Goal: Task Accomplishment & Management: Manage account settings

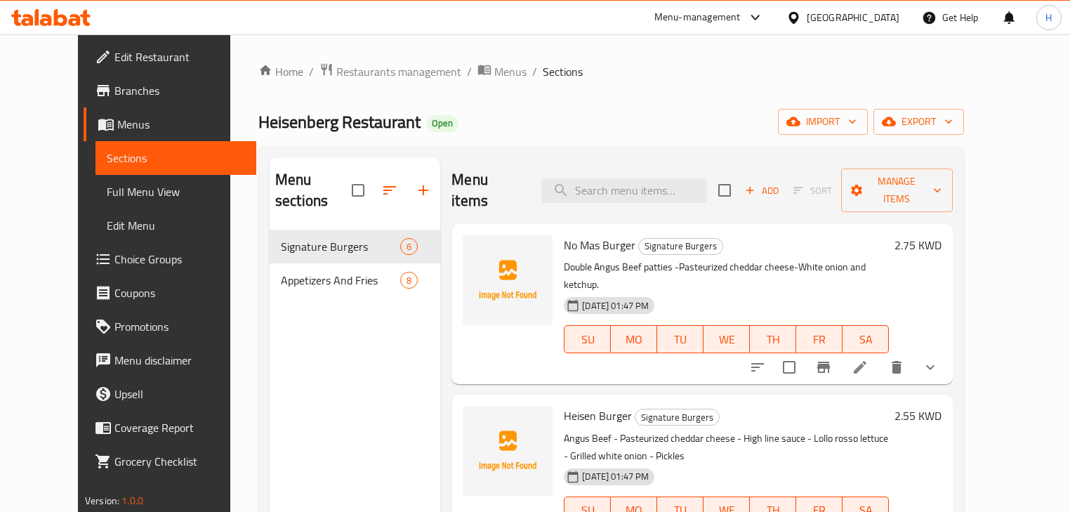
click at [39, 4] on div at bounding box center [51, 18] width 102 height 28
click at [70, 23] on icon at bounding box center [75, 20] width 12 height 12
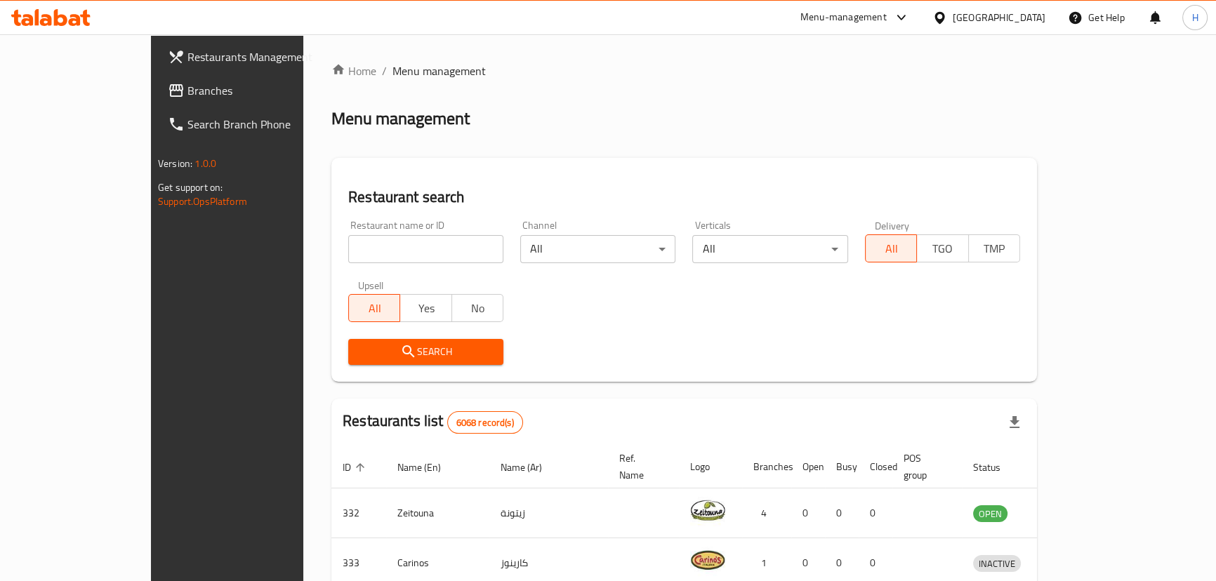
click at [188, 89] on span "Branches" at bounding box center [265, 90] width 155 height 17
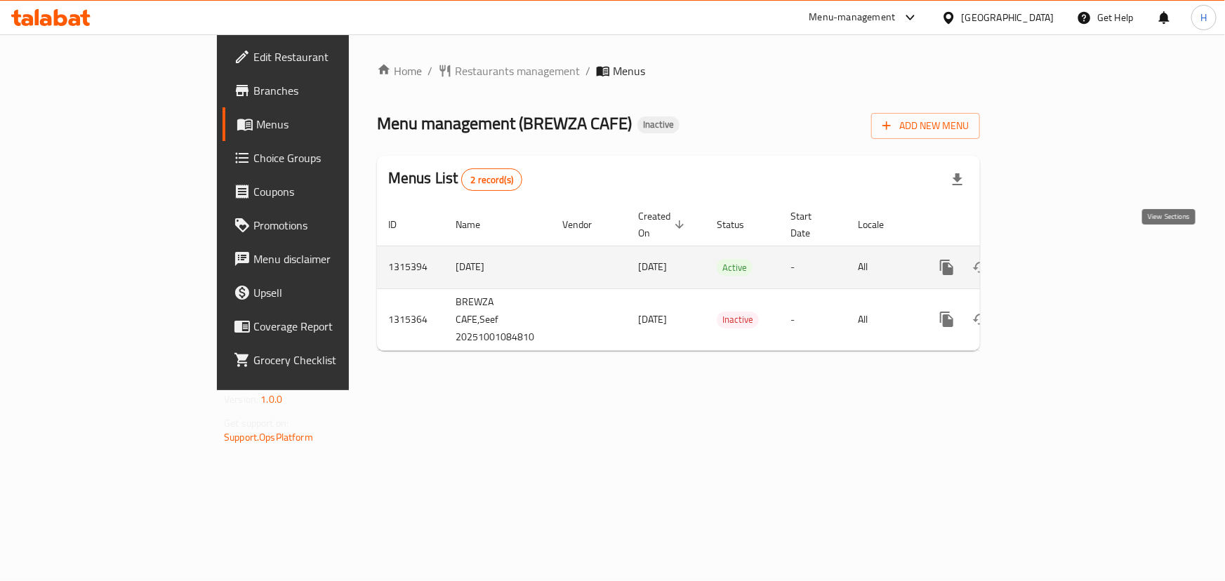
click at [1065, 263] on link "enhanced table" at bounding box center [1049, 268] width 34 height 34
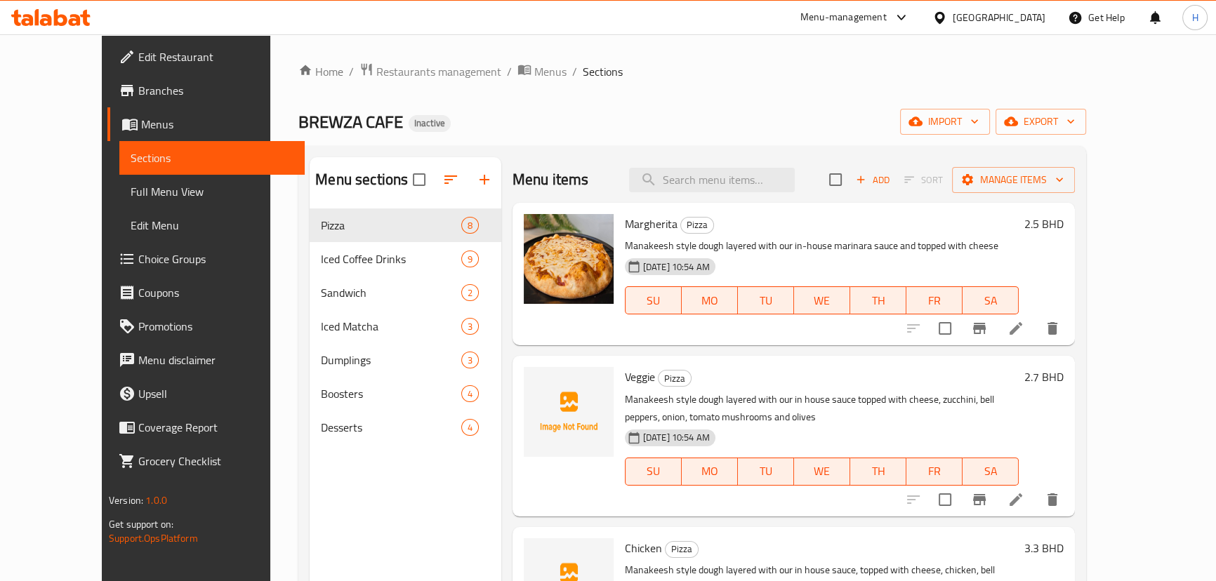
click at [558, 79] on ol "Home / Restaurants management / Menus / Sections" at bounding box center [692, 72] width 788 height 18
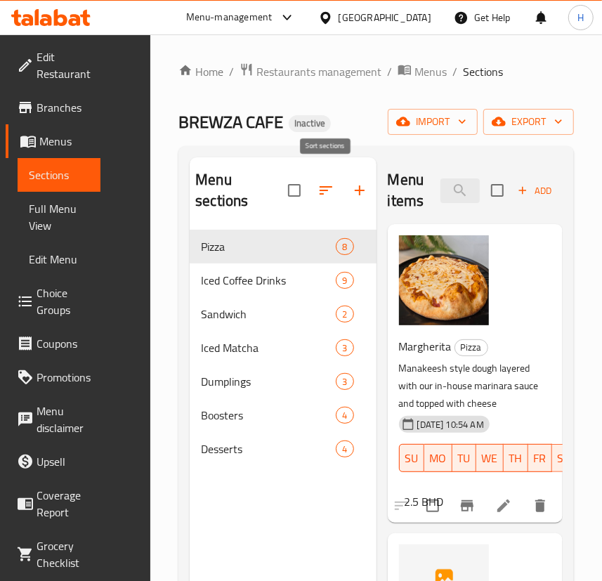
click at [322, 182] on icon "button" at bounding box center [325, 190] width 17 height 17
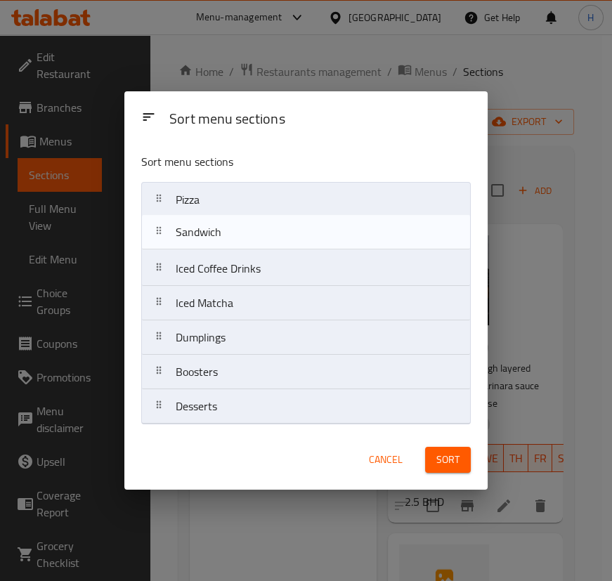
drag, startPoint x: 301, startPoint y: 277, endPoint x: 301, endPoint y: 236, distance: 40.7
click at [301, 236] on nav "Pizza Iced Coffee Drinks Sandwich Iced Matcha Dumplings Boosters Desserts" at bounding box center [305, 303] width 329 height 242
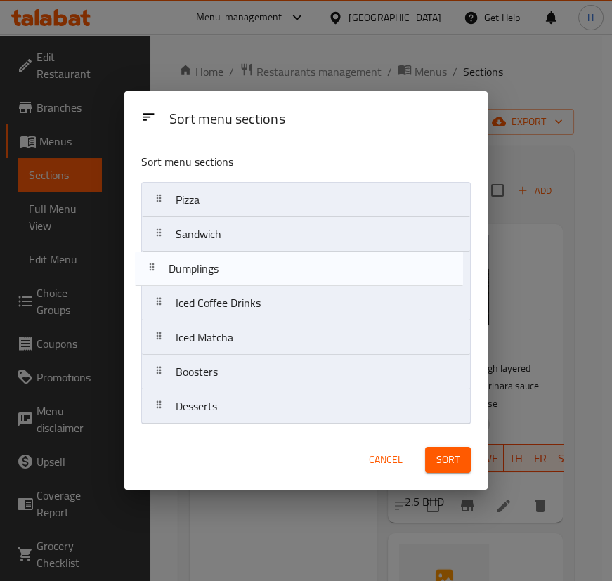
drag, startPoint x: 275, startPoint y: 339, endPoint x: 268, endPoint y: 265, distance: 74.1
click at [268, 265] on nav "Pizza Sandwich Iced Coffee Drinks Iced Matcha Dumplings Boosters Desserts" at bounding box center [305, 303] width 329 height 242
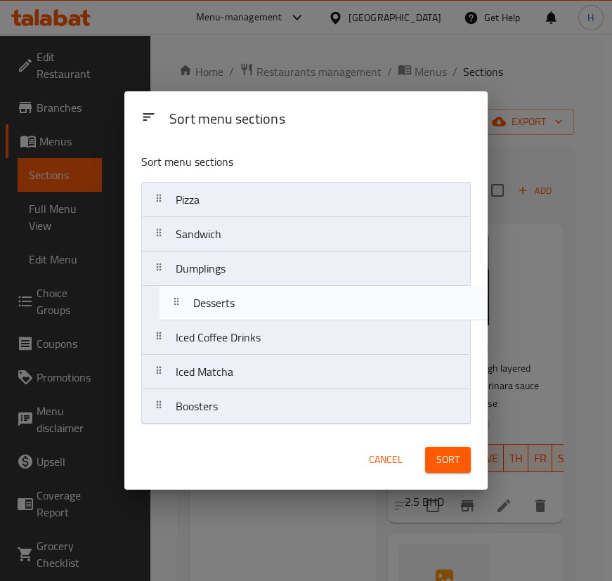
drag, startPoint x: 235, startPoint y: 408, endPoint x: 254, endPoint y: 290, distance: 119.4
click at [254, 290] on nav "Pizza Sandwich Dumplings Iced Coffee Drinks Iced Matcha Boosters Desserts" at bounding box center [305, 303] width 329 height 242
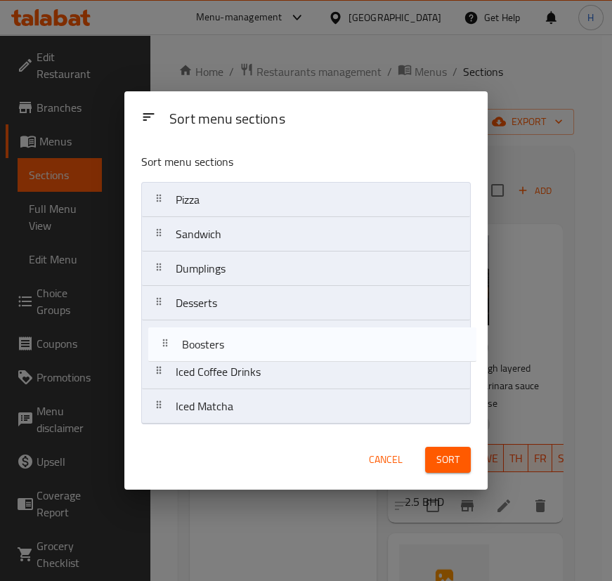
drag, startPoint x: 242, startPoint y: 414, endPoint x: 249, endPoint y: 348, distance: 66.4
click at [249, 348] on nav "Pizza Sandwich Dumplings Desserts Iced Coffee Drinks Iced Matcha Boosters" at bounding box center [305, 303] width 329 height 242
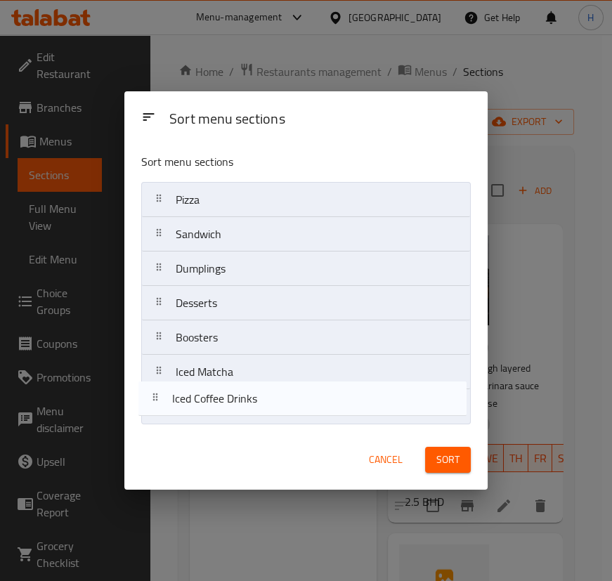
drag, startPoint x: 233, startPoint y: 385, endPoint x: 230, endPoint y: 419, distance: 34.6
click at [230, 419] on nav "Pizza Sandwich Dumplings Desserts Boosters Iced Coffee Drinks Iced Matcha" at bounding box center [305, 303] width 329 height 242
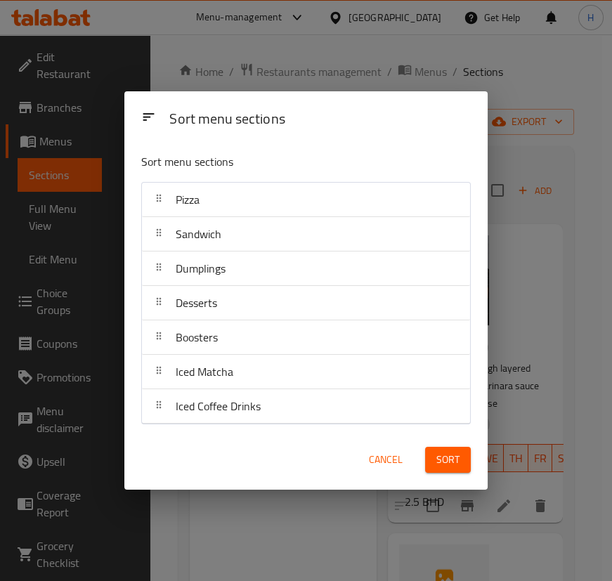
click at [456, 461] on span "Sort" at bounding box center [447, 460] width 23 height 18
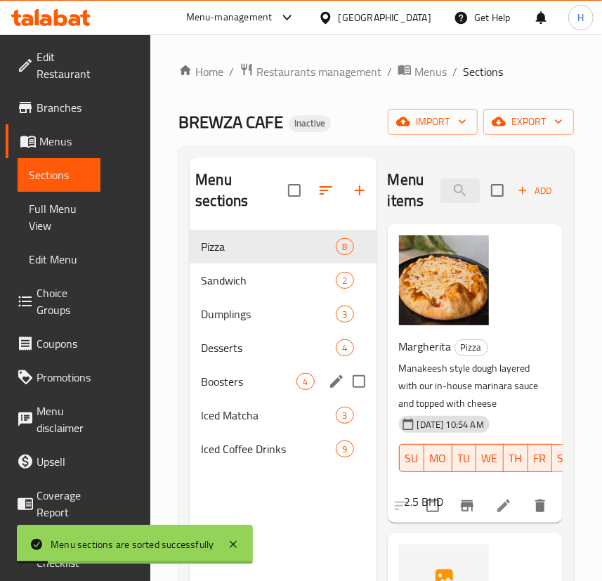
click at [221, 373] on span "Boosters" at bounding box center [249, 381] width 96 height 17
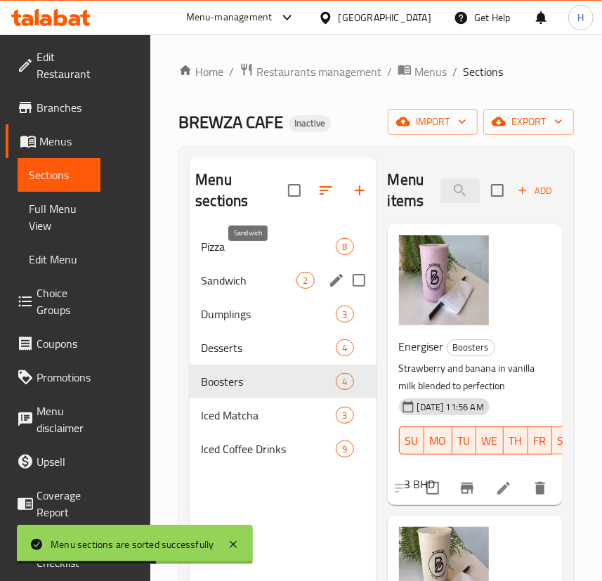
drag, startPoint x: 245, startPoint y: 257, endPoint x: 230, endPoint y: 277, distance: 25.6
click at [245, 272] on span "Sandwich" at bounding box center [249, 280] width 96 height 17
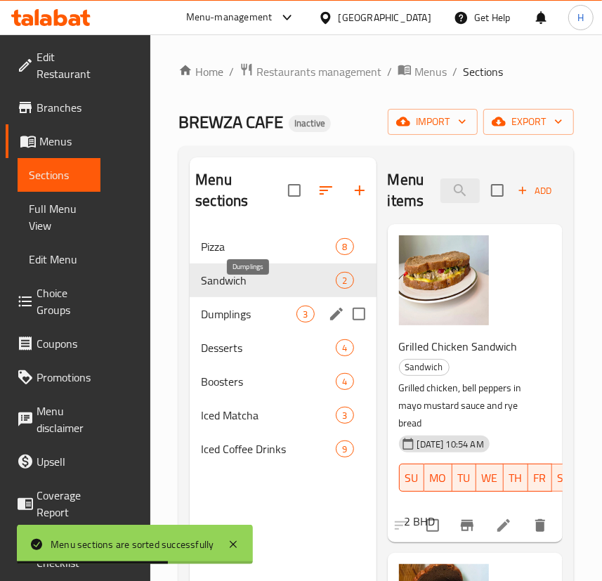
click at [218, 305] on span "Dumplings" at bounding box center [249, 313] width 96 height 17
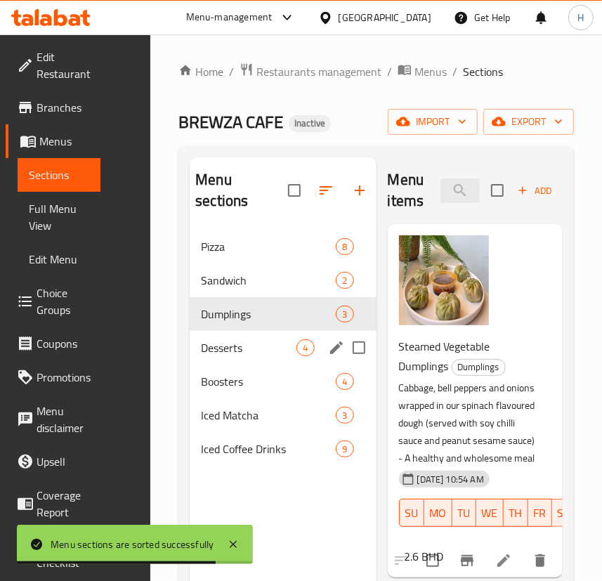
click at [228, 339] on div "Desserts 4" at bounding box center [283, 348] width 186 height 34
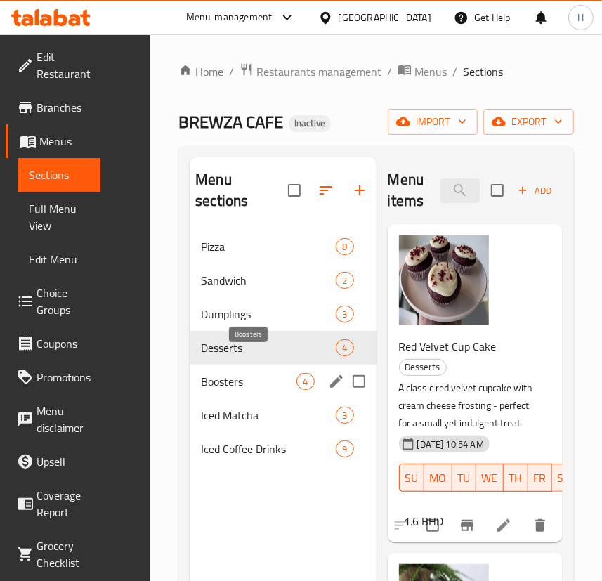
click at [210, 373] on span "Boosters" at bounding box center [249, 381] width 96 height 17
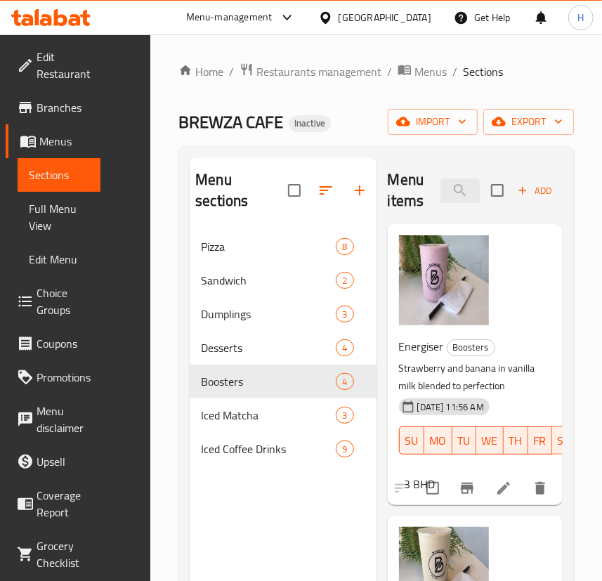
click at [260, 490] on div "Menu sections Pizza 8 Sandwich 2 Dumplings 3 Desserts 4 Boosters 4 Iced Matcha …" at bounding box center [283, 447] width 186 height 581
click at [427, 348] on span "Energiser" at bounding box center [421, 346] width 45 height 21
copy h6 "Energiser"
drag, startPoint x: 211, startPoint y: 402, endPoint x: 591, endPoint y: 479, distance: 386.9
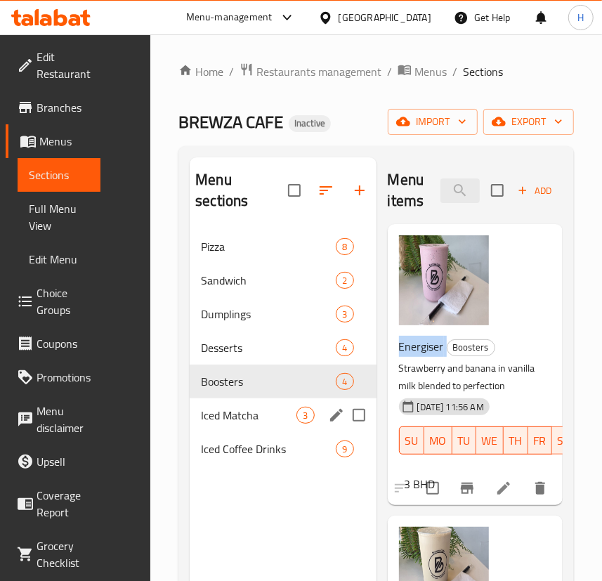
click at [210, 402] on div "Iced Matcha 3" at bounding box center [283, 415] width 186 height 34
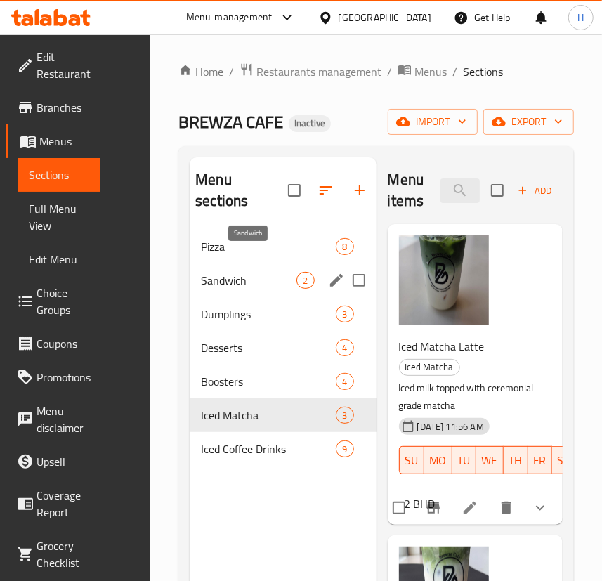
click at [222, 272] on span "Sandwich" at bounding box center [249, 280] width 96 height 17
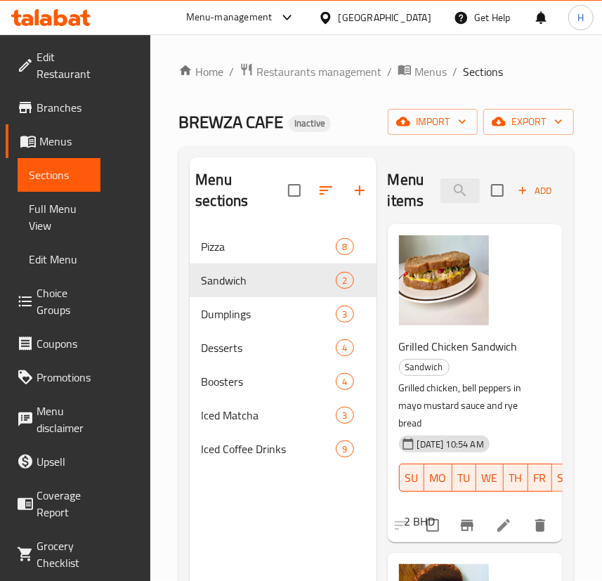
click at [35, 218] on span "Full Menu View" at bounding box center [59, 217] width 60 height 34
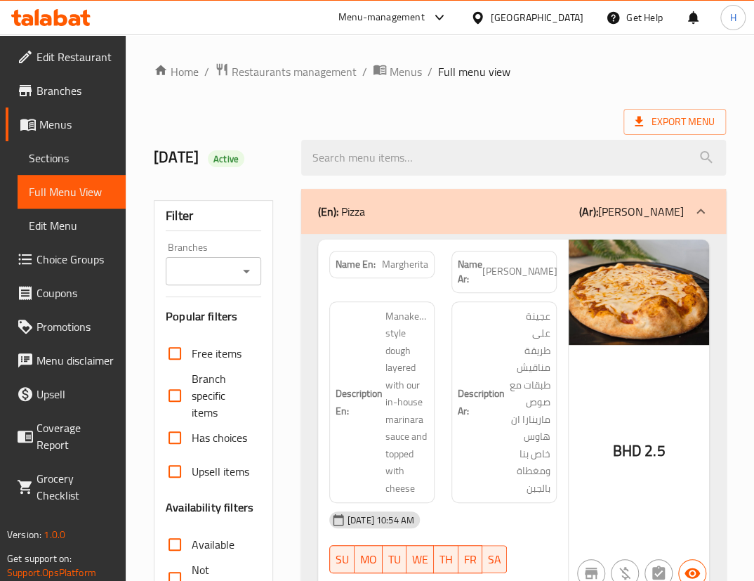
click at [706, 211] on icon at bounding box center [700, 211] width 17 height 17
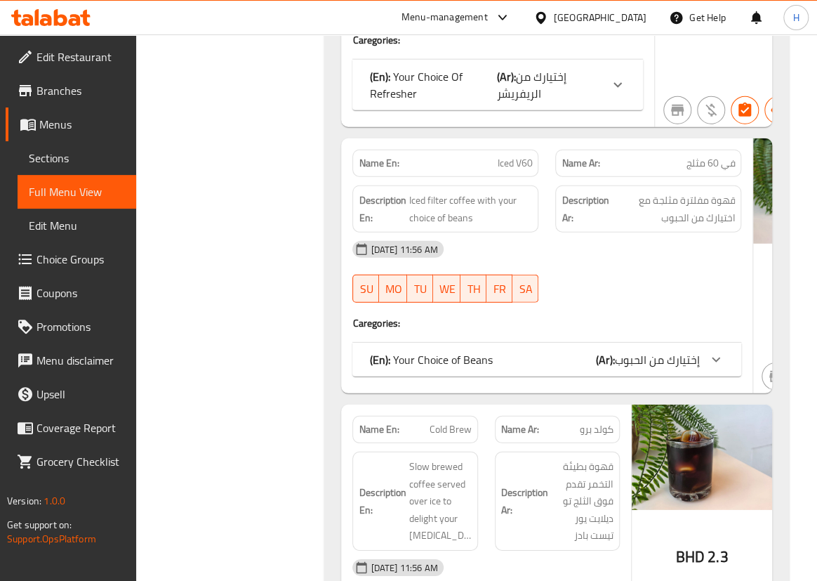
scroll to position [8147, 0]
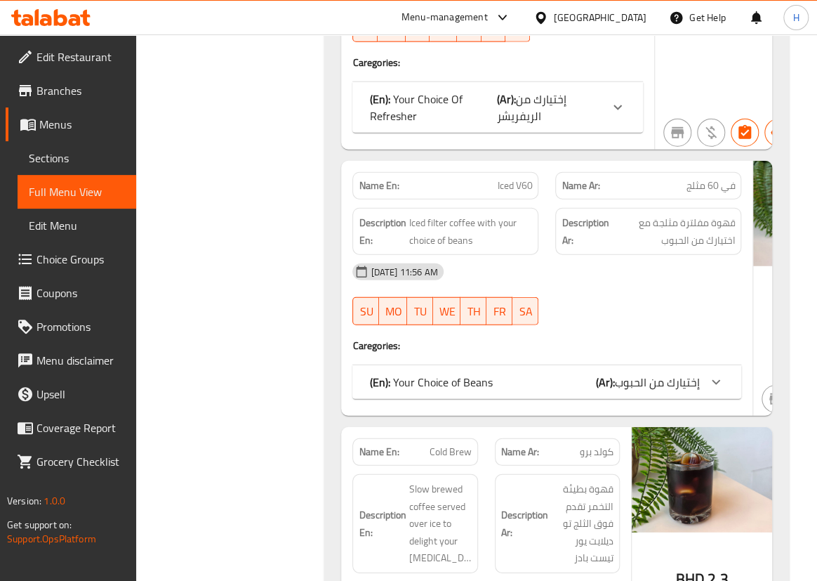
click at [596, 372] on b "(Ar):" at bounding box center [605, 382] width 19 height 21
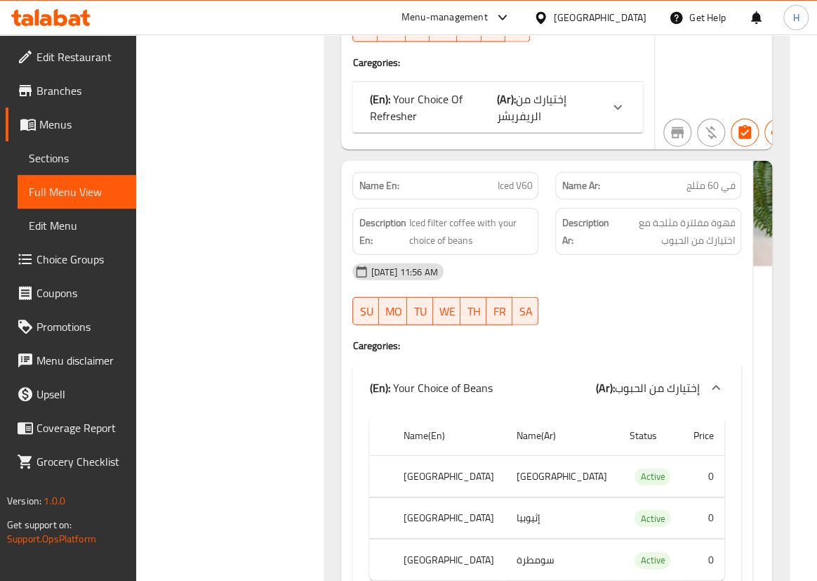
click at [596, 377] on b "(Ar):" at bounding box center [605, 387] width 19 height 21
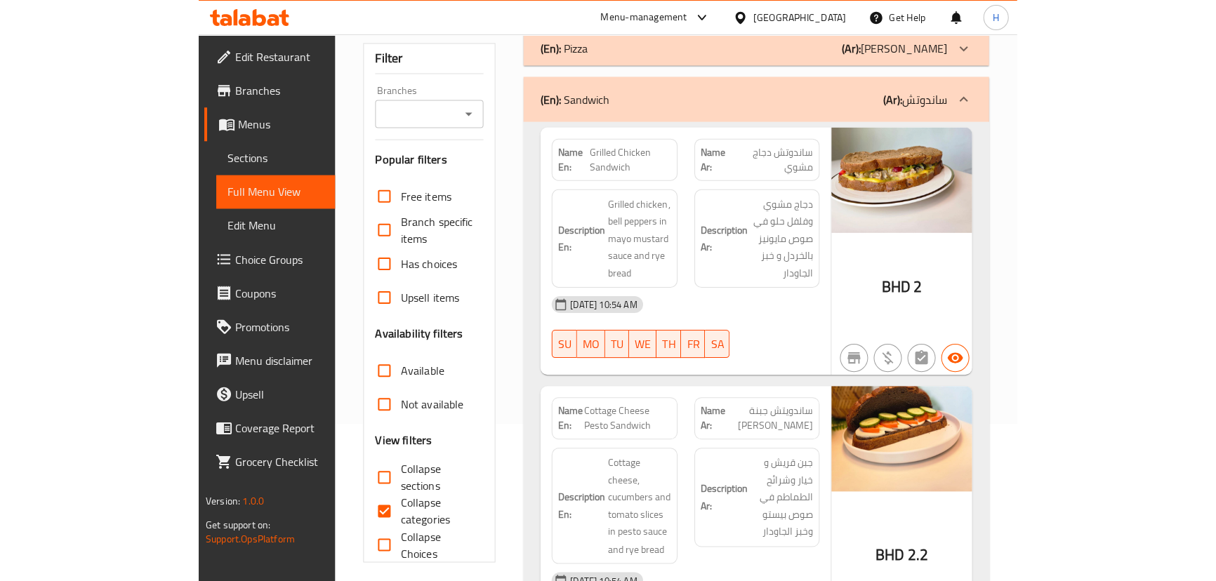
scroll to position [46, 0]
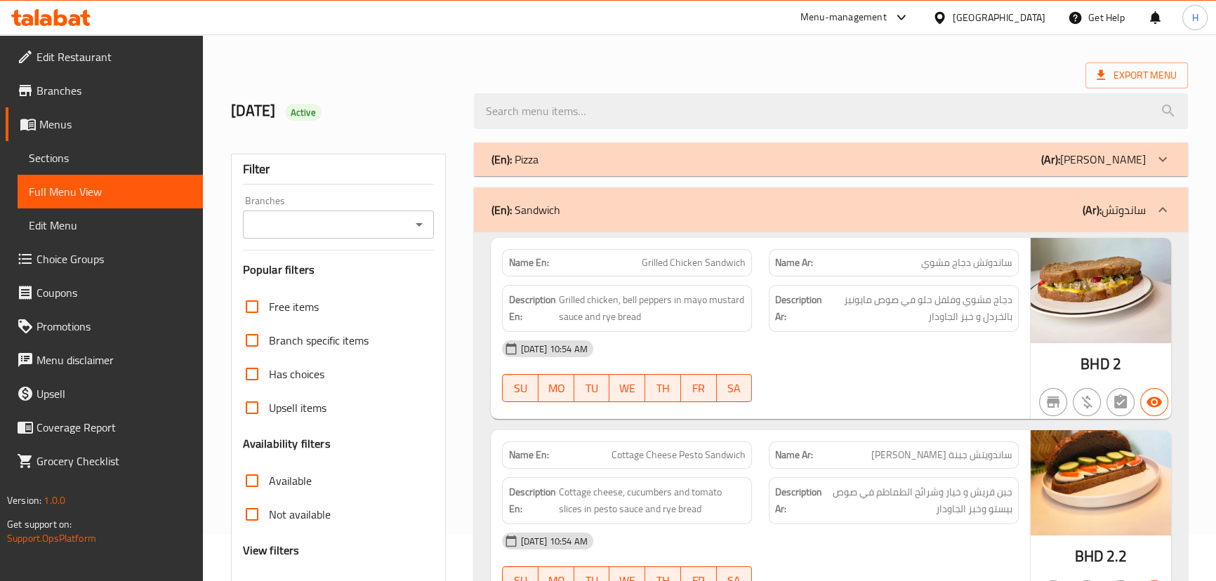
click at [757, 313] on div "Description En: Grilled chicken, bell peppers in mayo mustard sauce and rye bre…" at bounding box center [627, 309] width 267 height 64
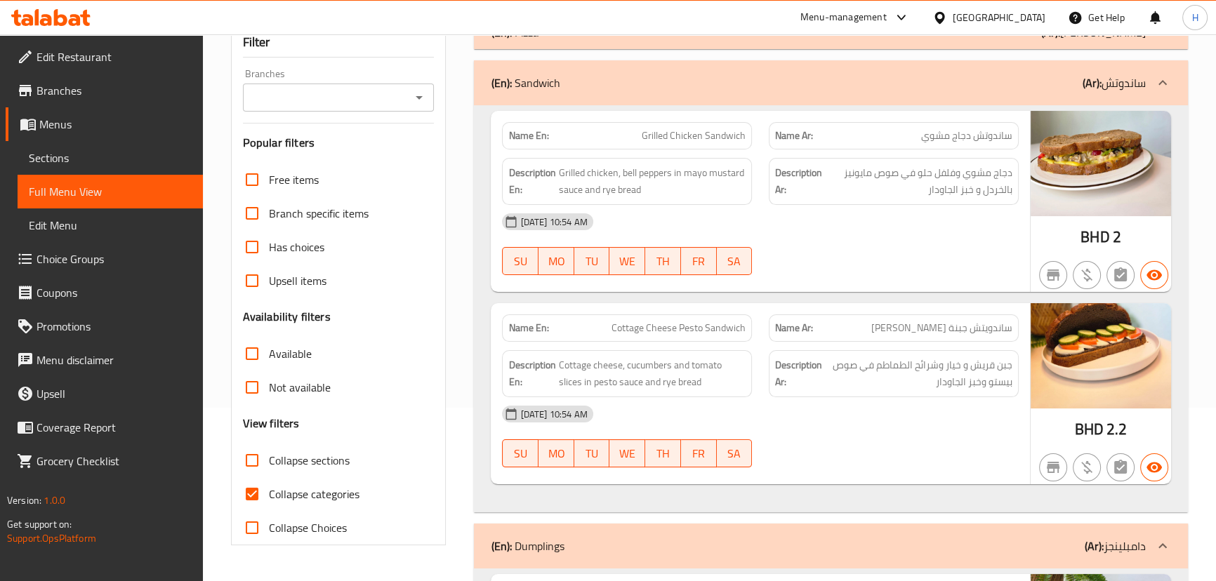
scroll to position [174, 0]
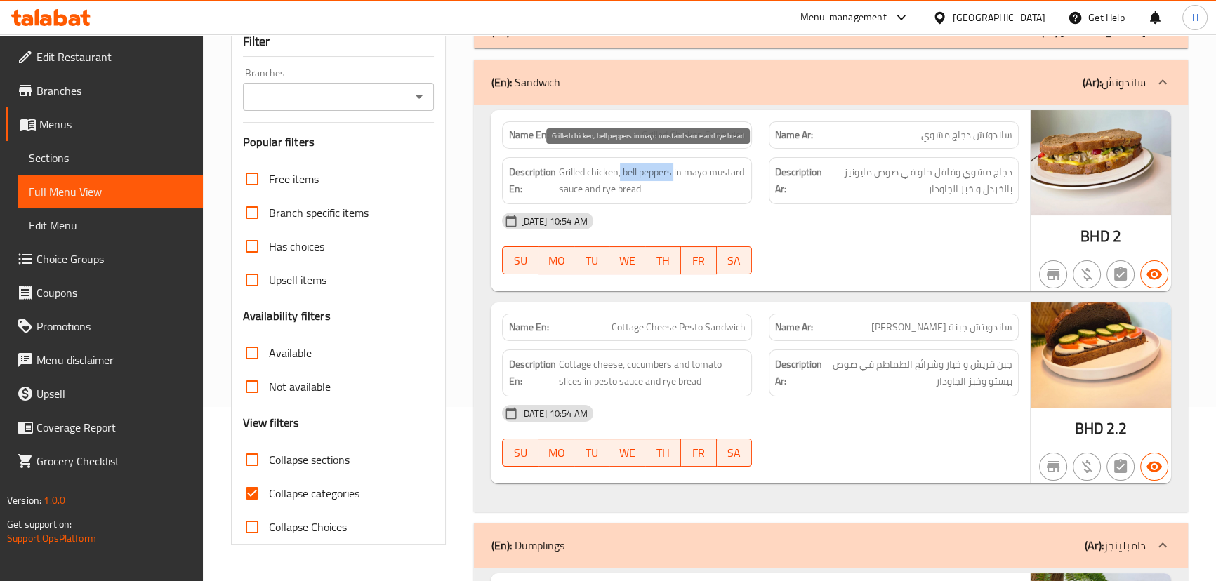
drag, startPoint x: 620, startPoint y: 169, endPoint x: 673, endPoint y: 169, distance: 53.4
click at [673, 169] on span "Grilled chicken, bell peppers in mayo mustard sauce and rye bread" at bounding box center [652, 181] width 188 height 34
copy span "bell peppers"
click at [735, 221] on div "[DATE] 10:54 AM" at bounding box center [760, 221] width 533 height 34
click at [709, 131] on span "Grilled Chicken Sandwich" at bounding box center [694, 135] width 104 height 15
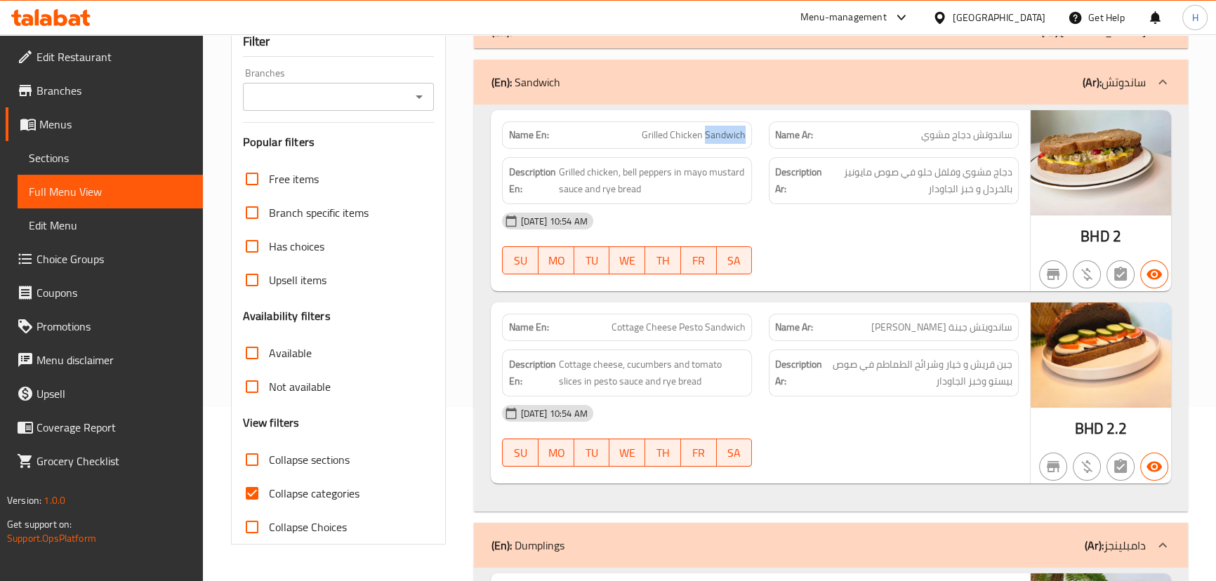
click at [709, 131] on span "Grilled Chicken Sandwich" at bounding box center [694, 135] width 104 height 15
copy span "Grilled Chicken Sandwich"
click at [784, 224] on div "[DATE] 10:54 AM" at bounding box center [760, 221] width 533 height 34
click at [732, 320] on span "Cottage Cheese Pesto Sandwich" at bounding box center [679, 327] width 134 height 15
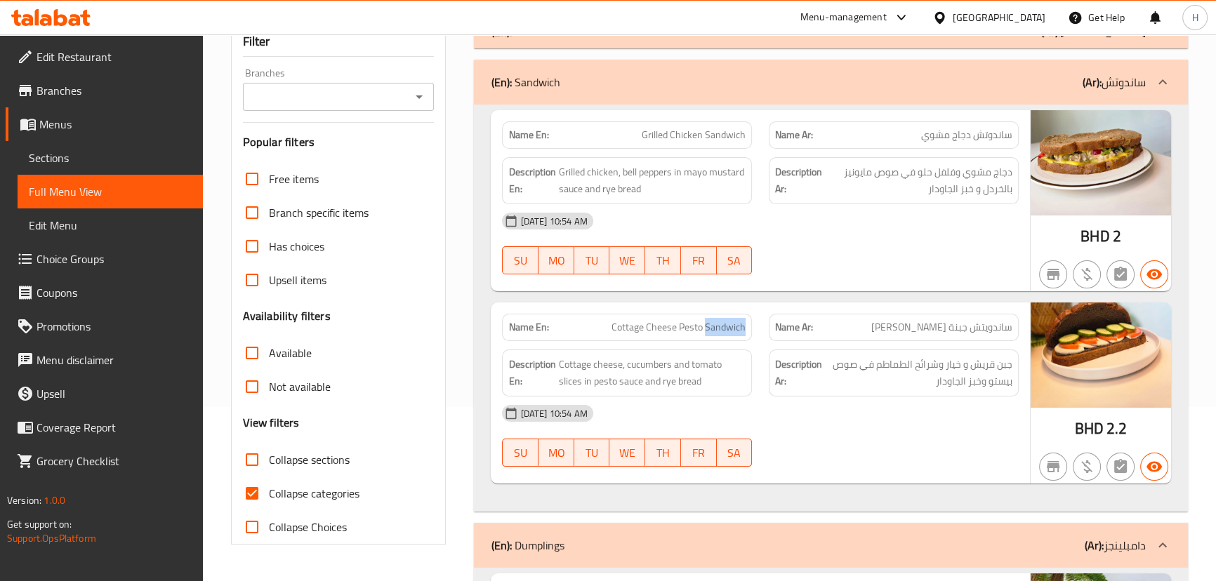
click at [732, 320] on span "Cottage Cheese Pesto Sandwich" at bounding box center [679, 327] width 134 height 15
click at [749, 334] on div "Name En: Cottage Cheese Pesto Sandwich" at bounding box center [627, 327] width 250 height 27
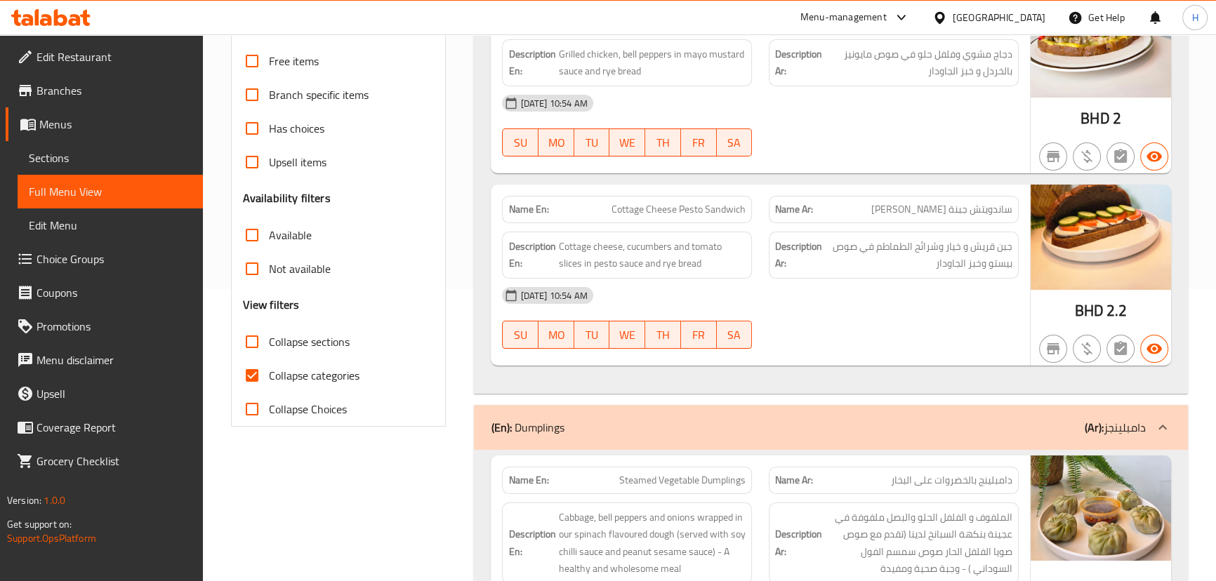
scroll to position [493, 0]
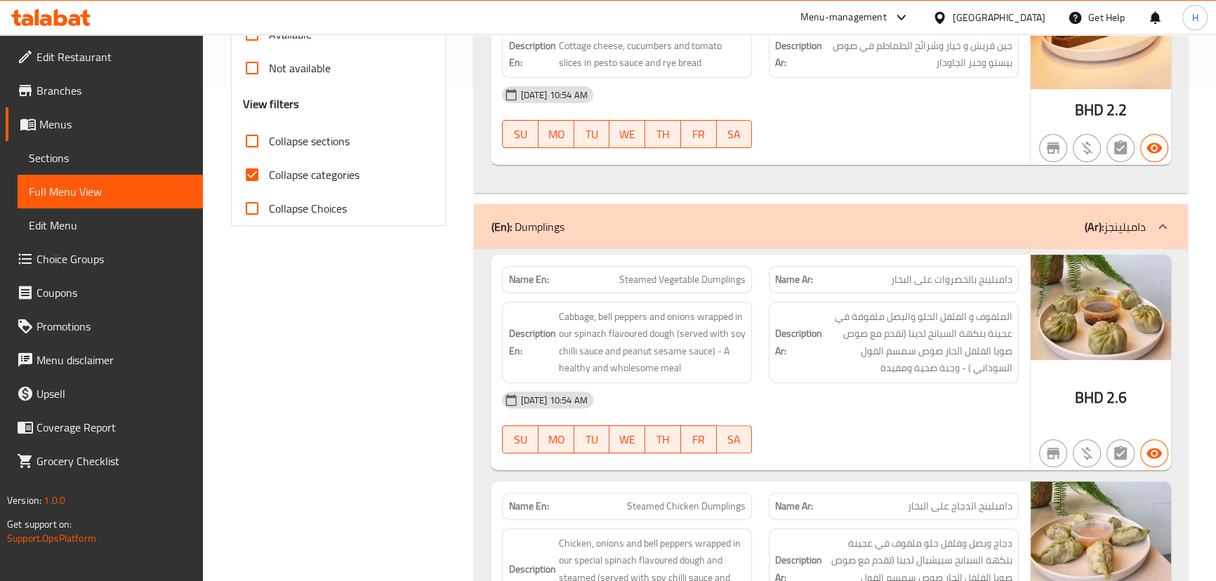
click at [754, 298] on div "Description En: Cabbage, bell peppers and onions wrapped in our spinach flavour…" at bounding box center [627, 343] width 267 height 98
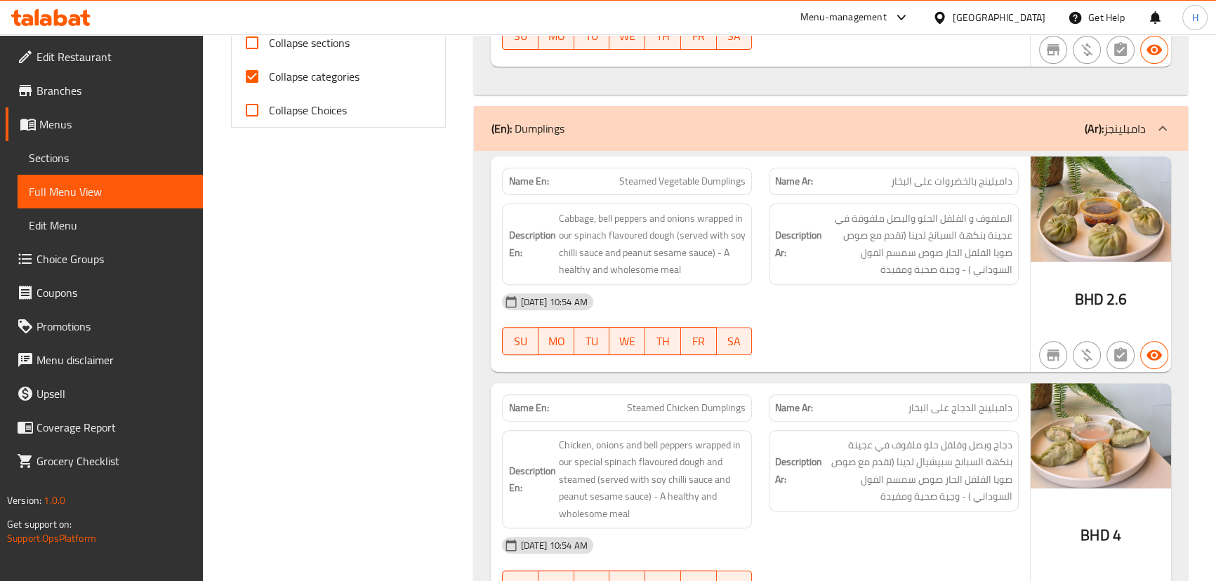
scroll to position [621, 0]
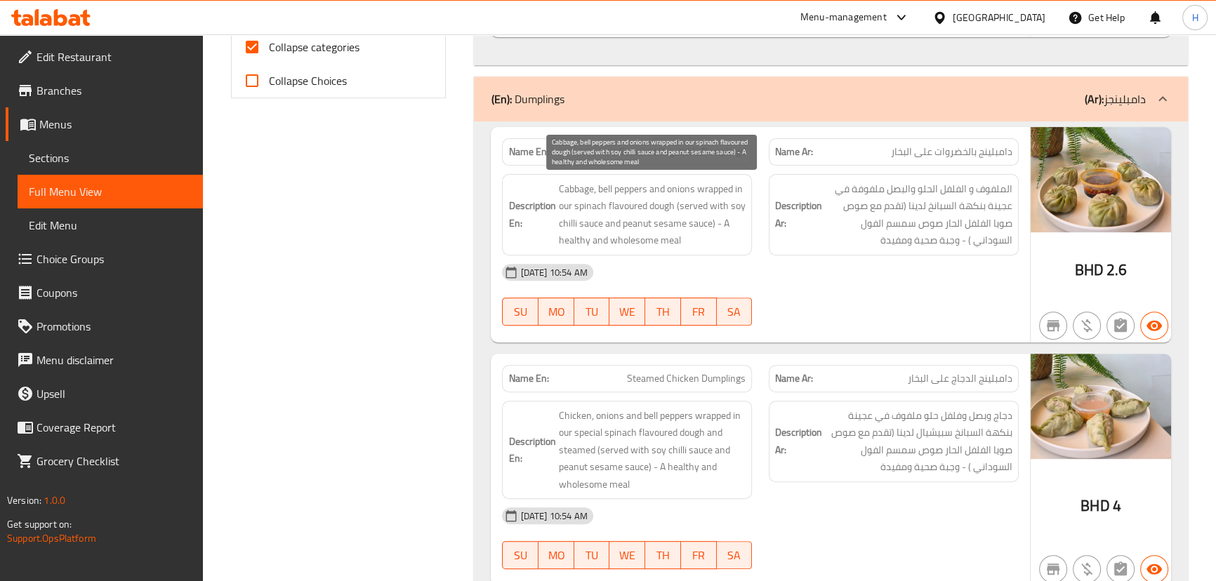
click at [663, 199] on span "Cabbage, bell peppers and onions wrapped in our spinach flavoured dough (served…" at bounding box center [652, 214] width 188 height 69
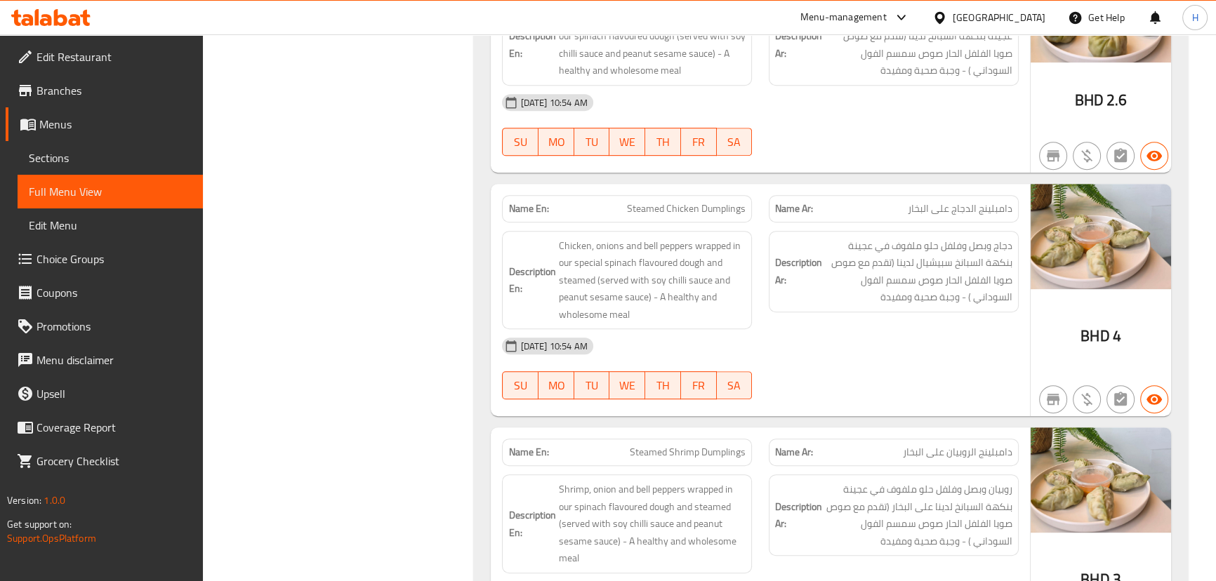
scroll to position [813, 0]
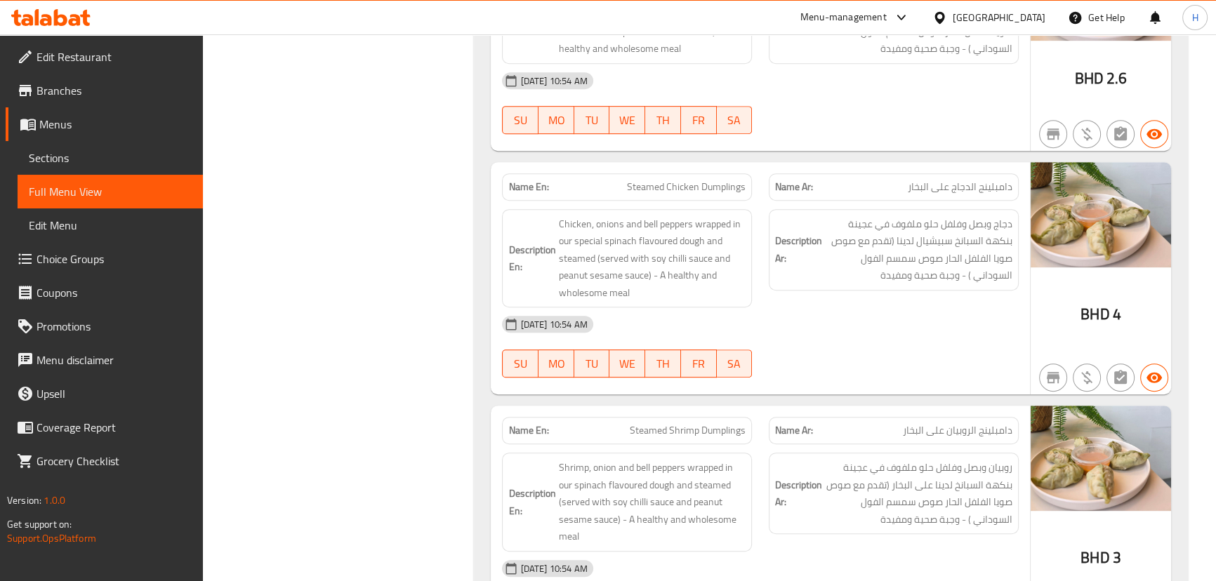
click at [713, 188] on span "Steamed Chicken Dumplings" at bounding box center [686, 187] width 119 height 15
copy span "Steamed Chicken Dumplings"
click at [757, 270] on div "Description En: Chicken, onions and bell peppers wrapped in our special spinach…" at bounding box center [627, 259] width 267 height 116
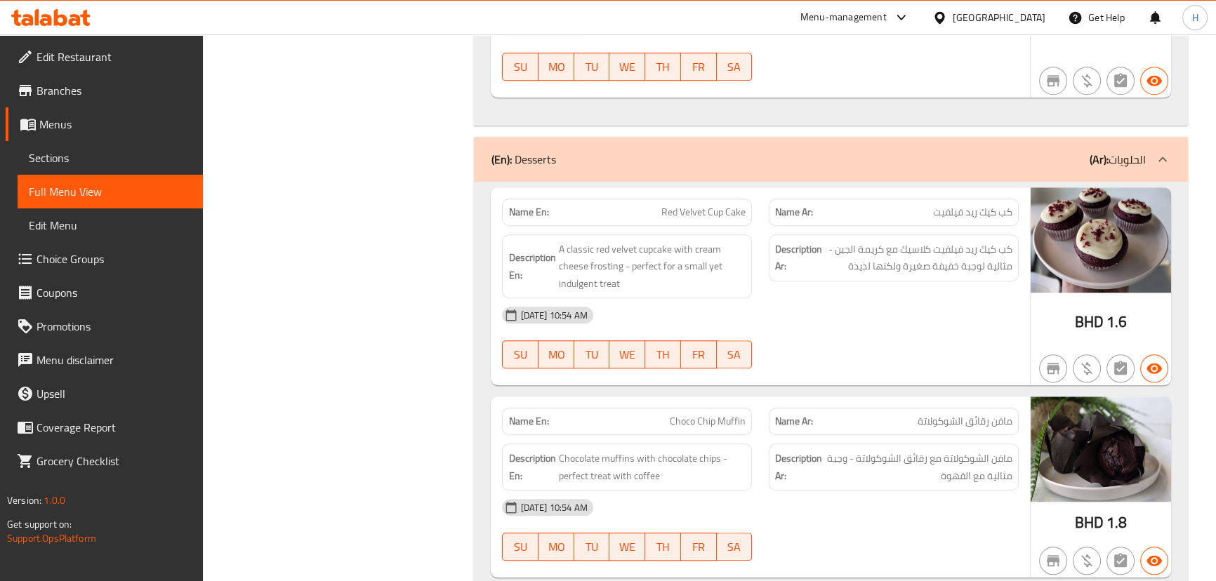
scroll to position [1387, 0]
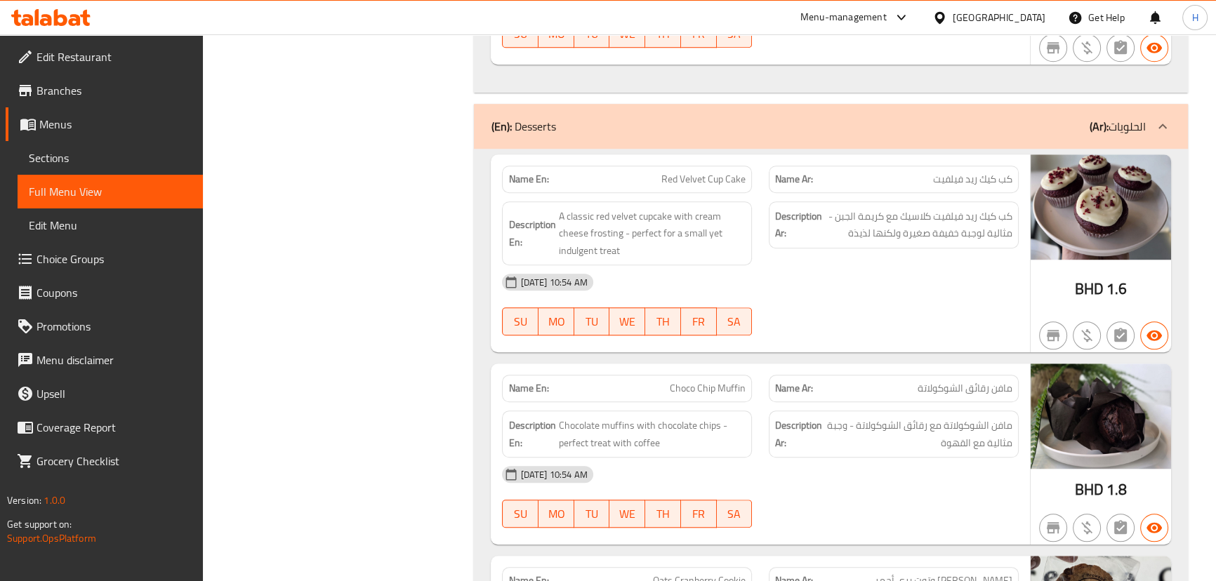
click at [716, 178] on span "Red Velvet Cup Cake" at bounding box center [704, 179] width 84 height 15
copy span "Red Velvet Cup Cake"
click at [794, 257] on div "Description Ar: كب كيك ريد فيلفيت كلاسيك مع كريمة الجبن - مثالية لوجبة خفيفة صغ…" at bounding box center [894, 233] width 267 height 81
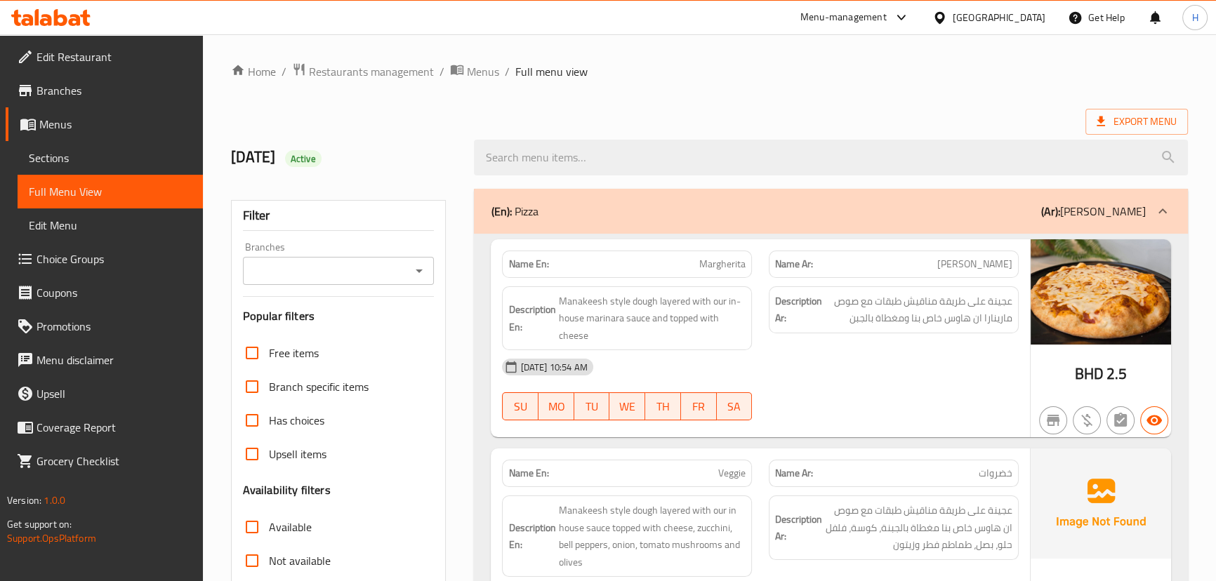
drag, startPoint x: 106, startPoint y: 159, endPoint x: 178, endPoint y: 159, distance: 71.6
click at [106, 159] on span "Sections" at bounding box center [110, 158] width 163 height 17
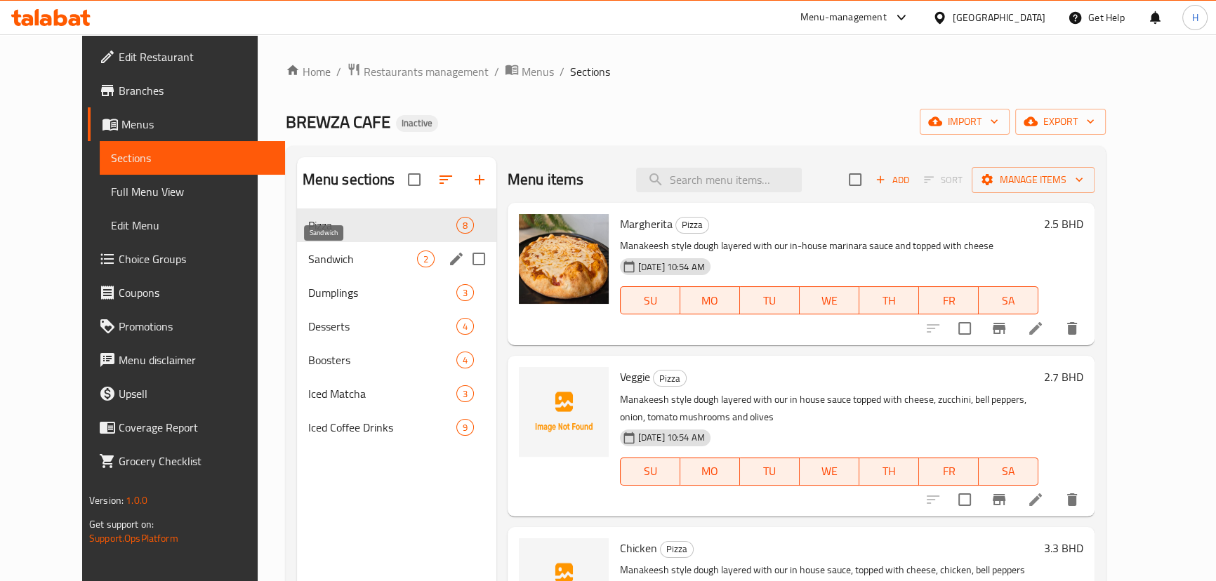
click at [388, 265] on span "Sandwich" at bounding box center [362, 259] width 109 height 17
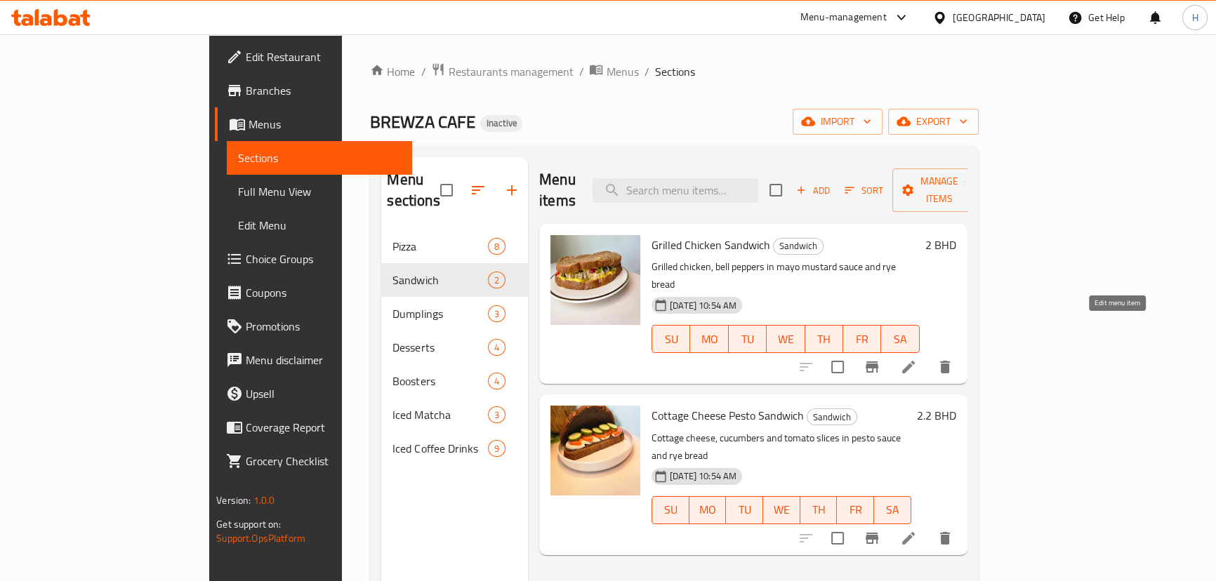
click at [917, 359] on icon at bounding box center [908, 367] width 17 height 17
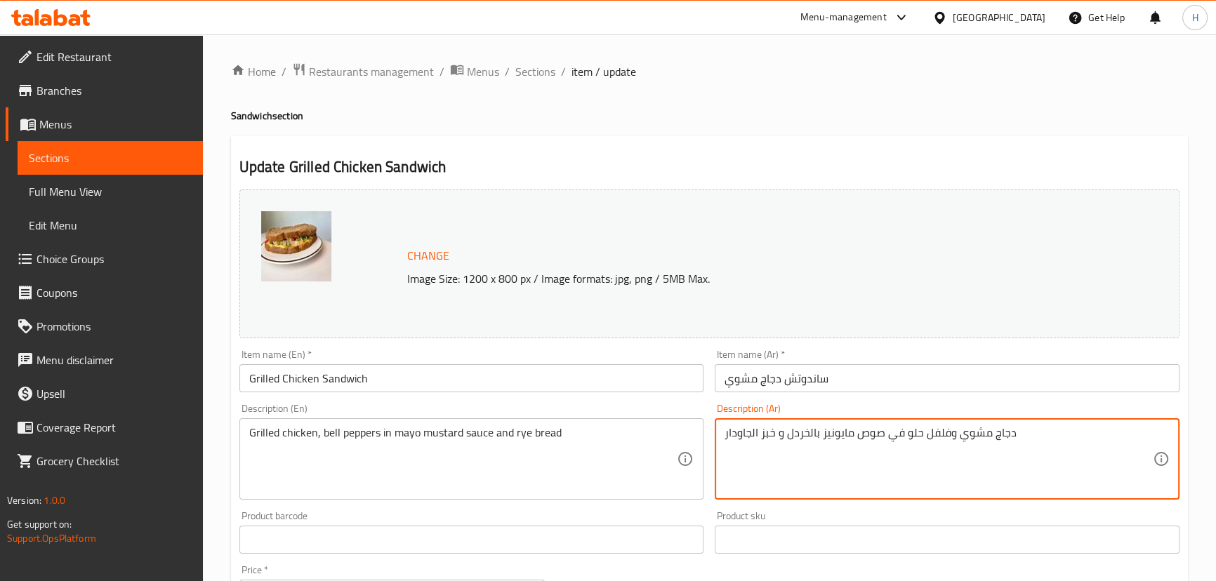
click at [806, 413] on div "Description (Ar) دجاج مشوي وفلفل حلو في صوص مايونيز بالخردل و خبز الجاودار Desc…" at bounding box center [947, 452] width 465 height 96
drag, startPoint x: 928, startPoint y: 433, endPoint x: 947, endPoint y: 428, distance: 18.7
click at [947, 428] on textarea "دجاج مشوي وفلفل حلو في صوص مايونيز بالخردل و خبز الجاودار" at bounding box center [939, 459] width 428 height 67
type textarea "دجاج مشوي وفلفل حلو في صوص مايونيز بالمستردة و خبز الجاودار"
click at [548, 374] on input "Grilled Chicken Sandwich" at bounding box center [471, 378] width 465 height 28
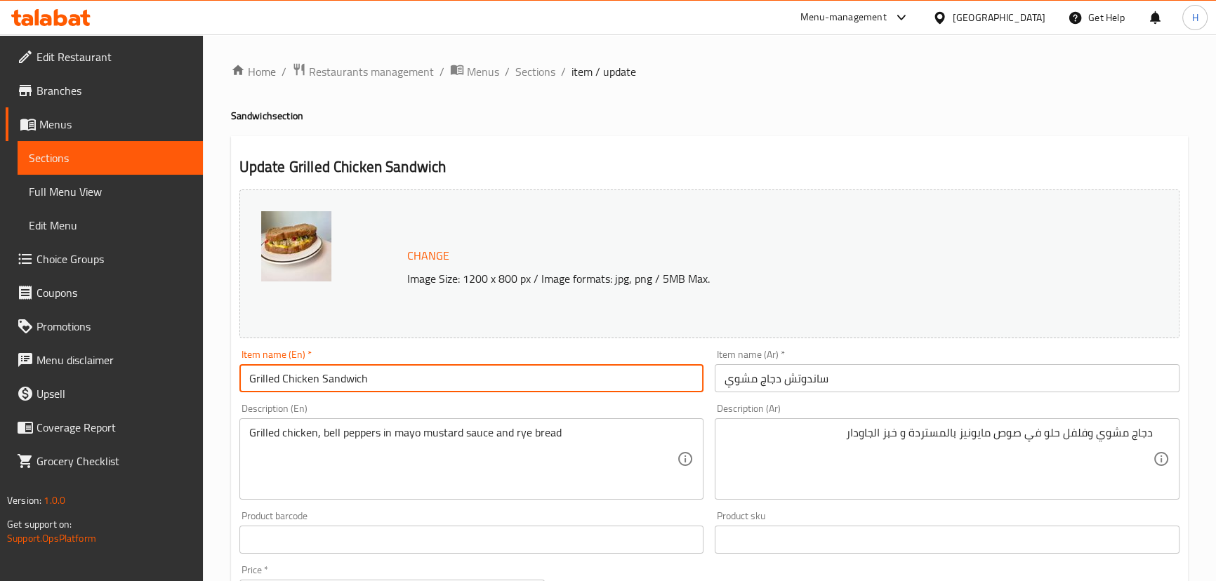
click at [531, 73] on span "Sections" at bounding box center [535, 71] width 40 height 17
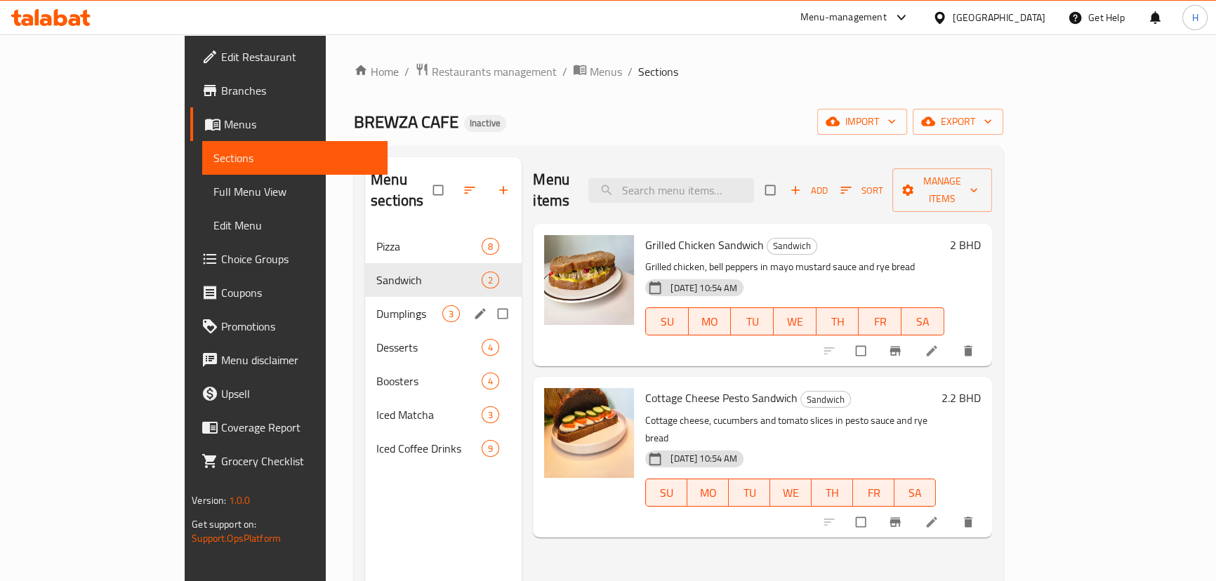
click at [376, 305] on span "Dumplings" at bounding box center [409, 313] width 66 height 17
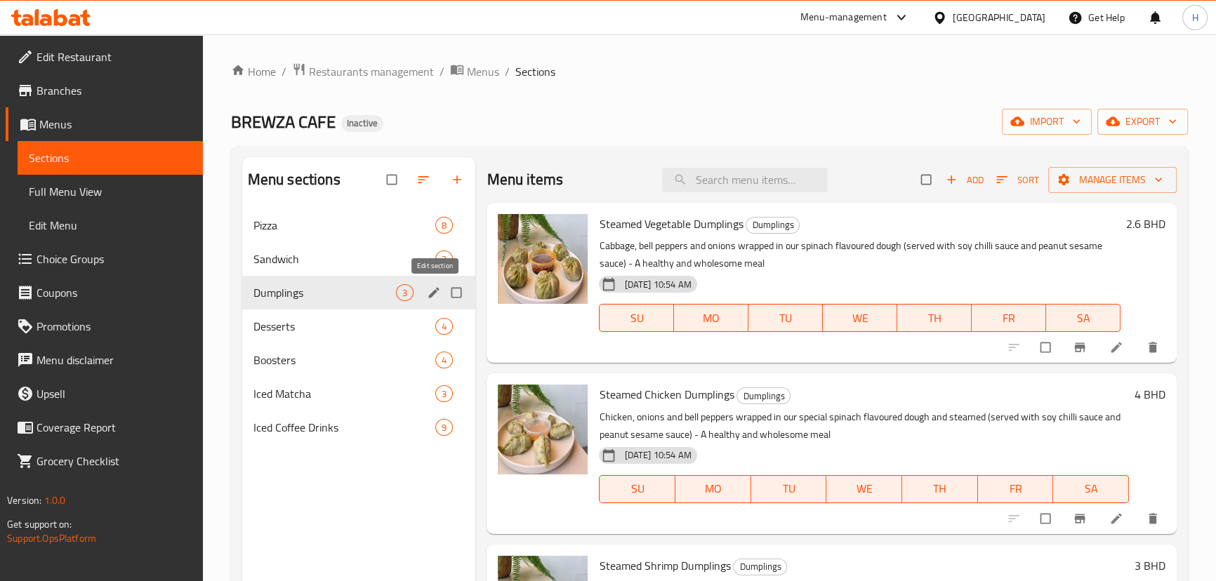
click at [441, 294] on icon "edit" at bounding box center [434, 293] width 14 height 14
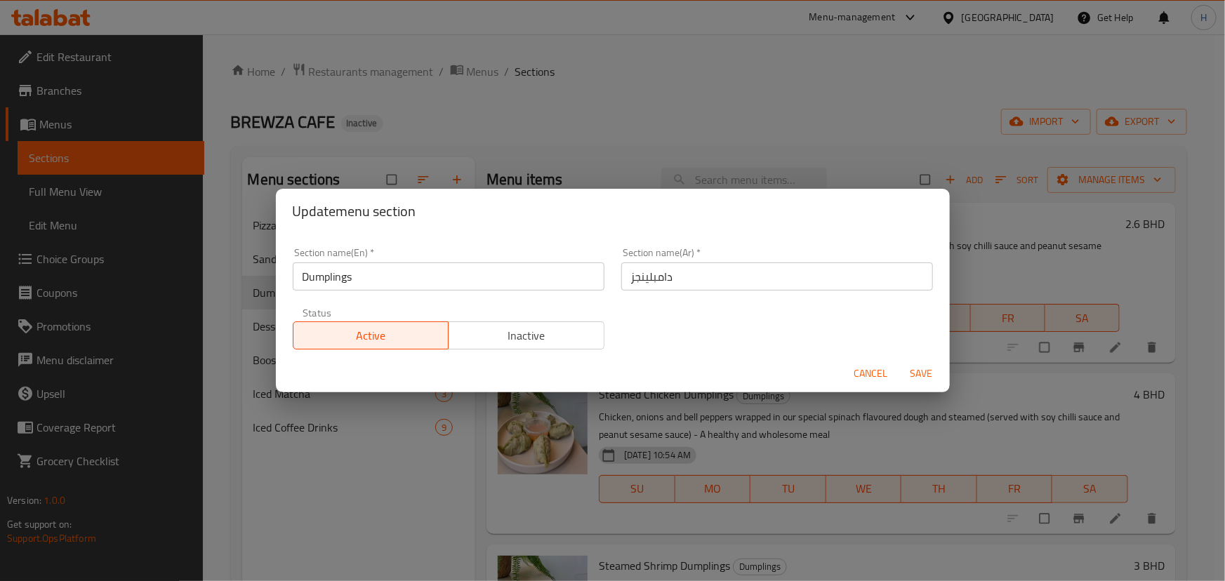
click at [670, 276] on input "دامبلينجز" at bounding box center [778, 277] width 312 height 28
type input "دامبلينج"
click at [900, 361] on button "Save" at bounding box center [922, 374] width 45 height 26
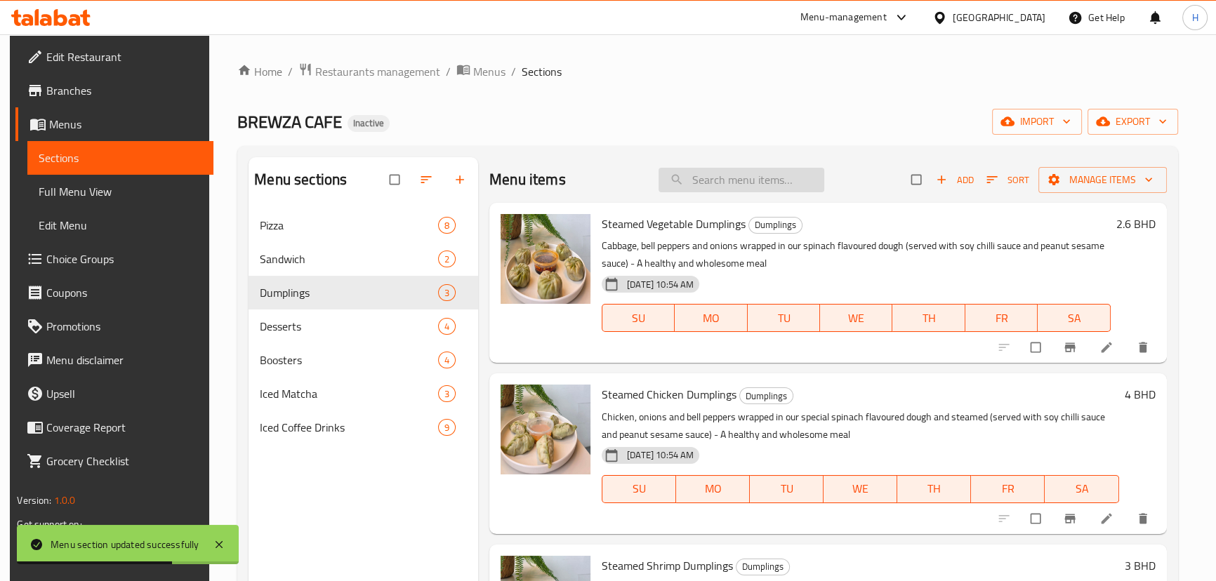
click at [711, 180] on input "search" at bounding box center [742, 180] width 166 height 25
paste input "Steamed Chicken Dumplings"
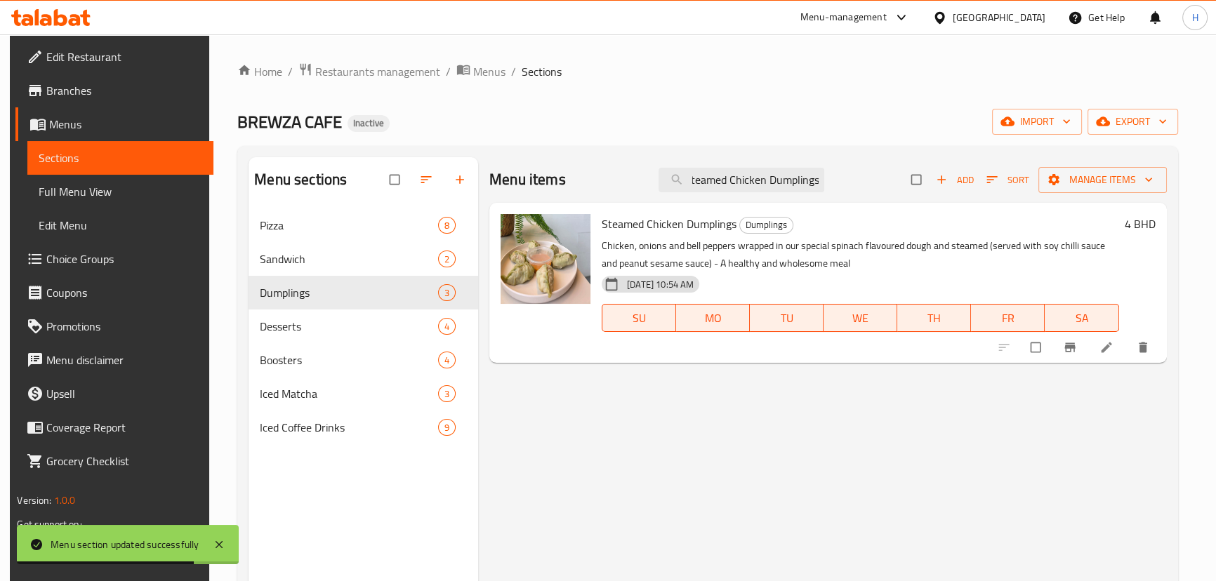
type input "Steamed Chicken Dumplings"
click at [1112, 352] on icon at bounding box center [1106, 348] width 11 height 11
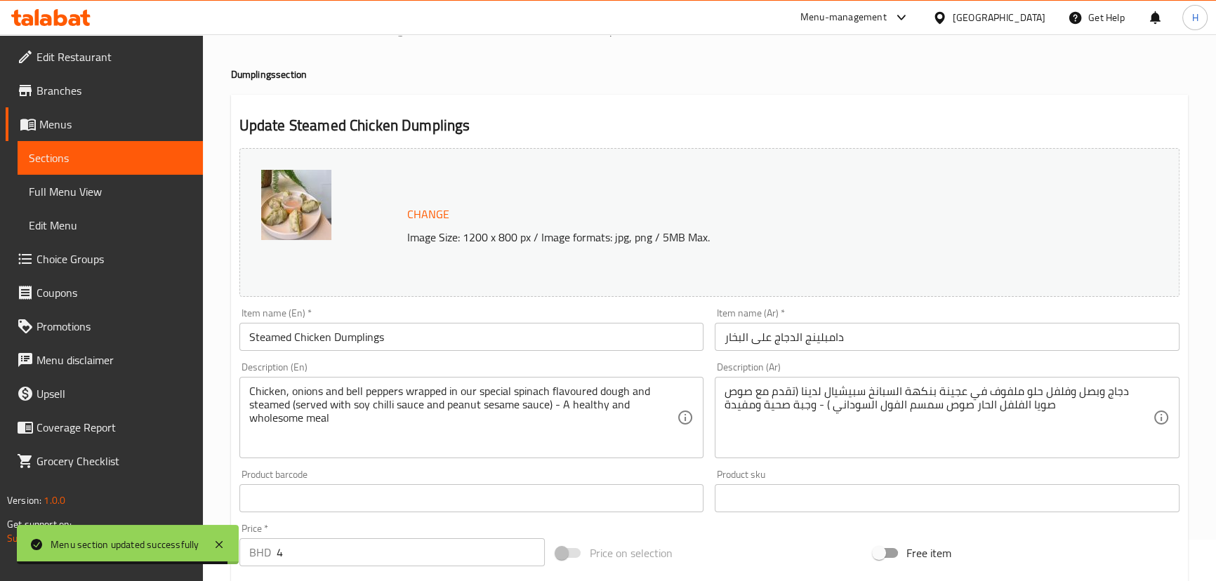
scroll to position [63, 0]
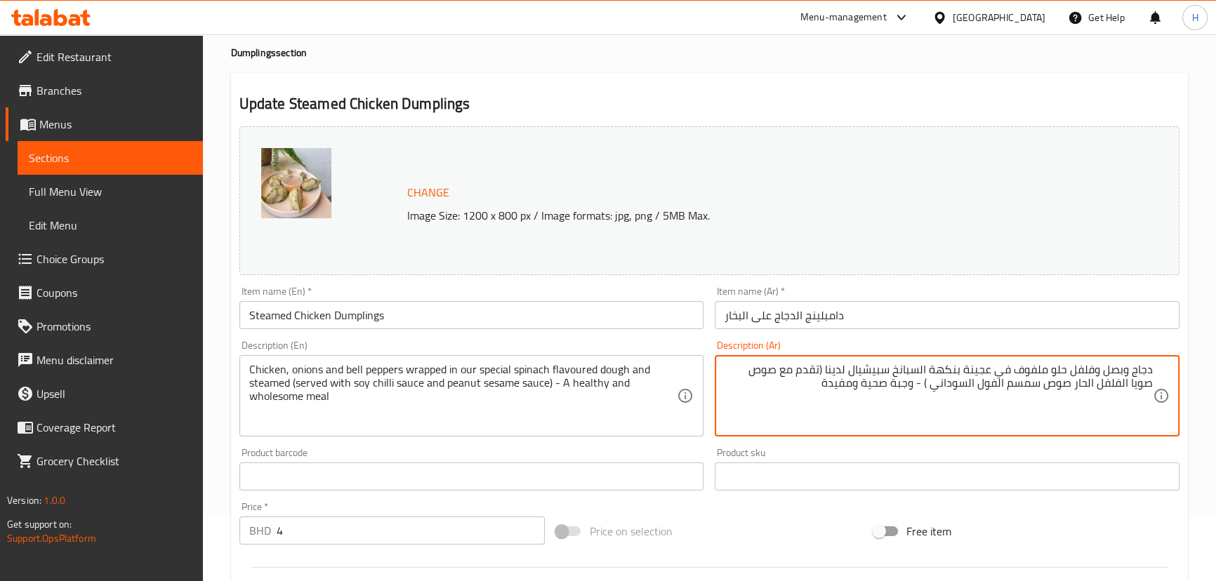
click at [708, 332] on div "Item name (En)   * Steamed Chicken Dumplings Item name (En) *" at bounding box center [472, 308] width 476 height 54
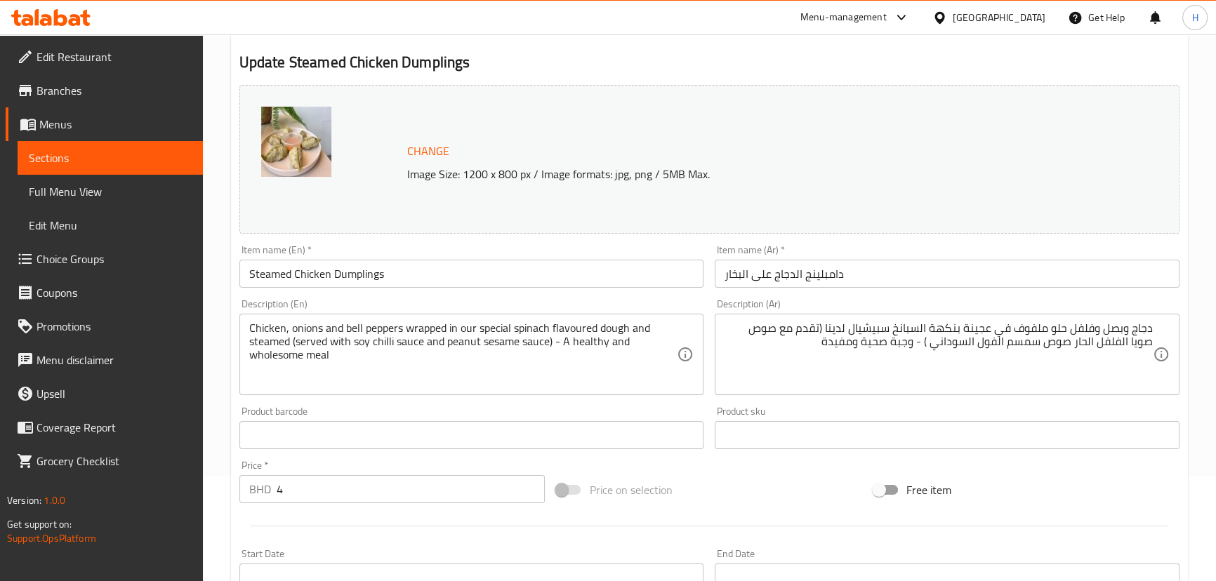
scroll to position [127, 0]
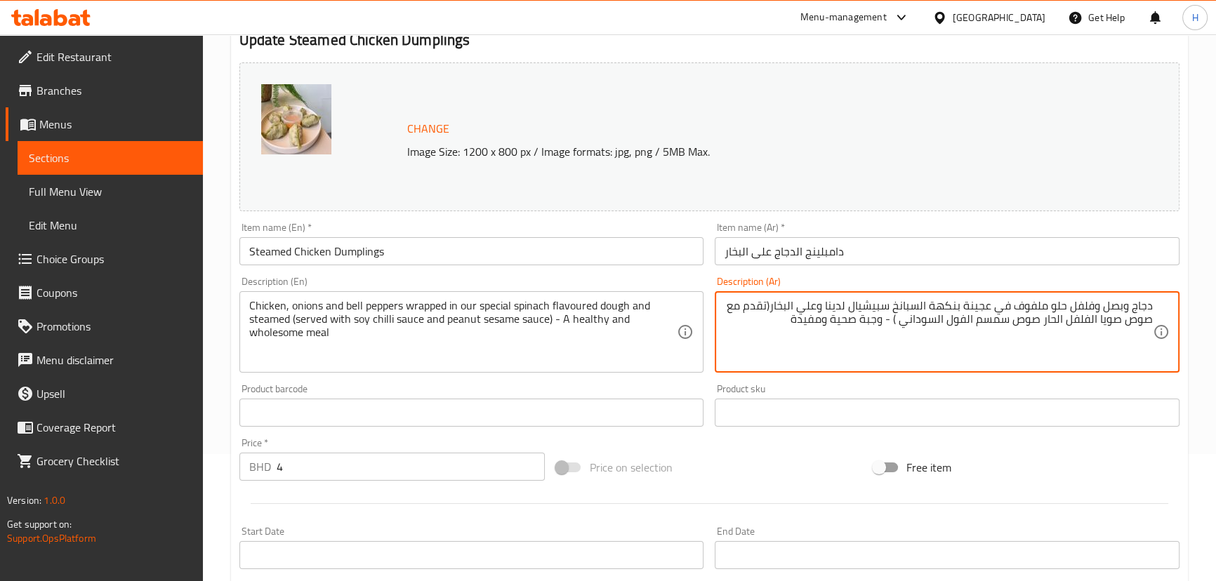
type textarea "دجاج وبصل وفلفل حلو ملفوف في عجينة بنكهة السبانخ سبيشيال لدينا وعلي البخار(تقدم…"
click at [402, 243] on input "Steamed Chicken Dumplings" at bounding box center [471, 251] width 465 height 28
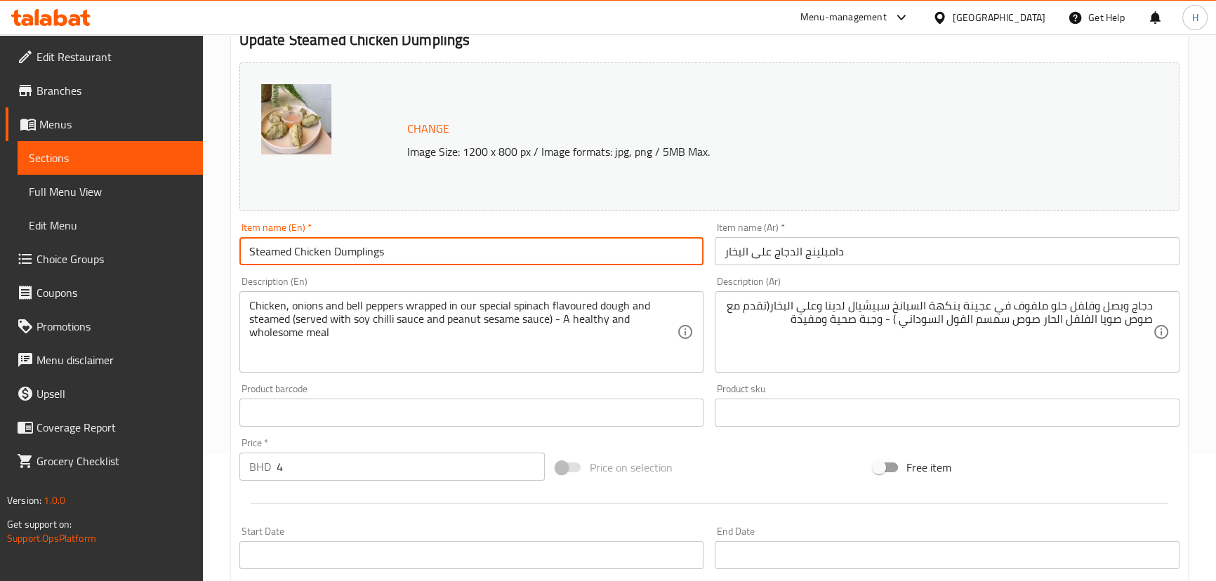
click at [402, 243] on input "Steamed Chicken Dumplings" at bounding box center [471, 251] width 465 height 28
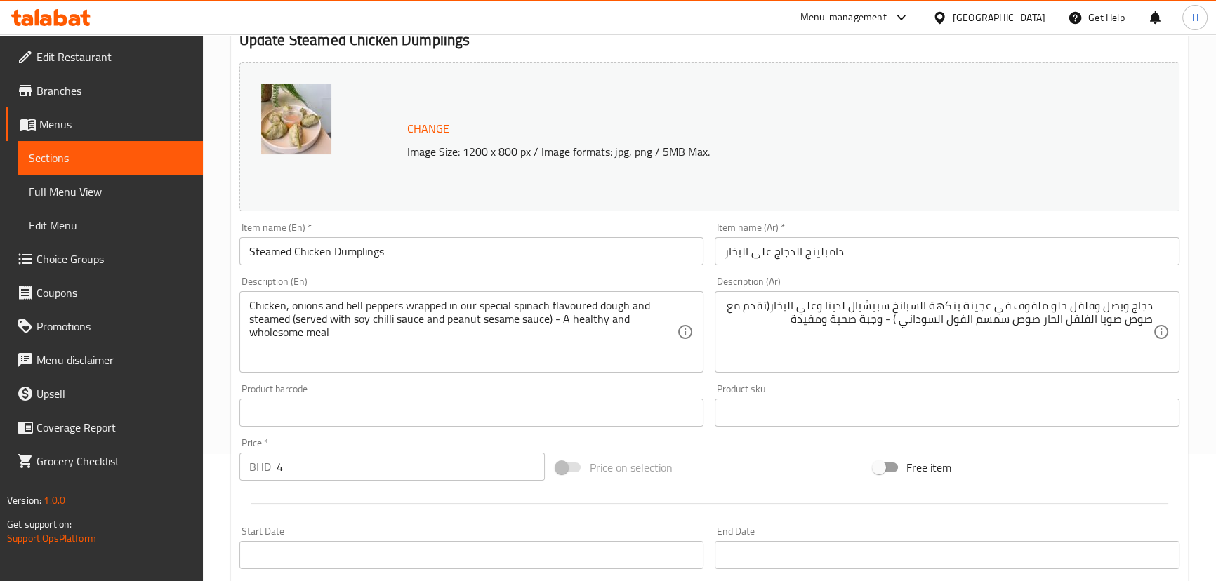
click at [716, 464] on div "Price on selection" at bounding box center [709, 468] width 317 height 38
click at [527, 258] on input "Steamed Chicken Dumplings" at bounding box center [471, 251] width 465 height 28
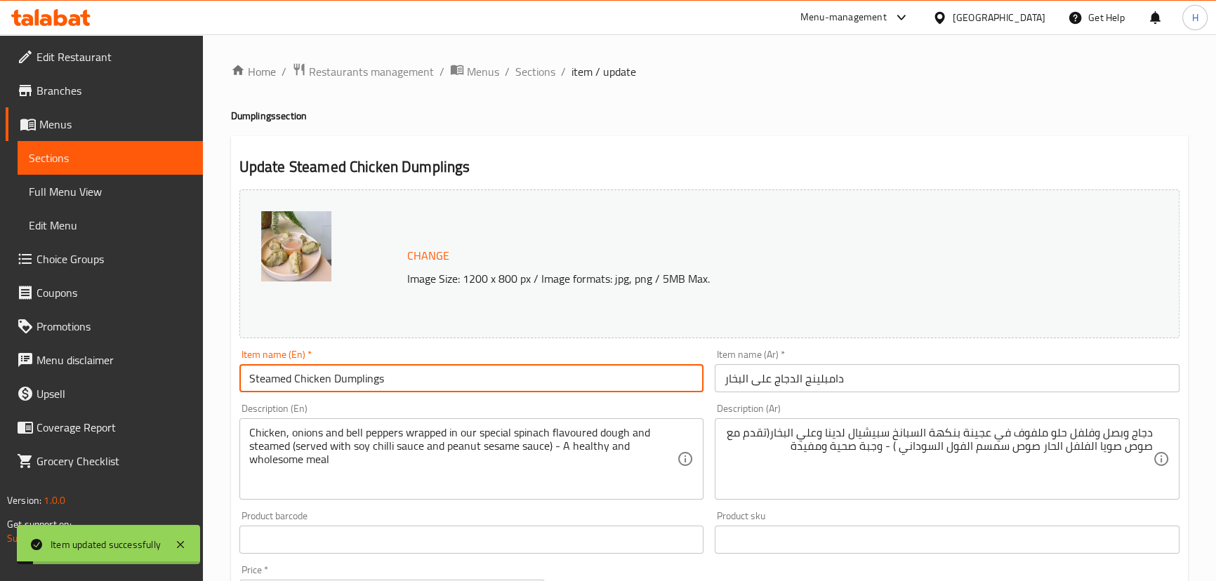
drag, startPoint x: 541, startPoint y: 73, endPoint x: 443, endPoint y: 20, distance: 111.9
click at [541, 73] on span "Sections" at bounding box center [535, 71] width 40 height 17
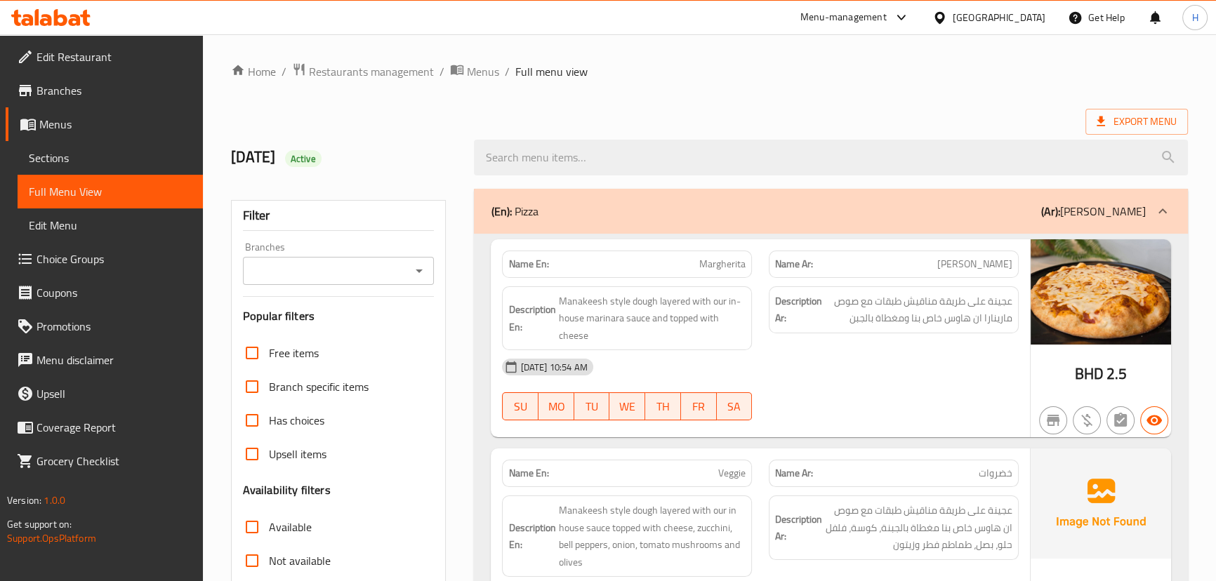
click at [758, 374] on div "[DATE] 10:54 AM" at bounding box center [760, 367] width 533 height 34
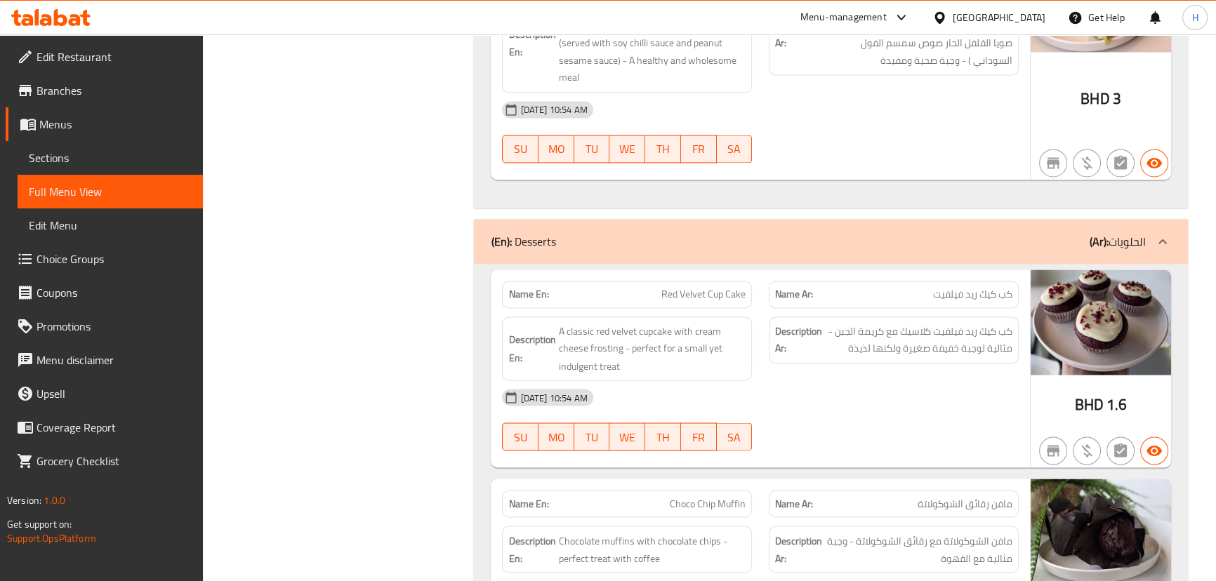
click at [758, 368] on div "Description En: A classic red velvet cupcake with cream cheese frosting - perfe…" at bounding box center [627, 348] width 267 height 81
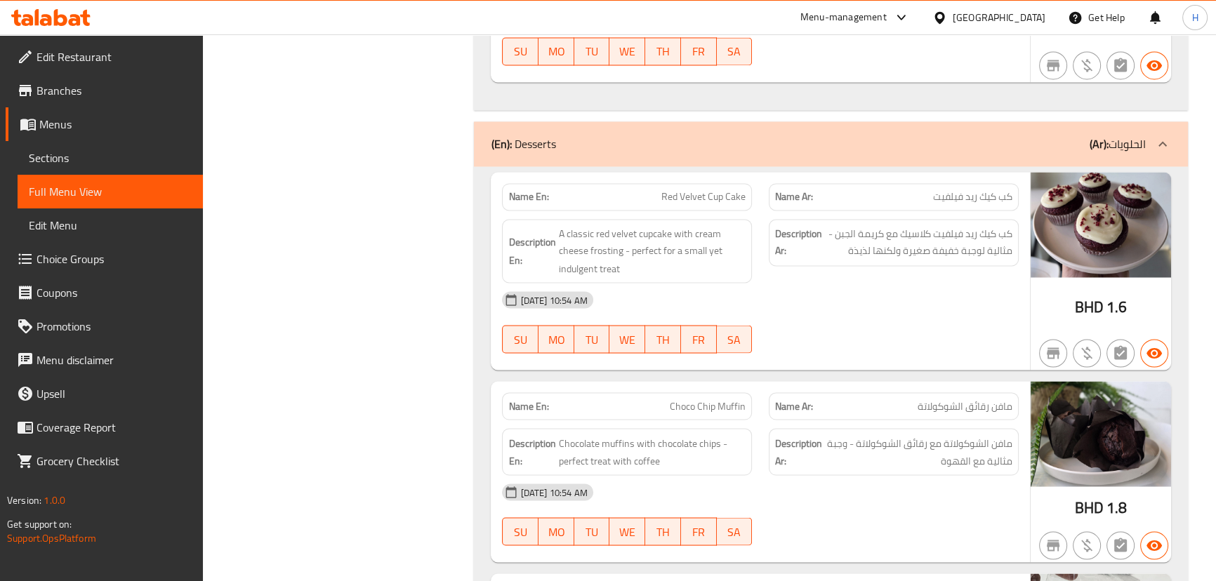
scroll to position [3110, 0]
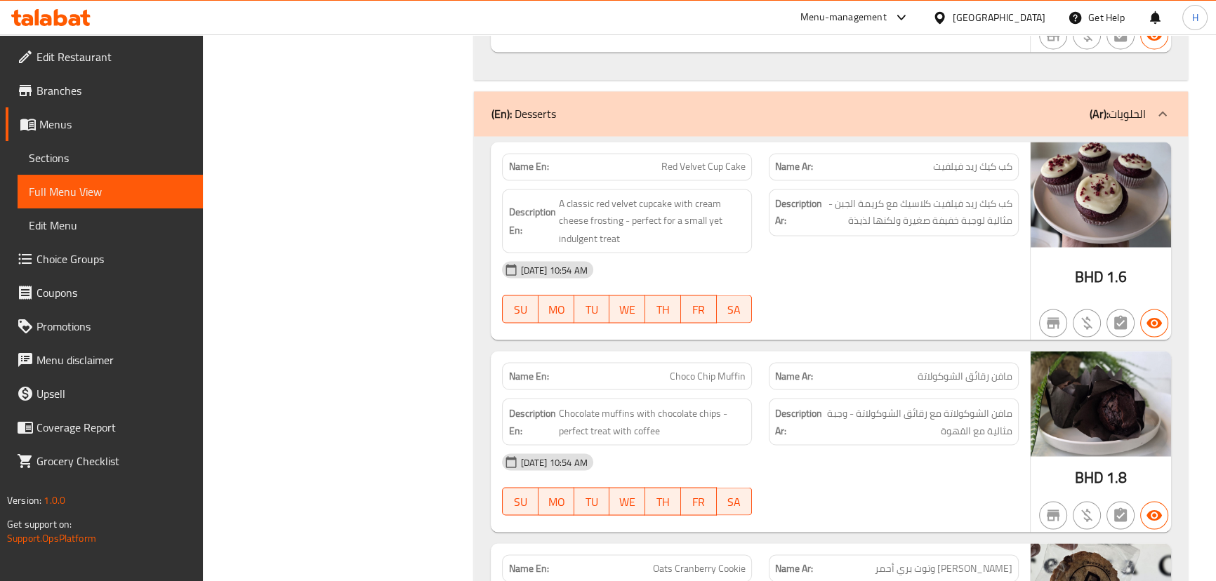
click at [712, 159] on span "Red Velvet Cup Cake" at bounding box center [704, 166] width 84 height 15
copy span "Red Velvet Cup Cake"
click at [761, 254] on div "[DATE] 10:54 AM" at bounding box center [760, 270] width 533 height 34
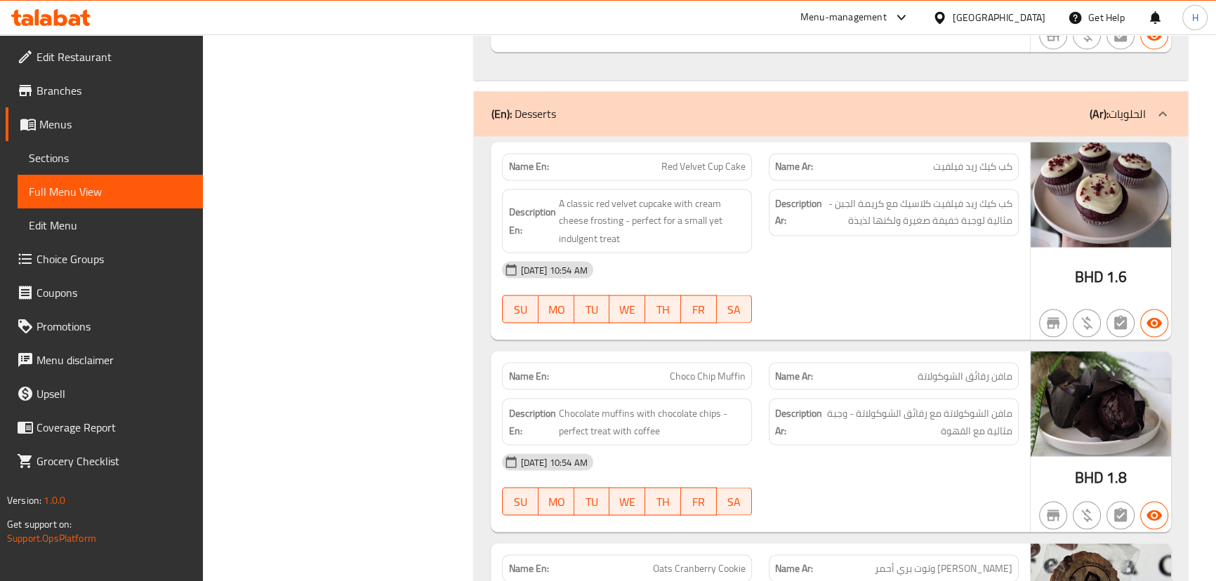
scroll to position [3301, 0]
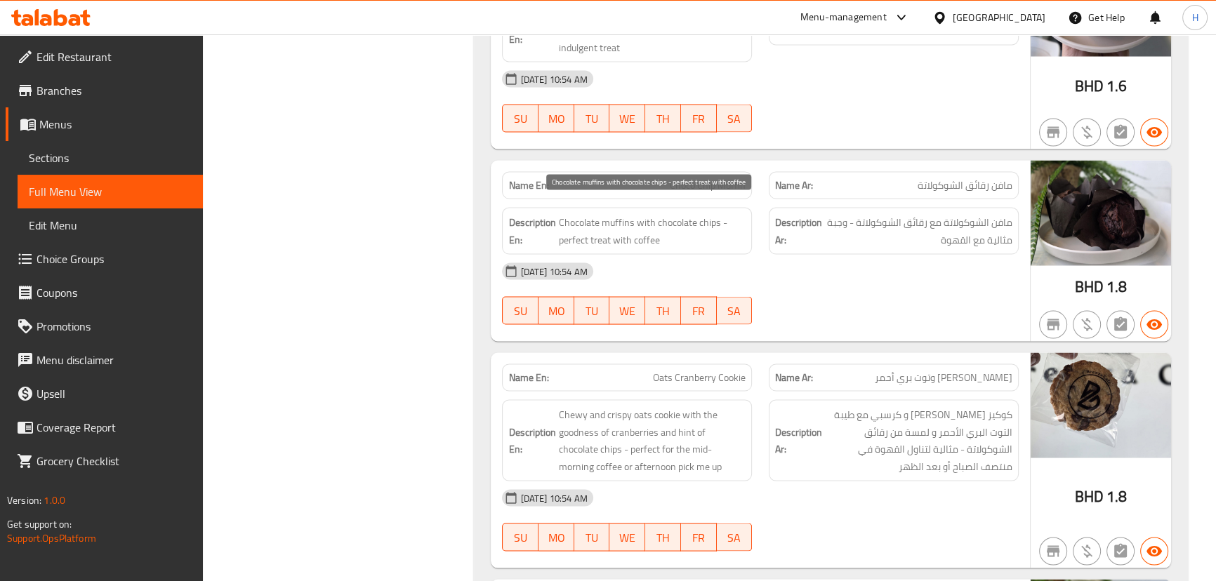
click at [625, 213] on span "Chocolate muffins with chocolate chips - perfect treat with coffee" at bounding box center [652, 230] width 188 height 34
click at [575, 218] on span "Chocolate muffins with chocolate chips - perfect treat with coffee" at bounding box center [652, 230] width 188 height 34
click at [761, 298] on div "01-10-2025 10:54 AM SU MO TU WE TH FR SA" at bounding box center [760, 293] width 533 height 79
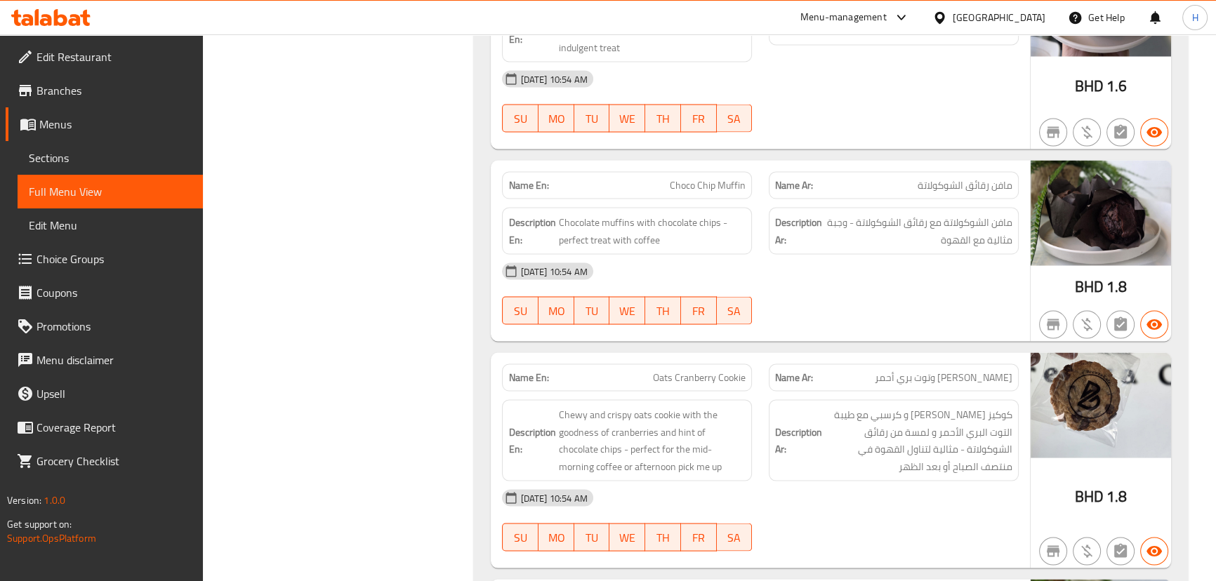
click at [683, 183] on span "Choco Chip Muffin" at bounding box center [708, 185] width 76 height 15
copy span "Choco Chip Muffin"
click at [754, 211] on div "Description En: Chocolate muffins with chocolate chips - perfect treat with cof…" at bounding box center [627, 231] width 267 height 64
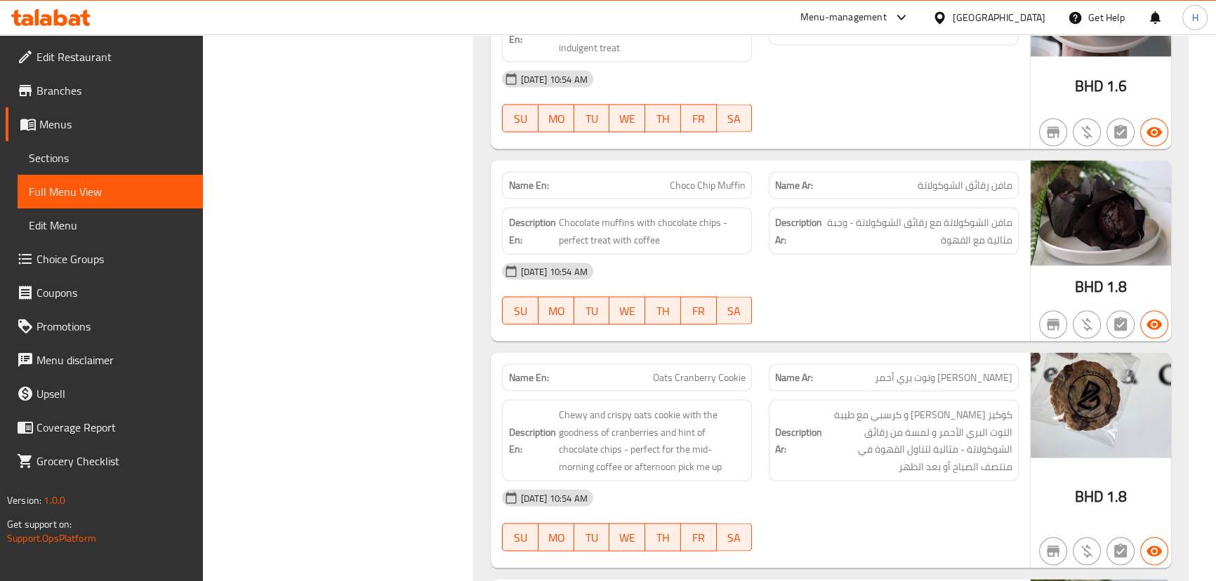
click at [709, 376] on span "Oats Cranberry Cookie" at bounding box center [699, 377] width 93 height 15
copy span "Oats Cranberry Cookie"
click at [736, 249] on div "Description En: Chocolate muffins with chocolate chips - perfect treat with cof…" at bounding box center [627, 230] width 250 height 47
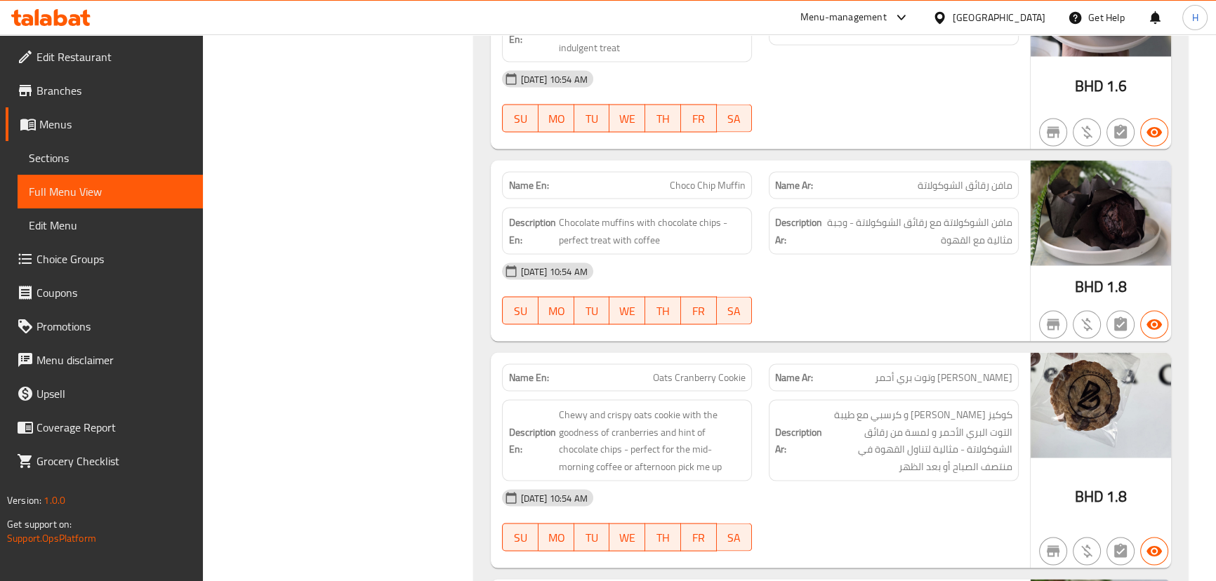
click at [730, 178] on span "Choco Chip Muffin" at bounding box center [708, 185] width 76 height 15
copy span "Choco Chip Muffin"
click at [764, 183] on div "Name Ar: مافن رقائق الشوكولاتة" at bounding box center [894, 185] width 267 height 44
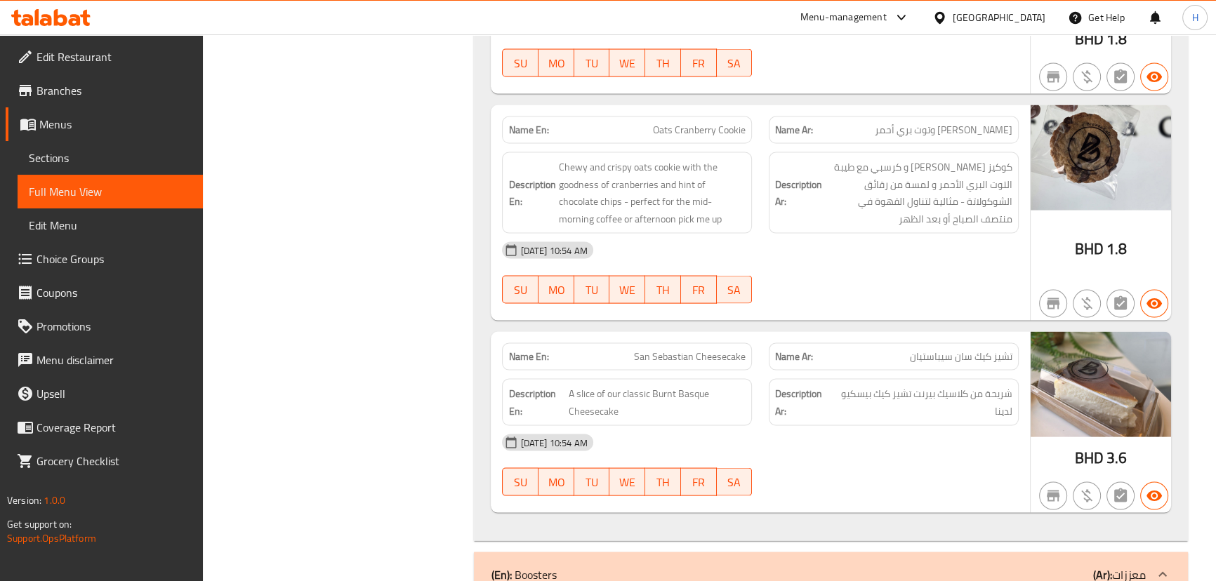
scroll to position [3621, 0]
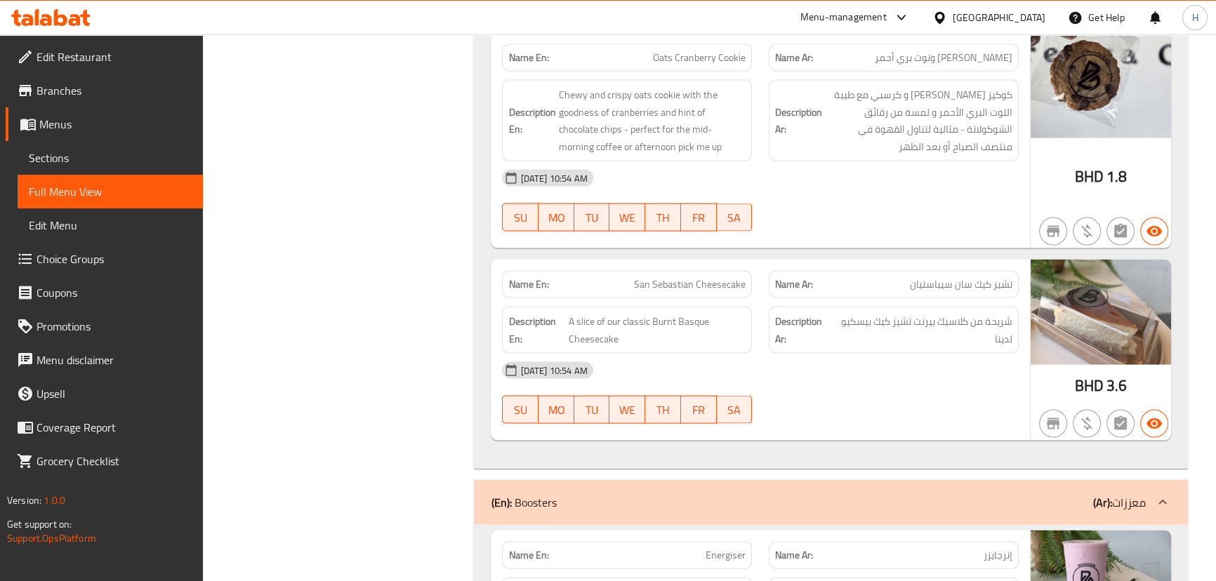
click at [694, 283] on span "San Sebastian Cheesecake" at bounding box center [690, 284] width 112 height 15
click at [708, 287] on span "San Sebastian Cheesecake" at bounding box center [690, 284] width 112 height 15
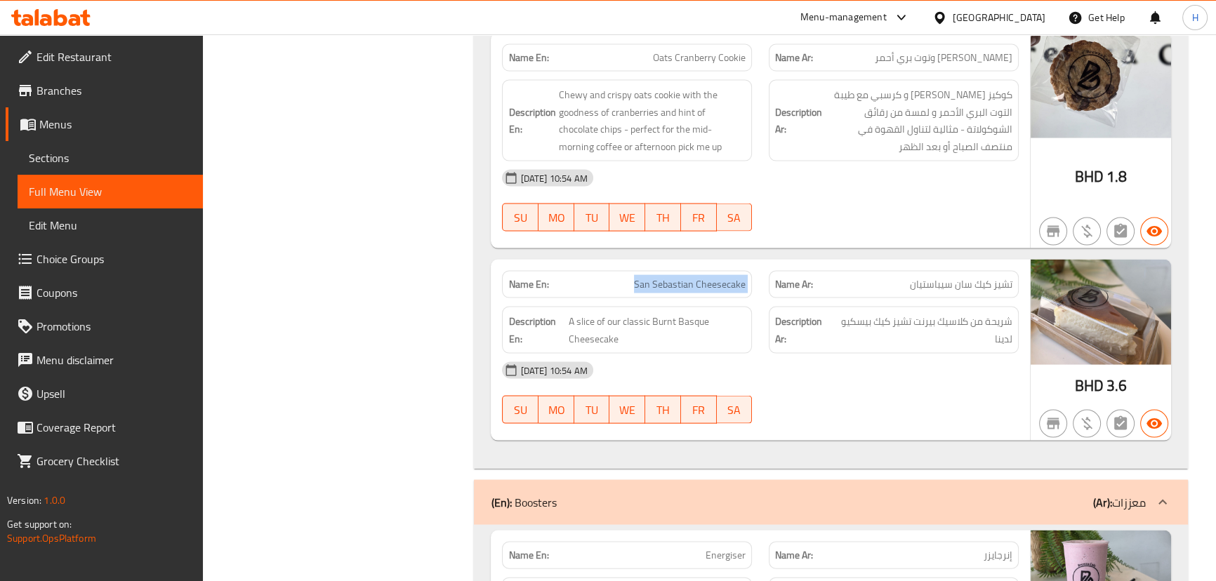
copy span "San Sebastian Cheesecake"
click at [767, 264] on div "Name Ar: تشيز كيك سان سيباستيان" at bounding box center [894, 285] width 267 height 44
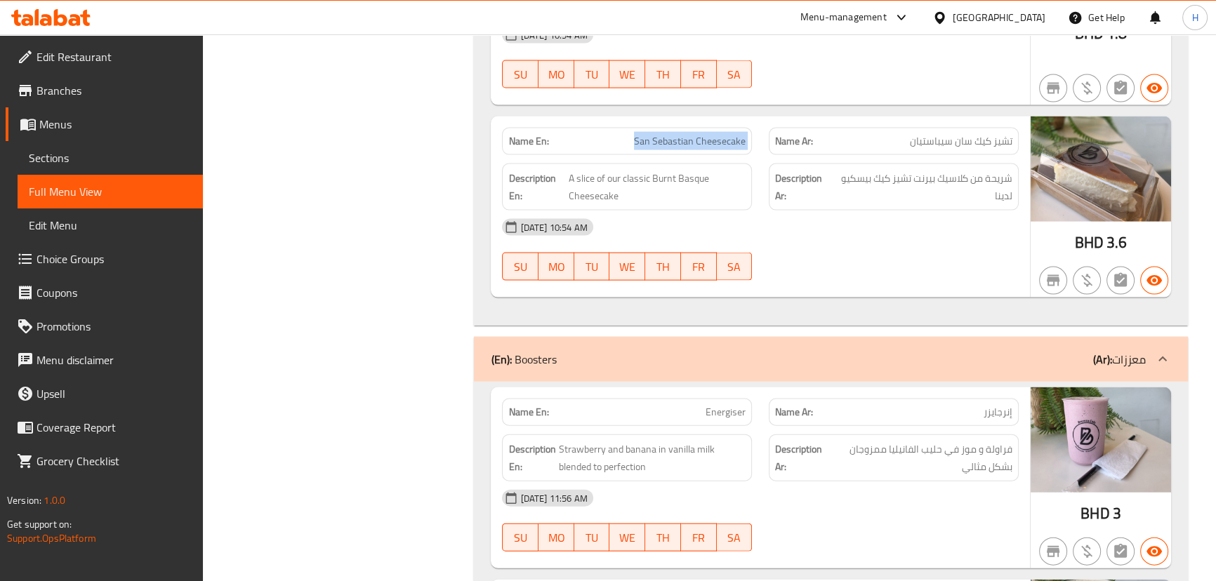
scroll to position [3940, 0]
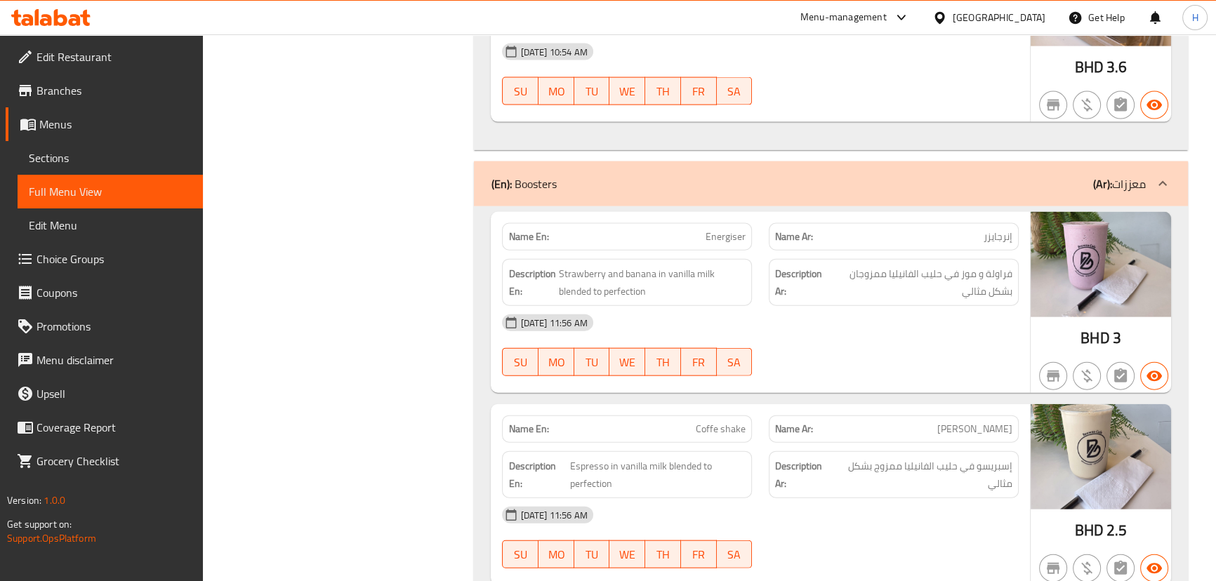
click at [725, 237] on span "Energiser" at bounding box center [726, 237] width 40 height 15
copy span "Energiser"
click at [768, 306] on div "01-10-2025 11:56 AM" at bounding box center [760, 323] width 533 height 34
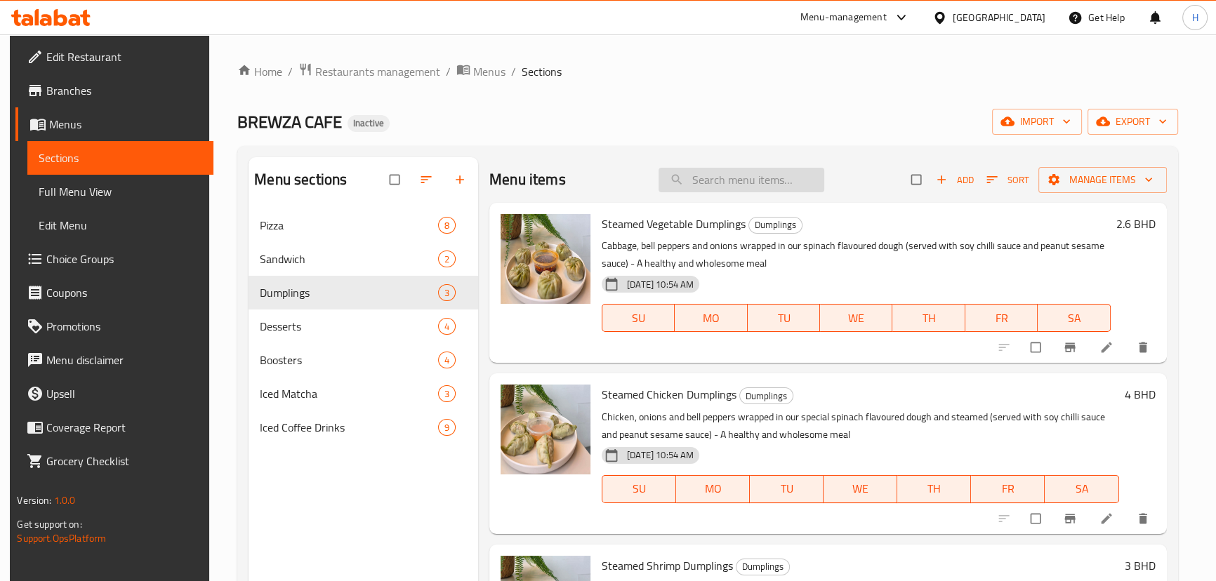
click at [730, 187] on input "search" at bounding box center [742, 180] width 166 height 25
paste input "Red Velvet Cup Cake"
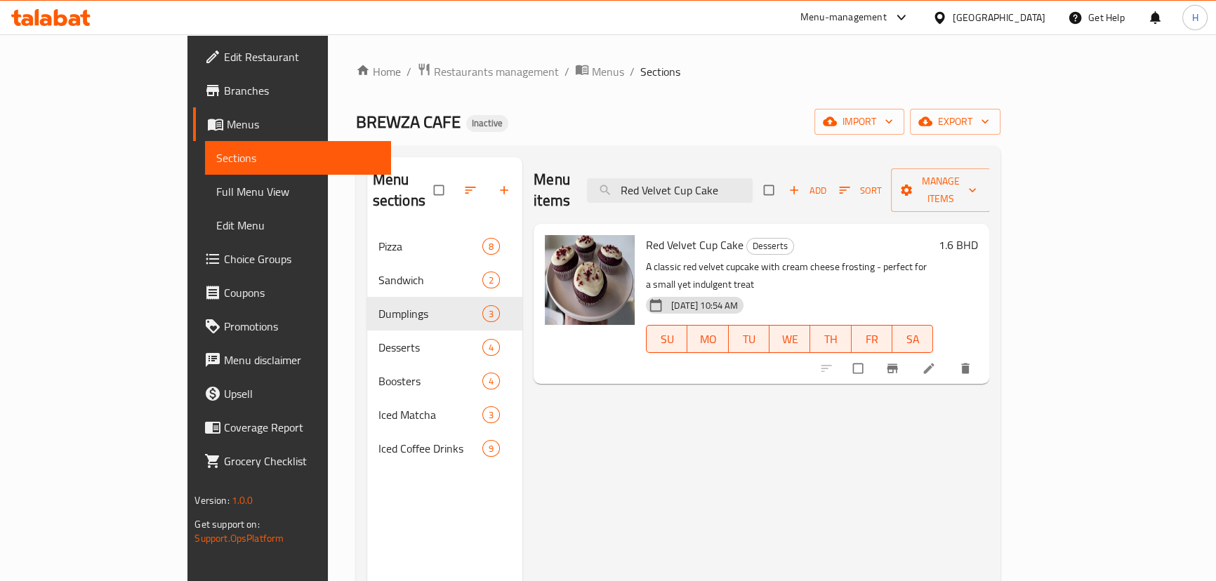
type input "Red Velvet Cup Cake"
click at [950, 357] on li at bounding box center [930, 368] width 39 height 22
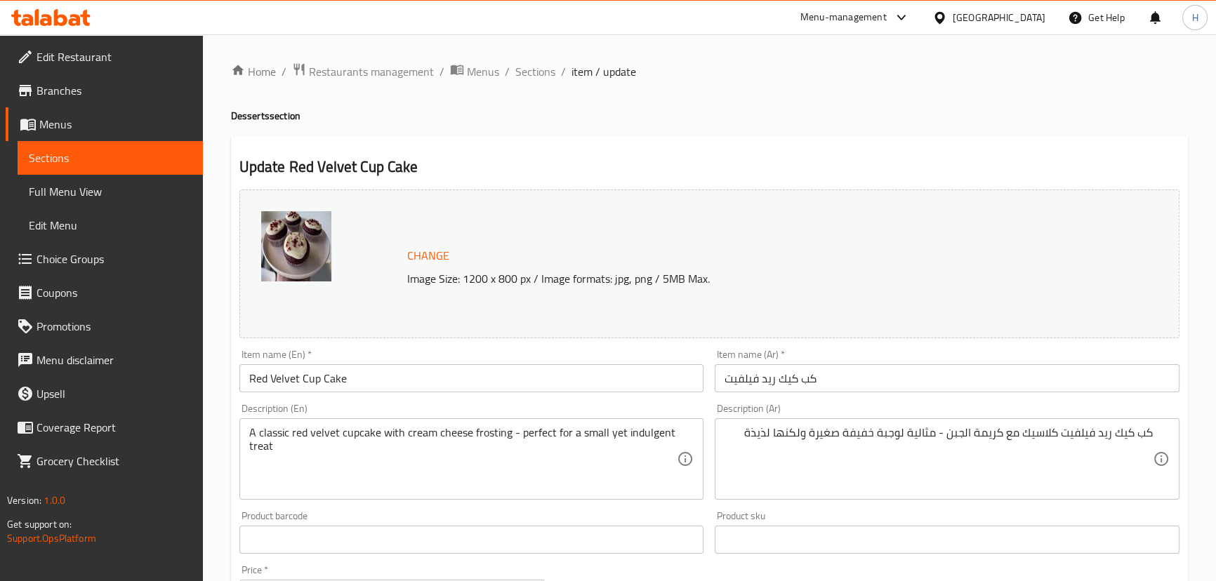
click at [574, 414] on div "Description (En) A classic red velvet cupcake with cream cheese frosting - perf…" at bounding box center [471, 452] width 465 height 96
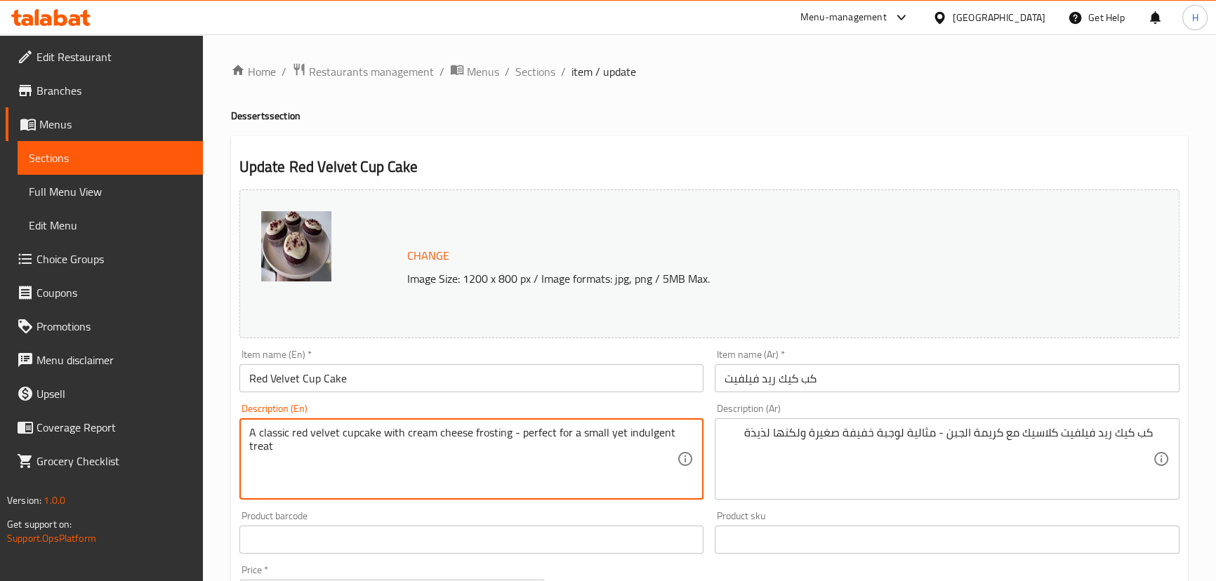
drag, startPoint x: 520, startPoint y: 437, endPoint x: 649, endPoint y: 466, distance: 131.7
type textarea "A classic red velvet cupcake with cream cheese frosting -"
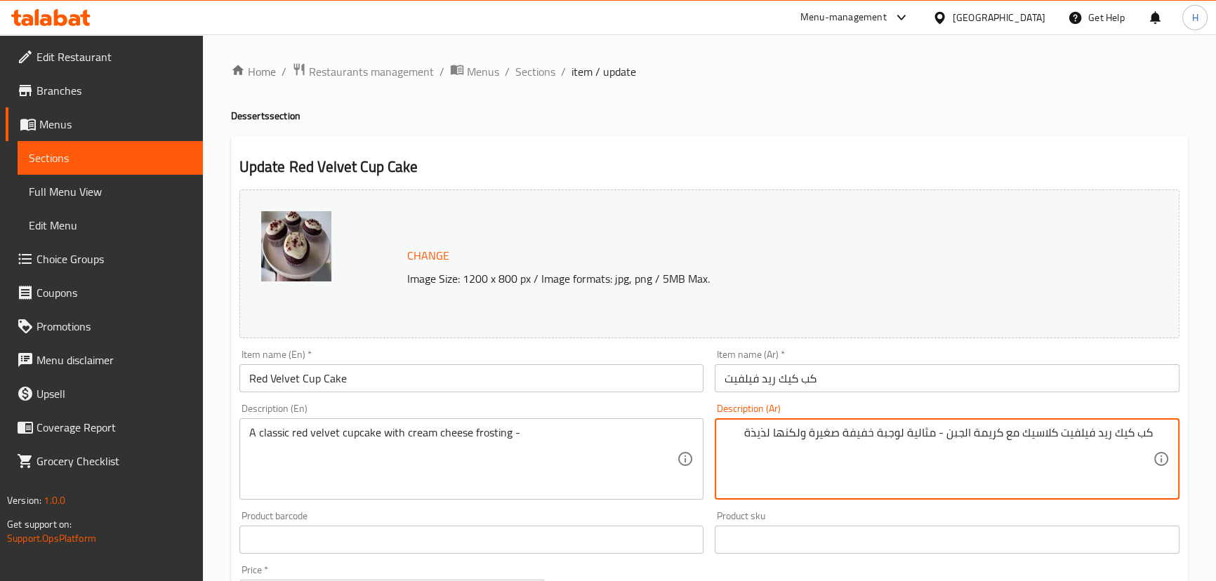
drag, startPoint x: 936, startPoint y: 431, endPoint x: 678, endPoint y: 435, distance: 257.8
drag, startPoint x: 928, startPoint y: 435, endPoint x: 947, endPoint y: 432, distance: 19.3
click at [947, 432] on textarea "كب كيك ريد فيلفيت كلاسيك مع كريمة الجبن -" at bounding box center [939, 459] width 428 height 67
type textarea "كب كيك ريد فيلفيت كلاسيك مع كريمة الجبن"
click at [698, 393] on div "Item name (En)   * Red Velvet Cup Cake Item name (En) *" at bounding box center [472, 371] width 476 height 54
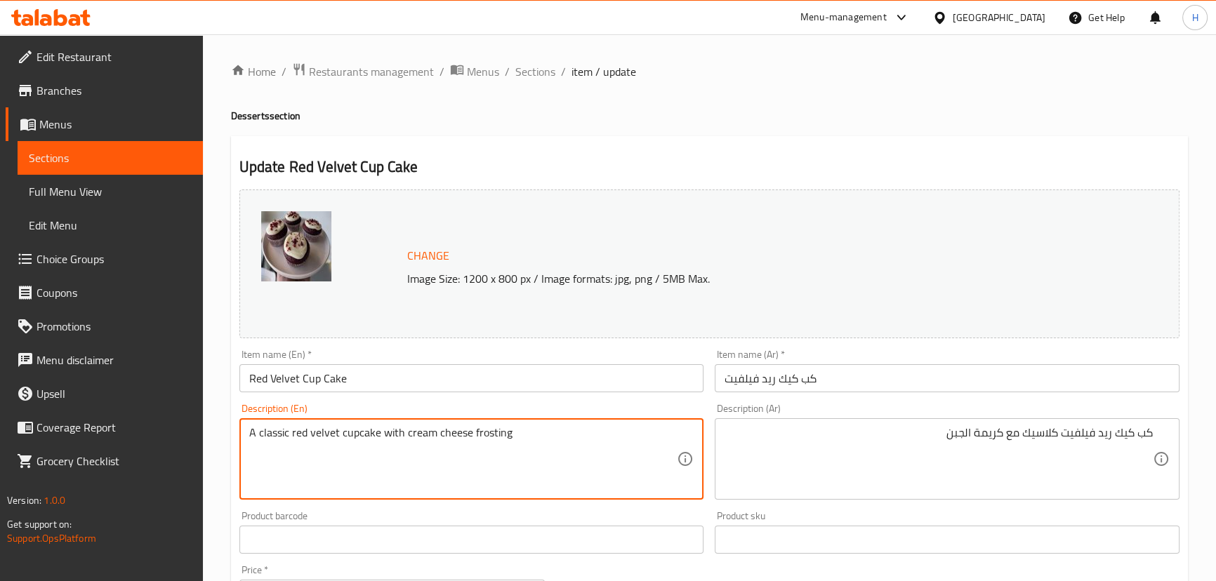
type textarea "A classic red velvet cupcake with cream cheese frosting"
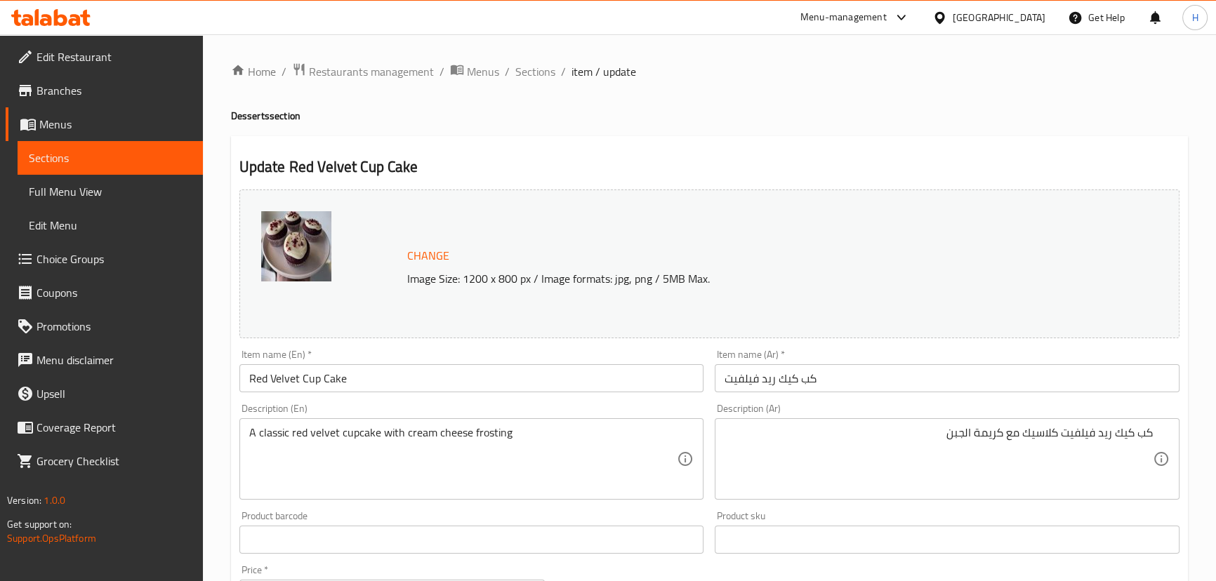
click at [709, 409] on div "Description (Ar) كب كيك ريد فيلفيت كلاسيك مع كريمة الجبن Description (Ar)" at bounding box center [947, 451] width 476 height 107
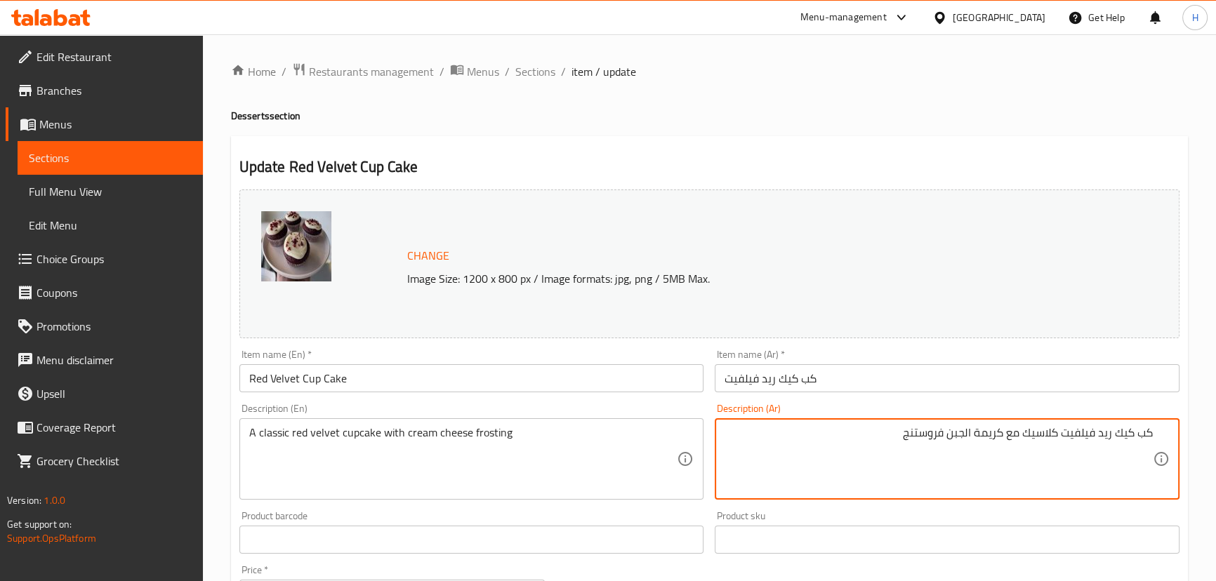
type textarea "كب كيك ريد فيلفيت كلاسيك مع كريمة الجبن فروستنج"
click at [555, 368] on input "Red Velvet Cup Cake" at bounding box center [471, 378] width 465 height 28
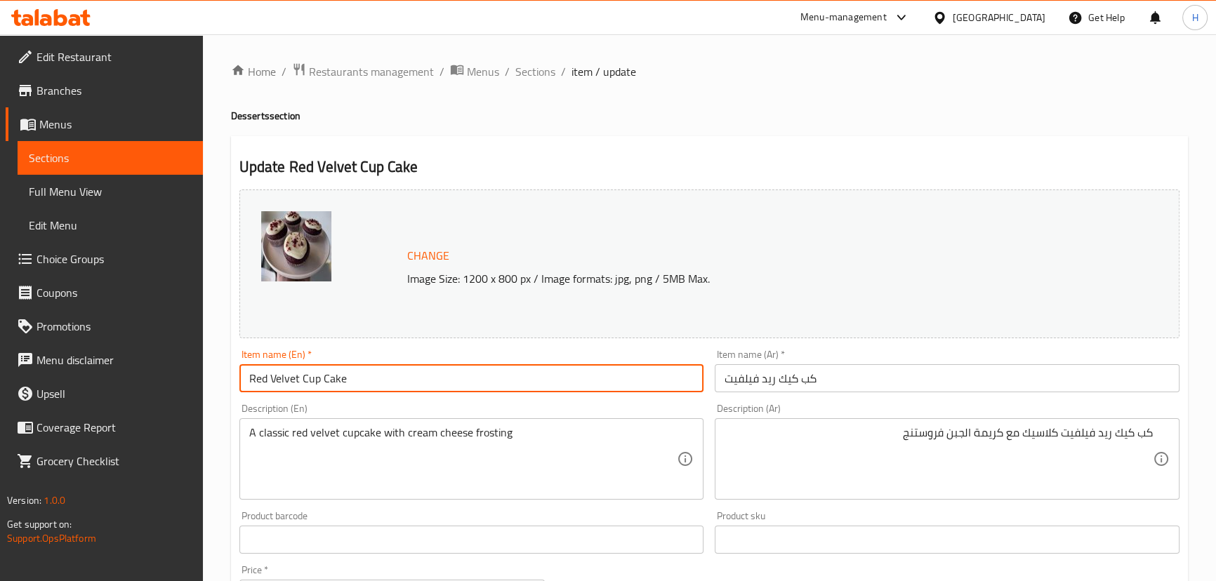
click at [524, 74] on span "Sections" at bounding box center [535, 71] width 40 height 17
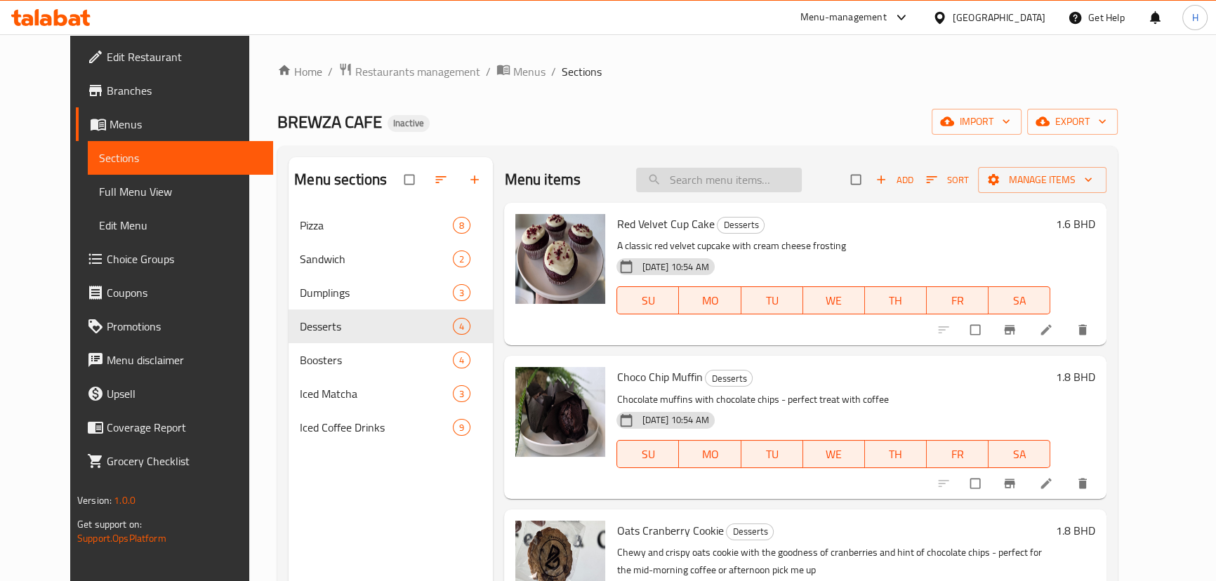
click at [709, 179] on input "search" at bounding box center [719, 180] width 166 height 25
paste input "Oats Cranberry Cookie"
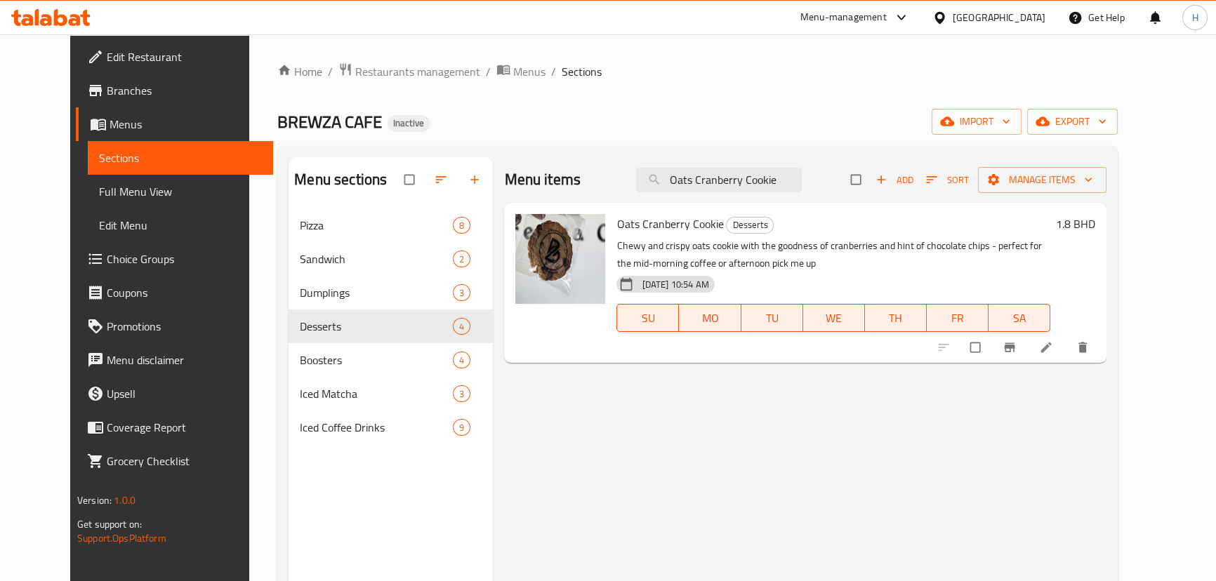
type input "Oats Cranberry Cookie"
click at [1067, 346] on li at bounding box center [1047, 347] width 39 height 22
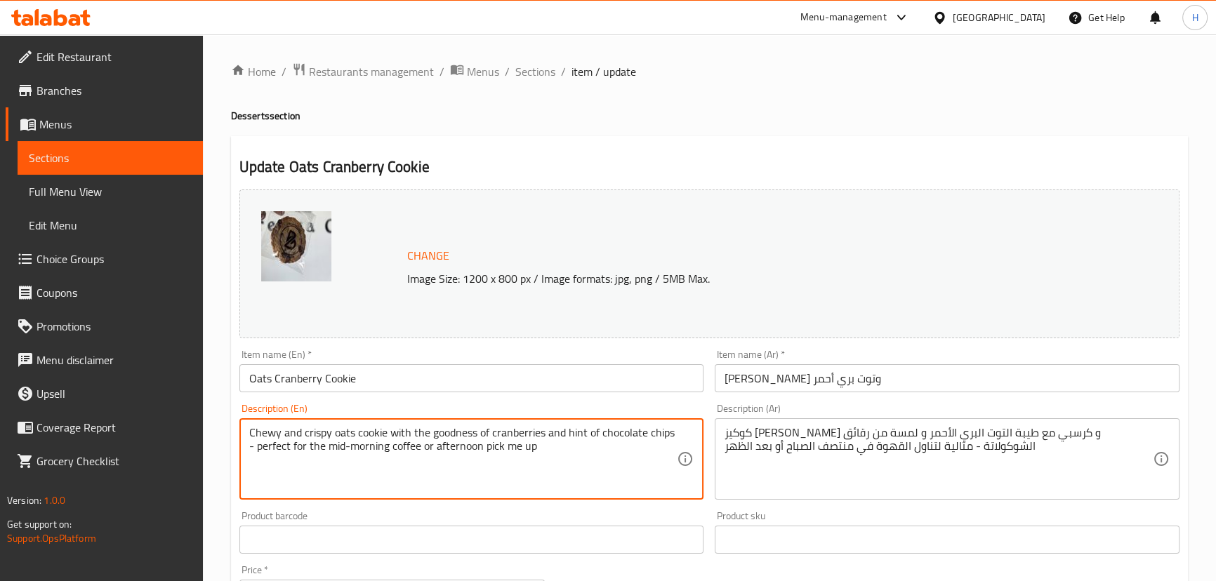
drag, startPoint x: 246, startPoint y: 447, endPoint x: 568, endPoint y: 456, distance: 322.5
click at [568, 456] on div "Chewy and crispy oats cookie with the goodness of cranberries and hint of choco…" at bounding box center [471, 459] width 465 height 81
drag, startPoint x: 250, startPoint y: 447, endPoint x: 589, endPoint y: 452, distance: 339.2
click at [589, 452] on textarea "Chewy and crispy oats cookie with the goodness of cranberries and hint of choco…" at bounding box center [463, 459] width 428 height 67
type textarea "Chewy and crispy oats cookie with the goodness of cranberries and hint of choco…"
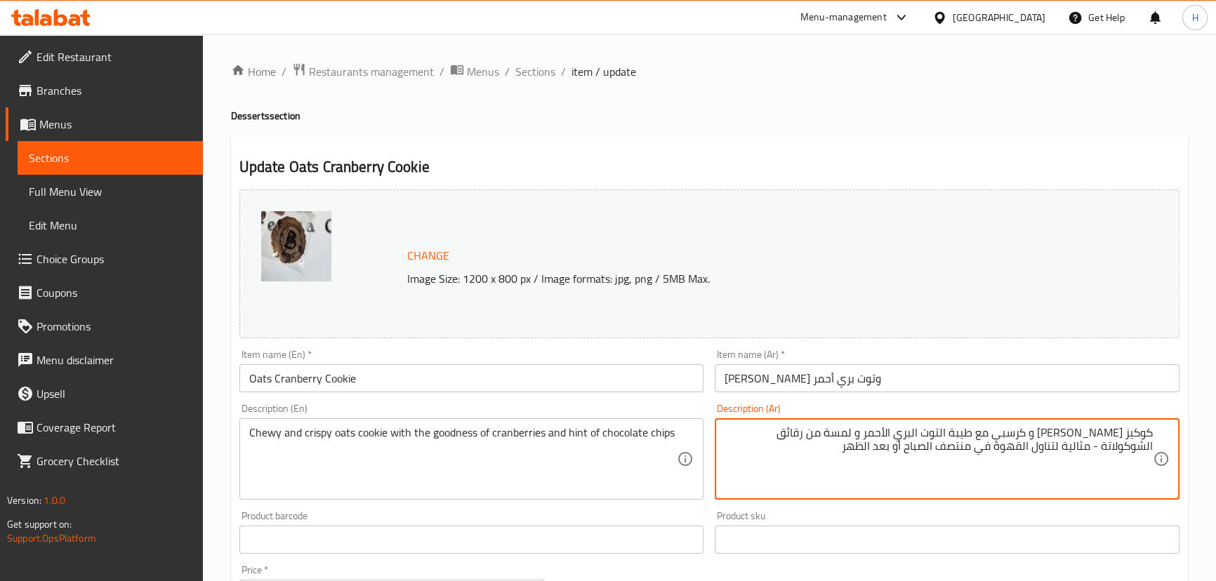
click at [861, 469] on textarea "كوكيز شوفان شووي و كرسبي مع طيبة التوت البري الأحمر و لمسة من رقائق الشوكولاتة …" at bounding box center [939, 459] width 428 height 67
drag, startPoint x: 1152, startPoint y: 449, endPoint x: 904, endPoint y: 448, distance: 247.9
click at [904, 448] on textarea "كوكيز شوفان شووي و كرسبي مع طيبة التوت البري الأحمر و لمسة من رقائق الشوكولاتة …" at bounding box center [939, 459] width 428 height 67
click at [683, 409] on div "Description (En) Chewy and crispy oats cookie with the goodness of cranberries …" at bounding box center [471, 452] width 465 height 96
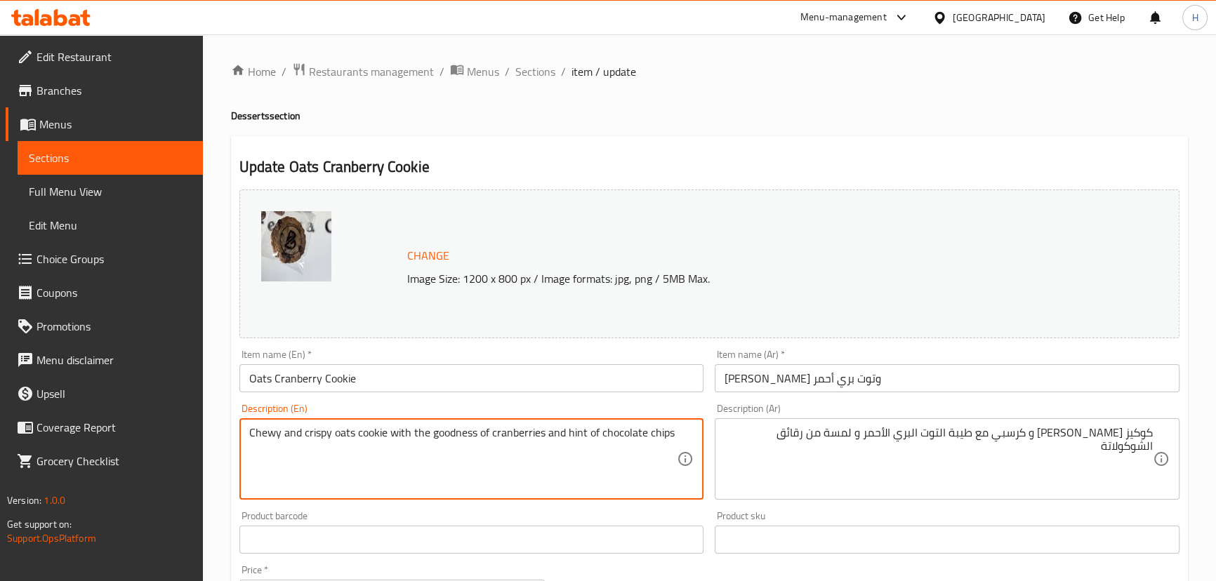
drag, startPoint x: 251, startPoint y: 431, endPoint x: 352, endPoint y: 427, distance: 101.2
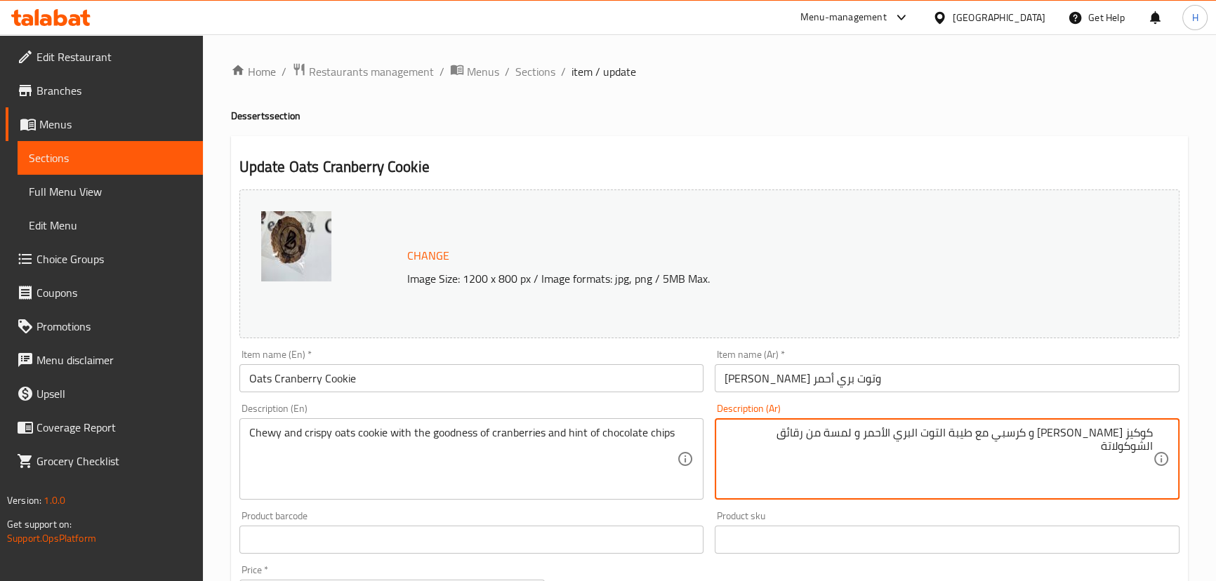
click at [1070, 438] on textarea "كوكيز شوفان شووي و كرسبي مع طيبة التوت البري الأحمر و لمسة من رقائق الشوكولاتة" at bounding box center [939, 459] width 428 height 67
paste textarea "مطاطي"
click at [1070, 409] on div "Description (Ar) كوكيز شوفان مطاطي و كرسبي مع طيبة التوت البري الأحمر و لمسة من…" at bounding box center [947, 452] width 465 height 96
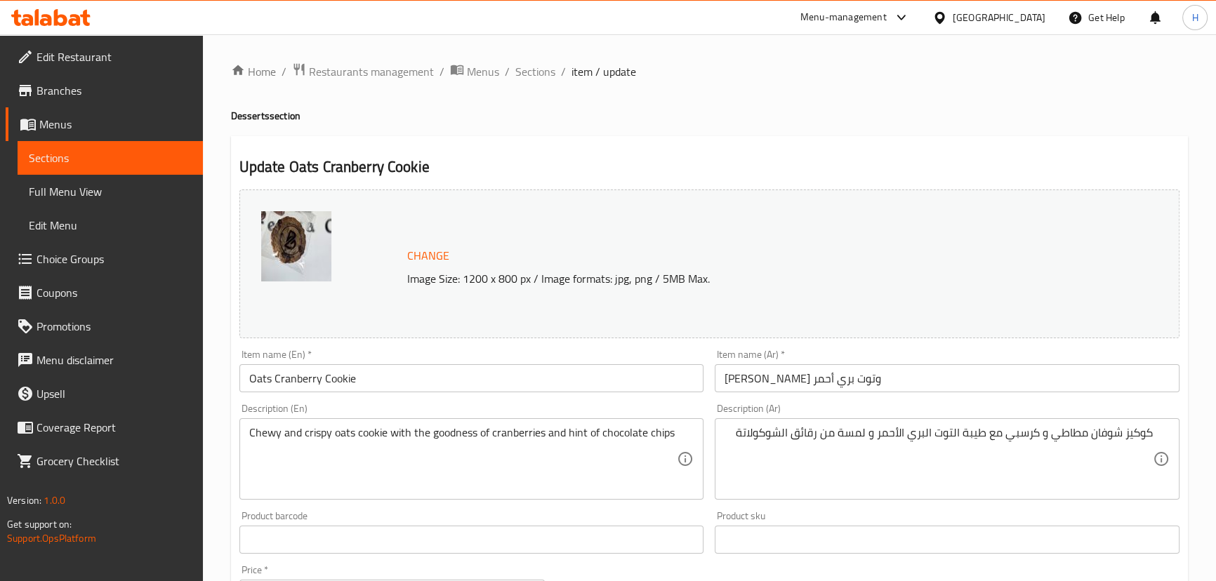
click at [969, 433] on textarea "كوكيز شوفان مطاطي و كرسبي مع طيبة التوت البري الأحمر و لمسة من رقائق الشوكولاتة" at bounding box center [939, 459] width 428 height 67
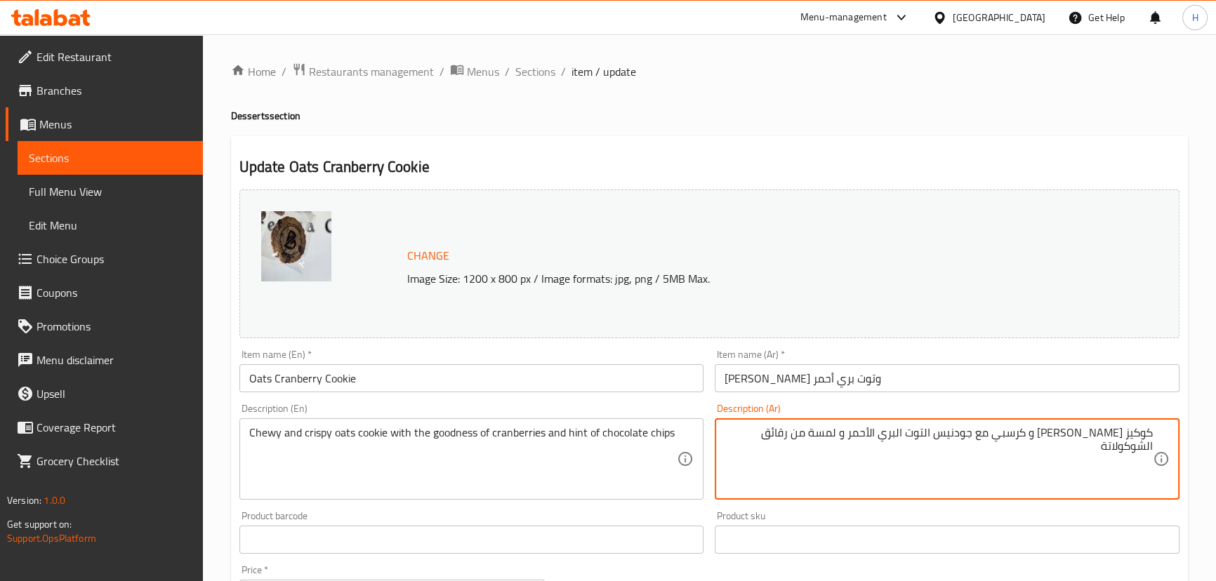
type textarea "كوكيز شوفان مطاطي و كرسبي مع جودنيس التوت البري الأحمر و لمسة من رقائق الشوكولا…"
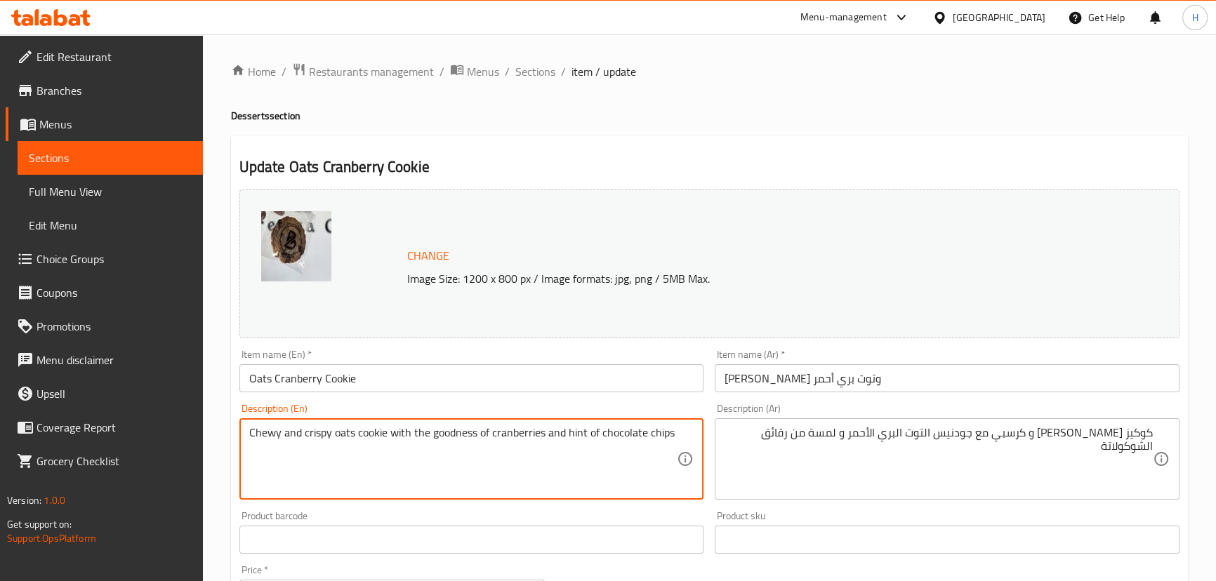
click at [506, 431] on textarea "Chewy and crispy oats cookie with the goodness of cranberries and hint of choco…" at bounding box center [463, 459] width 428 height 67
click at [688, 408] on div "Description (En) Chewy and crispy oats cookie with the goodness of cranberries …" at bounding box center [471, 452] width 465 height 96
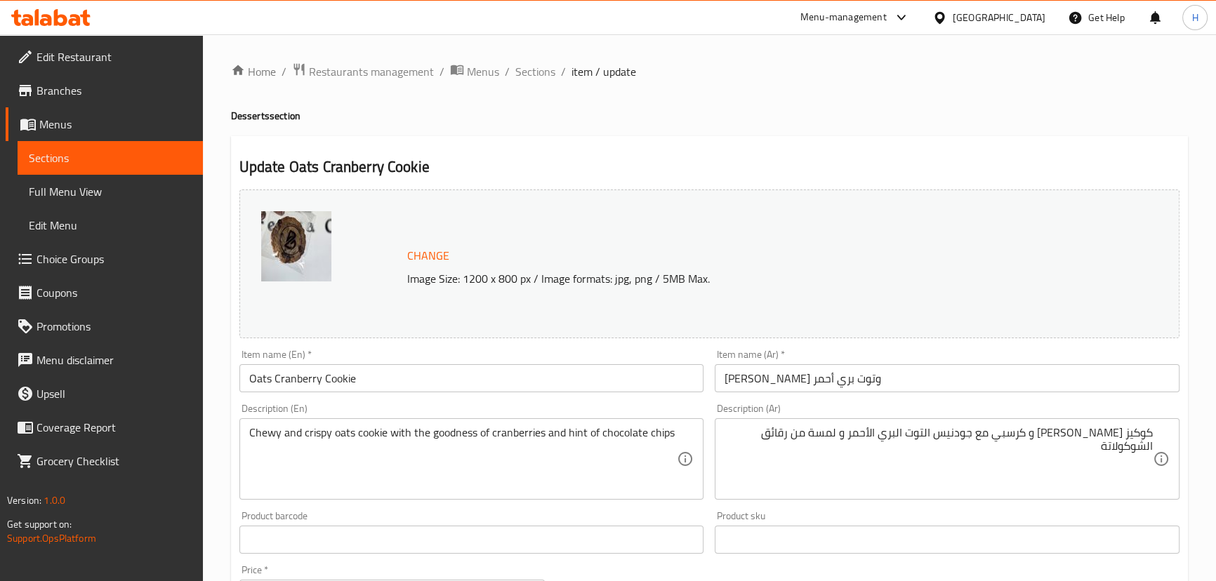
click at [613, 381] on input "Oats Cranberry Cookie" at bounding box center [471, 378] width 465 height 28
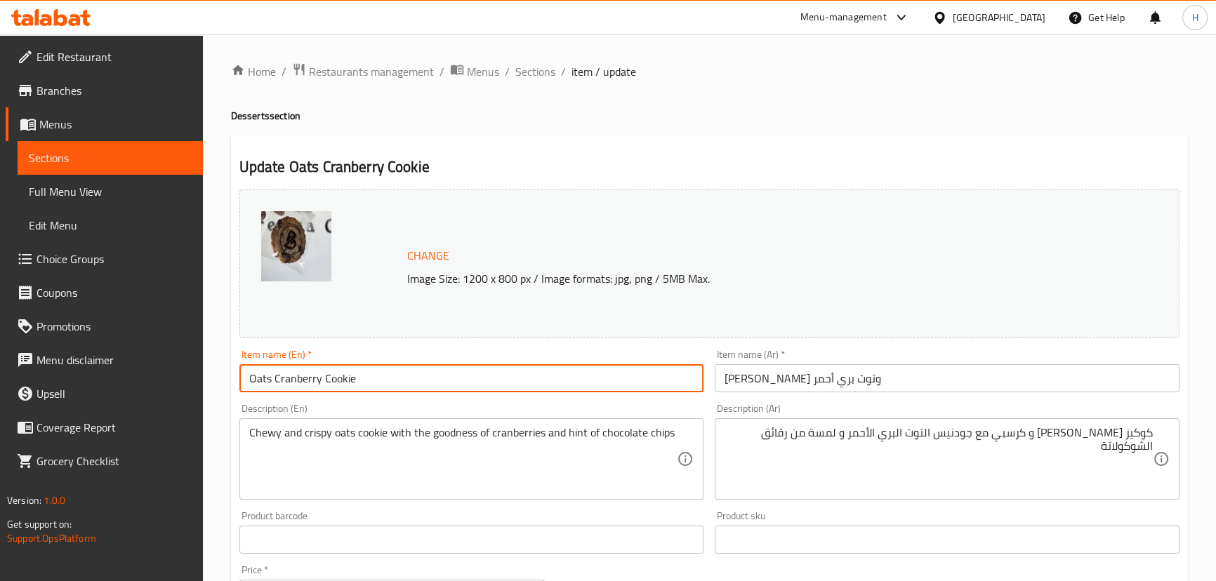
click at [527, 74] on span "Sections" at bounding box center [535, 71] width 40 height 17
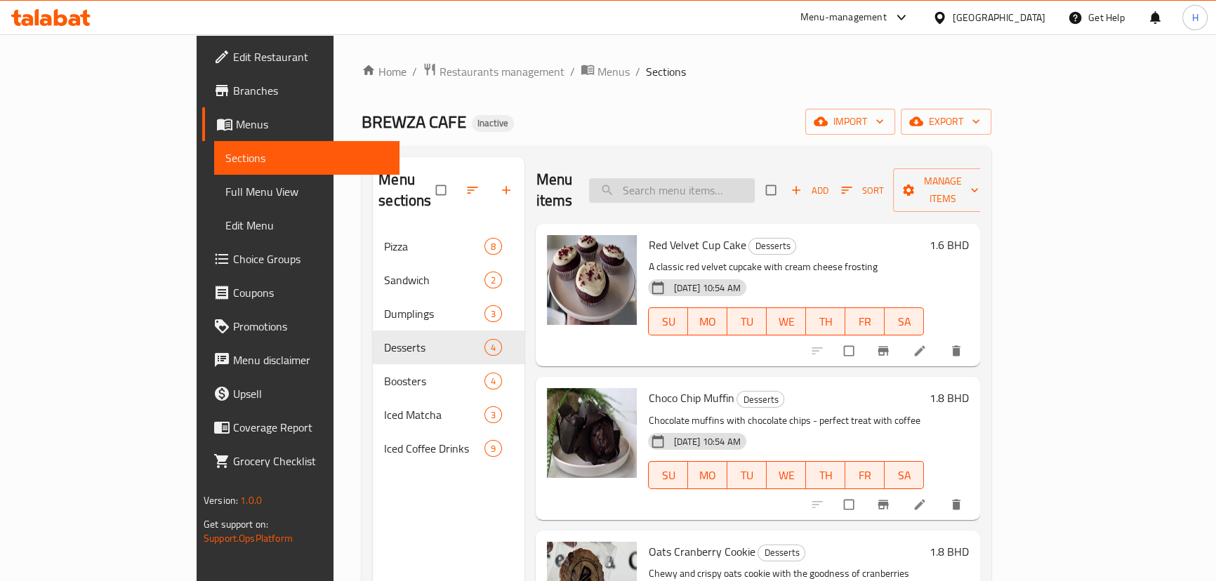
click at [755, 187] on input "search" at bounding box center [672, 190] width 166 height 25
paste input "Choco Chip Muffin"
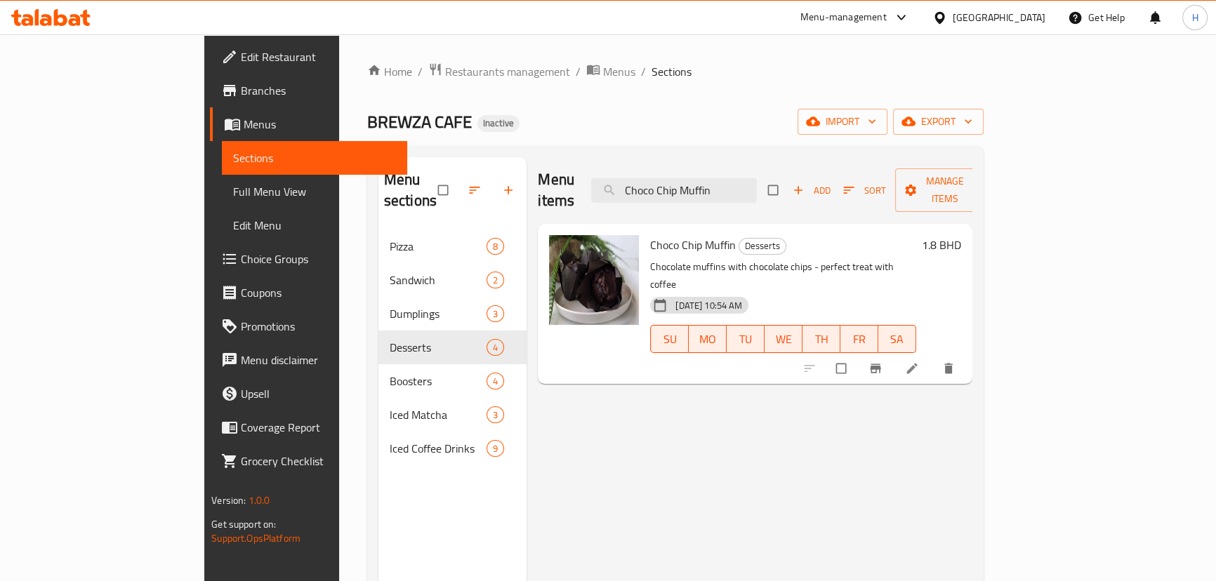
type input "Choco Chip Muffin"
click at [933, 357] on li at bounding box center [913, 368] width 39 height 22
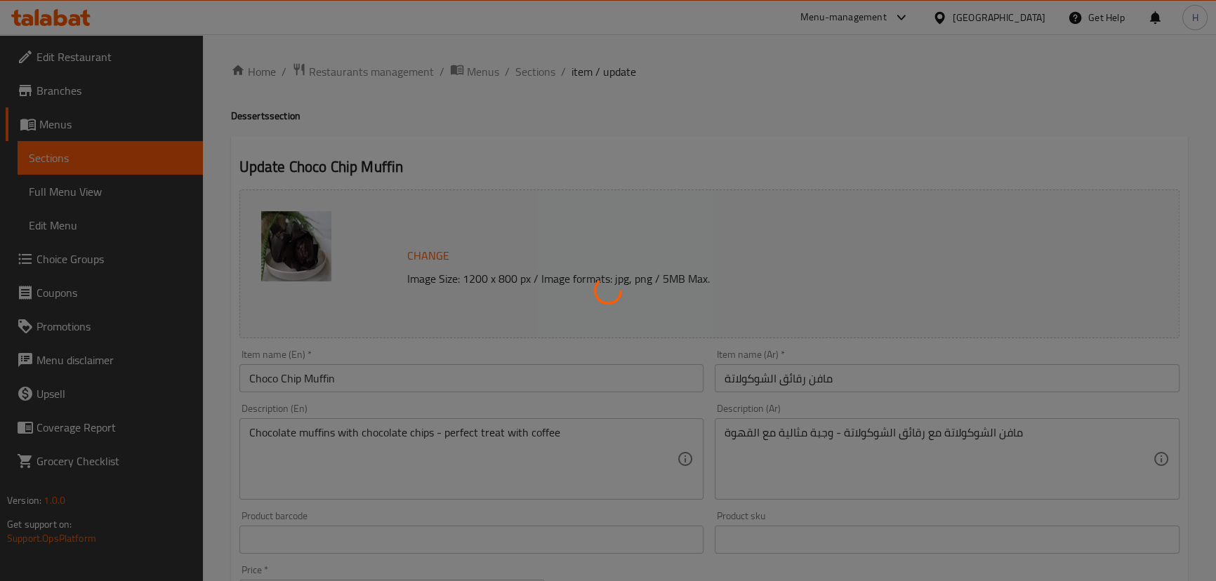
click at [442, 435] on div at bounding box center [608, 290] width 1216 height 581
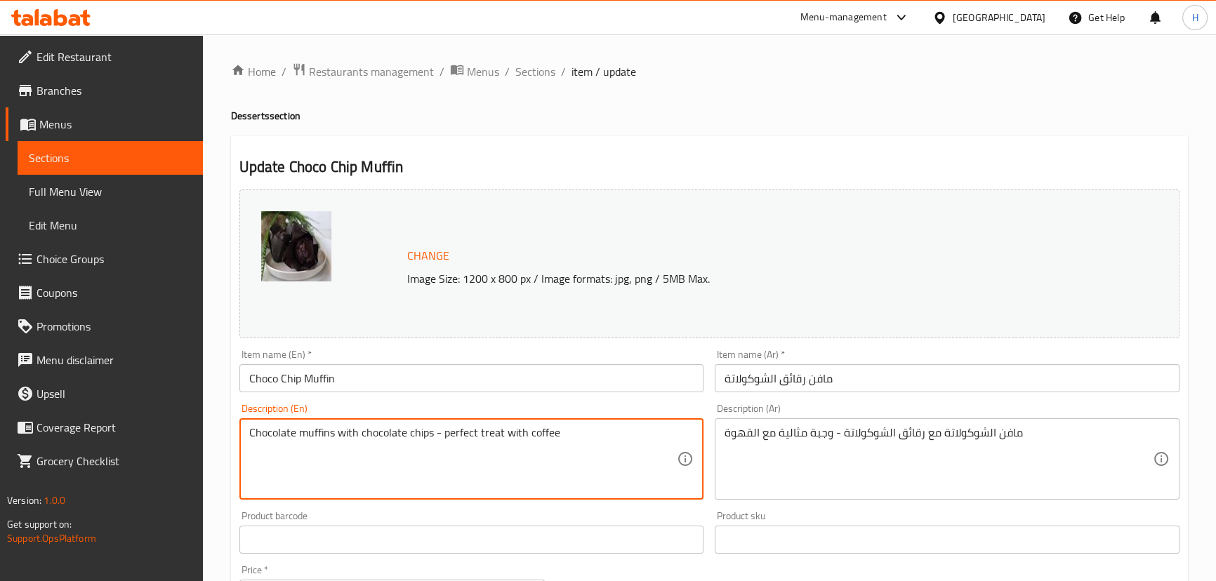
drag, startPoint x: 435, startPoint y: 433, endPoint x: 598, endPoint y: 418, distance: 163.0
type textarea "Chocolate muffins with chocolate chips"
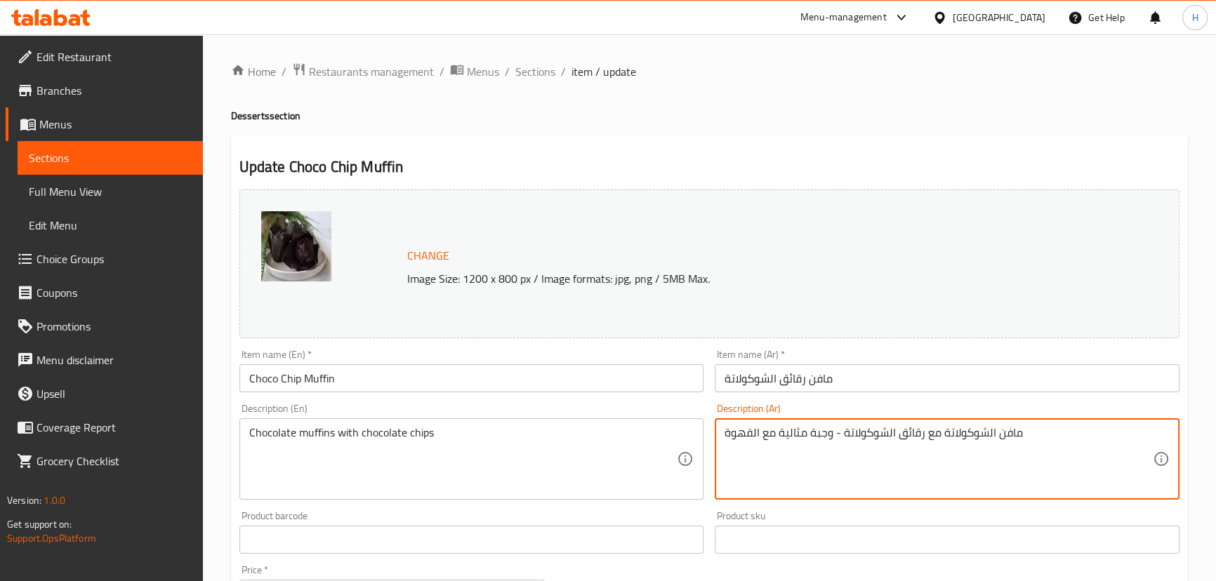
drag, startPoint x: 832, startPoint y: 433, endPoint x: 694, endPoint y: 414, distance: 138.9
type textarea "مافن الشوكولاتة مع رقائق الشوكولاتة"
click at [697, 397] on div "Item name (En)   * Choco Chip Muffin Item name (En) *" at bounding box center [472, 371] width 476 height 54
click at [716, 400] on div "Description (Ar) مافن الشوكولاتة مع رقائق الشوكولاتة Description (Ar)" at bounding box center [947, 451] width 476 height 107
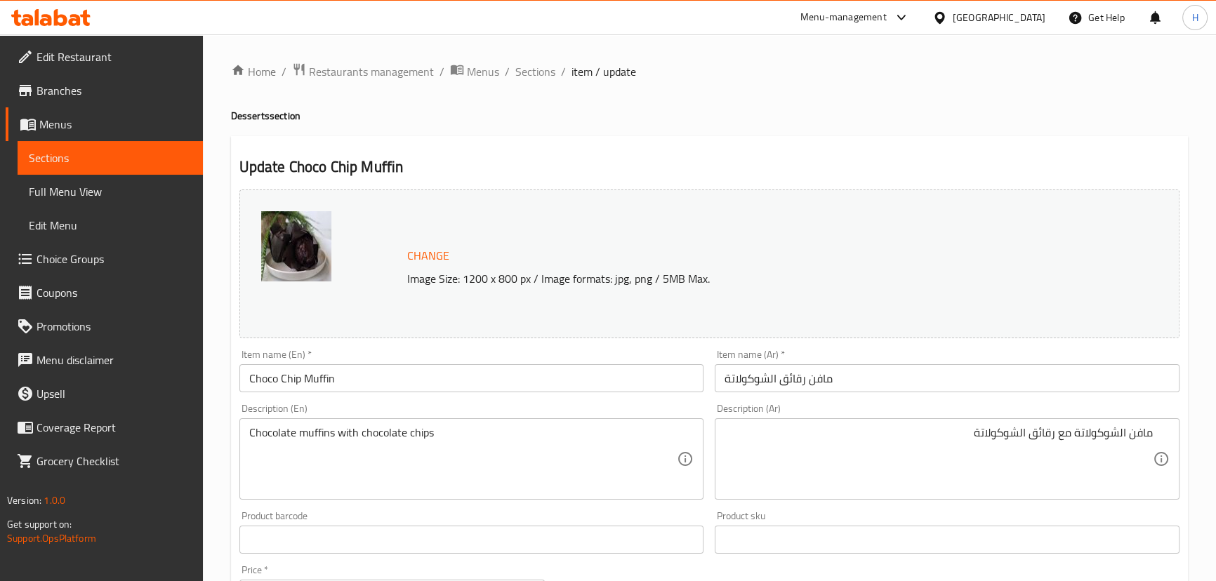
click at [431, 386] on input "Choco Chip Muffin" at bounding box center [471, 378] width 465 height 28
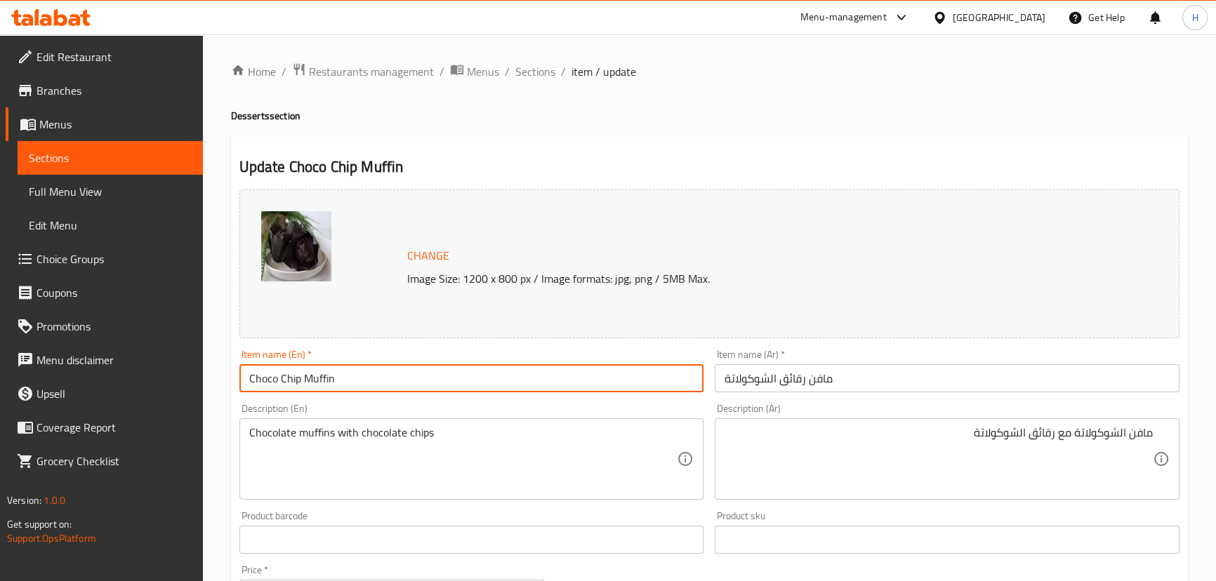
click at [431, 386] on input "Choco Chip Muffin" at bounding box center [471, 378] width 465 height 28
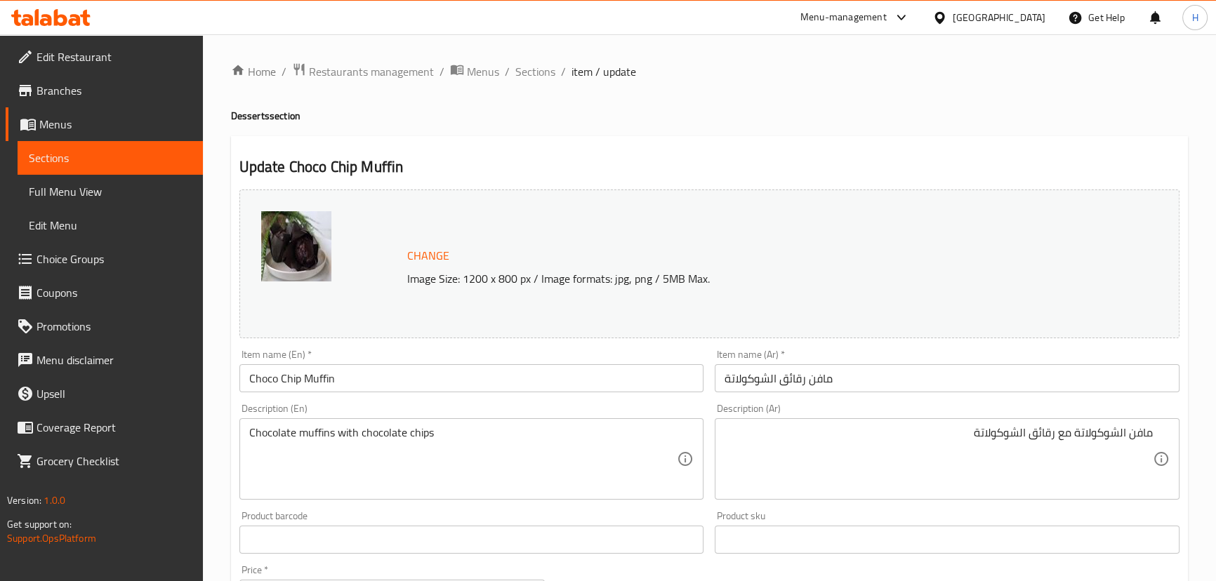
click at [590, 393] on div "Item name (En)   * Choco Chip Muffin Item name (En) *" at bounding box center [472, 371] width 476 height 54
click at [487, 419] on div "Chocolate muffins with chocolate chips Description (En)" at bounding box center [471, 459] width 465 height 81
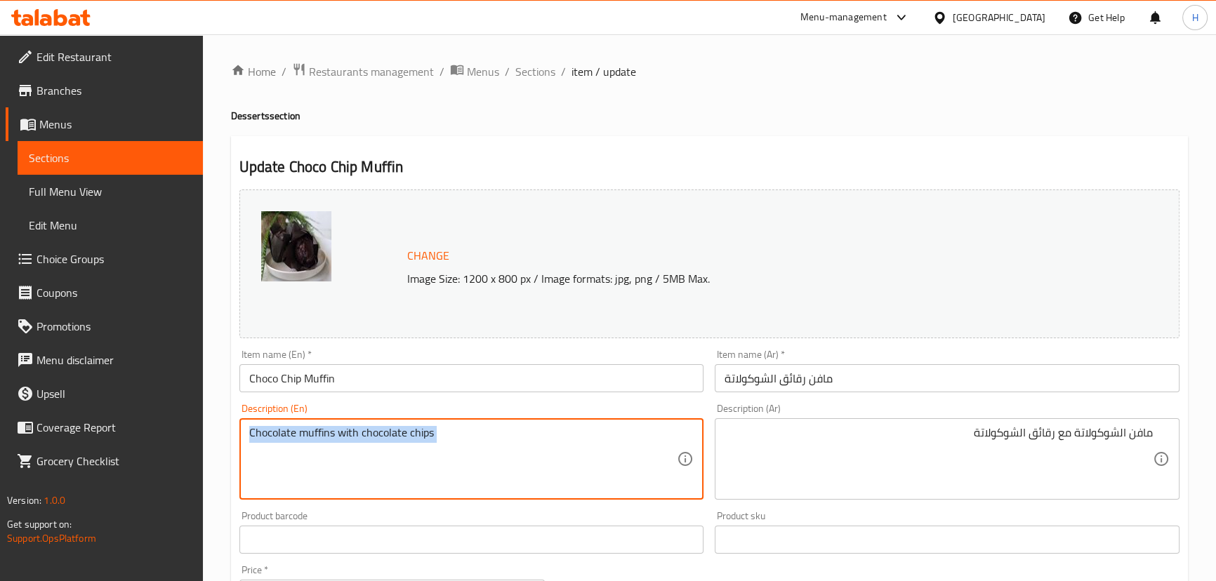
click at [487, 419] on div "Chocolate muffins with chocolate chips Description (En)" at bounding box center [471, 459] width 465 height 81
click at [472, 433] on textarea "Chocolate muffins with chocolate chips" at bounding box center [463, 459] width 428 height 67
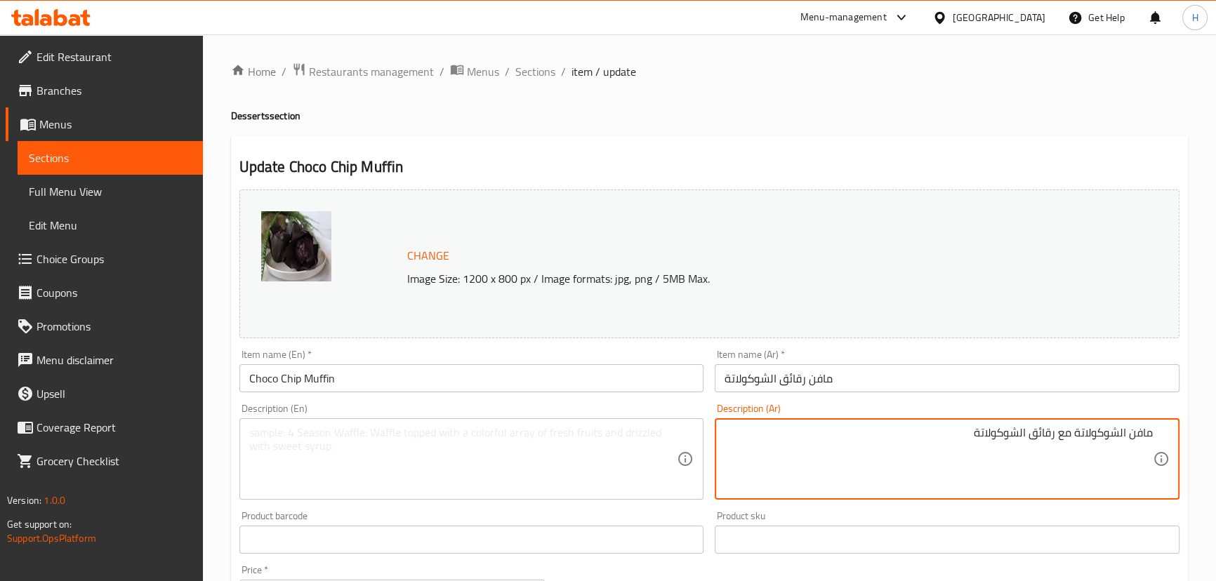
click at [1098, 457] on textarea "مافن الشوكولاتة مع رقائق الشوكولاتة" at bounding box center [939, 459] width 428 height 67
click at [653, 383] on input "Choco Chip Muffin" at bounding box center [471, 378] width 465 height 28
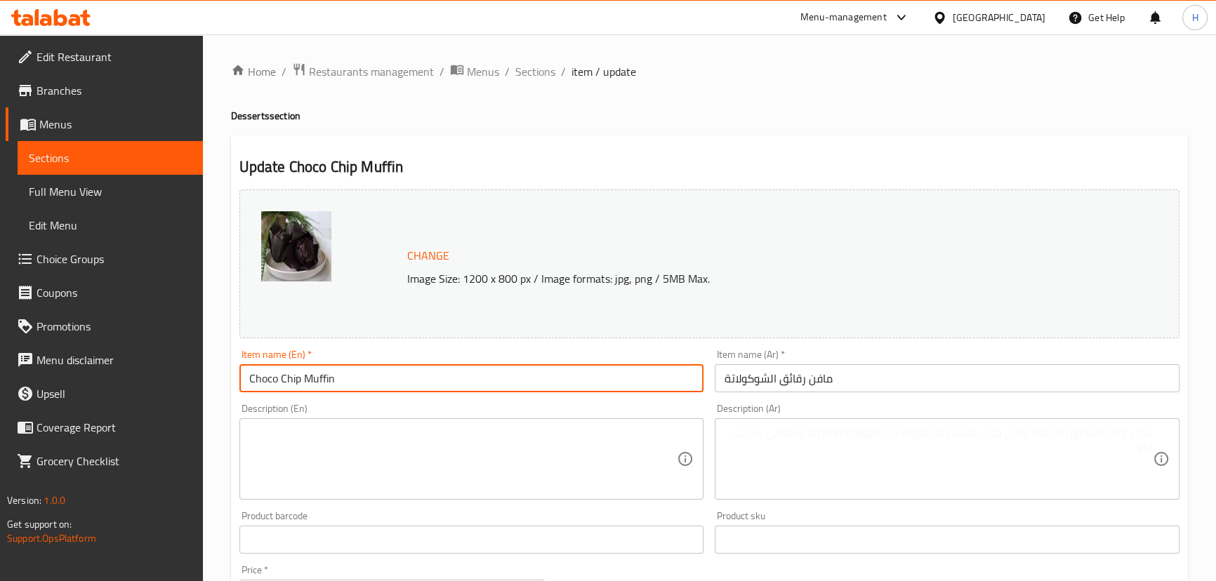
click at [653, 383] on input "Choco Chip Muffin" at bounding box center [471, 378] width 465 height 28
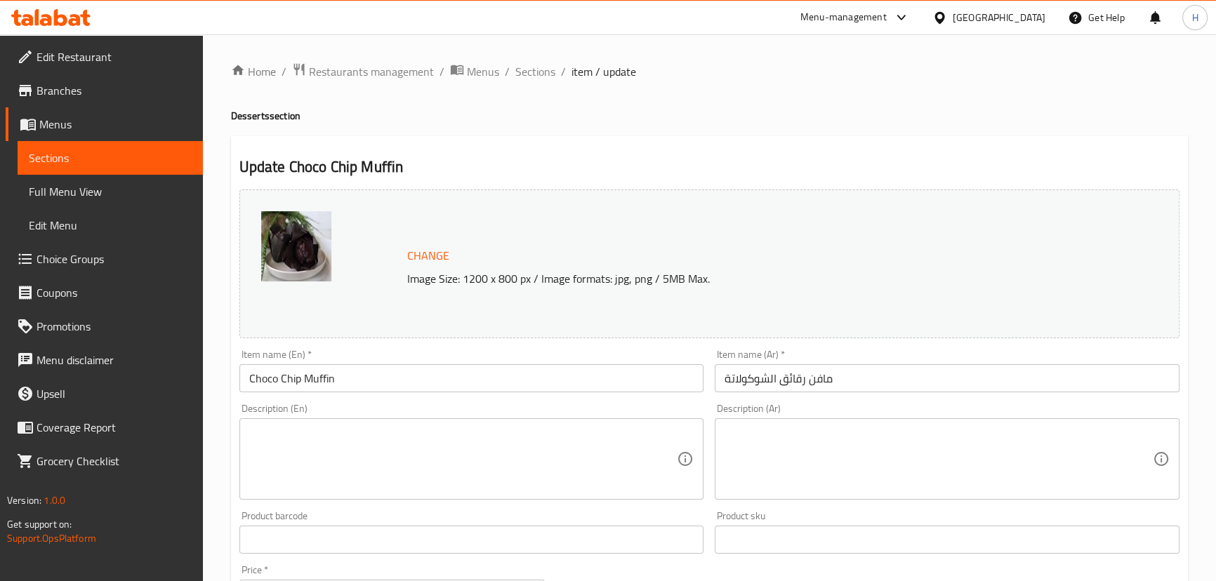
drag, startPoint x: 542, startPoint y: 360, endPoint x: 536, endPoint y: 376, distance: 17.3
click at [542, 360] on div "Item name (En)   * Choco Chip Muffin Item name (En) *" at bounding box center [471, 371] width 465 height 43
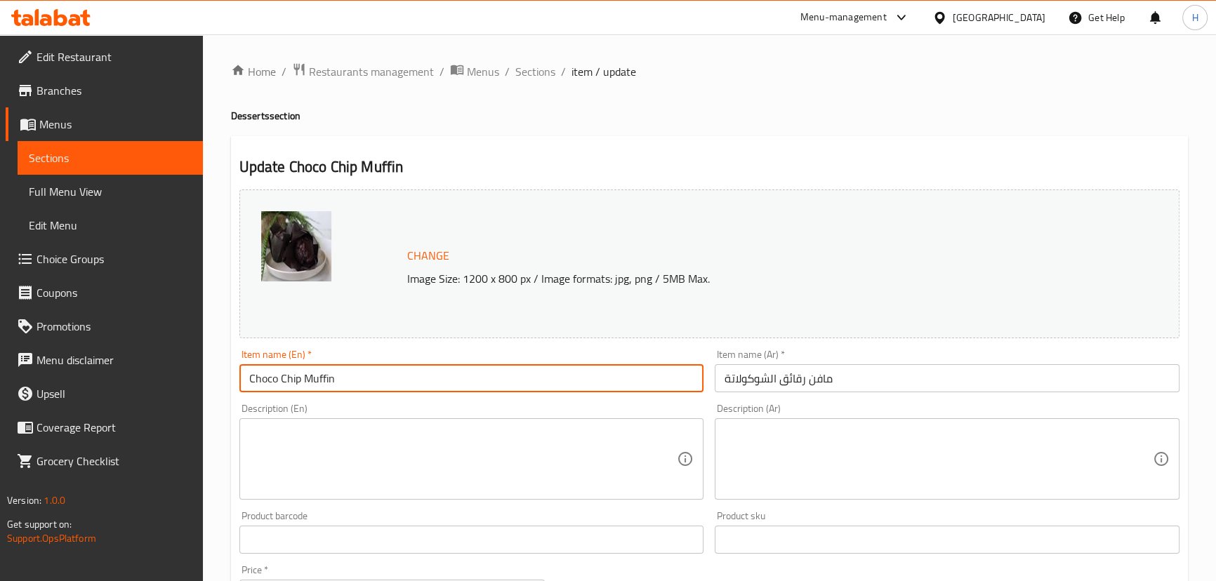
click at [532, 382] on input "Choco Chip Muffin" at bounding box center [471, 378] width 465 height 28
click at [532, 72] on span "Sections" at bounding box center [535, 71] width 40 height 17
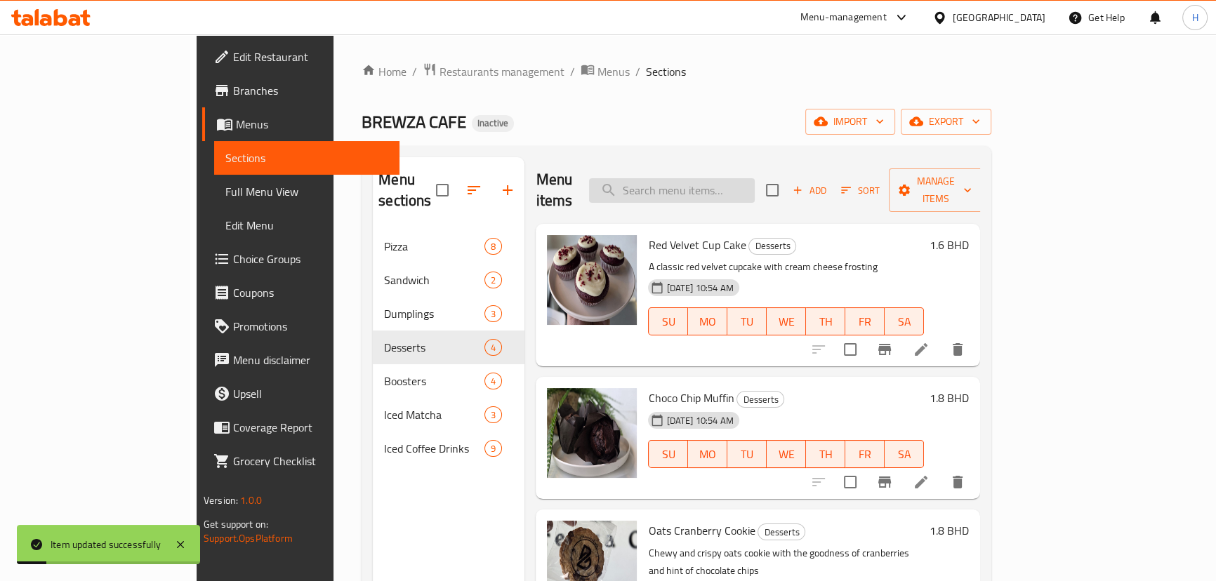
click at [713, 190] on input "search" at bounding box center [672, 190] width 166 height 25
paste input "San Sebastian Cheesecake"
type input "San Sebastian Cheesecake"
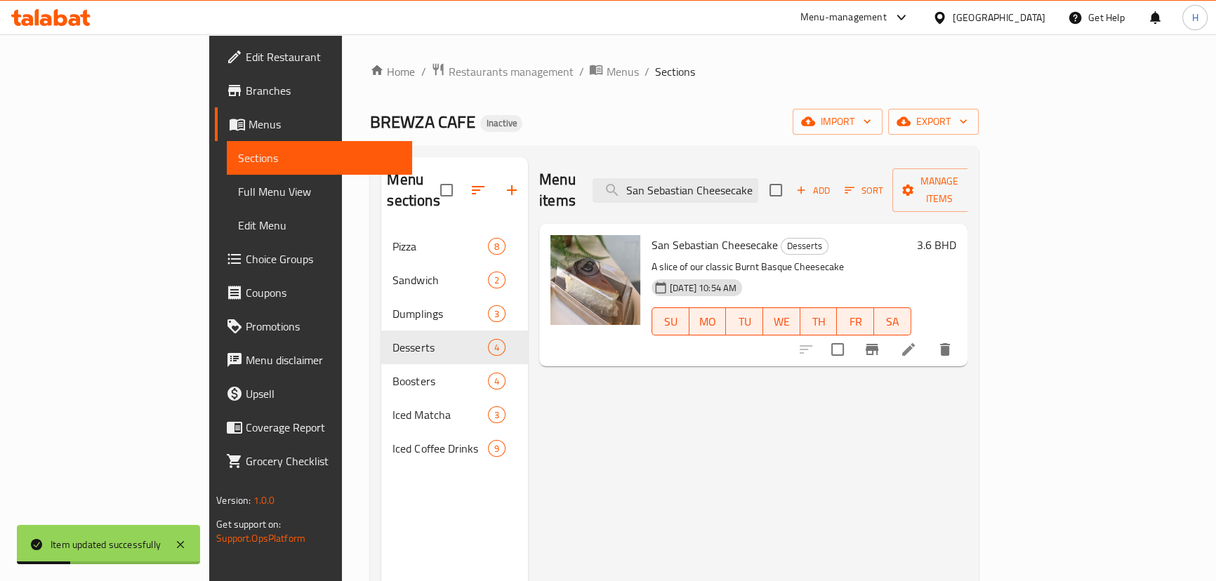
click at [917, 341] on icon at bounding box center [908, 349] width 17 height 17
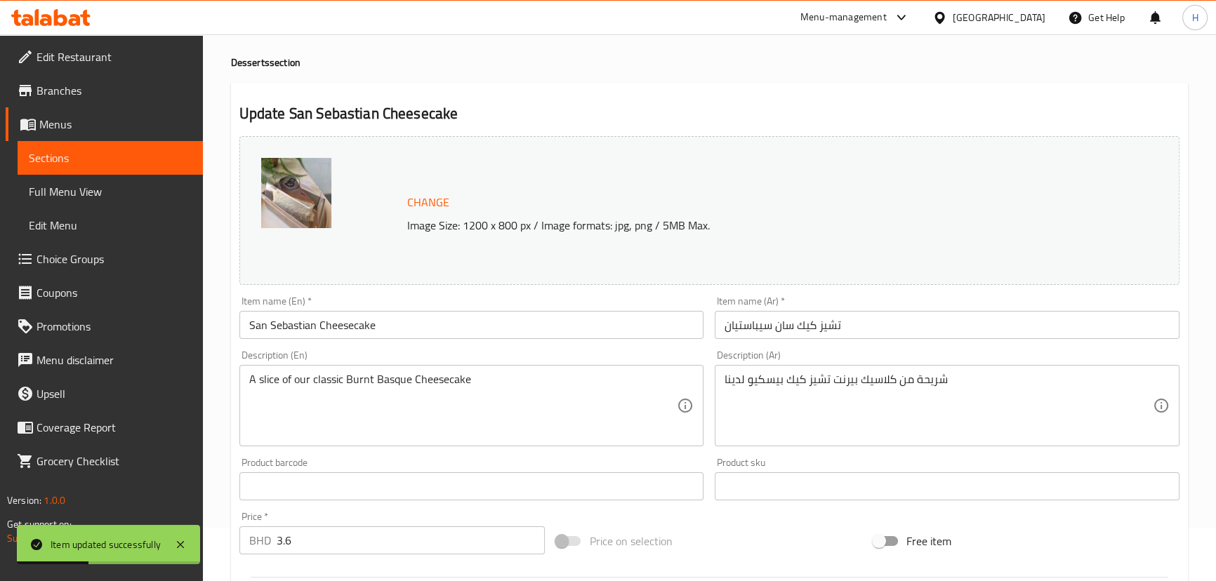
scroll to position [127, 0]
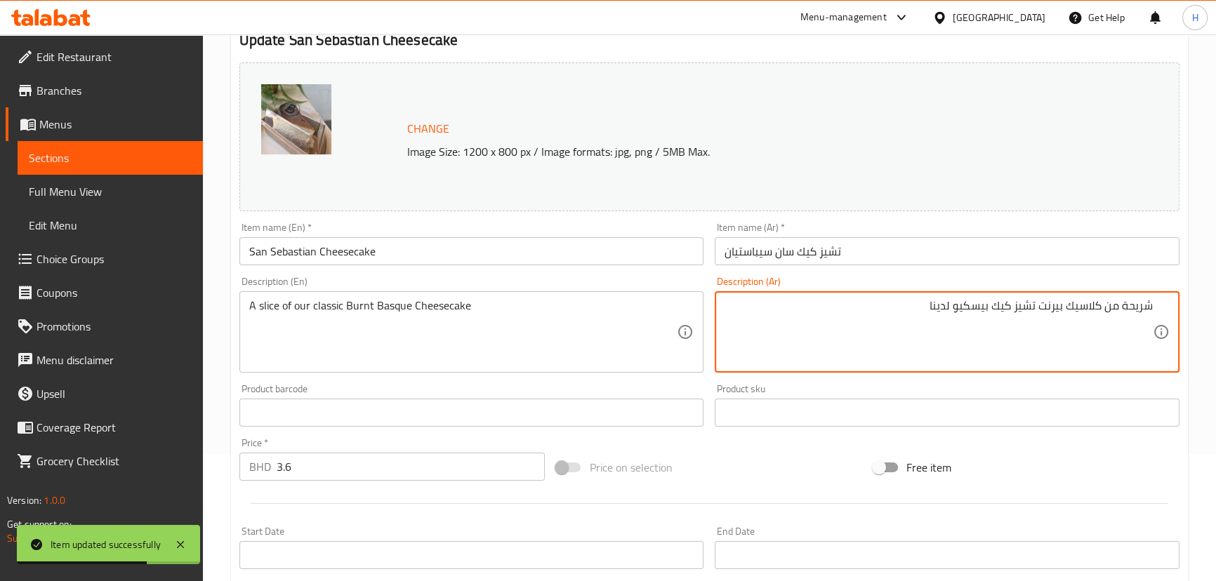
click at [431, 287] on div "Description (En) A slice of our classic Burnt Basque Cheesecake Description (En)" at bounding box center [471, 325] width 465 height 96
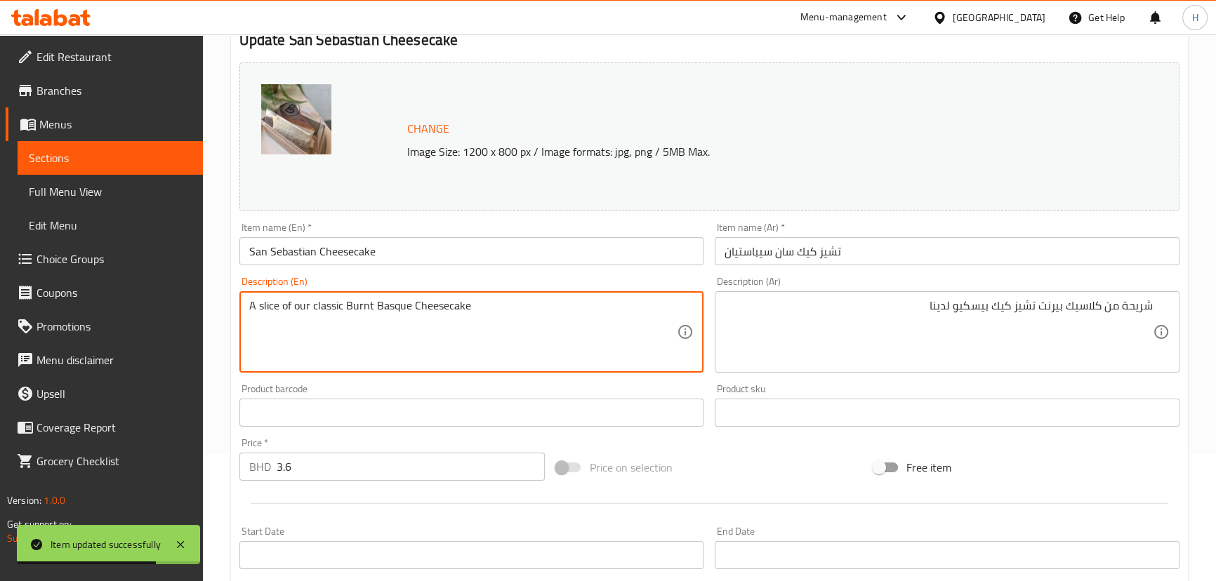
click at [428, 310] on textarea "A slice of our classic Burnt Basque Cheesecake" at bounding box center [463, 332] width 428 height 67
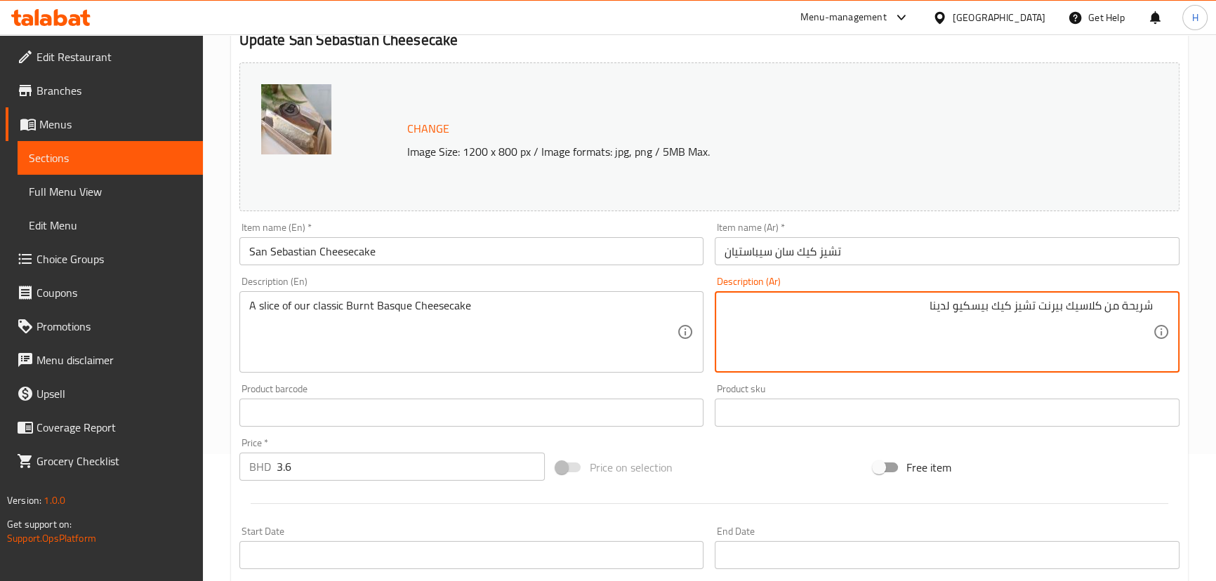
paste textarea "شريحة من كعكة الجبن الباسكية المحروقة الكلاسيكية"
drag, startPoint x: 994, startPoint y: 304, endPoint x: 1036, endPoint y: 301, distance: 42.2
click at [1036, 301] on textarea "شريحة من كلاسيك بيرنت تشيز كيك بيسكيو لدينا شريحة من كعكة الجبن الباسكية المحرو…" at bounding box center [939, 332] width 428 height 67
drag, startPoint x: 1051, startPoint y: 332, endPoint x: 1095, endPoint y: 329, distance: 43.6
click at [1095, 329] on textarea "شريحة من كلاسيك بيرنت بيسكيو لدينا شريحة من كعكة الجبن الباسكية المحروقة الكلاس…" at bounding box center [939, 332] width 428 height 67
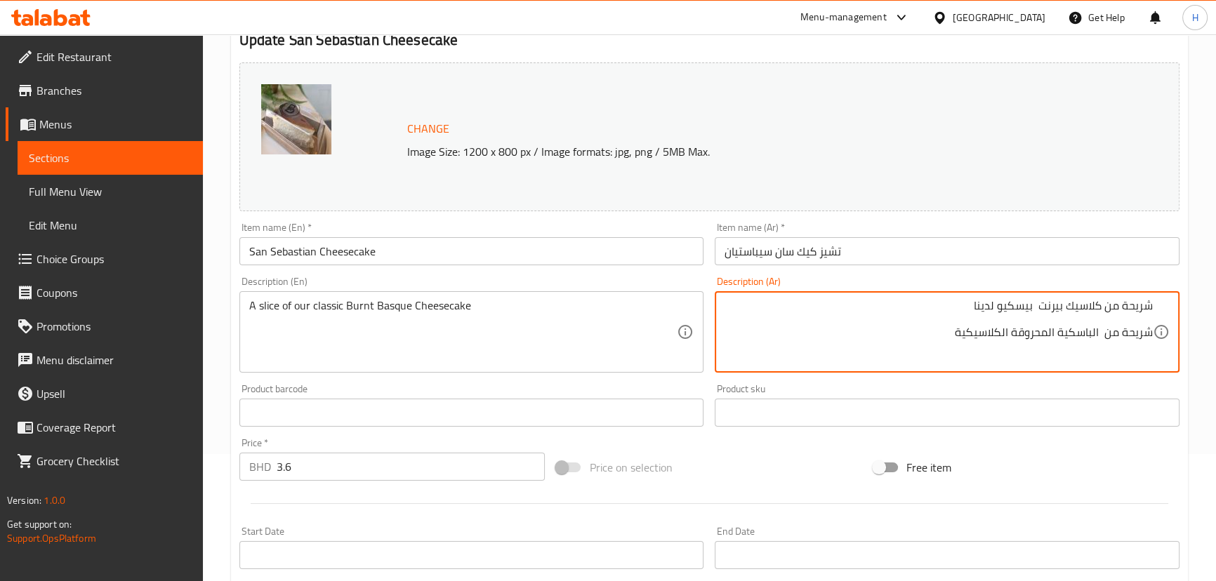
paste textarea "تشيز كيك"
click at [992, 331] on textarea "شريحة من كلاسيك بيرنت بيسكيو لدينا شريحة من تشيز كيك الباسكية المحروقة الكلاسيك…" at bounding box center [939, 332] width 428 height 67
click at [1011, 333] on textarea "شريحة من كلاسيك بيرنت بيسكيو لدينا شريحة من تشيز كيك الباسكية بيرنت الكلاسيكية" at bounding box center [939, 332] width 428 height 67
click at [978, 374] on div "Description (Ar) شريحة من كلاسيك بيرنت بيسكيو لدينا شريحة من تشيز كيك الباسكية …" at bounding box center [947, 324] width 476 height 107
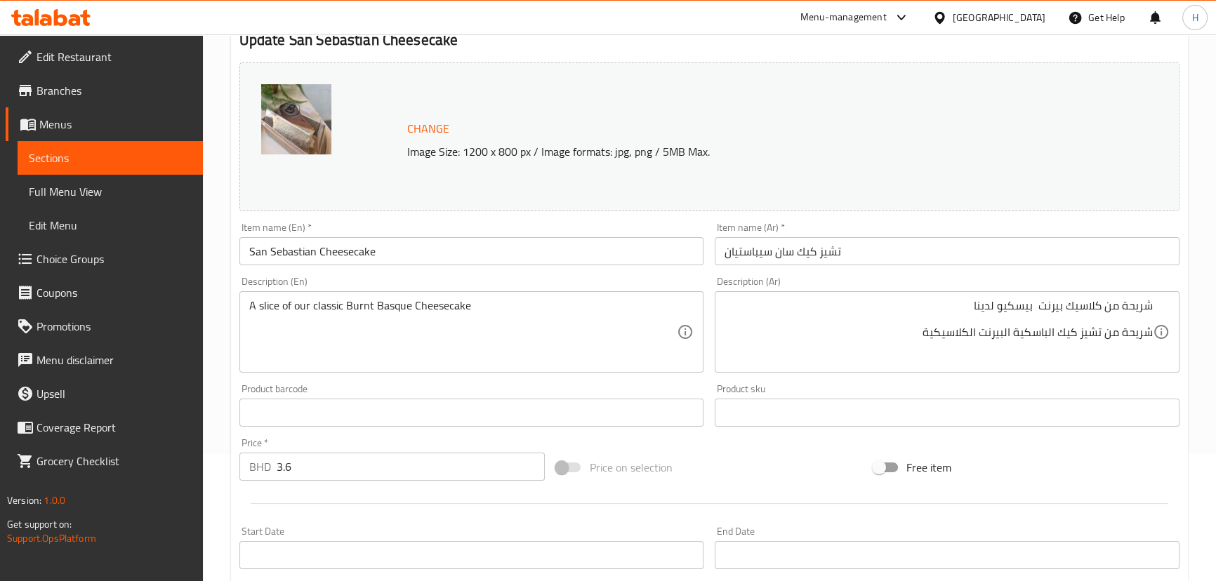
click at [1021, 295] on div "شريحة من كلاسيك بيرنت بيسكيو لدينا شريحة من تشيز كيك الباسكية البيرنت الكلاسيكي…" at bounding box center [947, 331] width 465 height 81
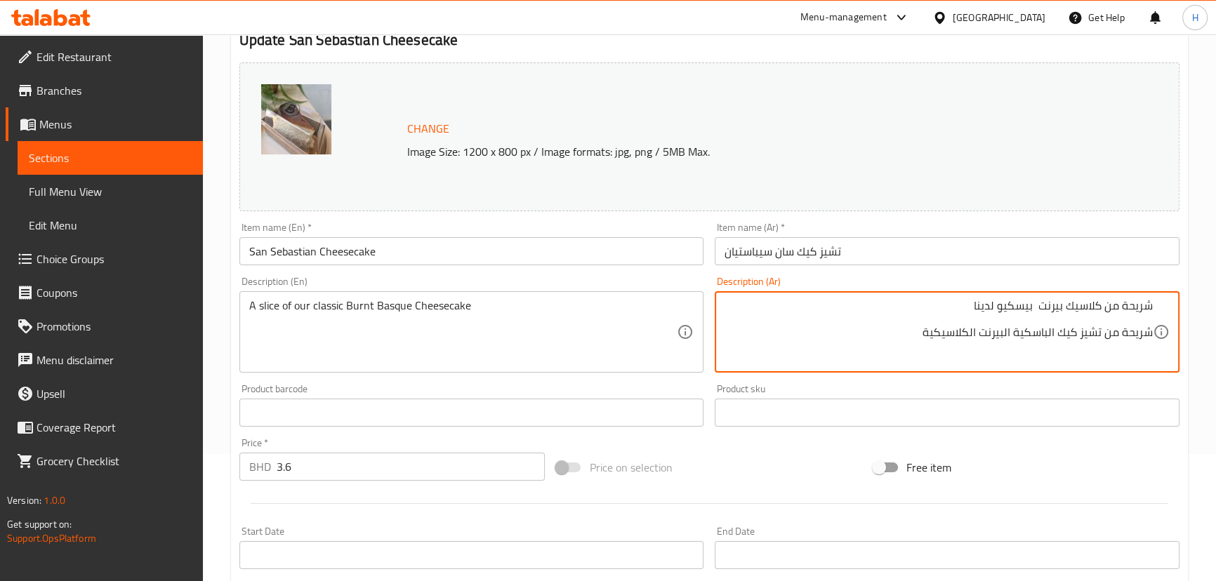
click at [1040, 298] on div "شريحة من كلاسيك بيرنت بيسكيو لدينا شريحة من تشيز كيك الباسكية البيرنت الكلاسيكي…" at bounding box center [947, 331] width 465 height 81
click at [1044, 298] on div "شريحة من كلاسيك بيرنت بيسكيو لدينا شريحة من تشيز كيك الباسكية البيرنت الكلاسيكي…" at bounding box center [947, 331] width 465 height 81
click at [920, 336] on textarea "شريحة من كلاسيك بيرنت بيسكيو لدينا شريحة من تشيز كيك الباسكية البيرنت الكلاسيكية" at bounding box center [939, 332] width 428 height 67
click at [996, 306] on textarea "شريحة من كلاسيك بيرنت بيسكيو لدينا شريحة من تشيز كيك الباسكية البيرنت الكلاسيكي…" at bounding box center [939, 332] width 428 height 67
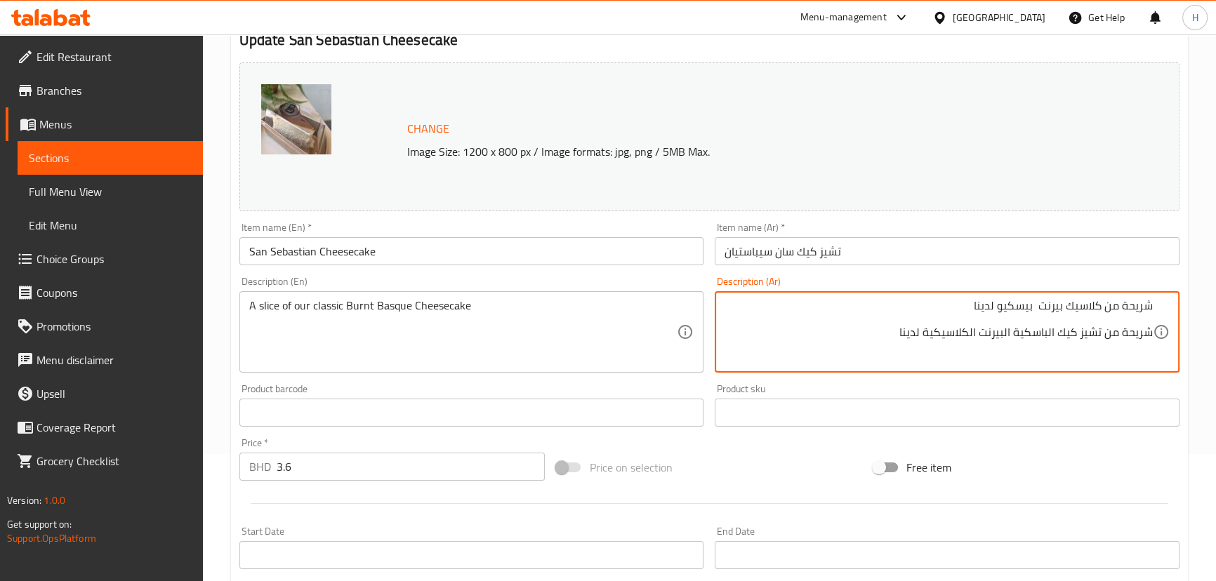
click at [996, 306] on textarea "شريحة من كلاسيك بيرنت بيسكيو لدينا شريحة من تشيز كيك الباسكية البيرنت الكلاسيكي…" at bounding box center [939, 332] width 428 height 67
type textarea "شريحة من تشيز كيك الباسكية البيرنت الكلاسيكية لدينا"
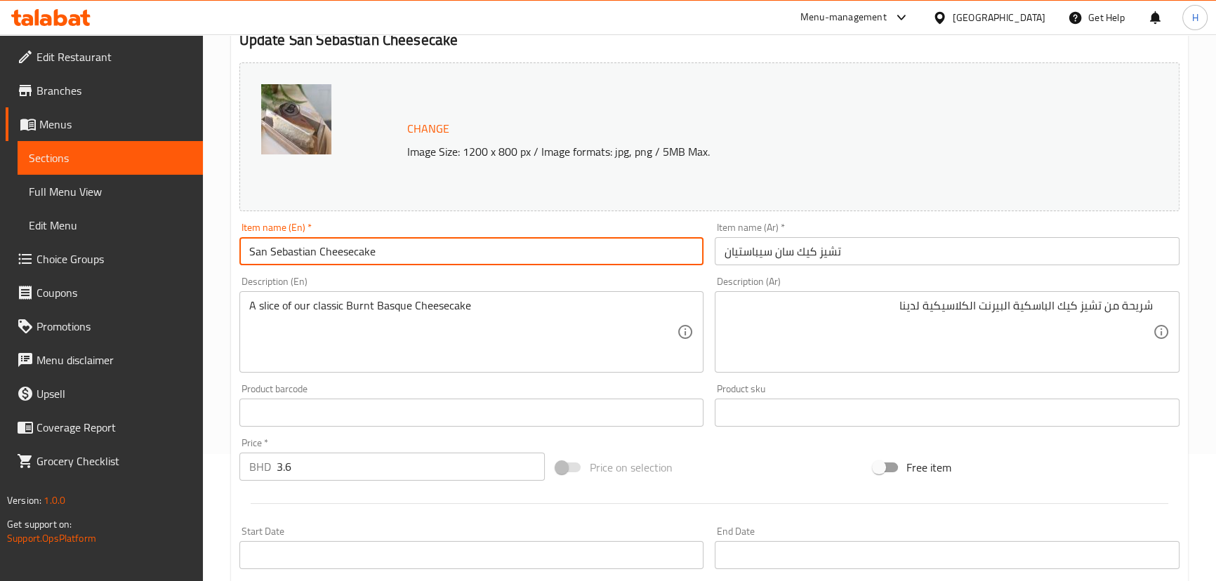
click at [605, 265] on input "San Sebastian Cheesecake" at bounding box center [471, 251] width 465 height 28
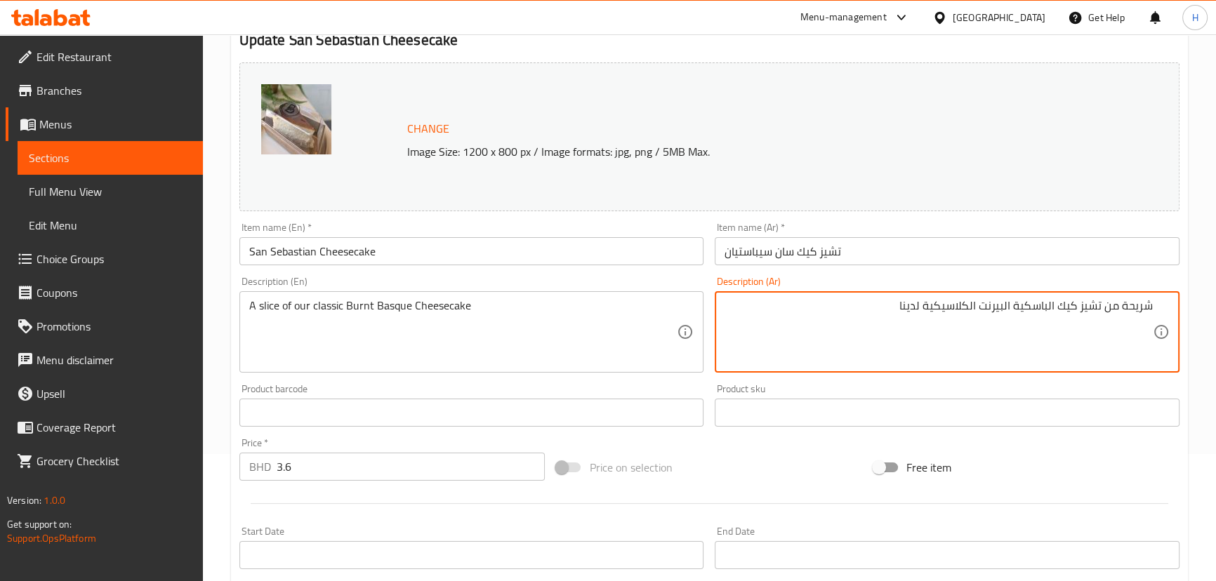
click at [558, 255] on input "San Sebastian Cheesecake" at bounding box center [471, 251] width 465 height 28
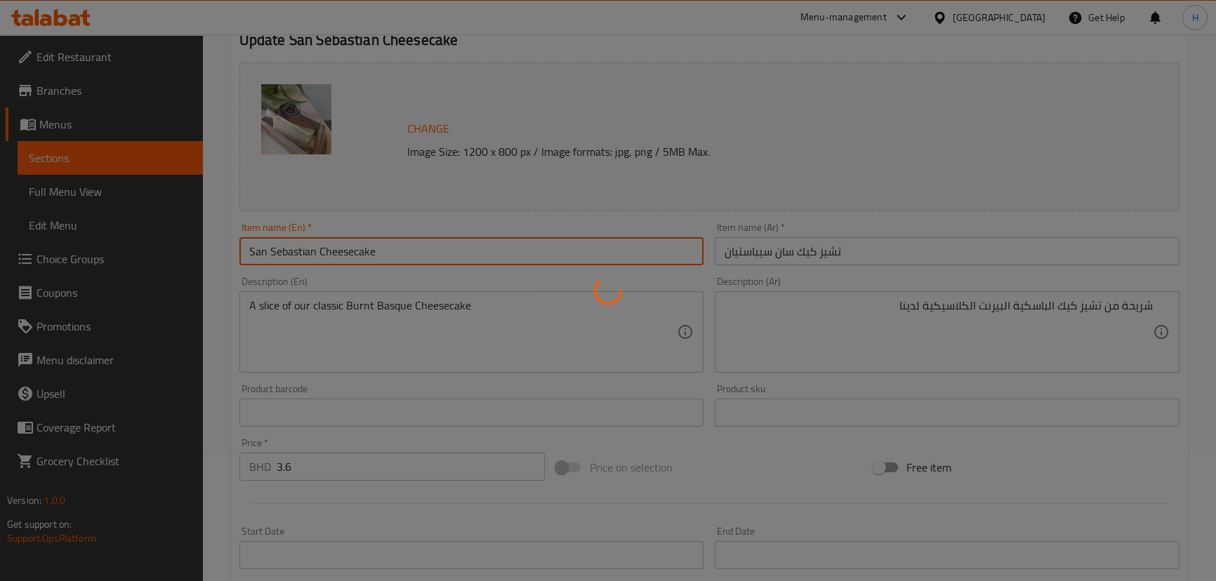
scroll to position [0, 0]
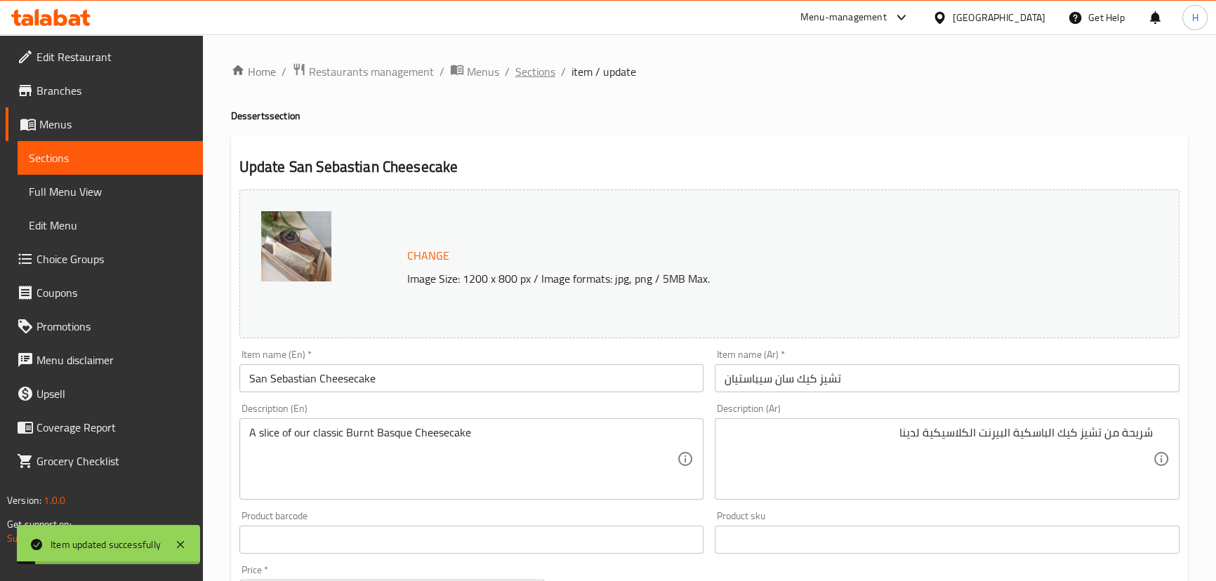
click at [537, 77] on span "Sections" at bounding box center [535, 71] width 40 height 17
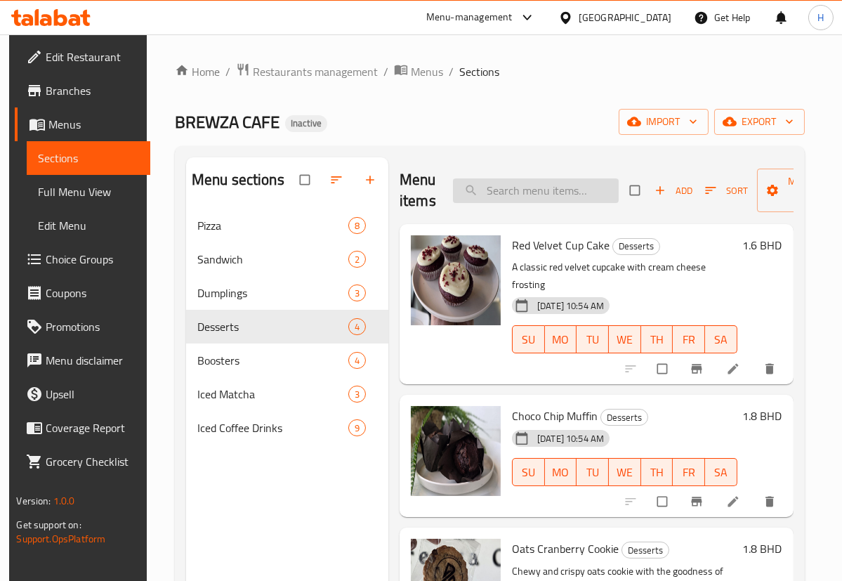
click at [553, 190] on input "search" at bounding box center [536, 190] width 166 height 25
paste input "Iced Tea"
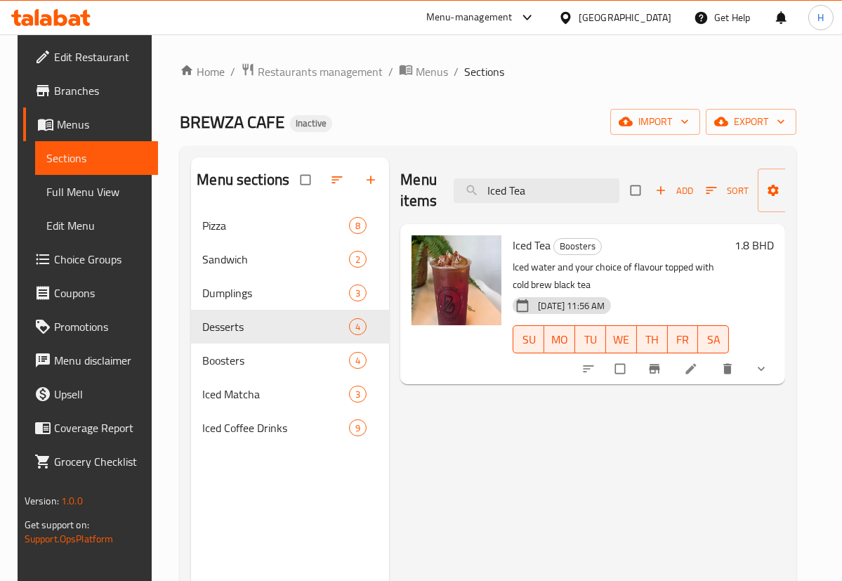
type input "Iced Tea"
click at [707, 377] on li at bounding box center [692, 368] width 39 height 22
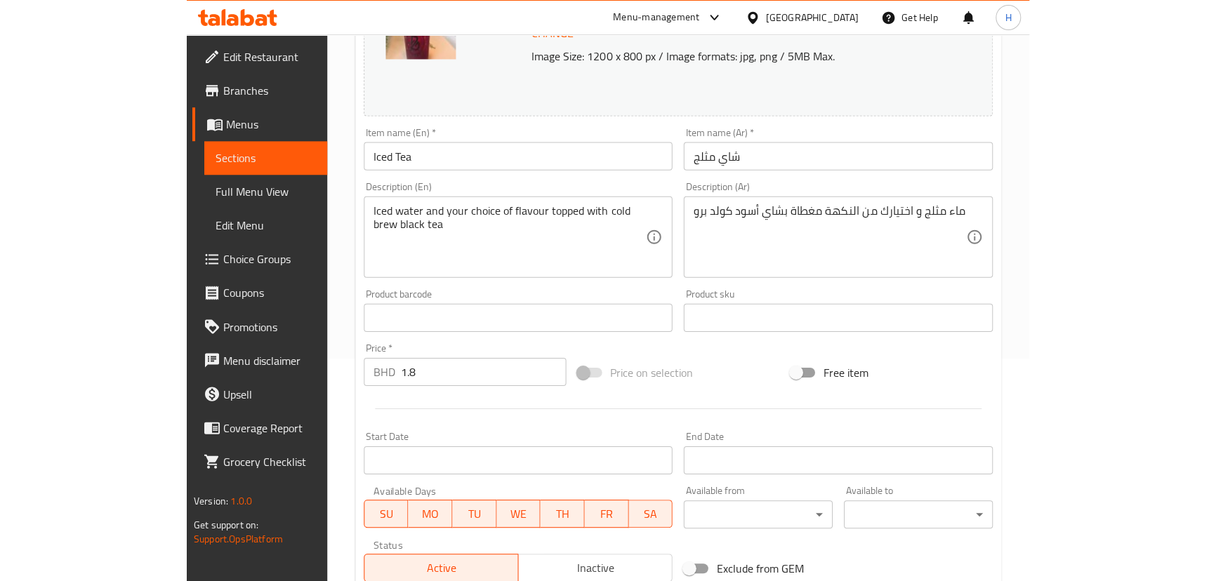
scroll to position [455, 0]
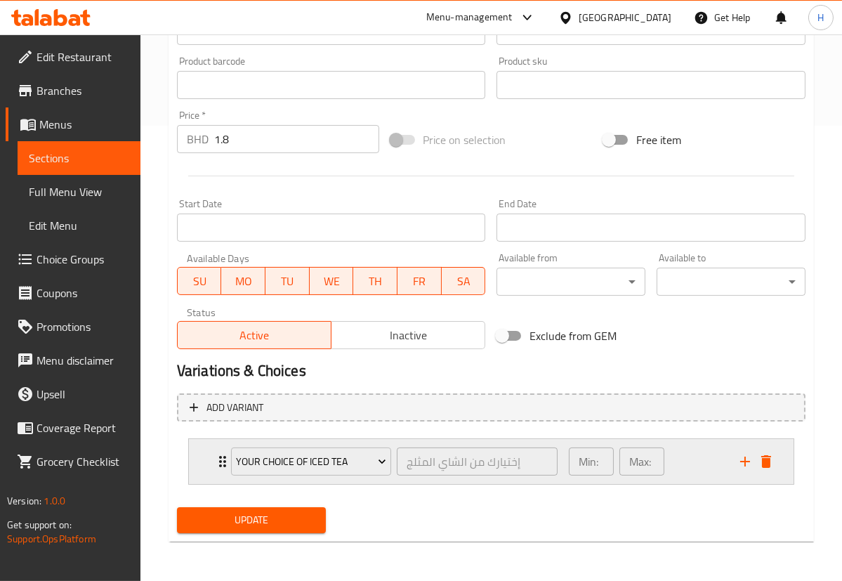
click at [702, 456] on div "Min: 1 ​ Max: 1 ​" at bounding box center [645, 461] width 171 height 45
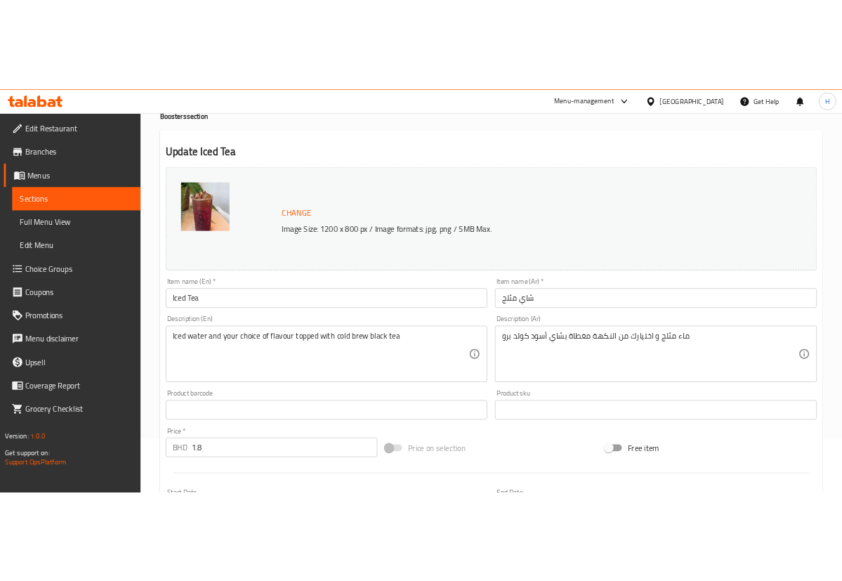
scroll to position [0, 0]
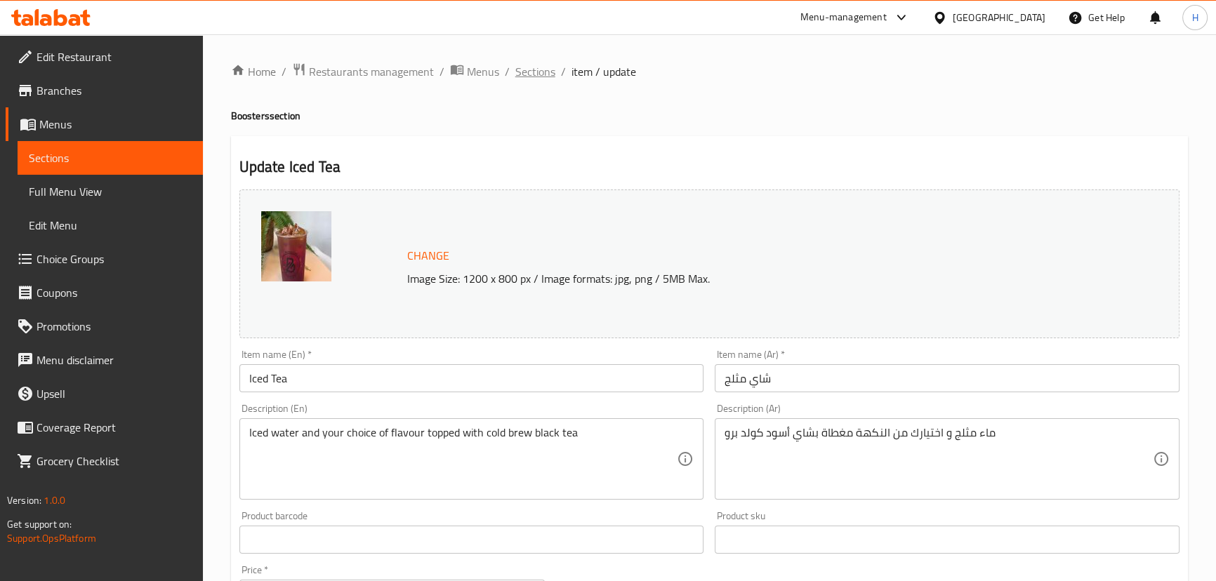
click at [542, 74] on span "Sections" at bounding box center [535, 71] width 40 height 17
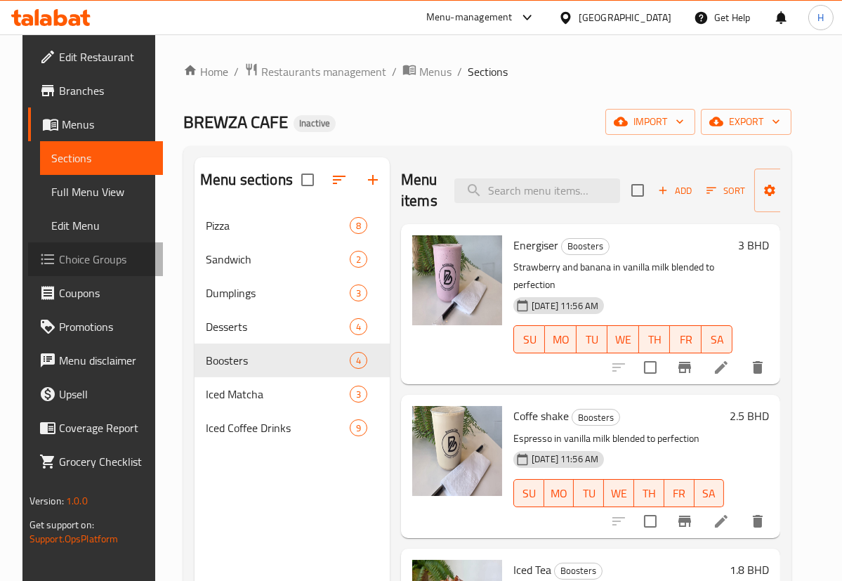
click at [73, 255] on span "Choice Groups" at bounding box center [105, 259] width 93 height 17
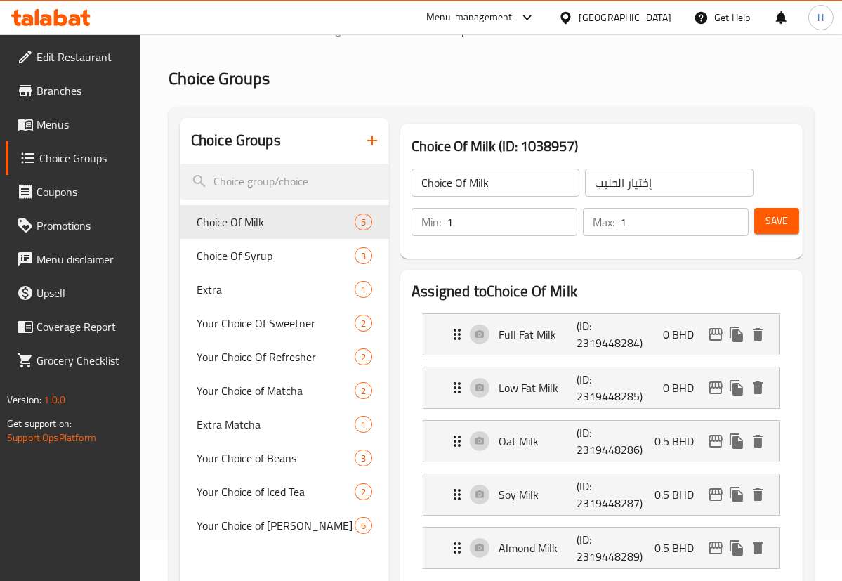
scroll to position [63, 0]
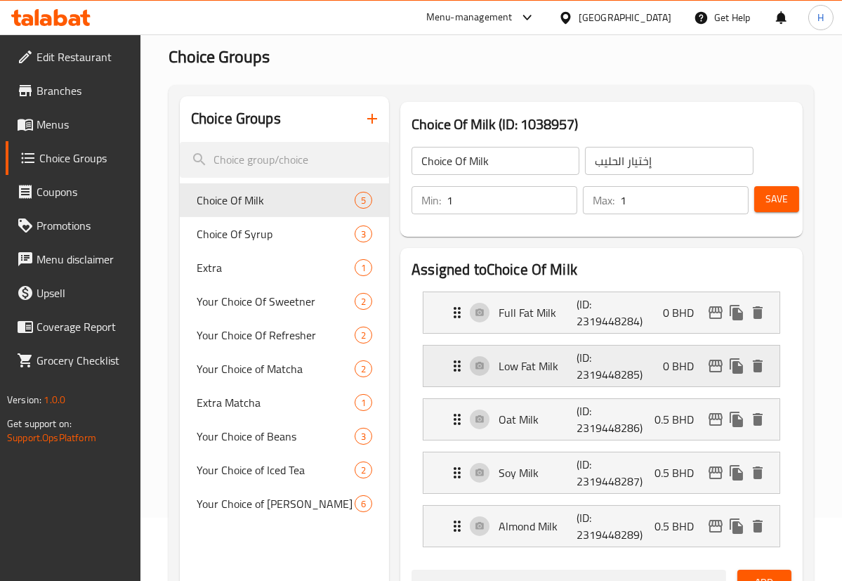
click at [539, 374] on p "Low Fat Milk" at bounding box center [537, 365] width 77 height 17
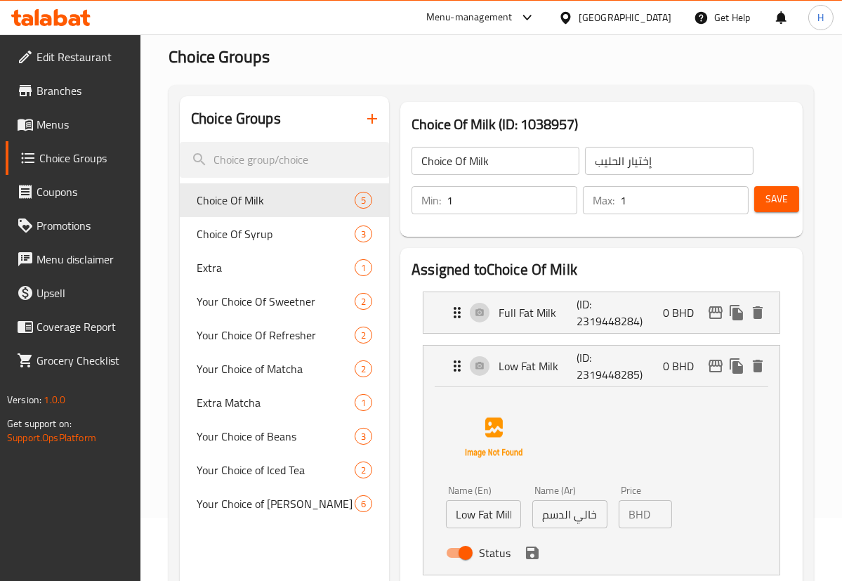
click at [579, 518] on input "حليب خالي الدسم" at bounding box center [569, 514] width 75 height 28
paste input "قليل"
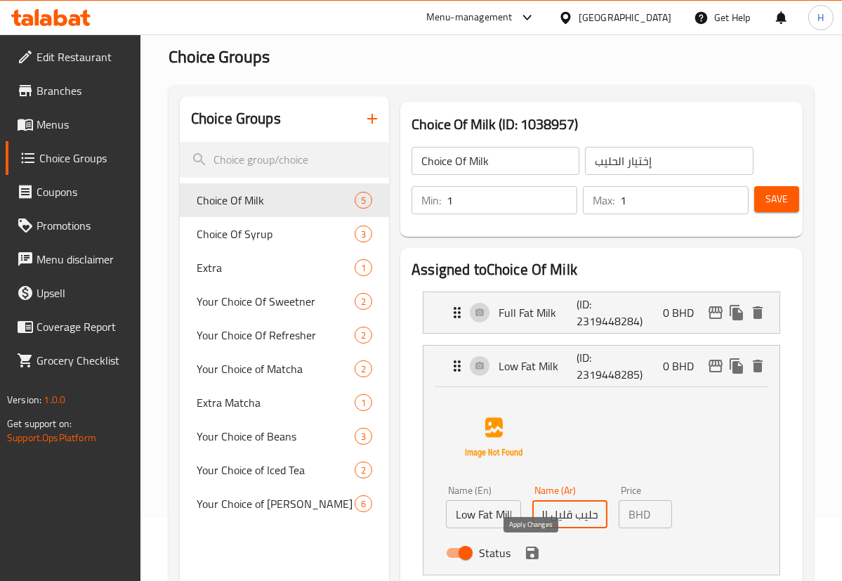
click at [533, 556] on icon "save" at bounding box center [532, 552] width 13 height 13
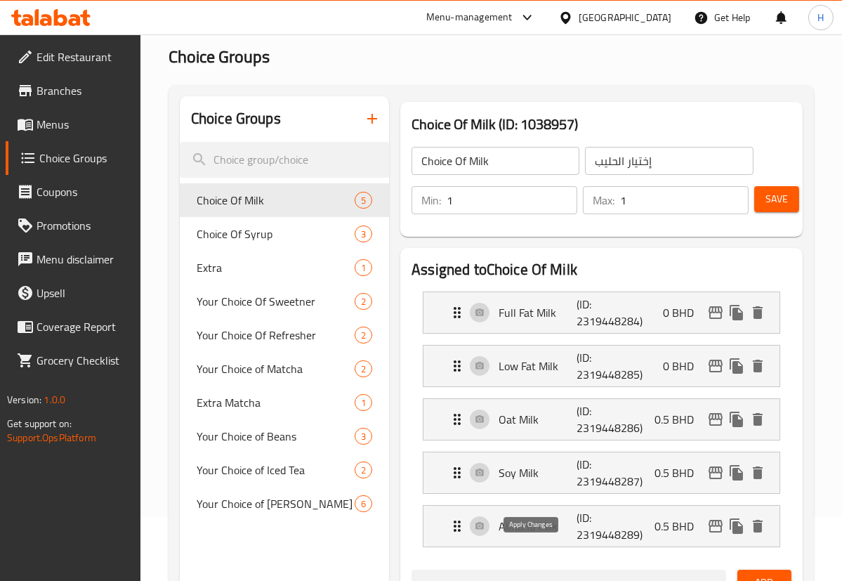
type input "حليب قليل الدسم"
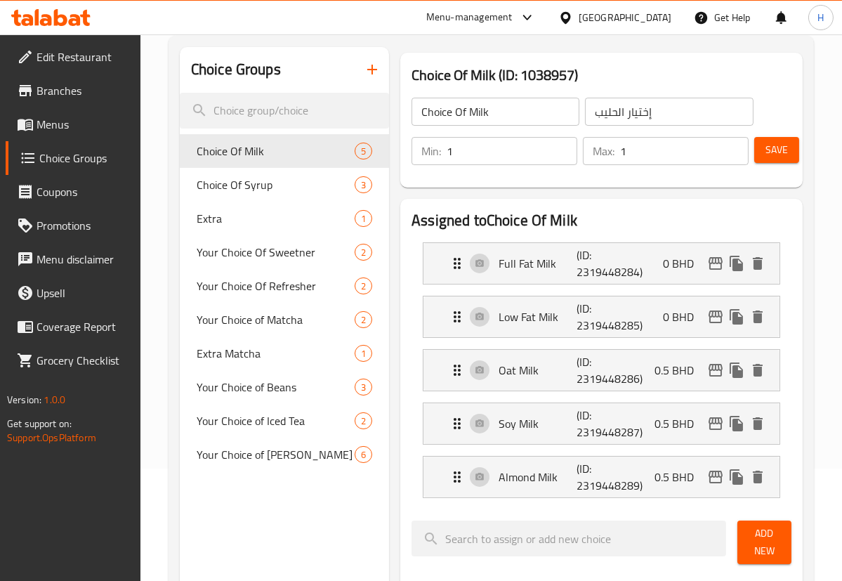
scroll to position [0, 0]
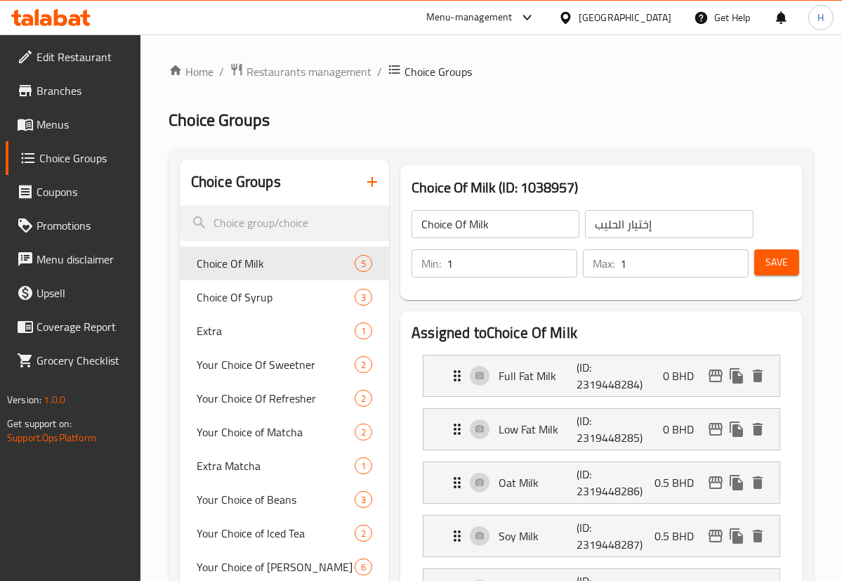
click at [542, 225] on input "Choice Of Milk" at bounding box center [496, 224] width 168 height 28
type input "Choice Of Milk:"
click at [683, 230] on input "إختيار الحليب" at bounding box center [669, 224] width 168 height 28
type input "إختيار الحليب:"
click at [768, 260] on span "Save" at bounding box center [776, 263] width 22 height 18
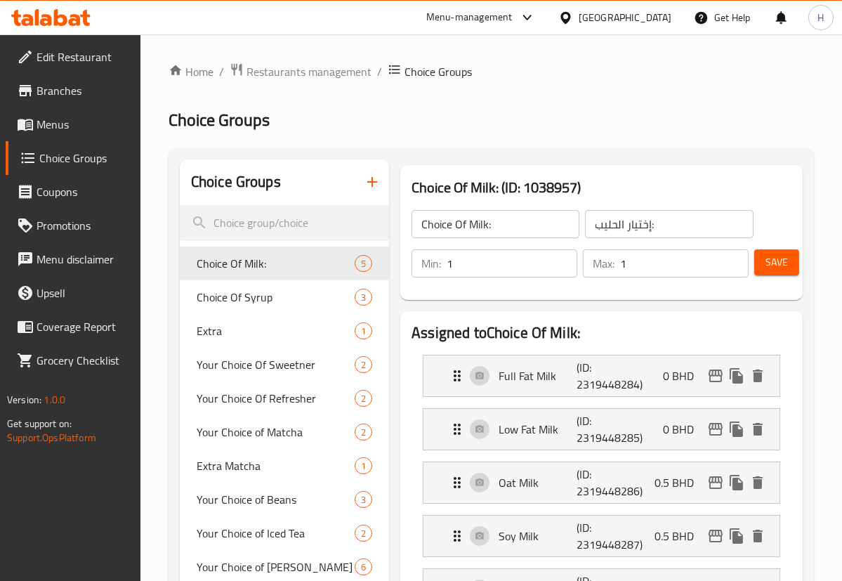
click at [779, 269] on span "Save" at bounding box center [776, 263] width 22 height 18
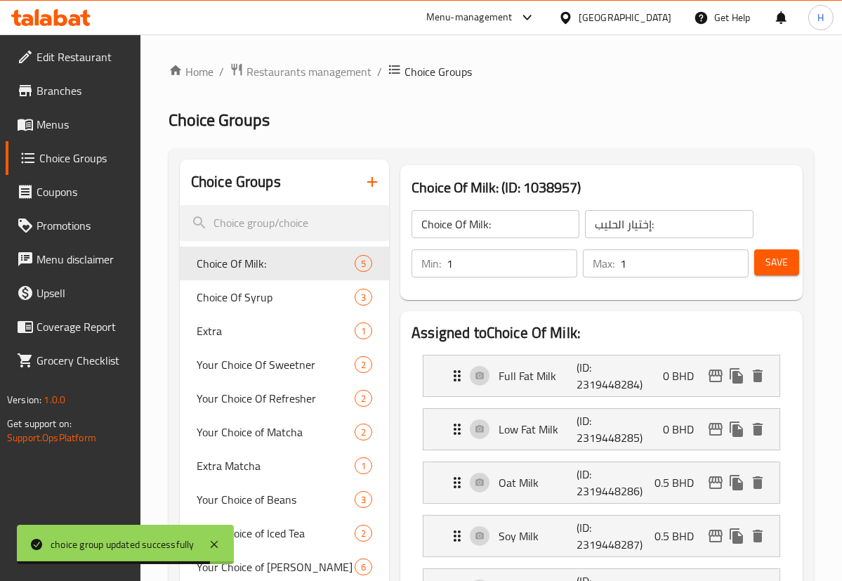
click at [46, 119] on span "Menus" at bounding box center [83, 124] width 93 height 17
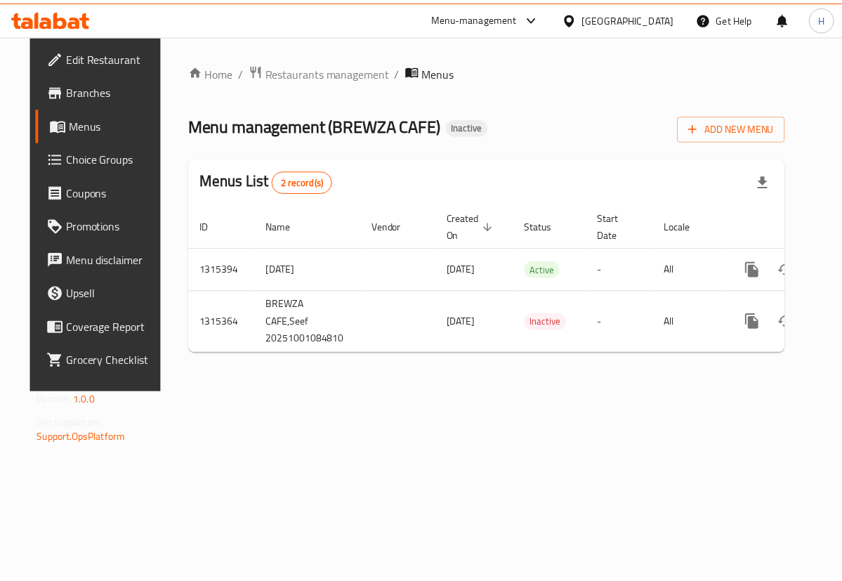
scroll to position [0, 44]
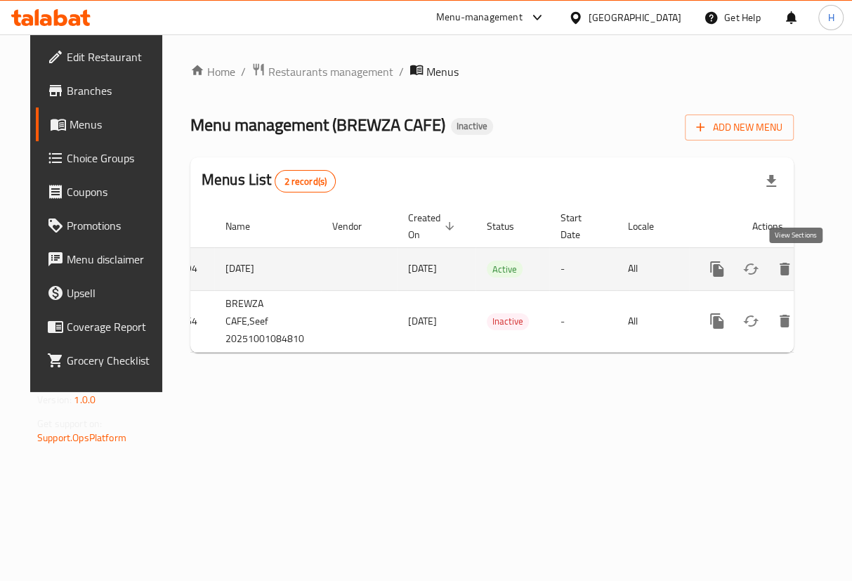
click at [810, 267] on icon "enhanced table" at bounding box center [818, 269] width 17 height 17
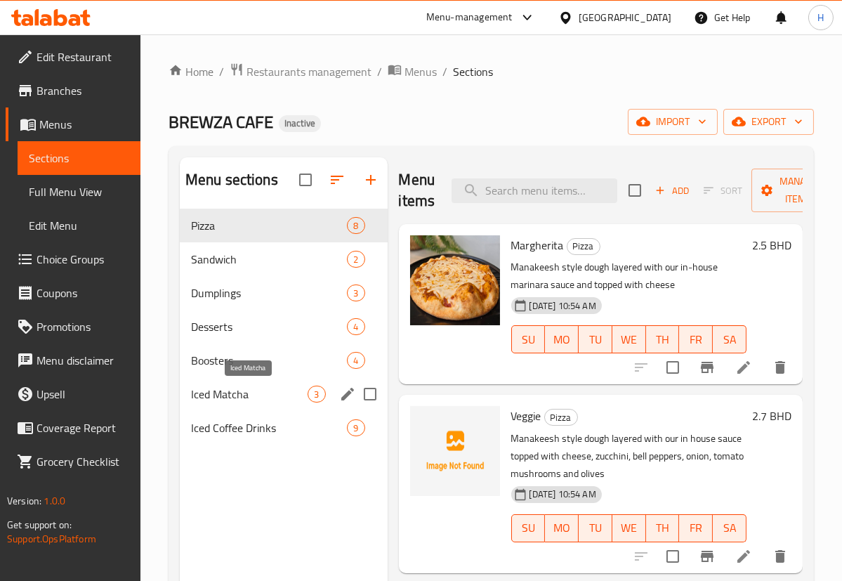
click at [225, 387] on span "Iced Matcha" at bounding box center [249, 394] width 117 height 17
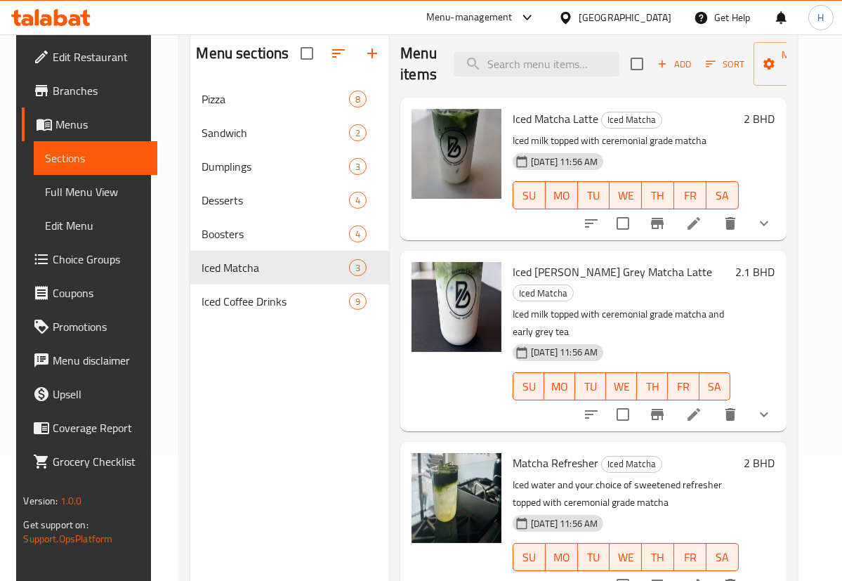
scroll to position [127, 0]
drag, startPoint x: 717, startPoint y: 390, endPoint x: 737, endPoint y: 393, distance: 20.0
click at [737, 397] on button "delete" at bounding box center [731, 414] width 34 height 34
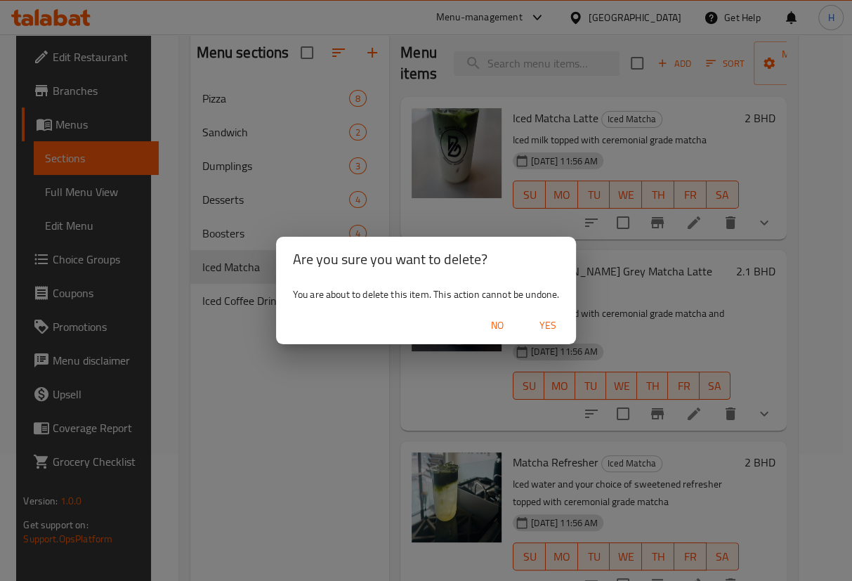
click at [493, 324] on span "No" at bounding box center [497, 326] width 34 height 18
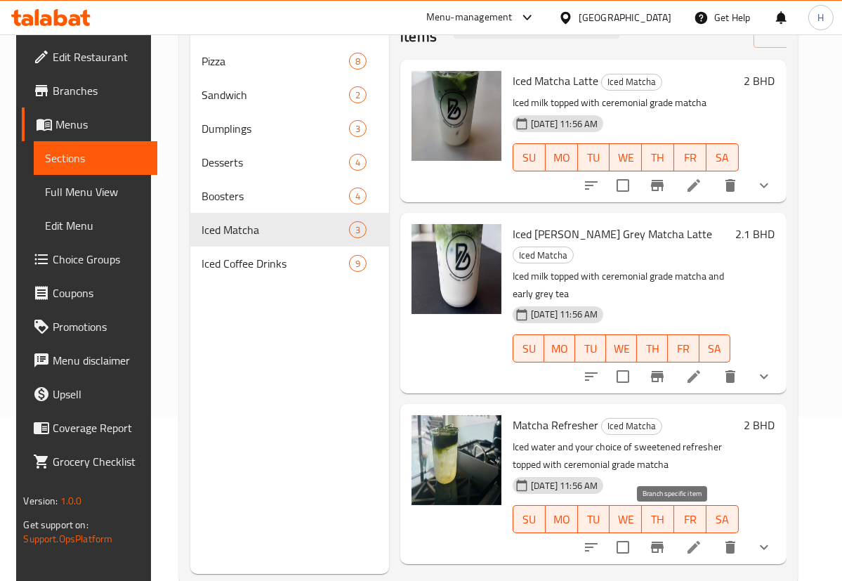
scroll to position [197, 0]
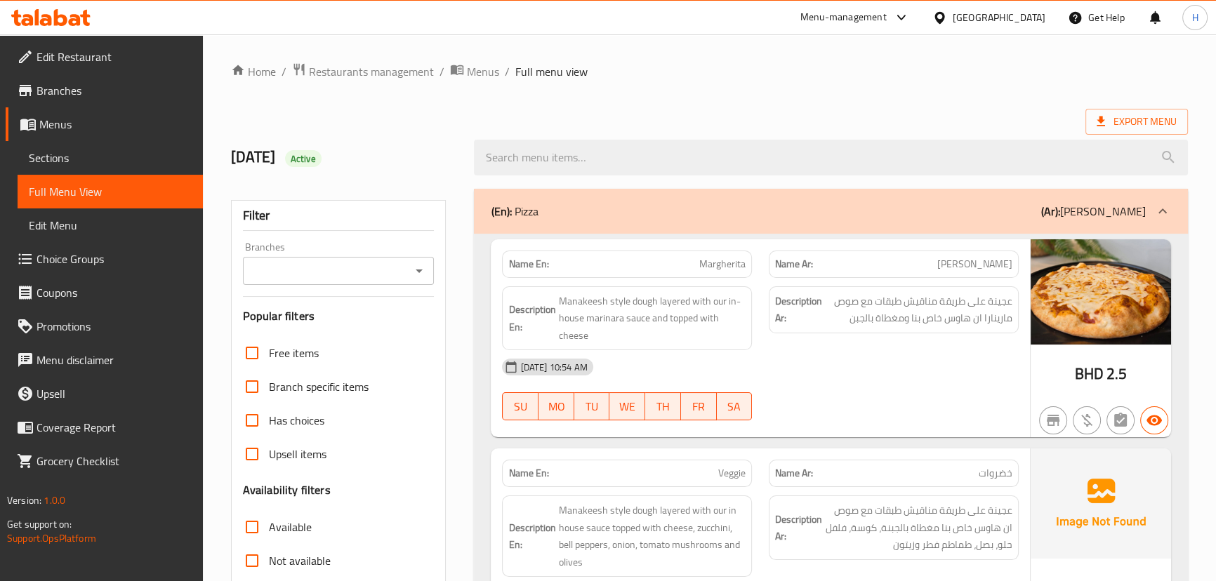
scroll to position [3830, 0]
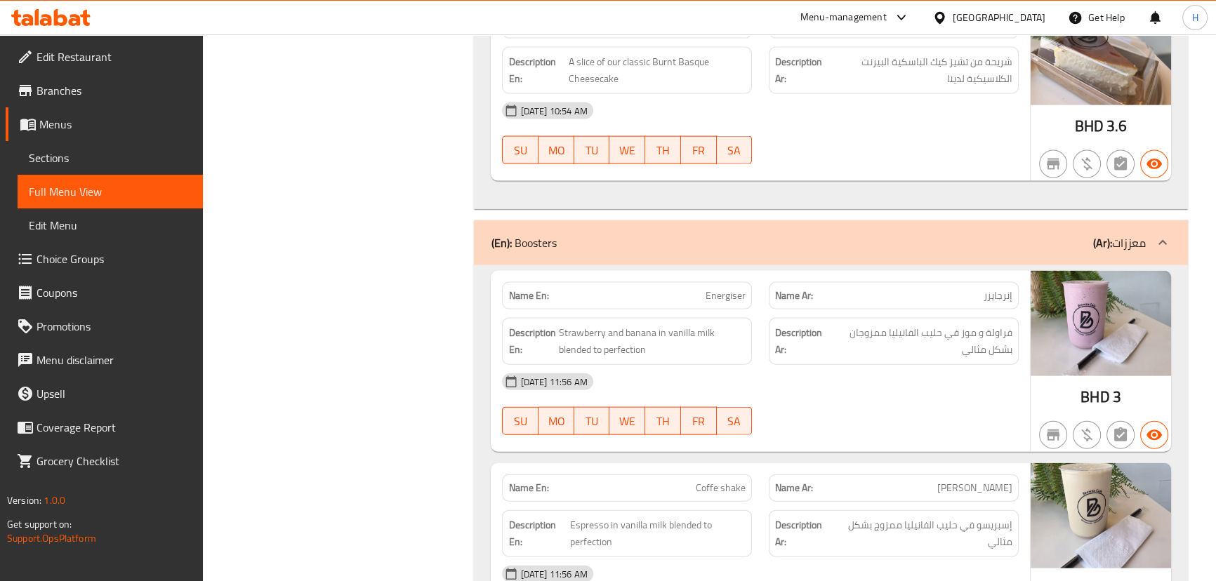
click at [761, 329] on div "Description Ar: فراولة و موز في حليب الفانيليا ممزوجان بشكل مثالي" at bounding box center [894, 342] width 267 height 64
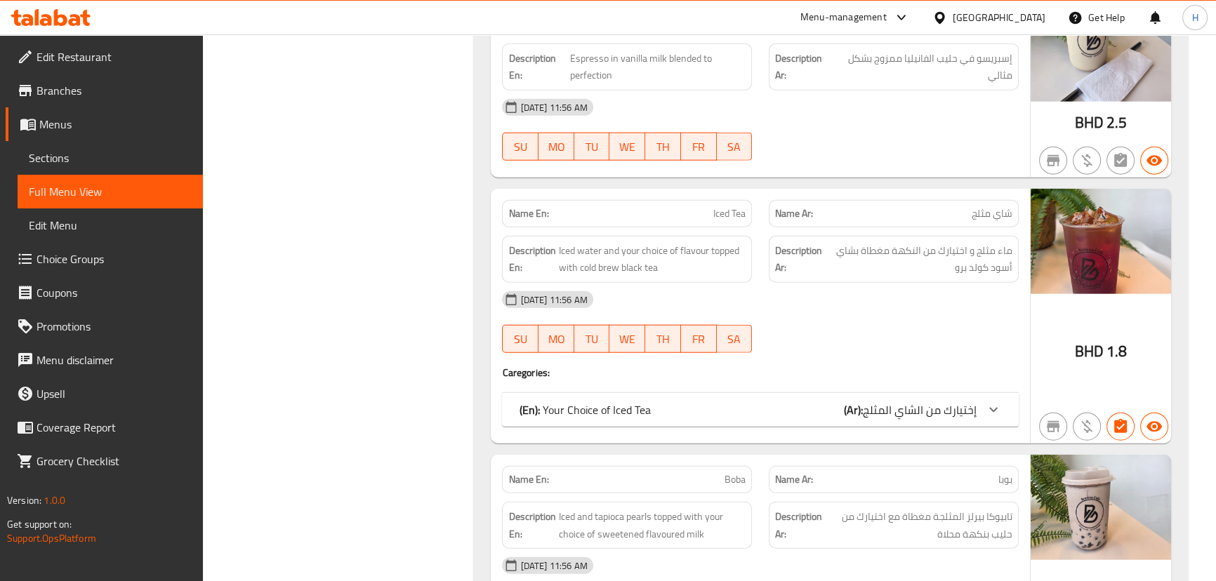
scroll to position [4340, 0]
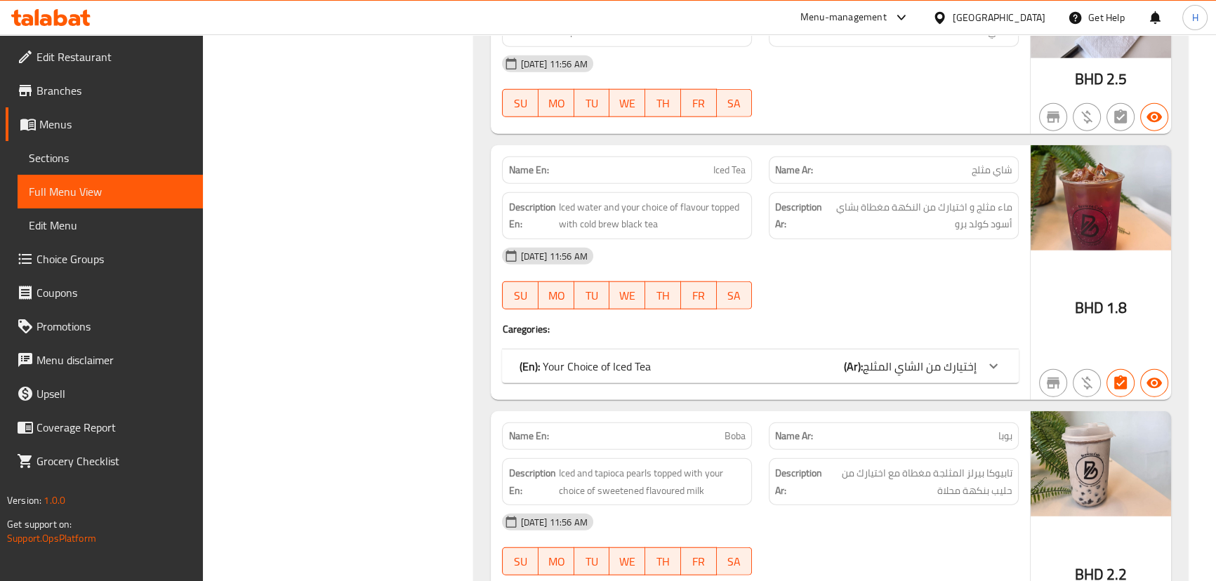
click at [777, 358] on div "(En): Your Choice of Iced Tea (Ar): إختيارك من الشاي المثلج" at bounding box center [747, 366] width 457 height 17
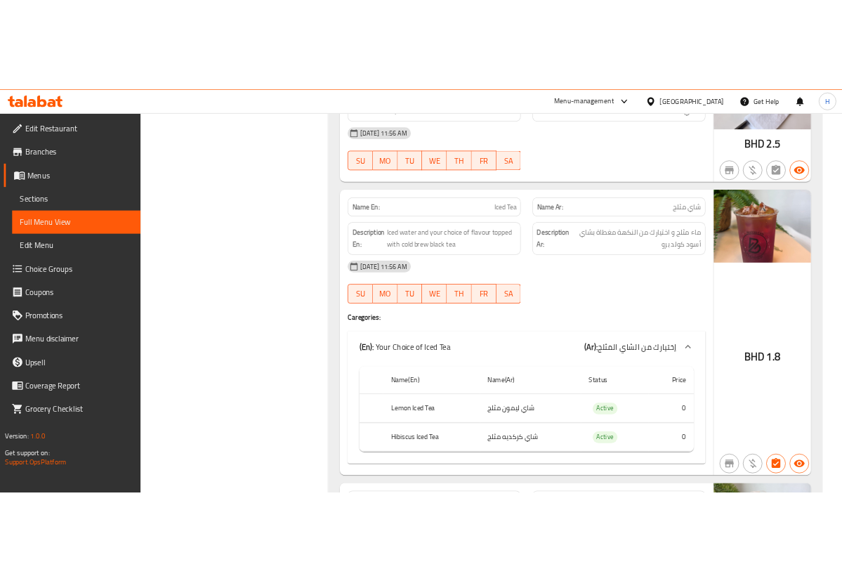
scroll to position [4404, 0]
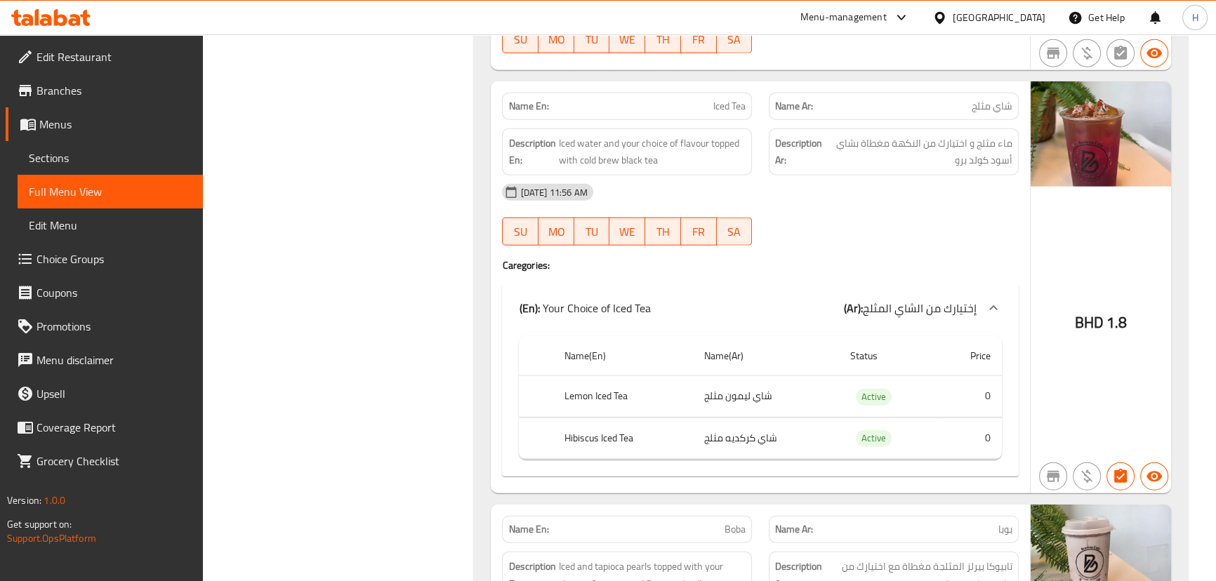
click at [730, 103] on span "Iced Tea" at bounding box center [730, 106] width 32 height 15
copy span "Iced Tea"
click at [780, 202] on div "[DATE] 11:56 AM" at bounding box center [760, 193] width 533 height 34
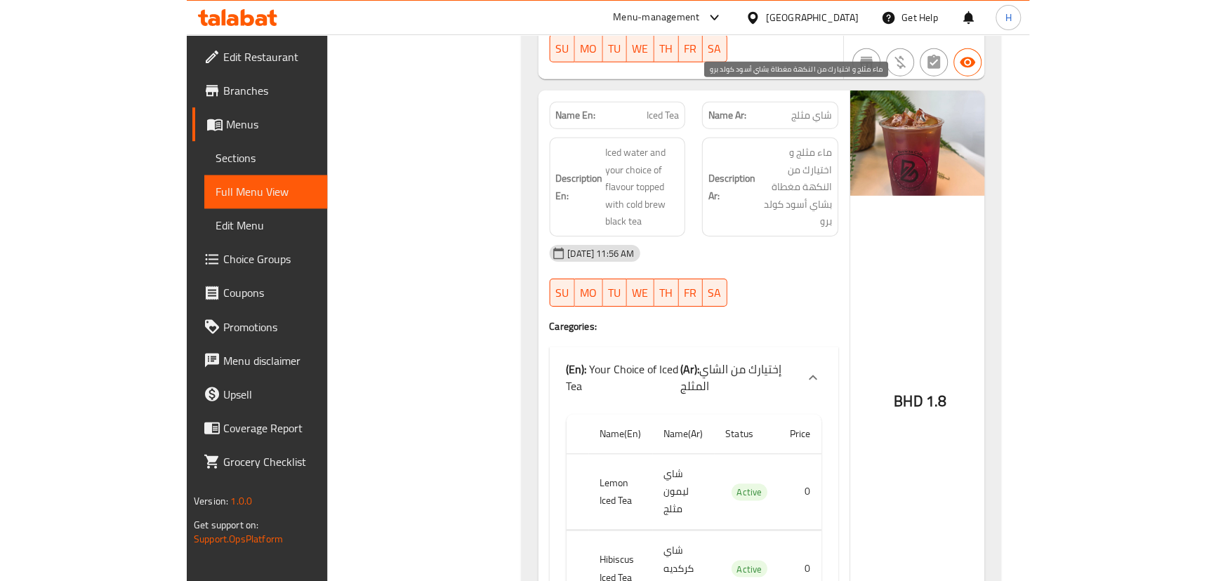
scroll to position [5936, 0]
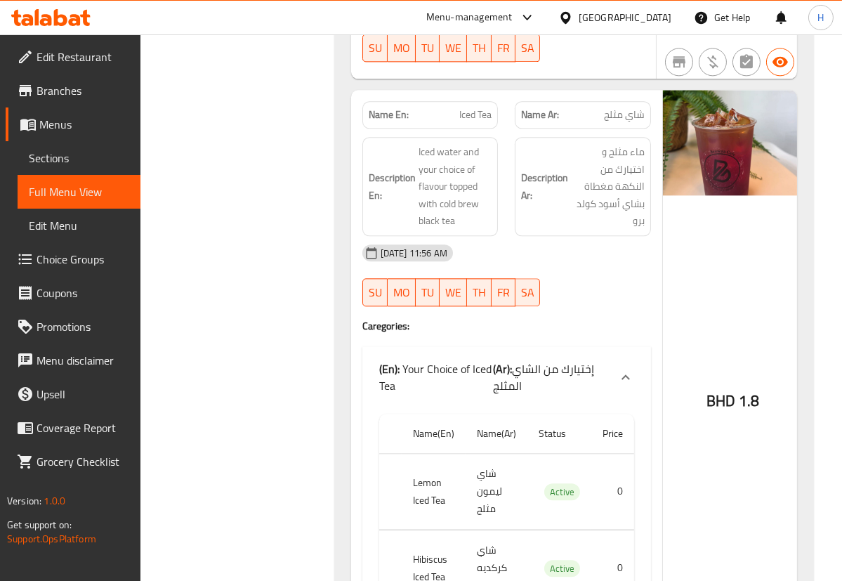
click at [471, 107] on span "Iced Tea" at bounding box center [475, 114] width 32 height 15
copy span "Iced Tea"
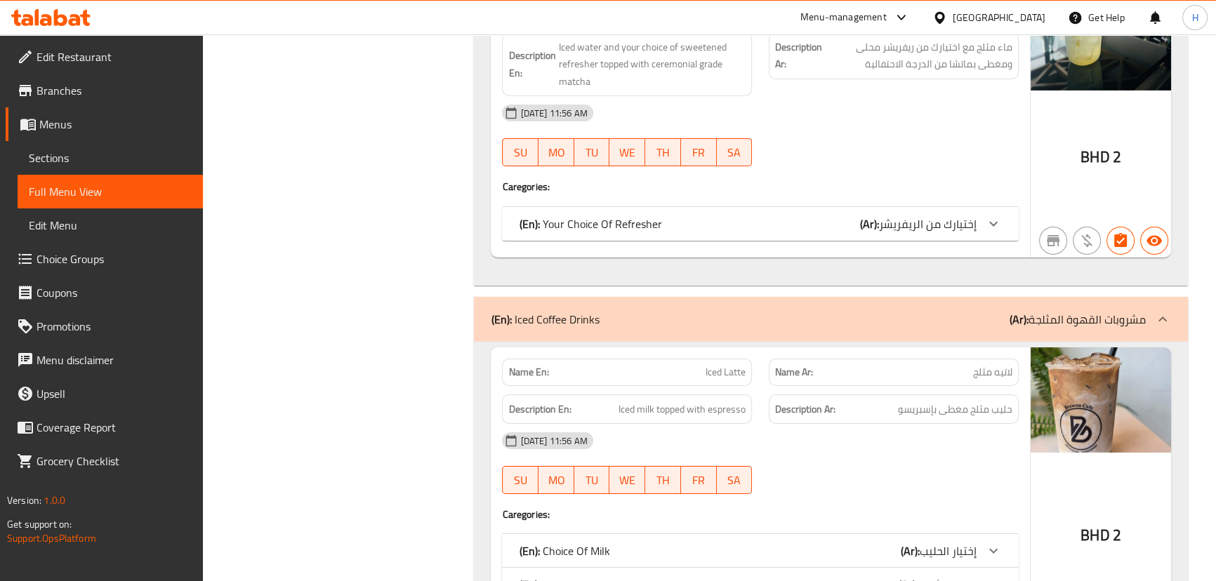
click at [749, 372] on div "Name En: Iced Latte" at bounding box center [627, 372] width 250 height 27
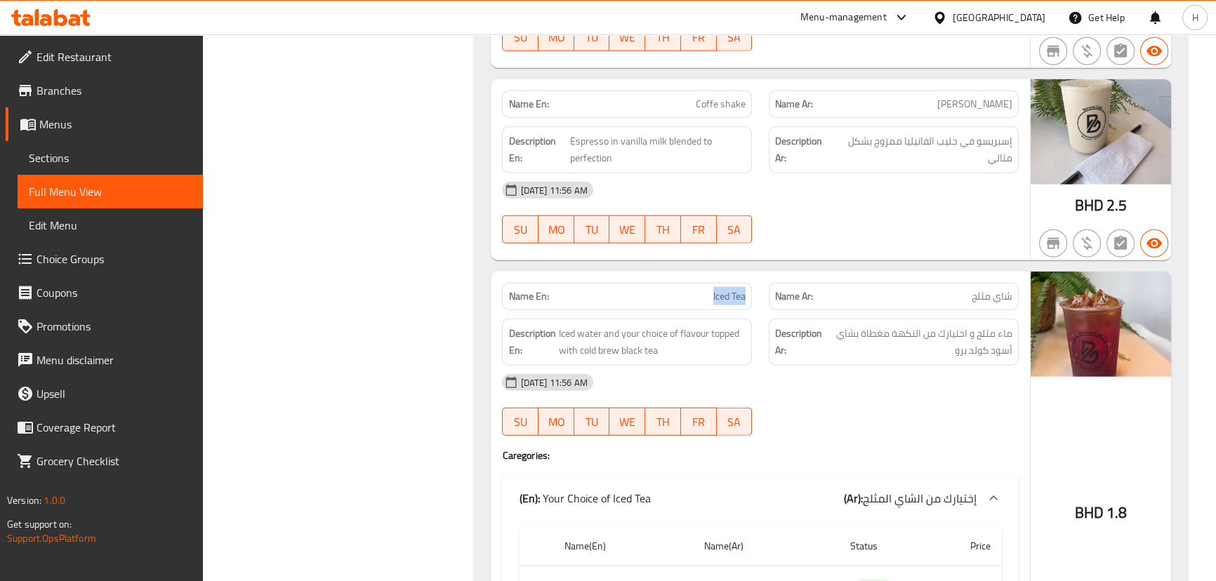
click at [749, 372] on div "[DATE] 11:56 AM" at bounding box center [760, 383] width 533 height 34
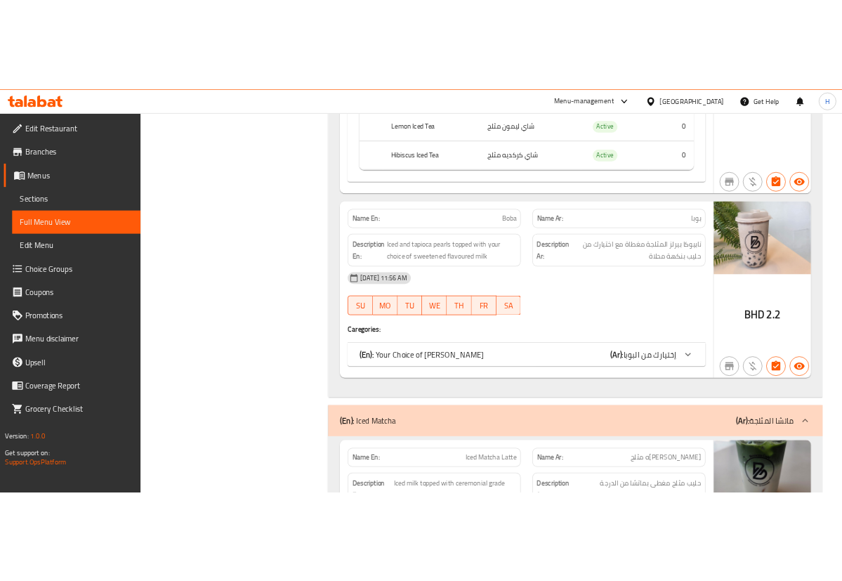
scroll to position [4725, 0]
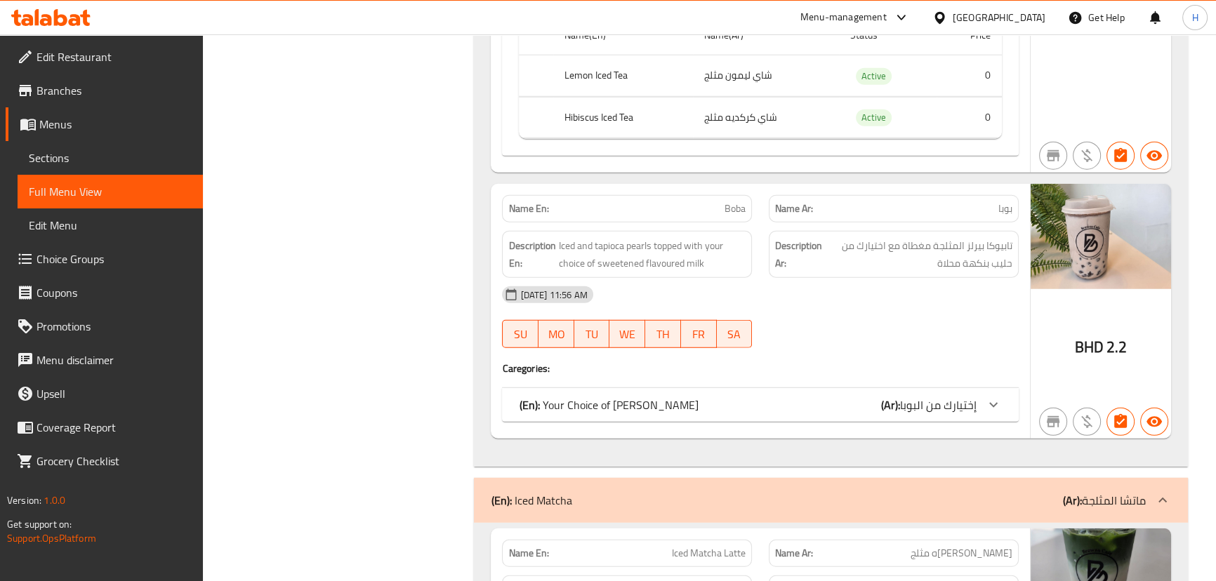
drag, startPoint x: 748, startPoint y: 412, endPoint x: 787, endPoint y: 280, distance: 136.9
click at [748, 409] on div "(En): Your Choice of Boba (Ar): إختيارك من البوبا" at bounding box center [760, 405] width 516 height 34
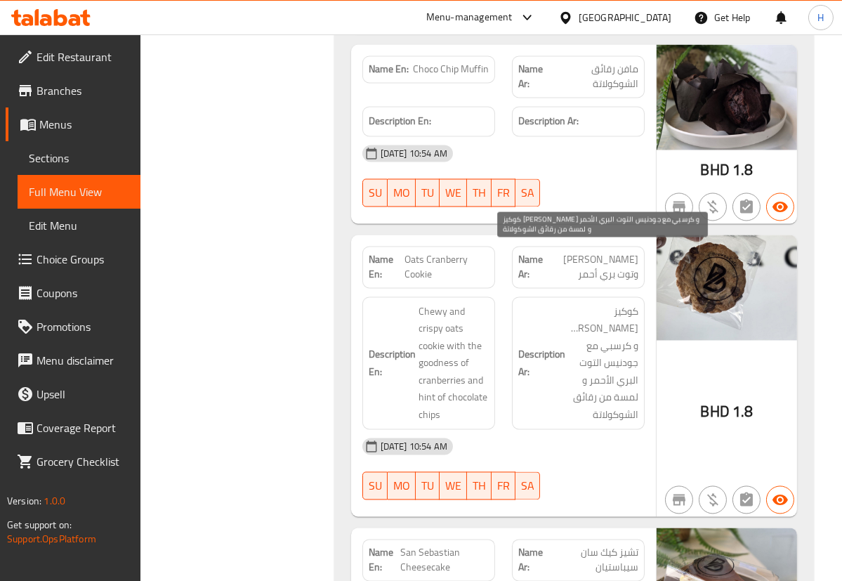
scroll to position [5965, 0]
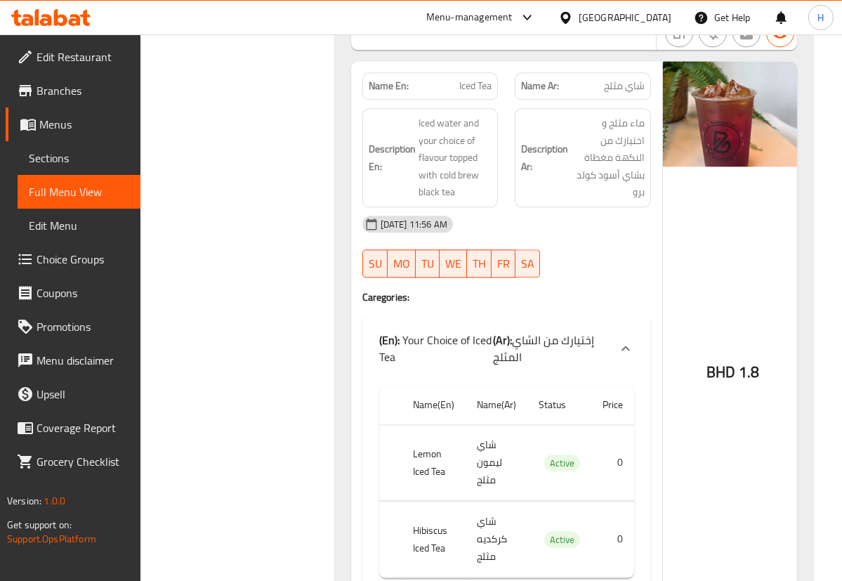
click at [713, 235] on div "BHD 1.8" at bounding box center [733, 336] width 140 height 551
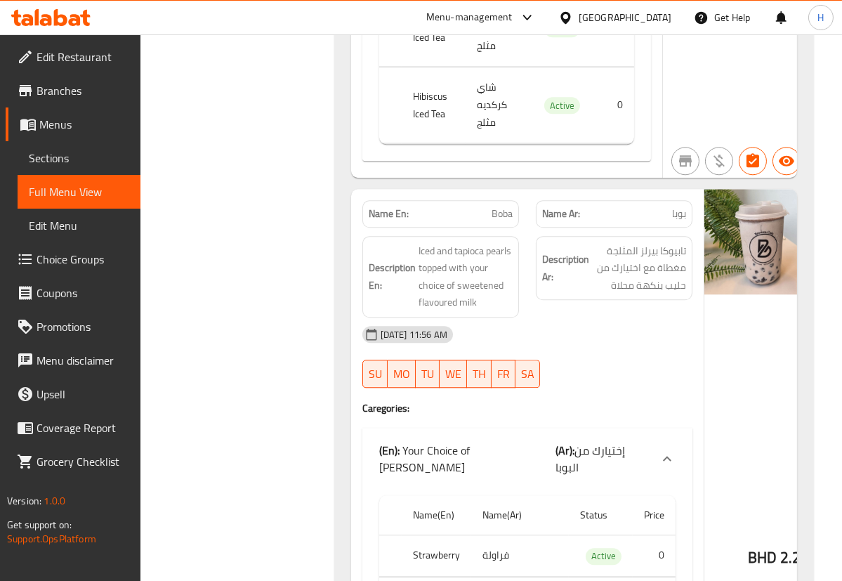
scroll to position [6412, 0]
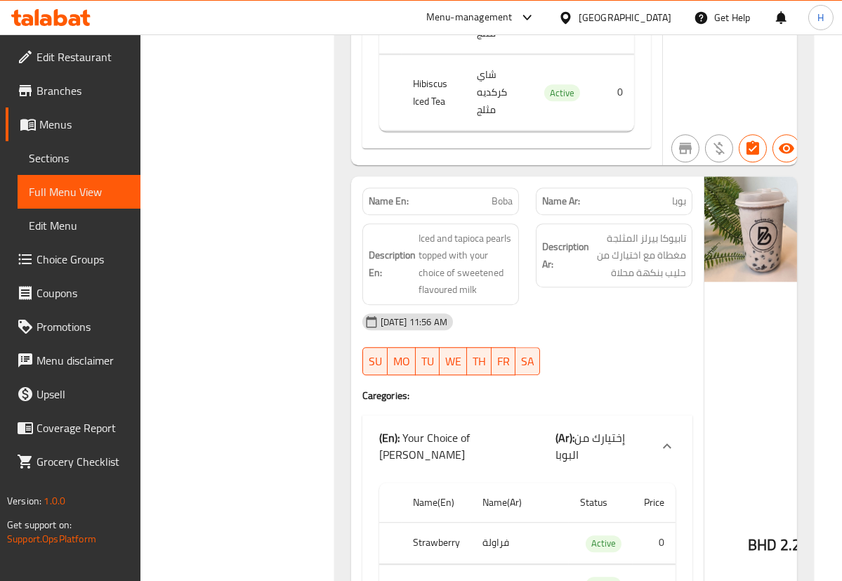
click at [469, 194] on p "Name En: Boba" at bounding box center [441, 201] width 144 height 15
click at [492, 194] on span "Boba" at bounding box center [502, 201] width 21 height 15
copy span "Boba"
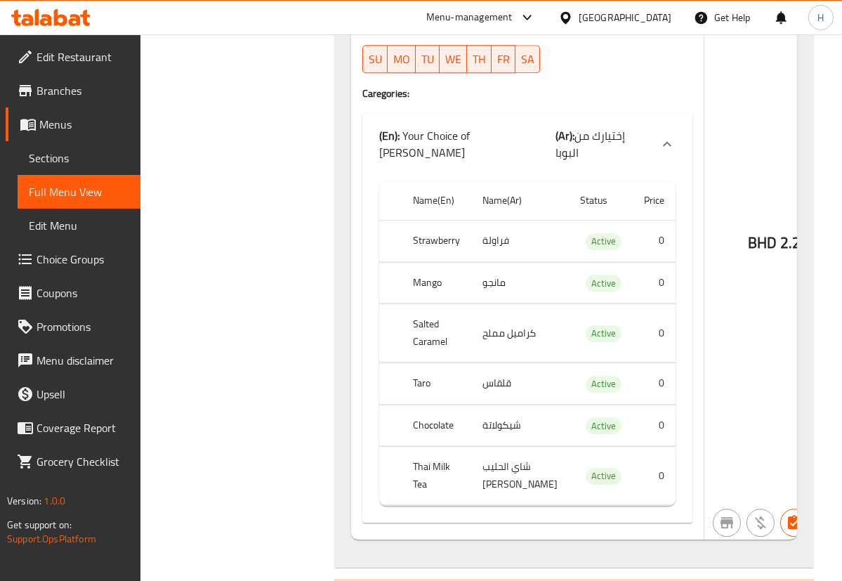
scroll to position [6731, 0]
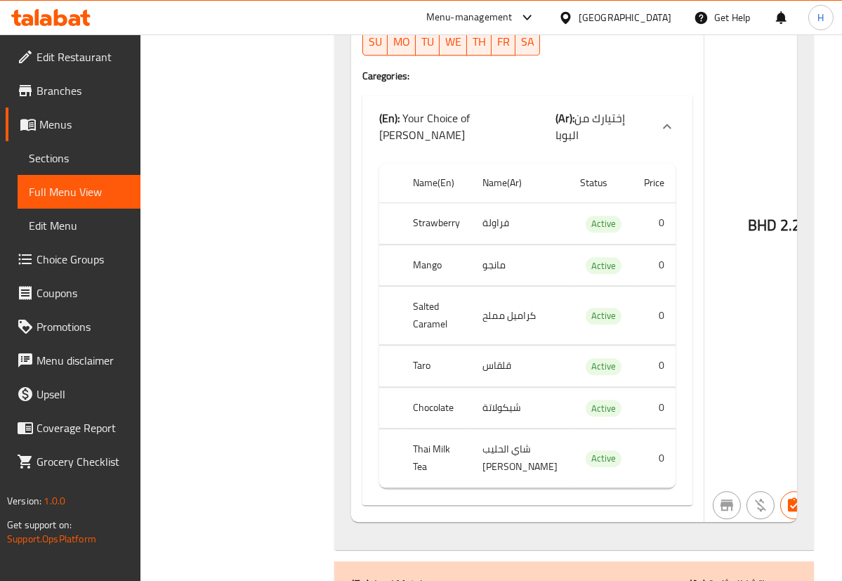
click at [425, 346] on th "Taro" at bounding box center [437, 366] width 70 height 41
copy th "Taro"
click at [704, 204] on div "BHD 2.2" at bounding box center [774, 189] width 140 height 665
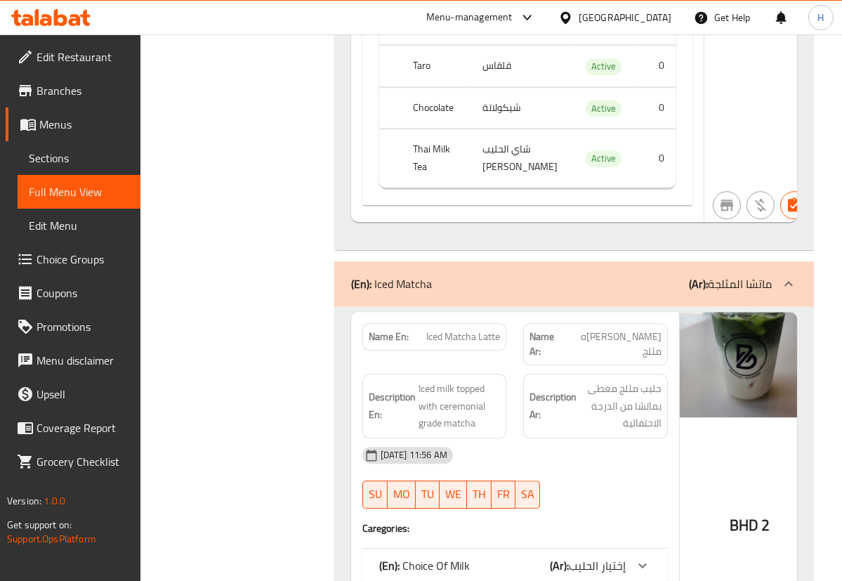
scroll to position [7114, 0]
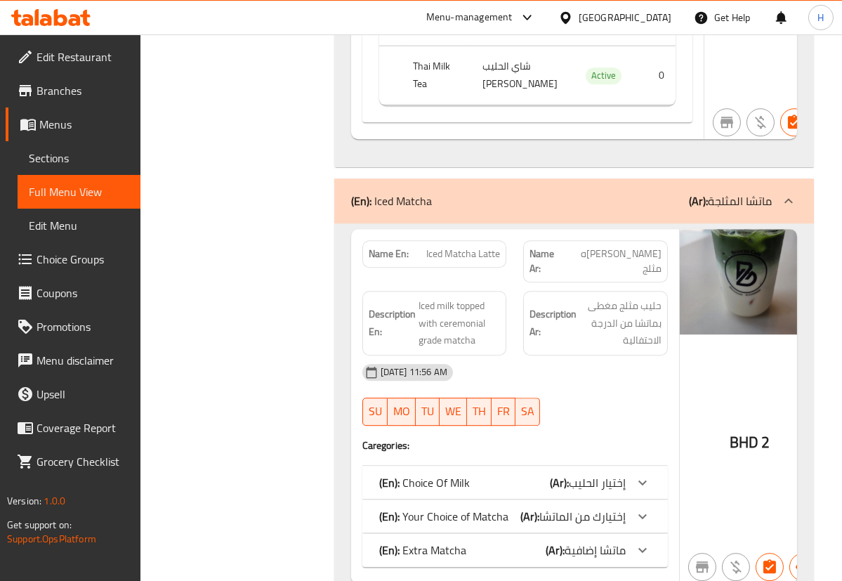
click at [478, 247] on span "Iced Matcha Latte" at bounding box center [463, 254] width 74 height 15
copy span "Iced Matcha Latte"
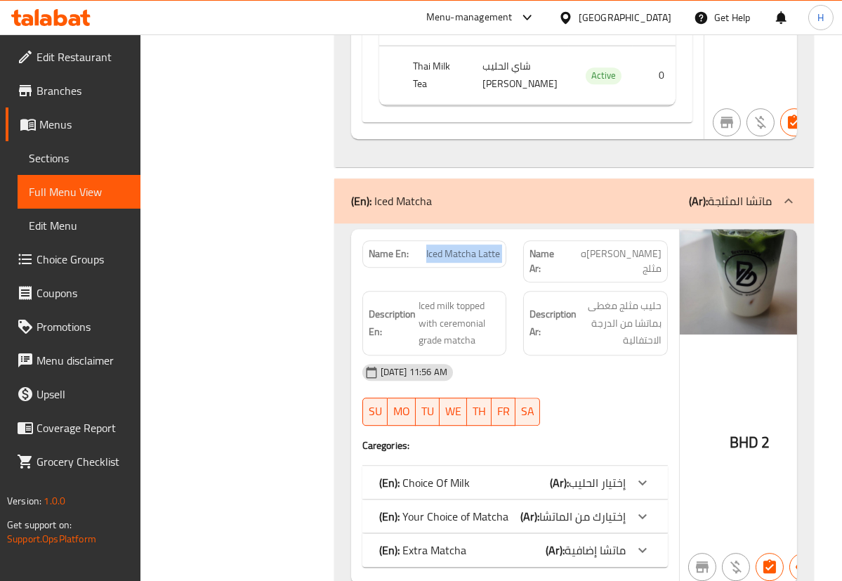
click at [492, 541] on div "(En): Extra Matcha (Ar): ماتشا إضافية" at bounding box center [502, 549] width 247 height 17
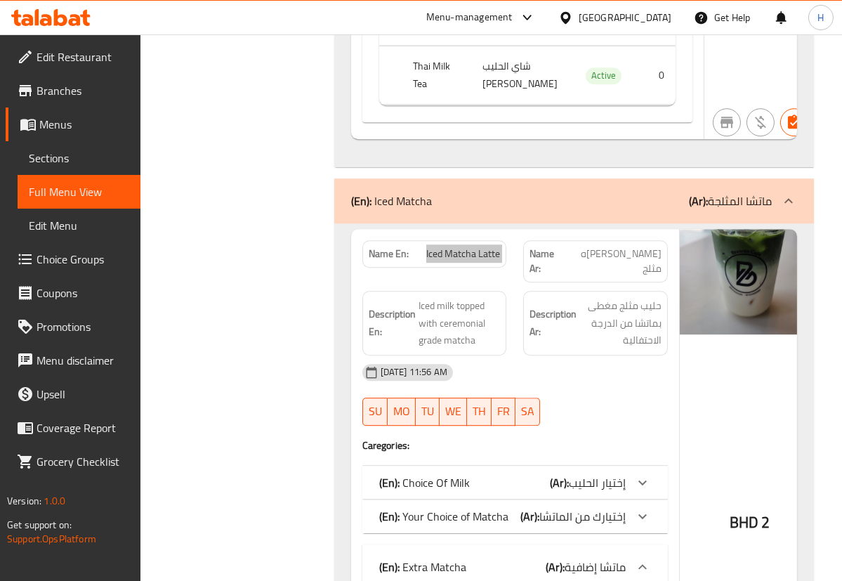
scroll to position [7306, 0]
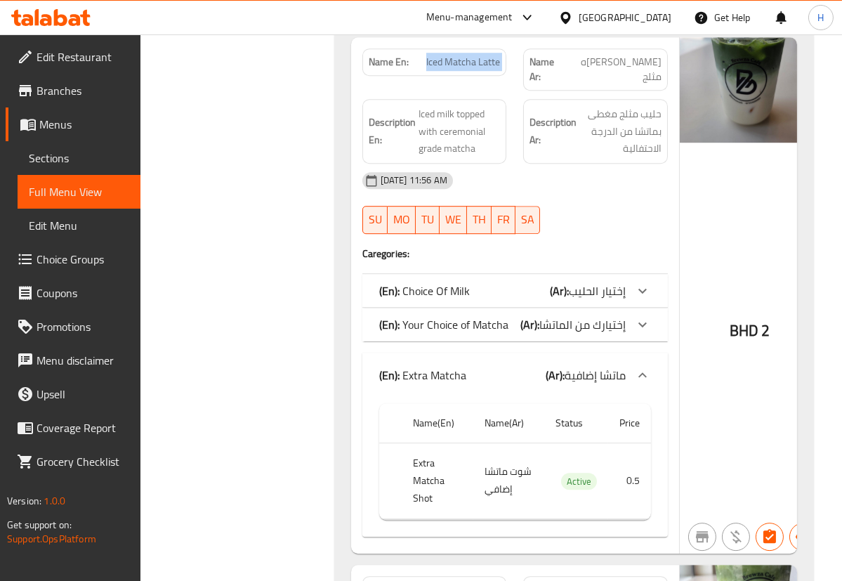
click at [499, 316] on p "(En): Your Choice of Matcha" at bounding box center [443, 324] width 129 height 17
click at [501, 274] on div "(En): Choice Of Milk (Ar): إختيار الحليب" at bounding box center [514, 291] width 305 height 34
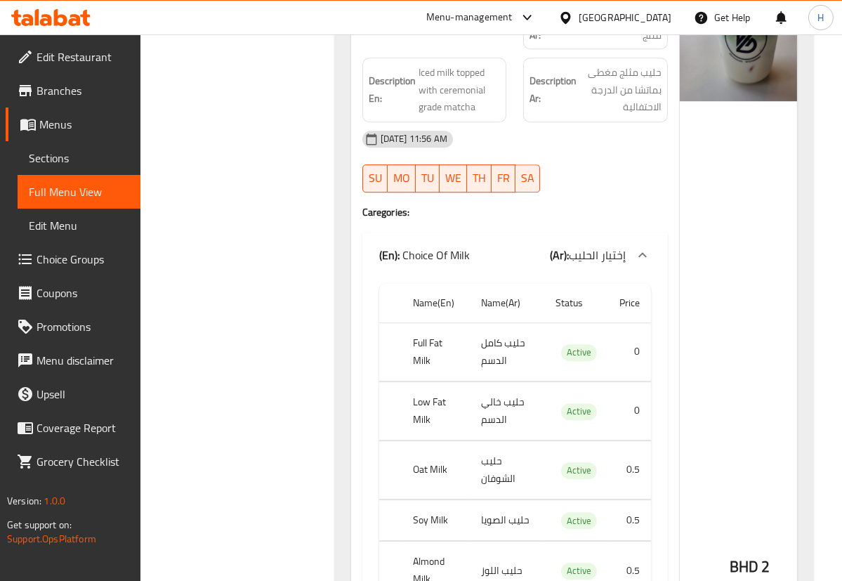
scroll to position [7370, 0]
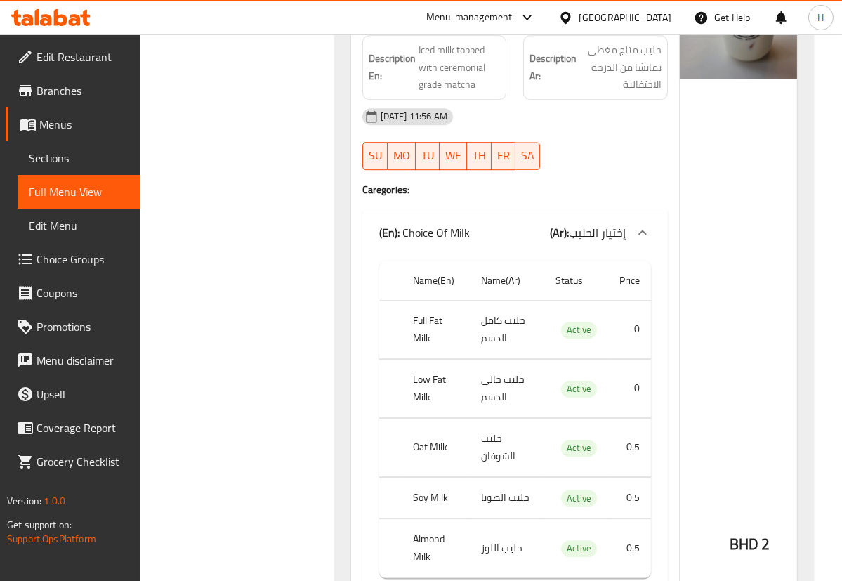
click at [430, 359] on th "Low Fat Milk" at bounding box center [436, 388] width 68 height 58
copy th "Low Fat Milk"
click at [537, 359] on td "حليب خالي الدسم" at bounding box center [507, 388] width 74 height 58
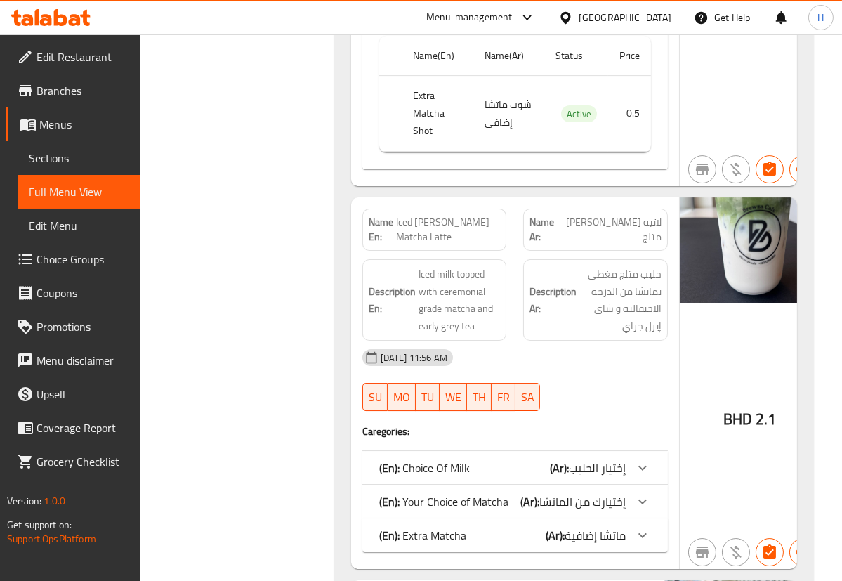
scroll to position [8264, 0]
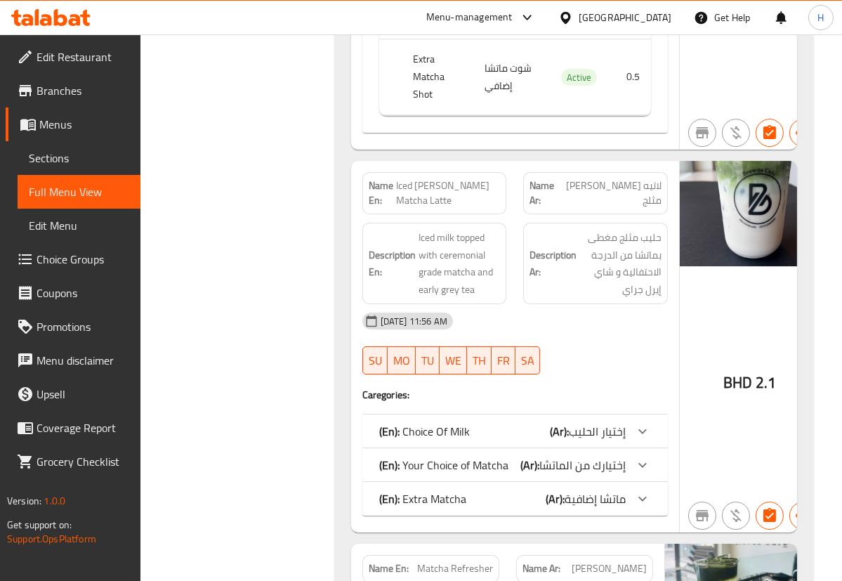
drag, startPoint x: 589, startPoint y: 438, endPoint x: 593, endPoint y: 369, distance: 69.0
click at [589, 488] on span "ماتشا إضافية" at bounding box center [595, 498] width 61 height 21
click at [597, 448] on div "(En): Your Choice of Matcha (Ar): إختيارك من الماتشا" at bounding box center [514, 465] width 305 height 34
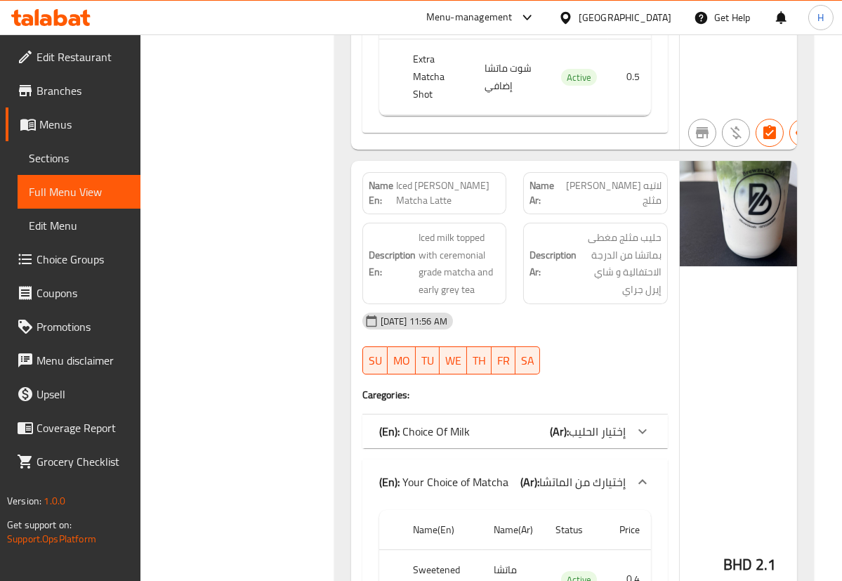
click at [593, 421] on span "إختيار الحليب" at bounding box center [597, 431] width 57 height 21
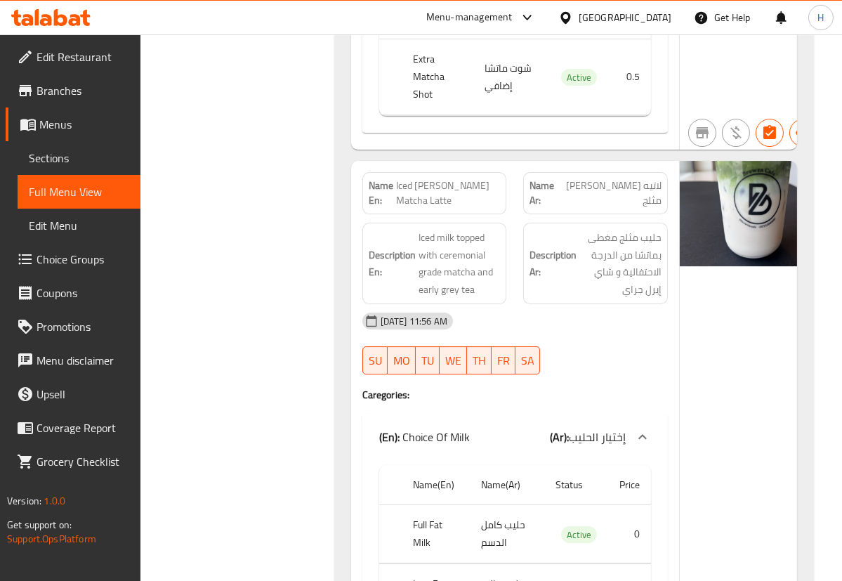
click at [464, 178] on span "Iced [PERSON_NAME] Grey Matcha Latte" at bounding box center [448, 192] width 104 height 29
click at [464, 178] on span "Iced Earl Grey Matcha Latte" at bounding box center [448, 192] width 104 height 29
copy span "Iced Earl Grey Matcha Latte"
click at [510, 214] on div "Description En: Iced milk topped with ceremonial grade matcha and early grey tea" at bounding box center [435, 263] width 162 height 98
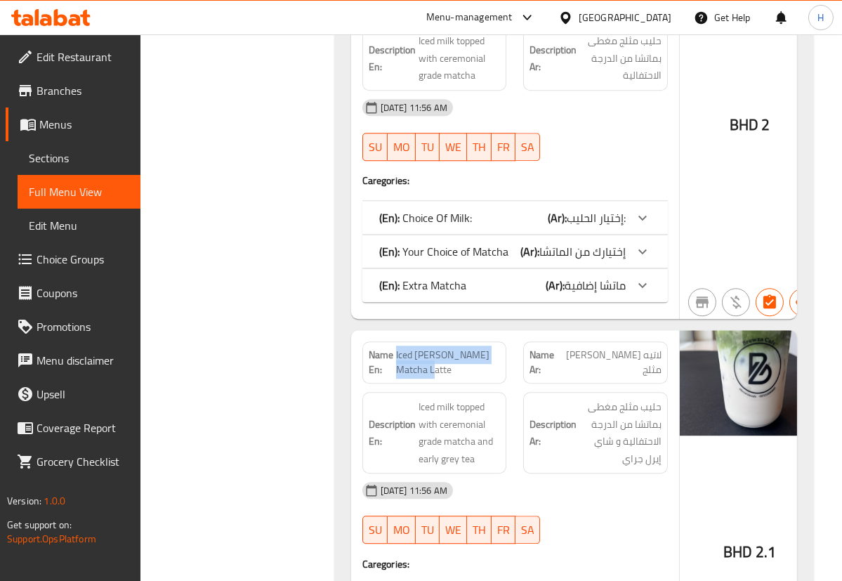
click at [513, 333] on div "Name En: Iced [PERSON_NAME] Matcha Latte" at bounding box center [435, 362] width 162 height 59
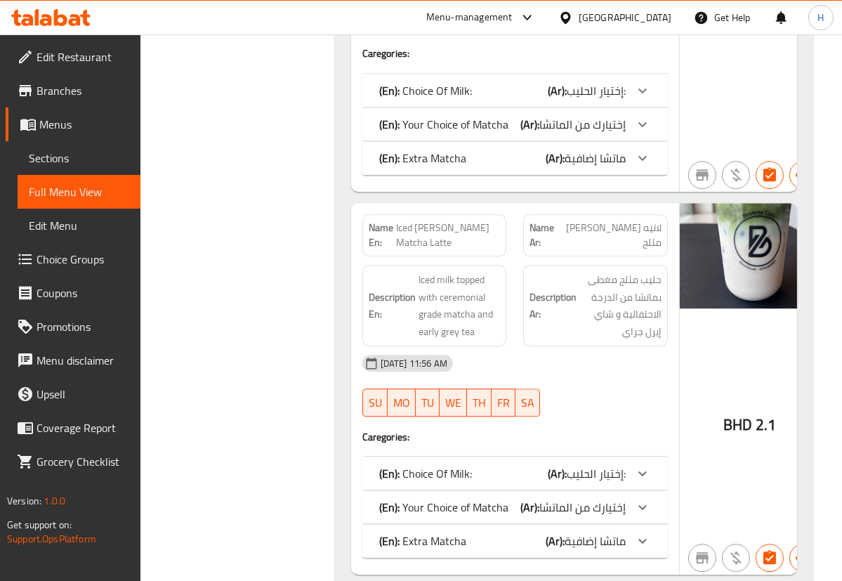
scroll to position [6921, 0]
click at [534, 532] on div "(En): Extra Matcha (Ar): ماتشا إضافية" at bounding box center [502, 540] width 247 height 17
click at [535, 496] on b "(Ar):" at bounding box center [529, 506] width 19 height 21
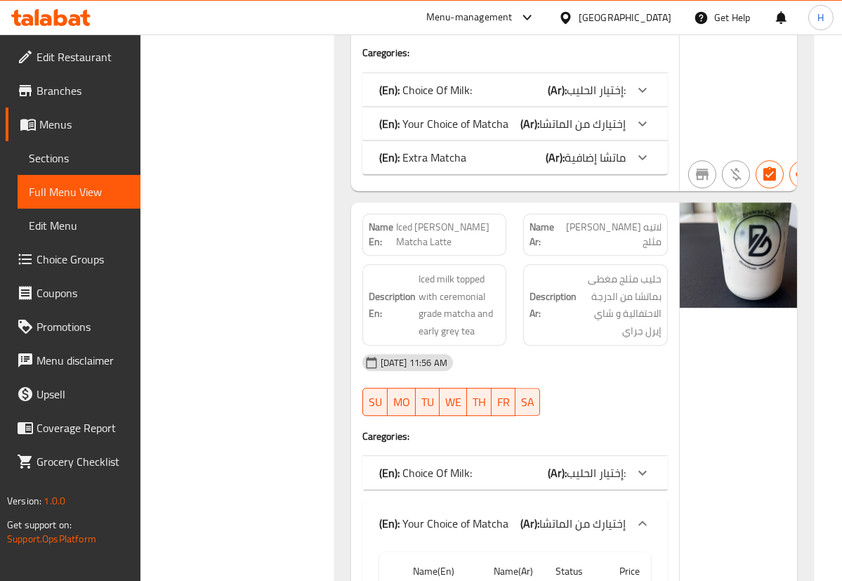
click at [533, 464] on div "(En): Choice Of Milk: (Ar): إختيار الحليب:" at bounding box center [502, 472] width 247 height 17
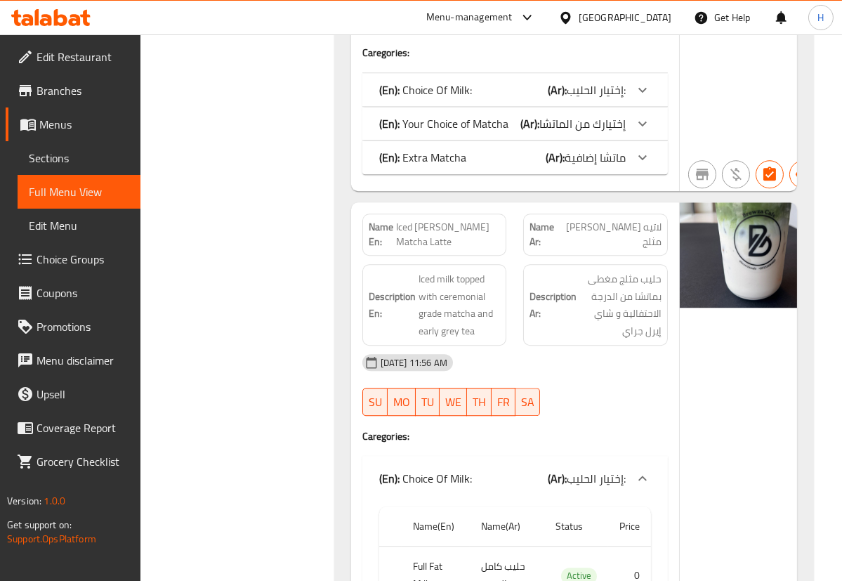
click at [507, 256] on div "Description En: Iced milk topped with ceremonial grade matcha and early grey tea" at bounding box center [435, 305] width 162 height 98
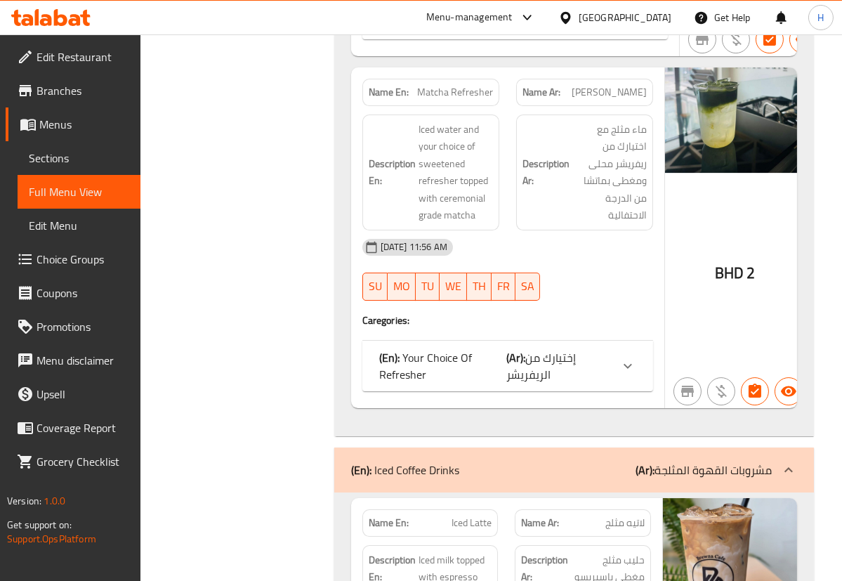
scroll to position [8070, 0]
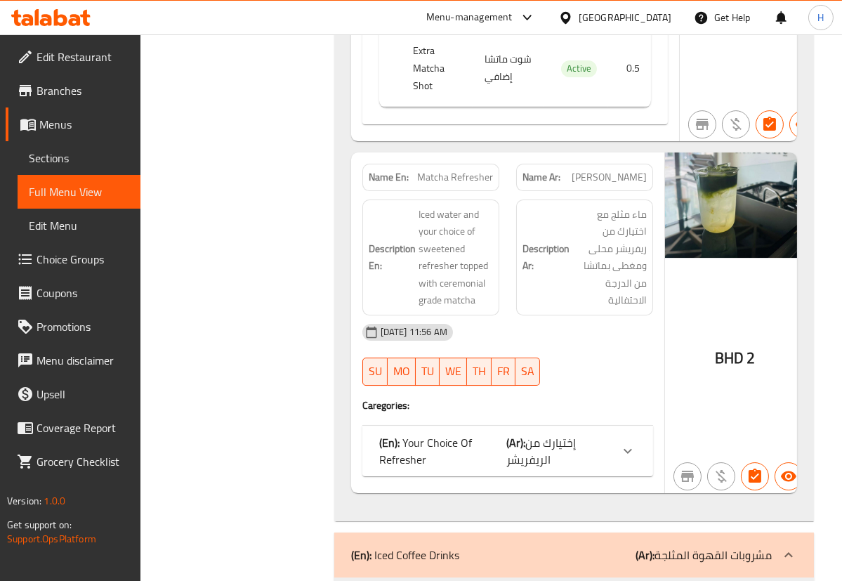
click at [501, 191] on div "Description En: Iced water and your choice of sweetened refresher topped with c…" at bounding box center [431, 257] width 154 height 133
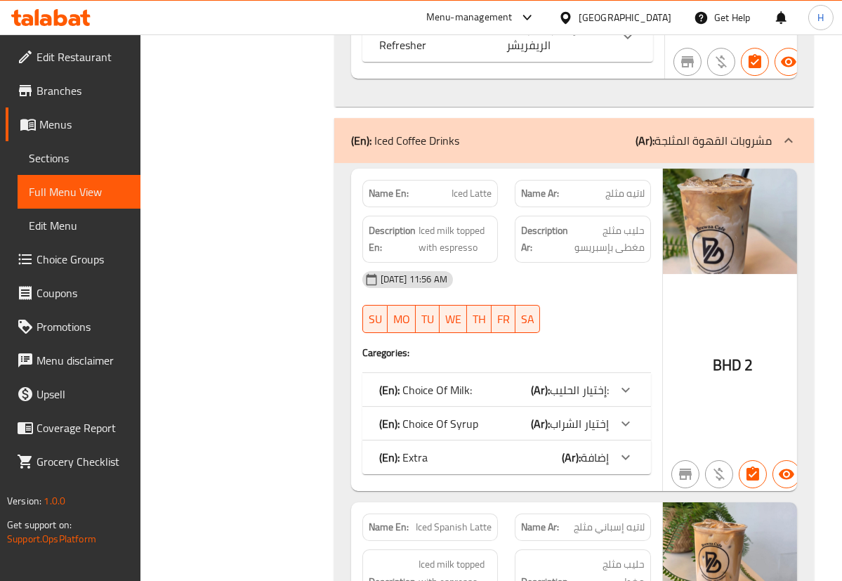
scroll to position [8453, 0]
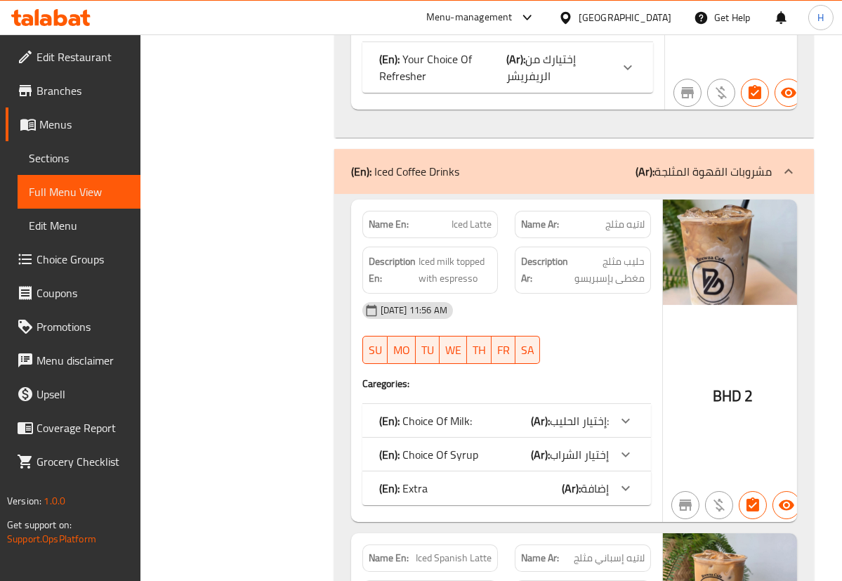
click at [568, 478] on b "(Ar):" at bounding box center [571, 488] width 19 height 21
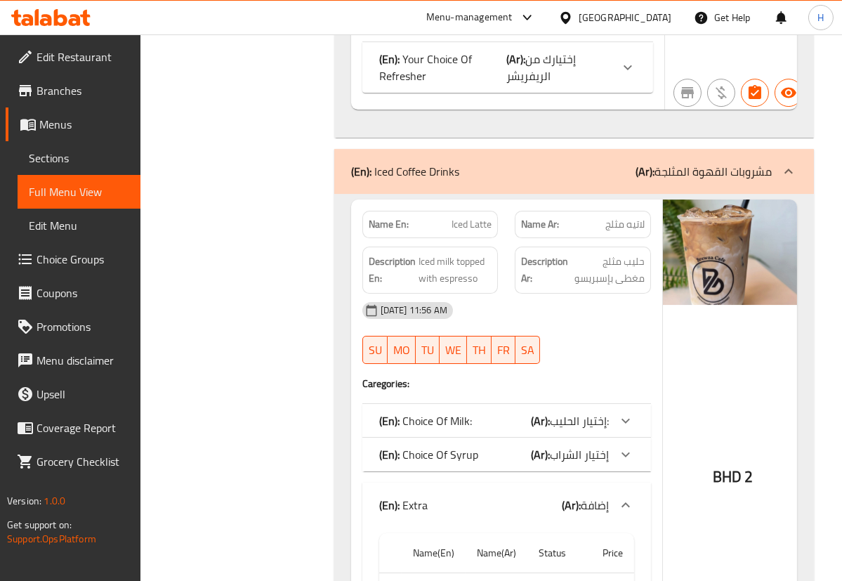
click at [575, 444] on span "إختيار الشراب" at bounding box center [579, 454] width 59 height 21
click at [582, 410] on span "إختيار الحليب:" at bounding box center [579, 420] width 59 height 21
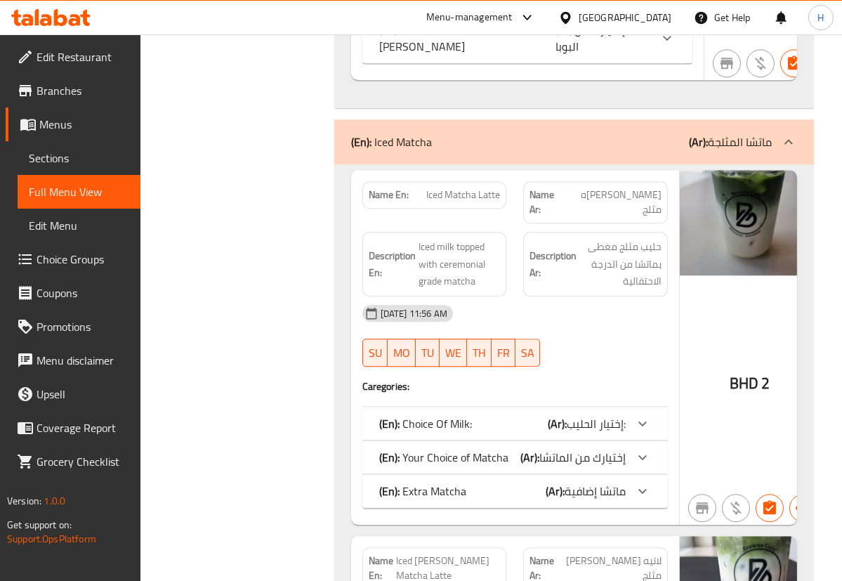
scroll to position [6474, 0]
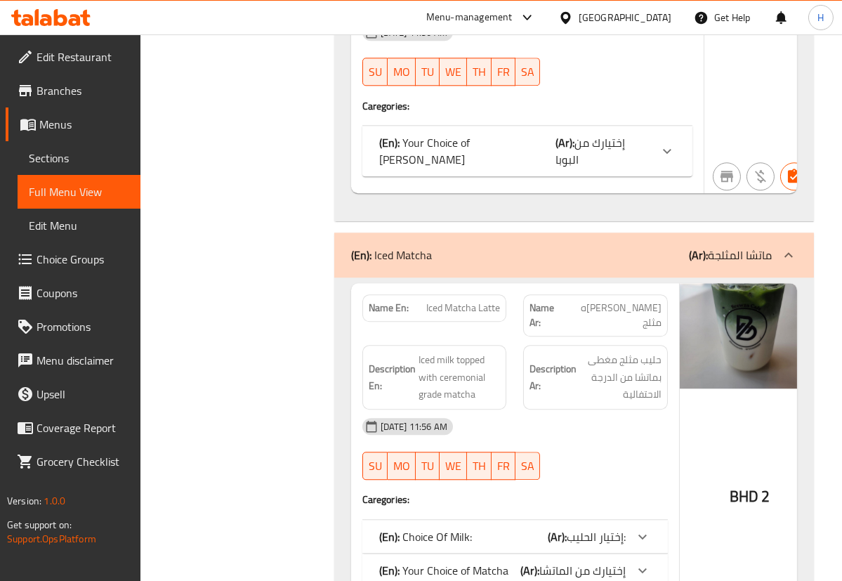
click at [504, 345] on div "Description En: Iced milk topped with ceremonial grade matcha" at bounding box center [434, 377] width 145 height 65
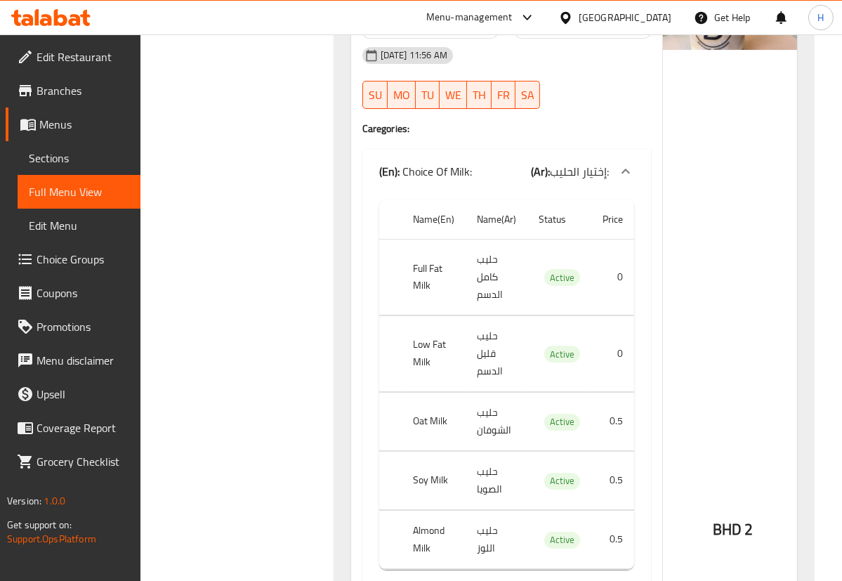
scroll to position [8390, 0]
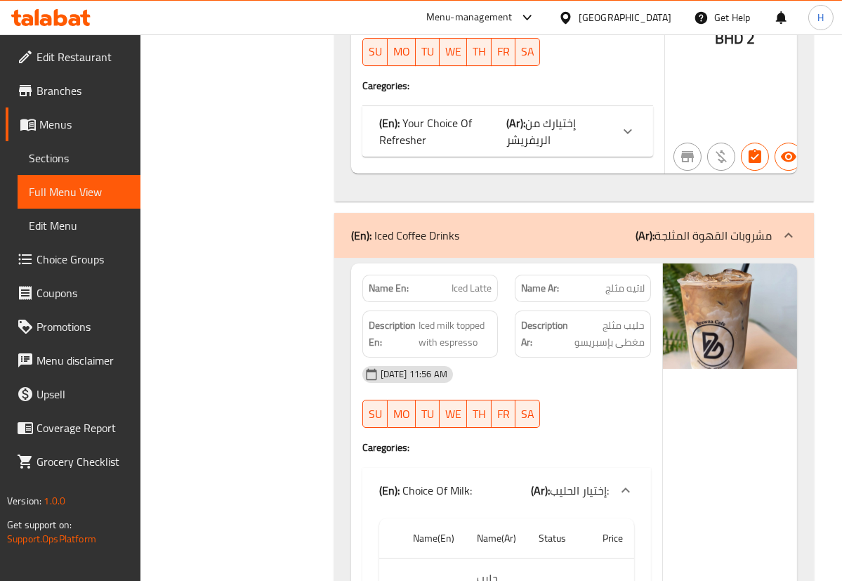
click at [463, 281] on span "Iced Latte" at bounding box center [472, 288] width 40 height 15
copy span "Iced Latte"
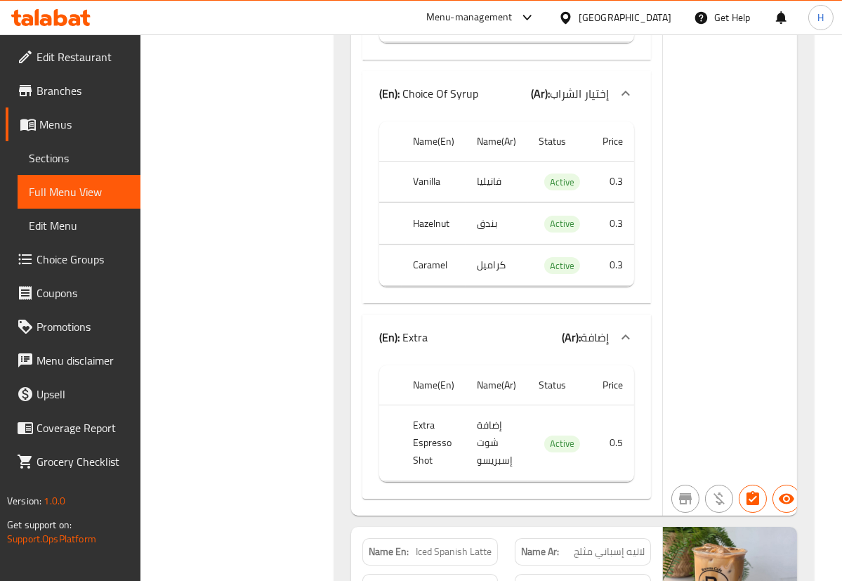
scroll to position [9490, 0]
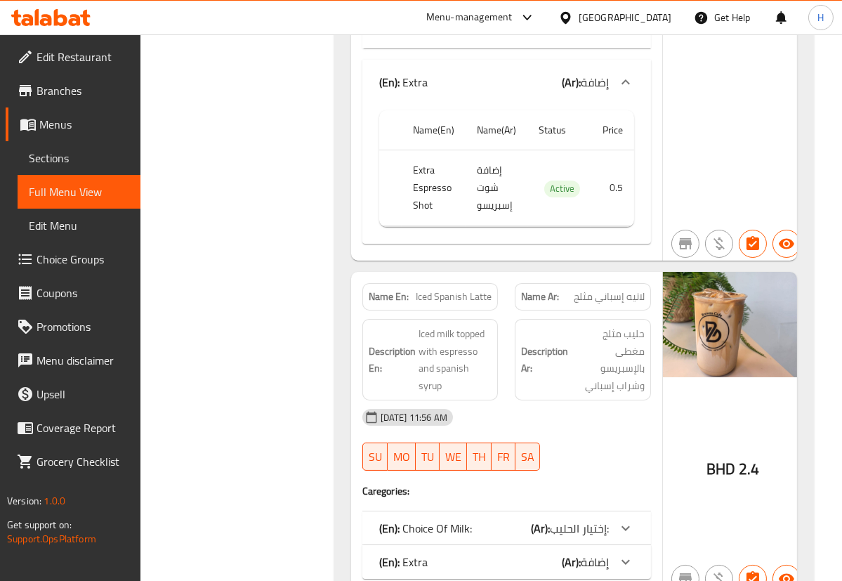
click at [585, 551] on span "إضافة" at bounding box center [595, 561] width 28 height 21
click at [585, 511] on div "(En): Choice Of Milk: (Ar): إختيار الحليب:" at bounding box center [506, 528] width 289 height 34
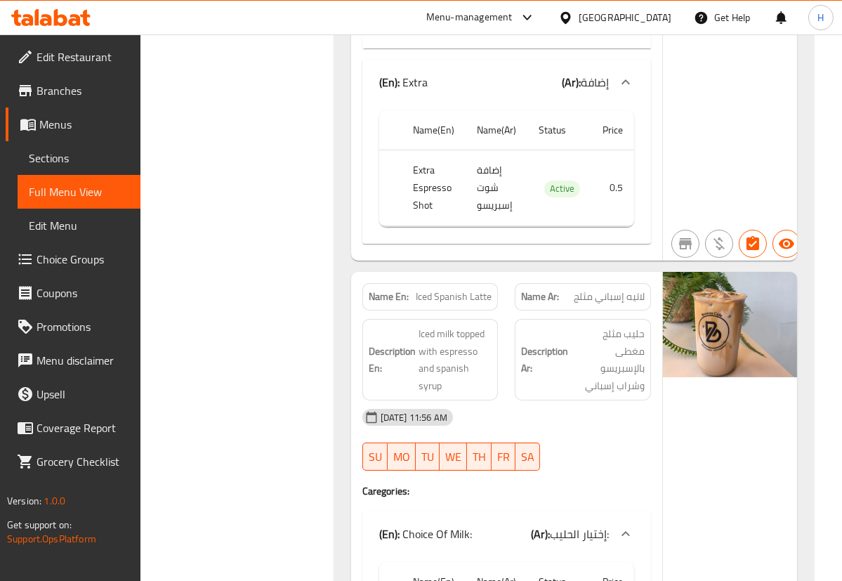
click at [449, 289] on span "Iced Spanish Latte" at bounding box center [454, 296] width 76 height 15
copy span "Iced Spanish Latte"
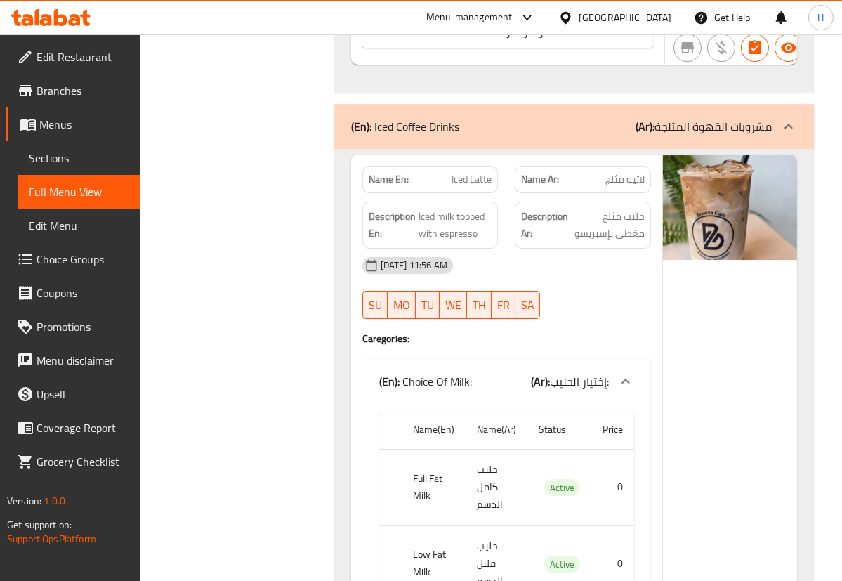
scroll to position [8469, 0]
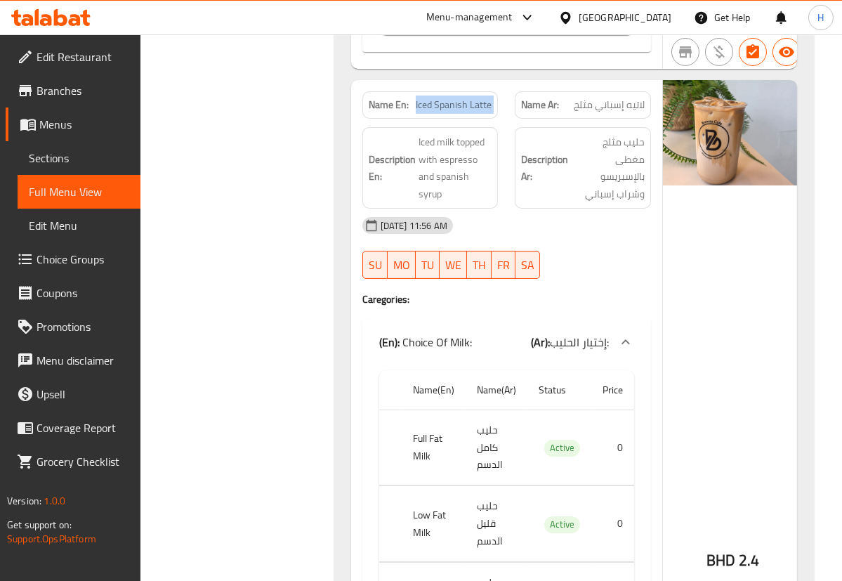
click at [657, 270] on div at bounding box center [582, 278] width 153 height 17
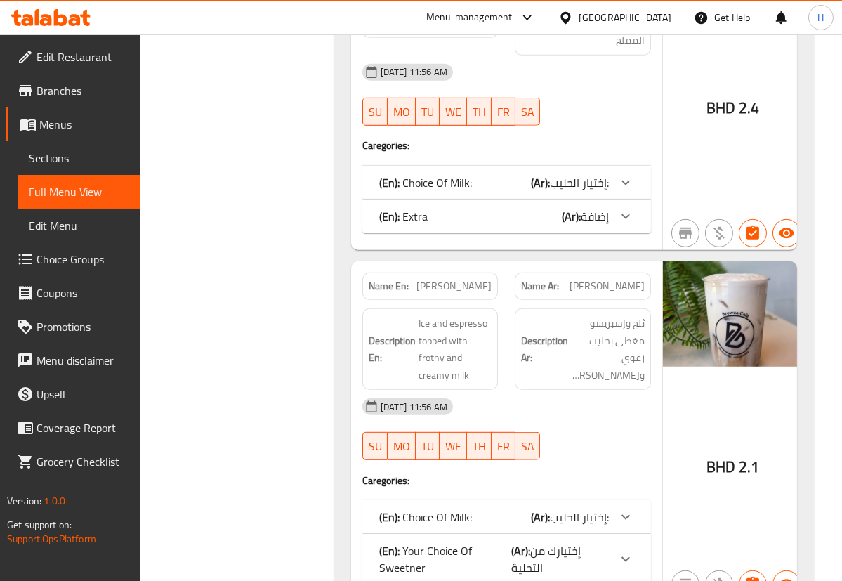
scroll to position [10703, 0]
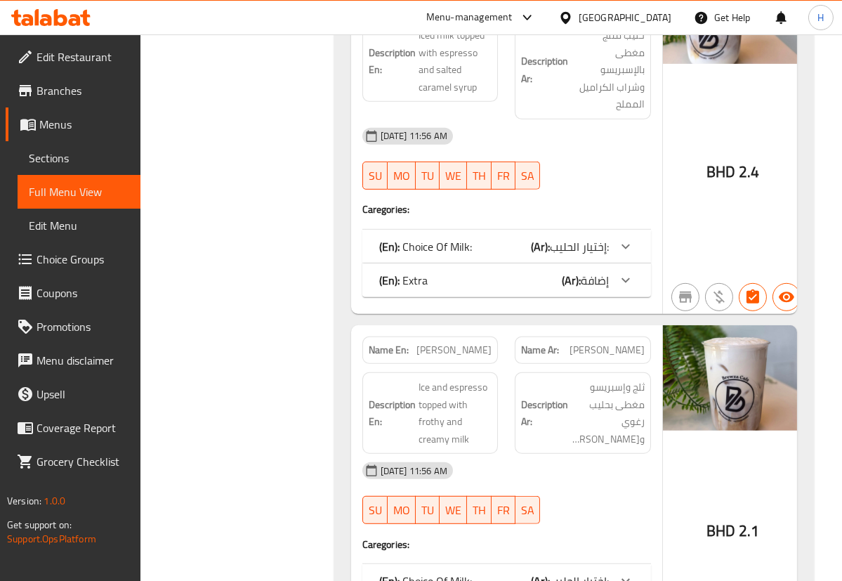
click at [541, 272] on div "(En): Extra (Ar): إضافة" at bounding box center [494, 280] width 230 height 17
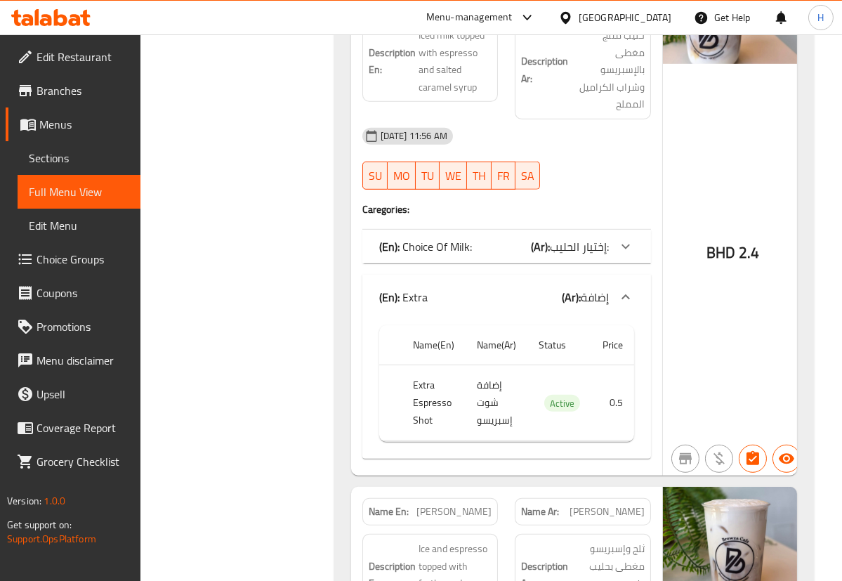
click at [541, 236] on b "(Ar):" at bounding box center [540, 246] width 19 height 21
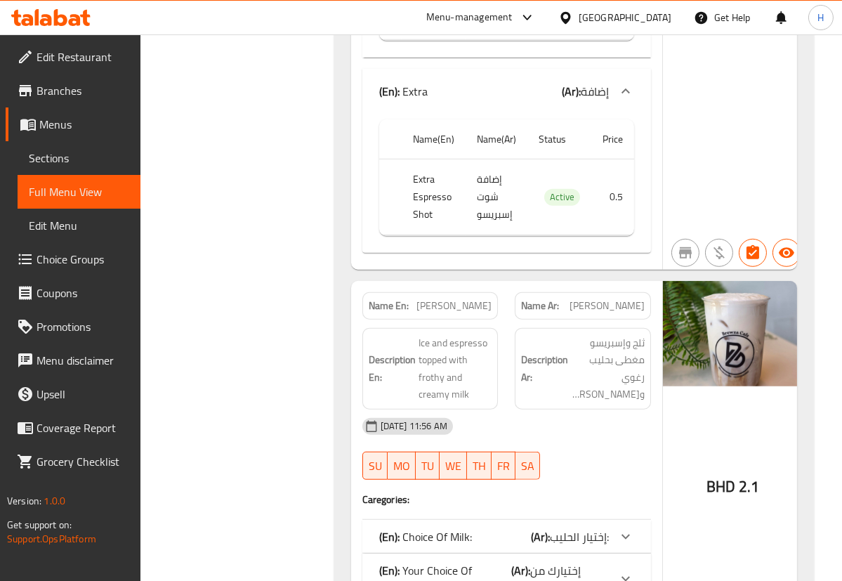
scroll to position [11342, 0]
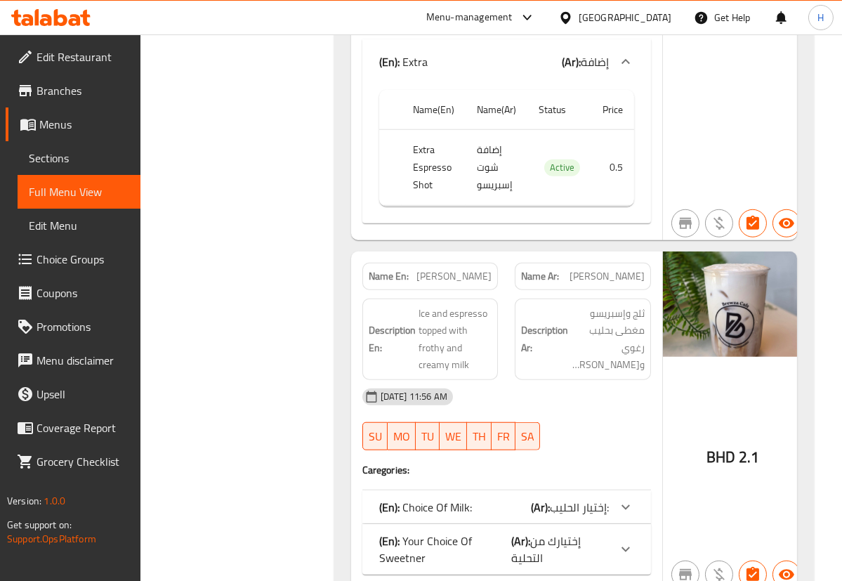
click at [541, 530] on span "إختيارك من التحلية" at bounding box center [546, 549] width 70 height 38
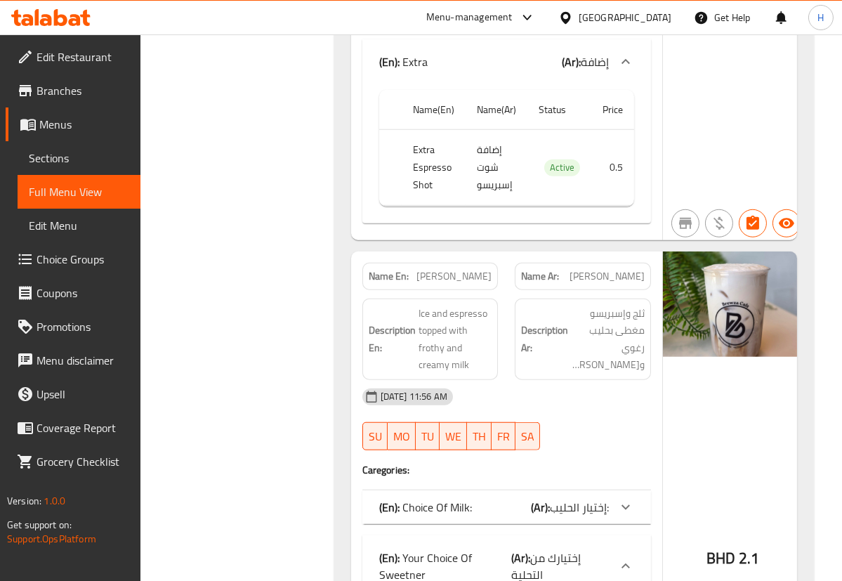
click at [533, 490] on div "(En): Choice Of Milk: (Ar): إختيار الحليب:" at bounding box center [506, 507] width 289 height 34
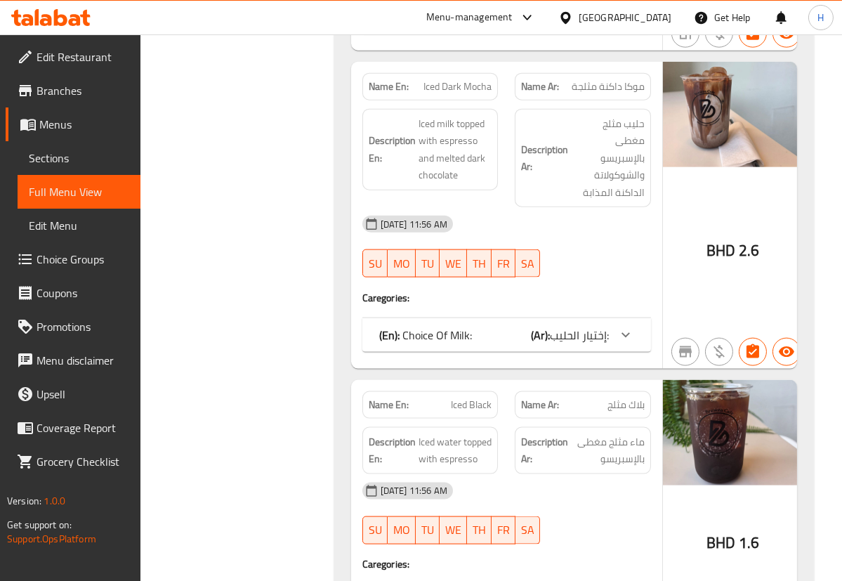
scroll to position [12491, 0]
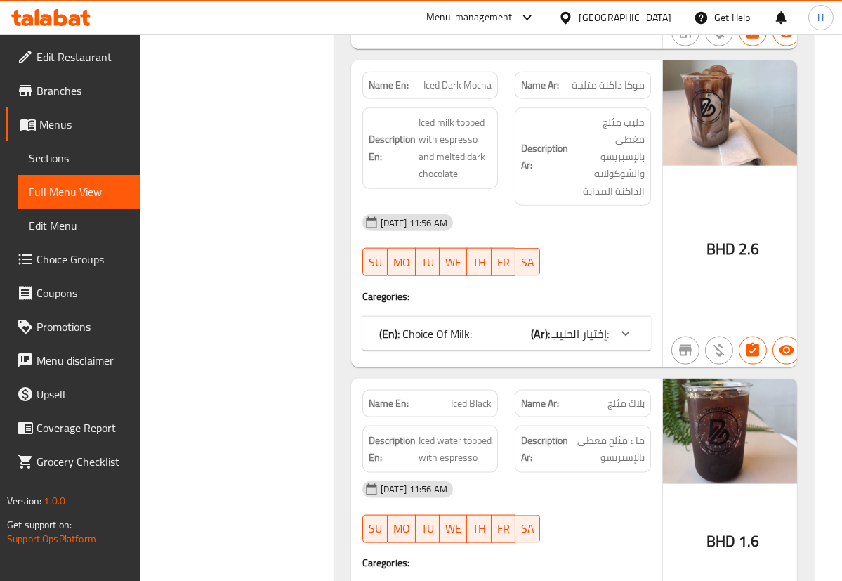
click at [513, 317] on div "(En): Choice Of Milk: (Ar): إختيار الحليب:" at bounding box center [506, 334] width 289 height 34
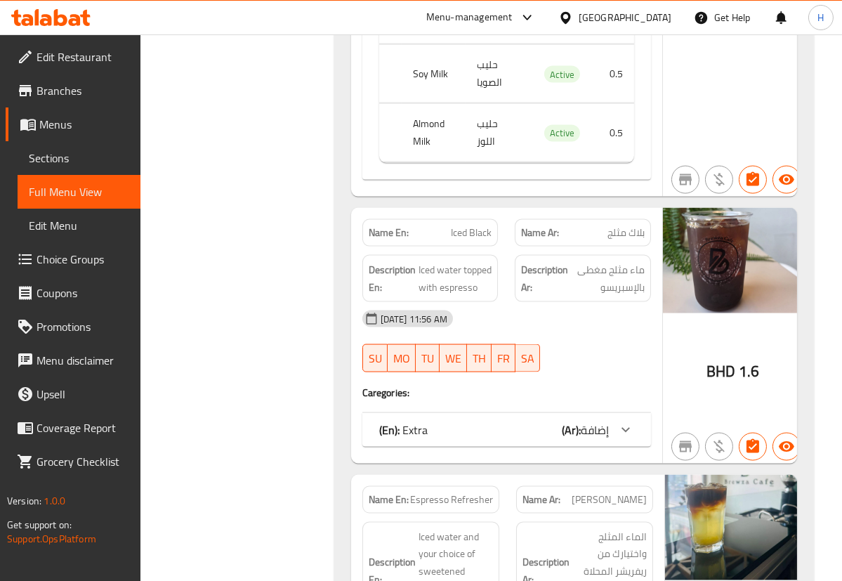
scroll to position [13065, 0]
click at [476, 412] on div "(En): Extra (Ar): إضافة" at bounding box center [506, 429] width 289 height 34
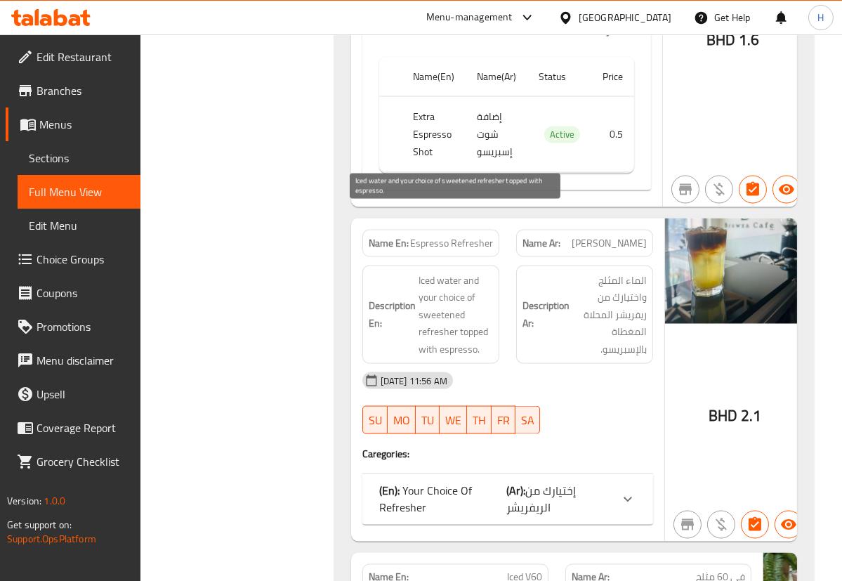
scroll to position [13512, 0]
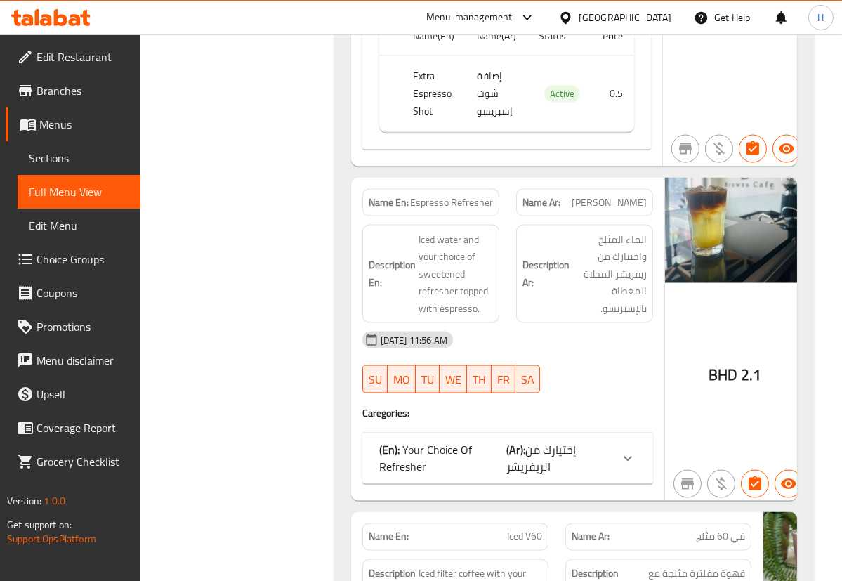
click at [513, 440] on span "إختيارك من الريفريشر" at bounding box center [541, 459] width 70 height 38
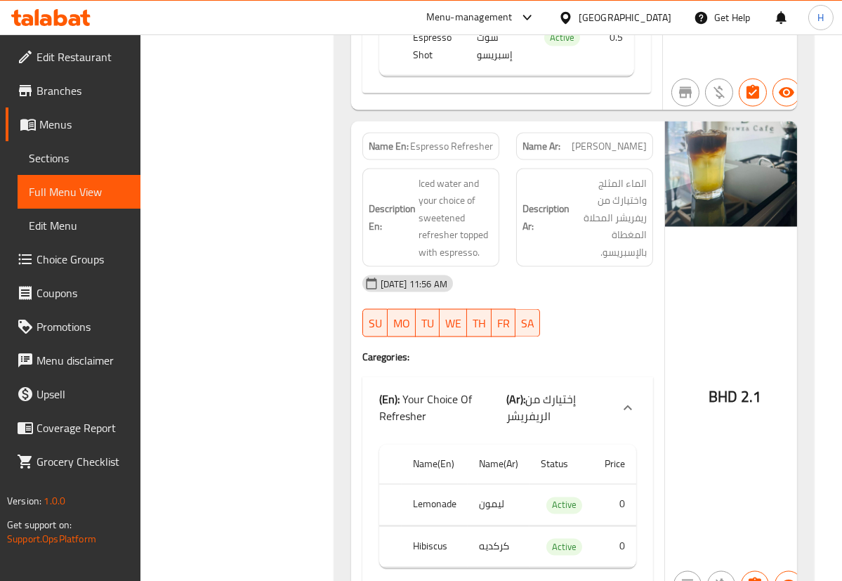
scroll to position [13640, 0]
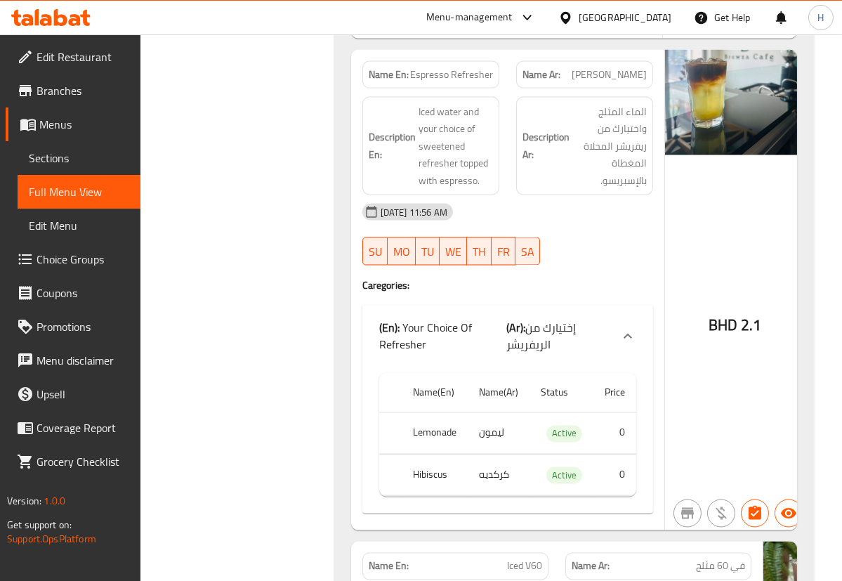
click at [426, 413] on th "Lemonade" at bounding box center [435, 433] width 66 height 41
copy th "Lemonade"
click at [688, 336] on div "BHD 2.1" at bounding box center [735, 290] width 140 height 481
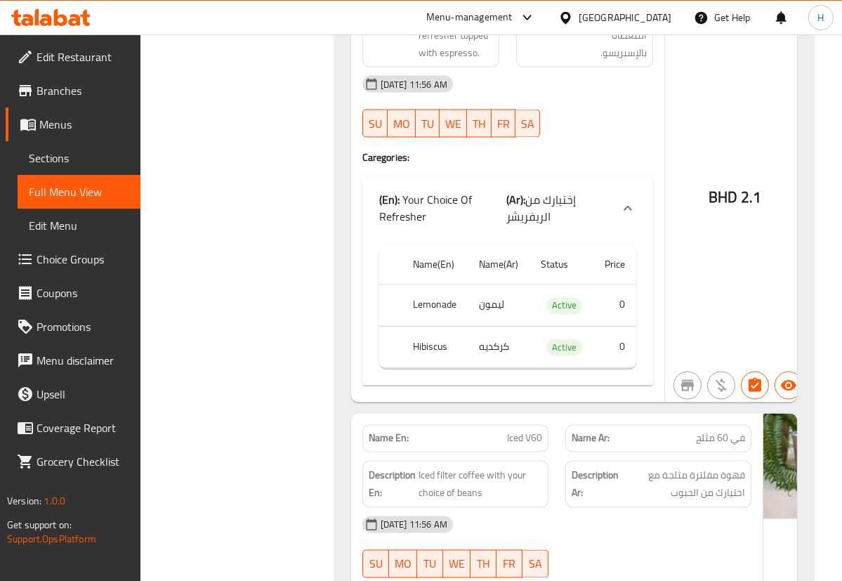
scroll to position [13896, 0]
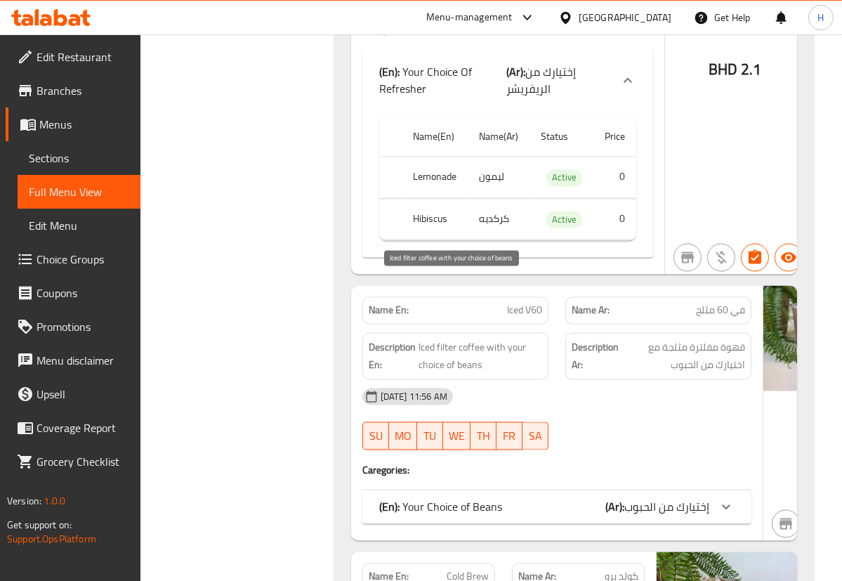
click at [423, 339] on span "Iced filter coffee with your choice of beans" at bounding box center [481, 356] width 124 height 34
copy span "Iced filter coffee with your choice of beans"
click at [594, 380] on div "01-10-2025 11:56 AM SU MO TU WE TH FR SA" at bounding box center [557, 419] width 406 height 79
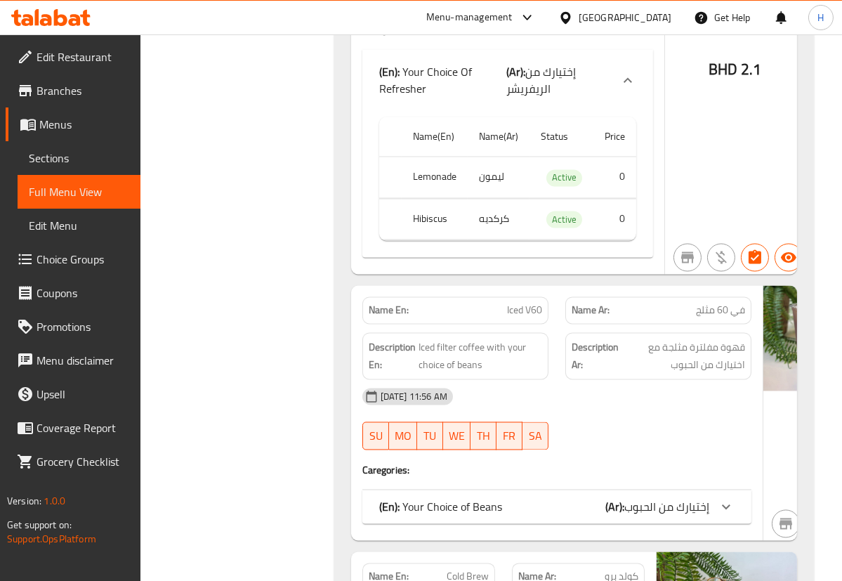
click at [498, 499] on p "(En): Your Choice of Beans" at bounding box center [440, 507] width 123 height 17
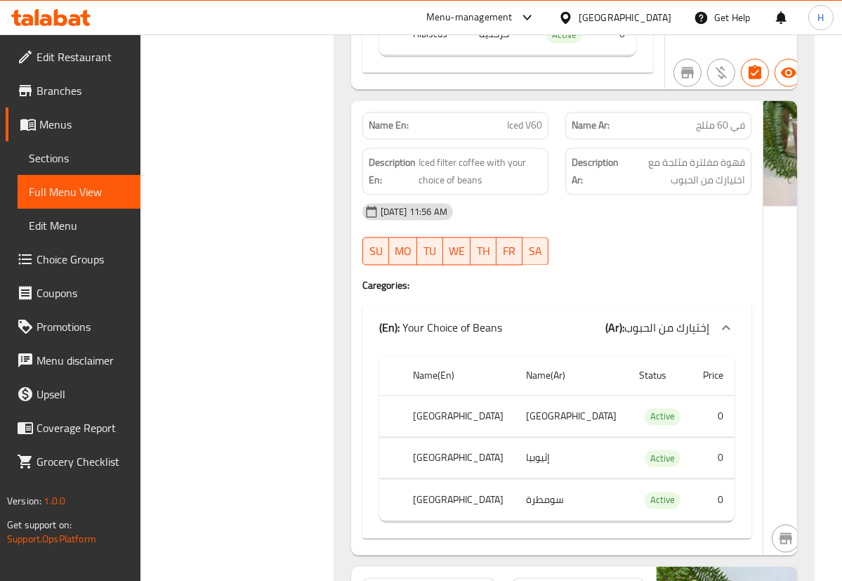
scroll to position [14087, 0]
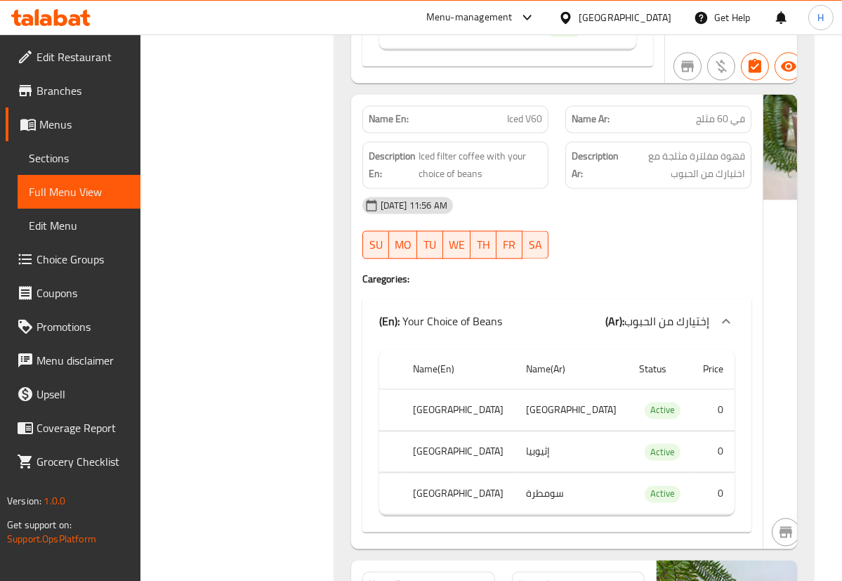
click at [428, 473] on th "[GEOGRAPHIC_DATA]" at bounding box center [458, 493] width 113 height 41
copy th "[GEOGRAPHIC_DATA]"
click at [654, 305] on div "Name En: Iced V60 Name Ar: في 60 مثلج Description En: Iced filter coffee with y…" at bounding box center [557, 321] width 412 height 454
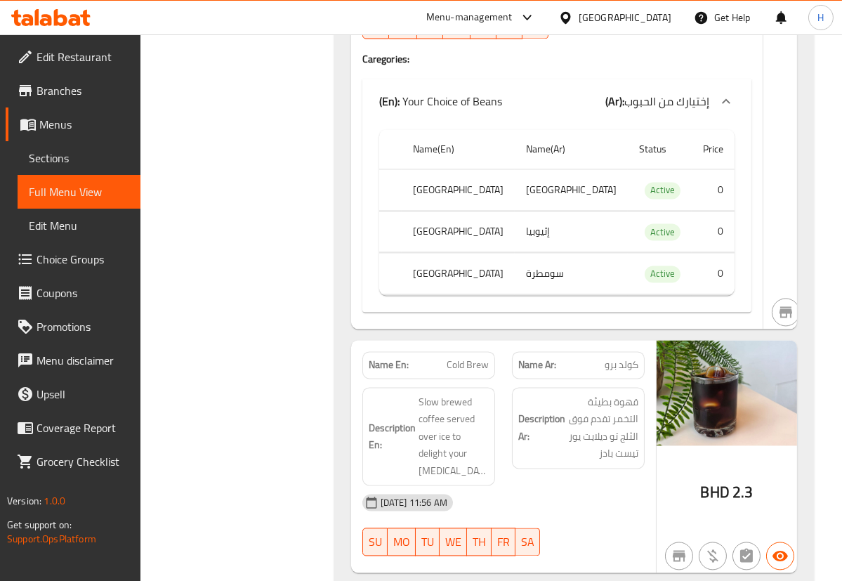
scroll to position [14308, 0]
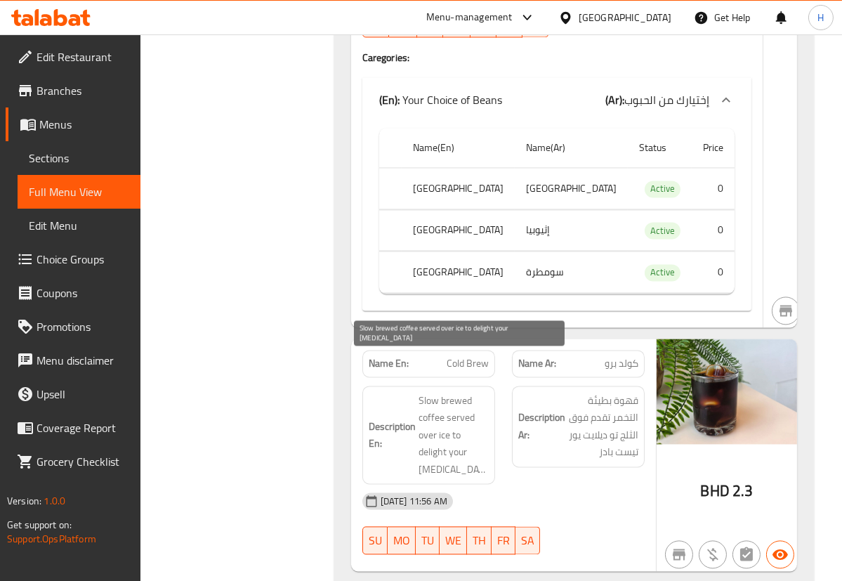
click at [444, 393] on span "Slow brewed coffee served over ice to delight your taste buds" at bounding box center [454, 435] width 70 height 86
copy span "Slow brewed coffee served over ice to delight your taste buds"
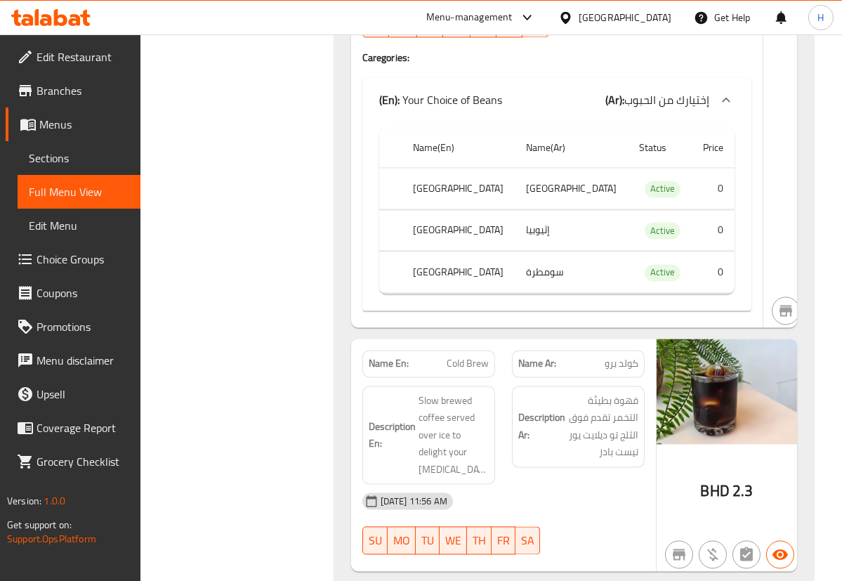
click at [475, 356] on span "Cold Brew" at bounding box center [468, 363] width 42 height 15
copy span "Cold Brew"
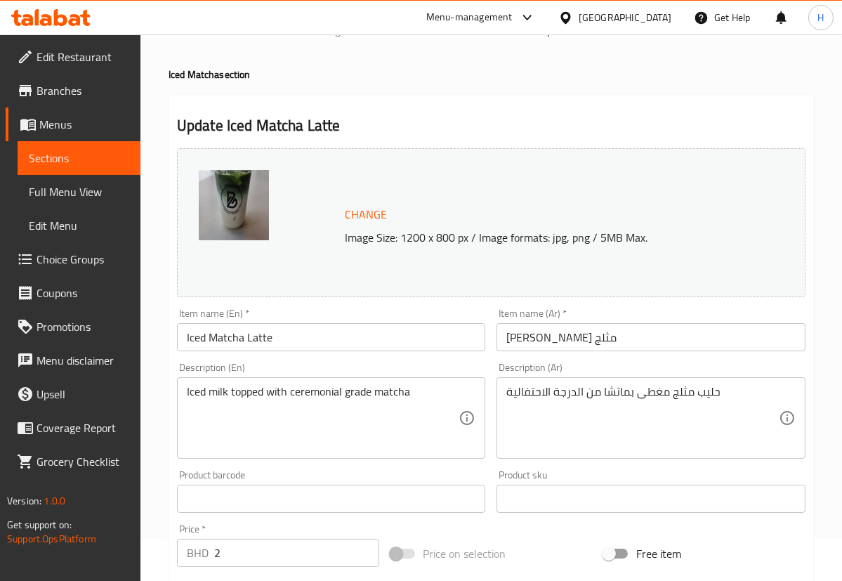
scroll to position [63, 0]
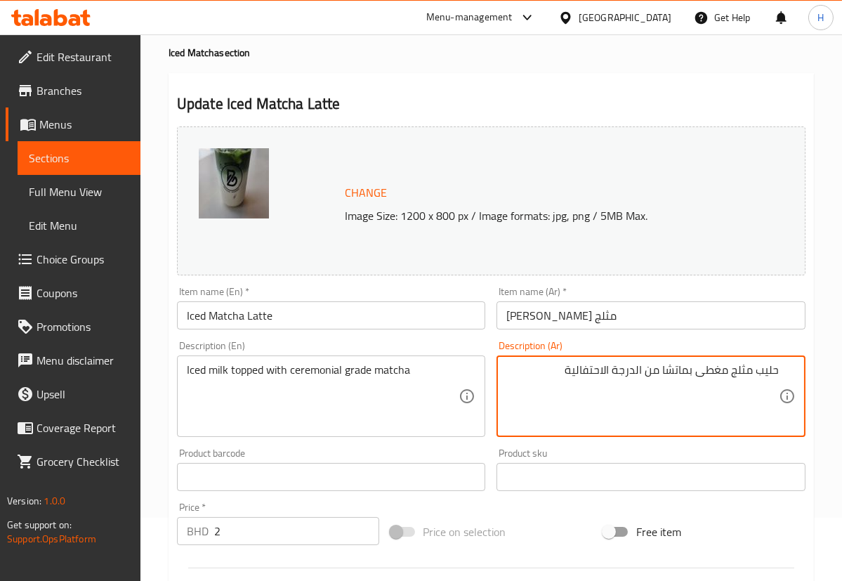
click at [630, 386] on textarea "حليب مثلج مغطى بماتشا من الدرجة الاحتفالية" at bounding box center [642, 396] width 272 height 67
drag, startPoint x: 658, startPoint y: 367, endPoint x: 521, endPoint y: 367, distance: 136.9
click at [521, 367] on textarea "حليب مثلج مغطى بماتشا من الدرجة الاحتفالية" at bounding box center [642, 396] width 272 height 67
type textarea "حليب مثلج مغطى بماتشا"
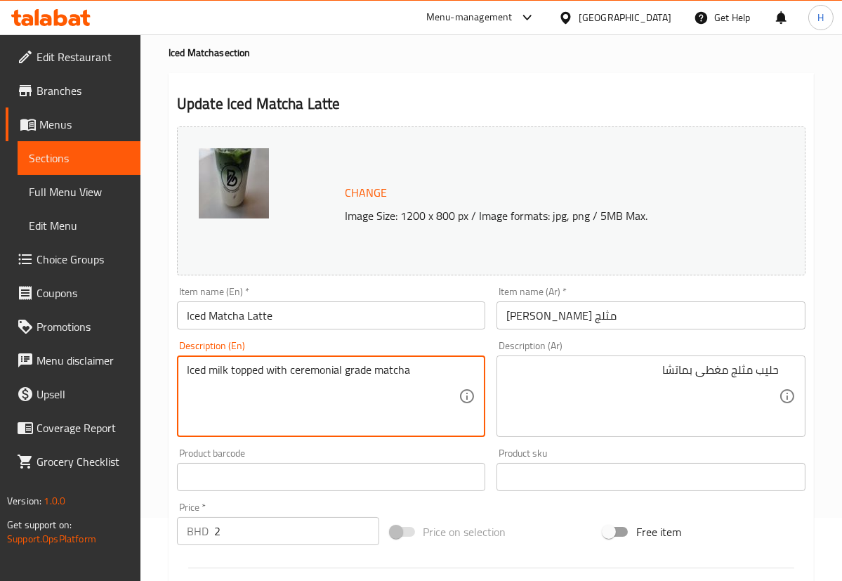
drag, startPoint x: 291, startPoint y: 370, endPoint x: 343, endPoint y: 369, distance: 51.3
click at [367, 346] on div "Description (En) Iced milk topped with grade matcha Description (En)" at bounding box center [331, 389] width 309 height 96
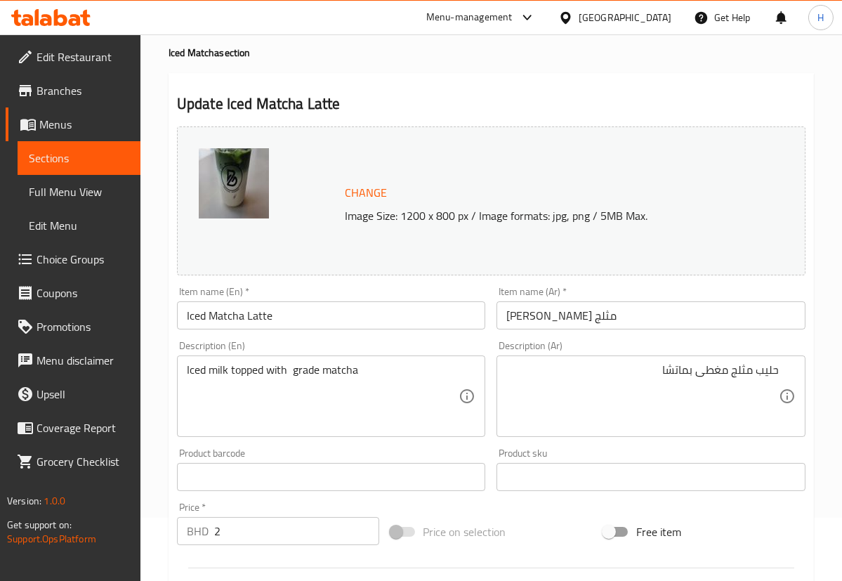
click at [296, 371] on textarea "Iced milk topped with grade matcha" at bounding box center [323, 396] width 272 height 67
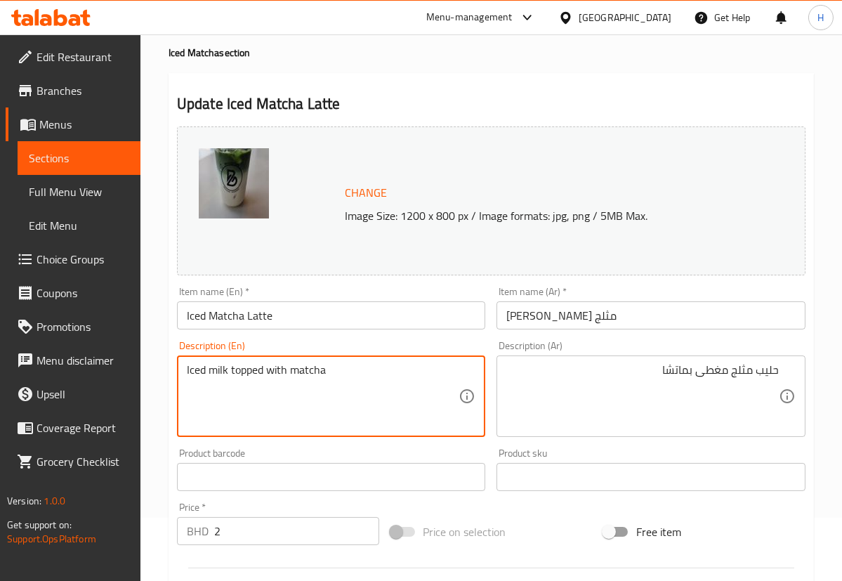
type textarea "Iced milk topped with matcha"
click at [400, 338] on div "Description (En) Iced milk topped with matcha Description (En)" at bounding box center [331, 388] width 320 height 107
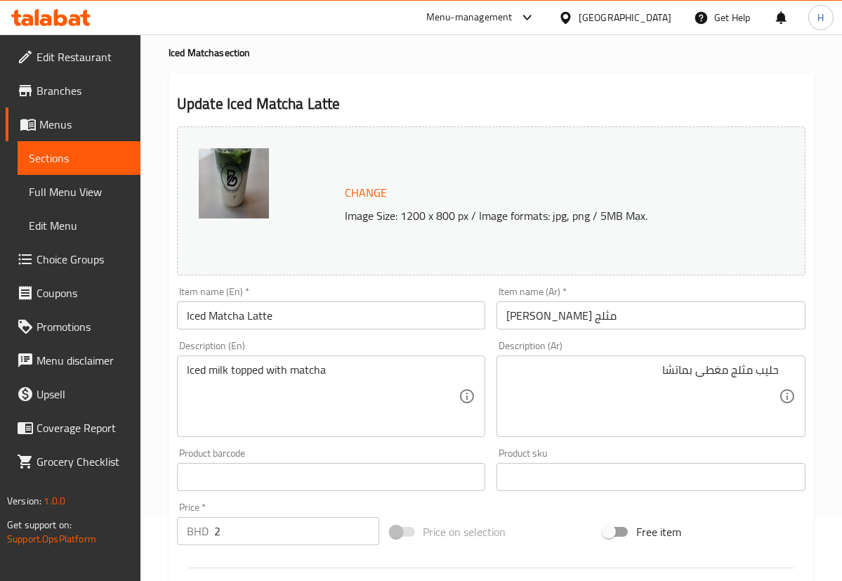
click at [410, 313] on input "Iced Matcha Latte" at bounding box center [331, 315] width 309 height 28
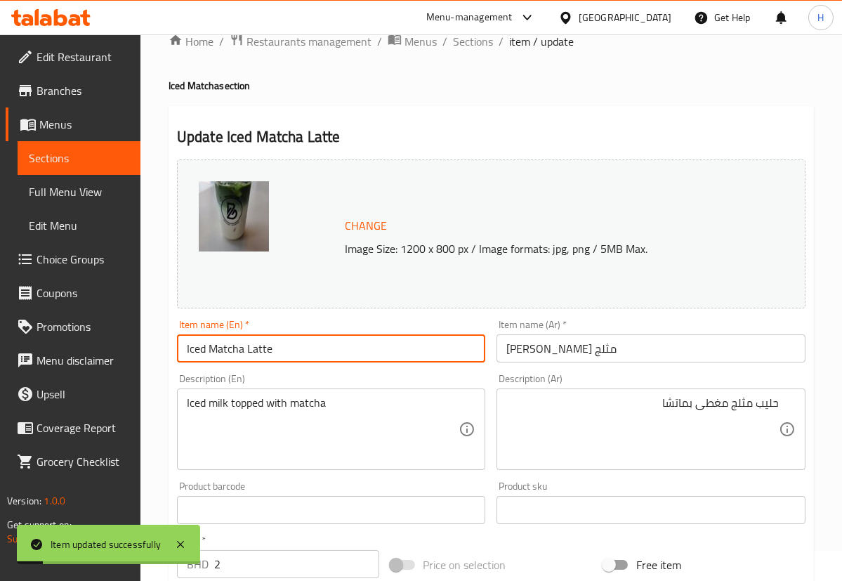
scroll to position [0, 0]
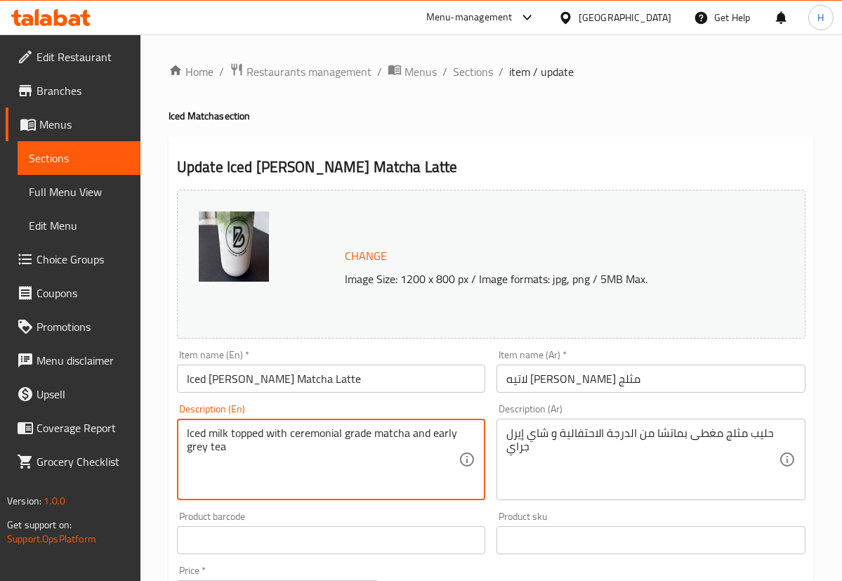
drag, startPoint x: 291, startPoint y: 433, endPoint x: 372, endPoint y: 428, distance: 81.6
click at [372, 428] on textarea "Iced milk topped with ceremonial grade matcha and early grey tea" at bounding box center [323, 459] width 272 height 67
type textarea "Iced milk topped with matcha and early grey tea"
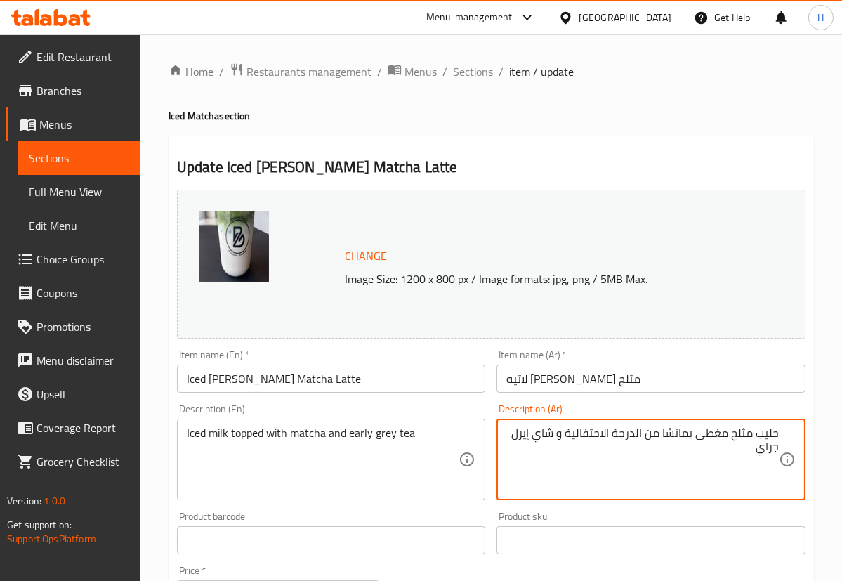
drag, startPoint x: 662, startPoint y: 433, endPoint x: 568, endPoint y: 429, distance: 93.5
click at [568, 429] on textarea "حليب مثلج مغطى بماتشا من الدرجة الاحتفالية و شاي إيرل جراي" at bounding box center [642, 459] width 272 height 67
type textarea "حليب مثلج مغطى بماتشا و[PERSON_NAME]"
click at [395, 409] on div "Description (En) Iced milk topped with matcha and early grey tea Description (E…" at bounding box center [331, 452] width 309 height 96
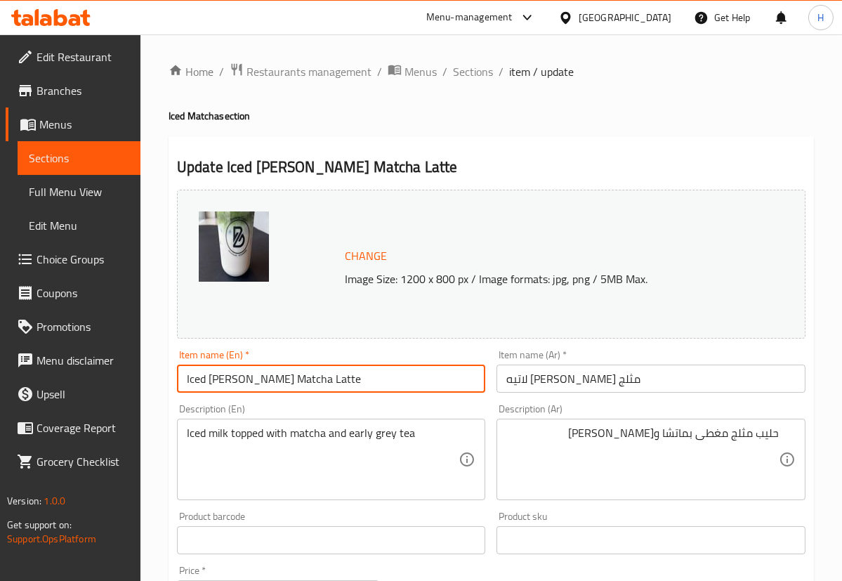
click at [400, 383] on input "Iced [PERSON_NAME] Matcha Latte" at bounding box center [331, 378] width 309 height 28
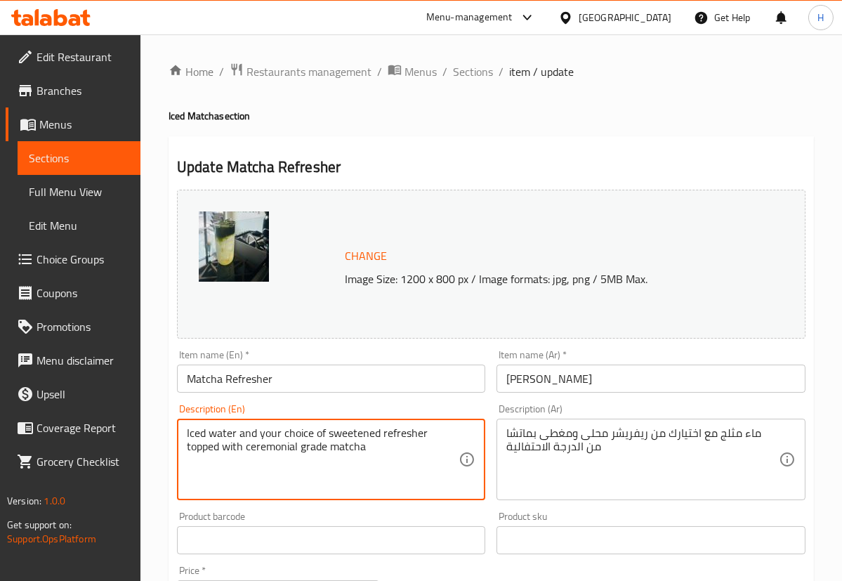
drag, startPoint x: 308, startPoint y: 445, endPoint x: 327, endPoint y: 447, distance: 19.0
click at [327, 447] on textarea "Iced water and your choice of sweetened refresher topped with ceremonial grade …" at bounding box center [323, 459] width 272 height 67
type textarea "Iced water and your choice of sweetened refresher topped with matcha"
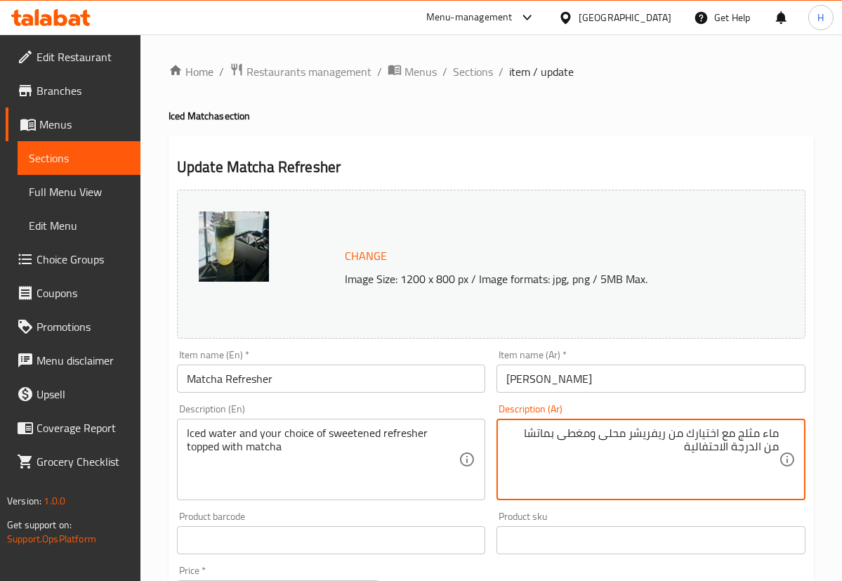
drag, startPoint x: 697, startPoint y: 449, endPoint x: 799, endPoint y: 449, distance: 101.8
click at [799, 449] on div "ماء مثلج مع اختيارك من ريفريشر محلى ومغطى بماتشا من الدرجة الاحتفالية Descripti…" at bounding box center [651, 459] width 309 height 81
type textarea "ماء مثلج مع اختيارك من ريفريشر محلى ومغطى بماتشا"
click at [428, 403] on div "Description (En) Iced water and your choice of sweetened refresher topped with …" at bounding box center [331, 451] width 320 height 107
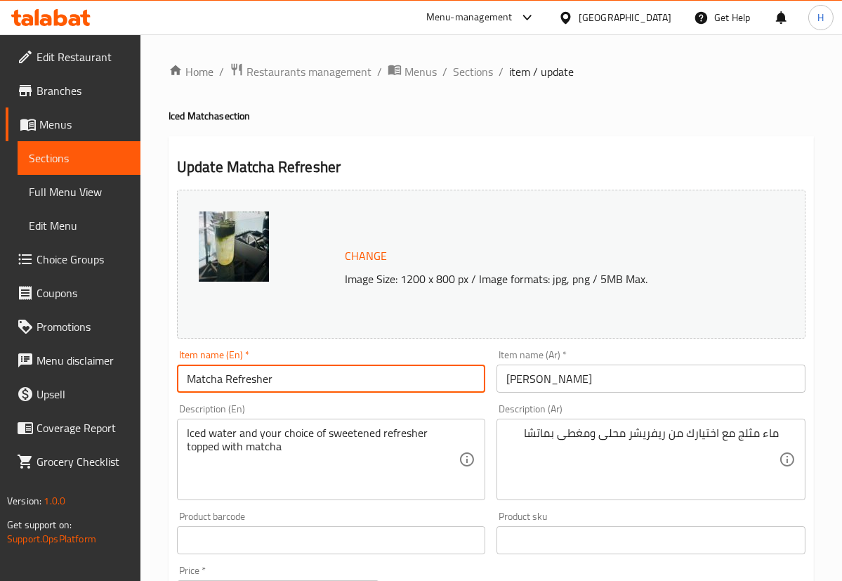
click at [449, 385] on input "Matcha Refresher" at bounding box center [331, 378] width 309 height 28
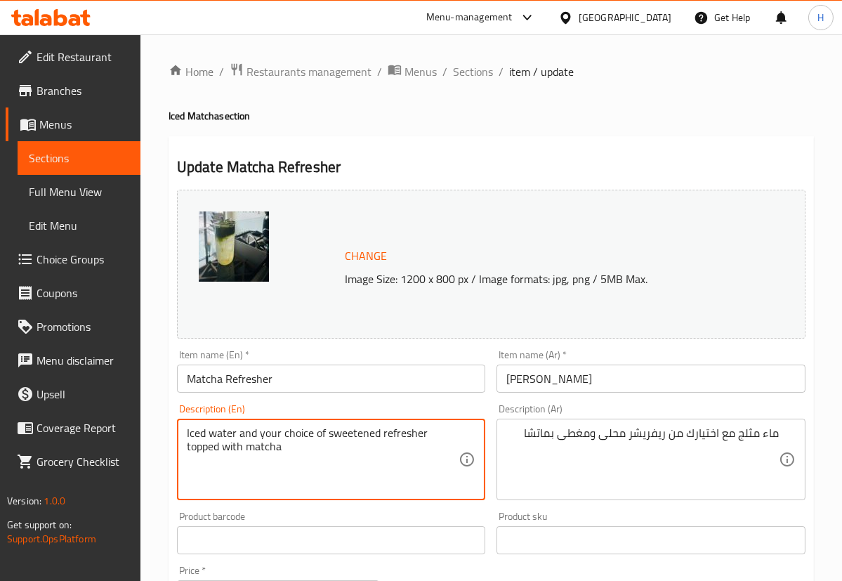
drag, startPoint x: 329, startPoint y: 434, endPoint x: 404, endPoint y: 433, distance: 74.5
click at [339, 456] on textarea "Iced water and your choice of sweetened refresher topped with matcha" at bounding box center [323, 459] width 272 height 67
drag, startPoint x: 326, startPoint y: 434, endPoint x: 456, endPoint y: 433, distance: 130.6
click at [456, 433] on textarea "Iced water and your choice of sweetened refresher topped with matcha" at bounding box center [323, 459] width 272 height 67
click at [475, 398] on div "Description (En) Iced water and your choice of sweetened refresher topped with …" at bounding box center [331, 451] width 320 height 107
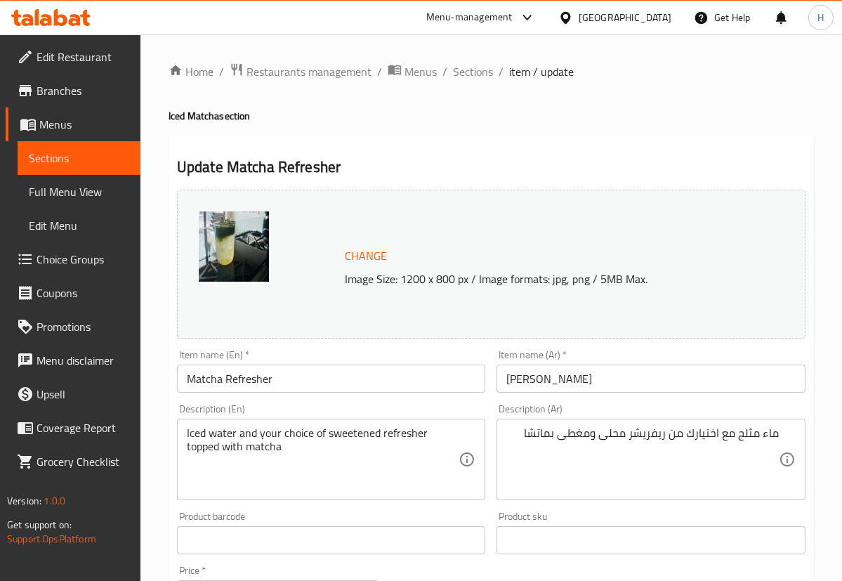
click at [442, 372] on input "Matcha Refresher" at bounding box center [331, 378] width 309 height 28
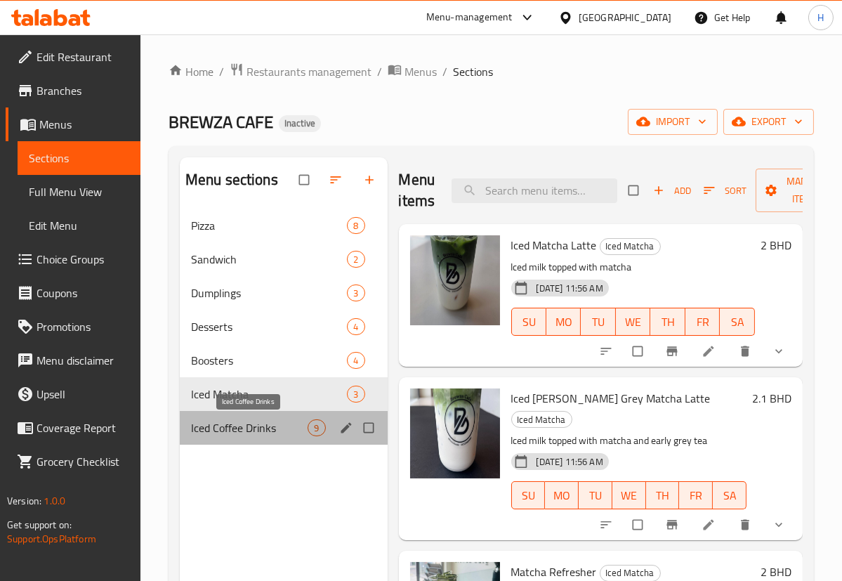
click at [231, 421] on span "Iced Coffee Drinks" at bounding box center [249, 427] width 117 height 17
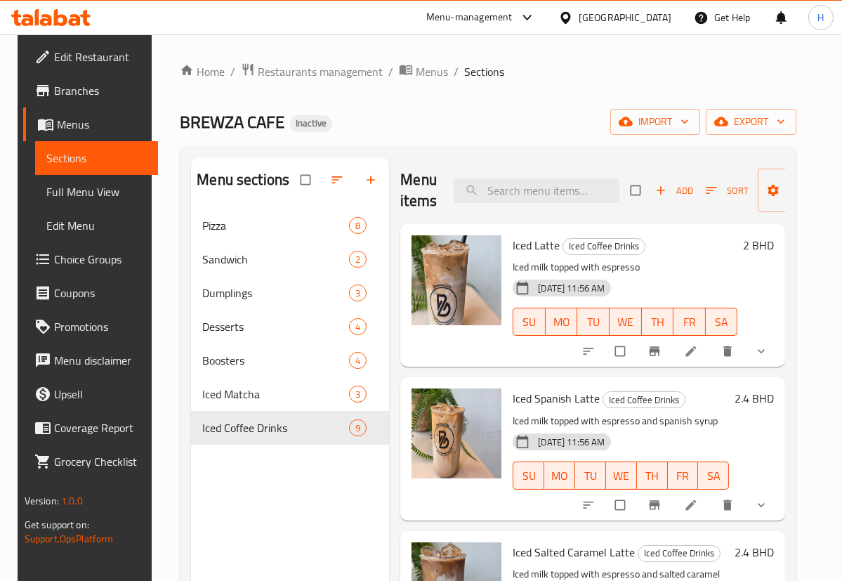
click at [69, 264] on span "Choice Groups" at bounding box center [100, 259] width 93 height 17
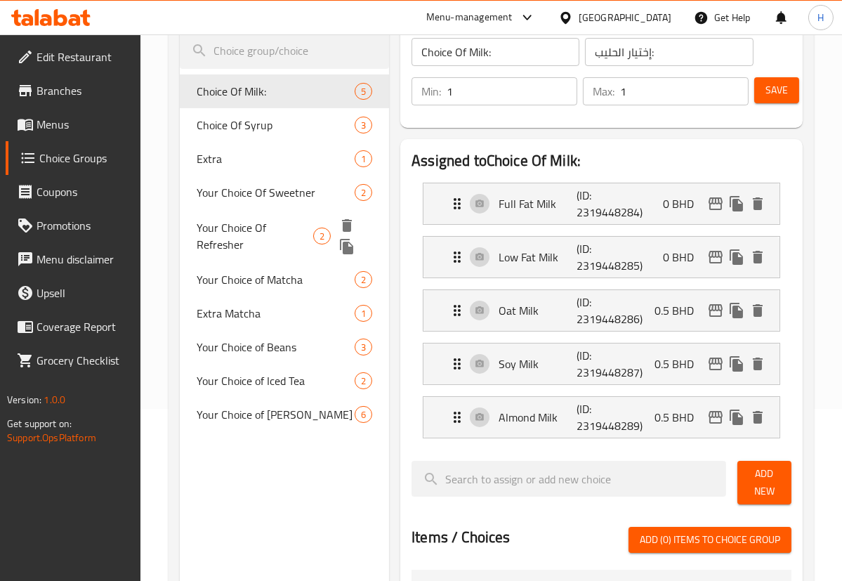
scroll to position [191, 0]
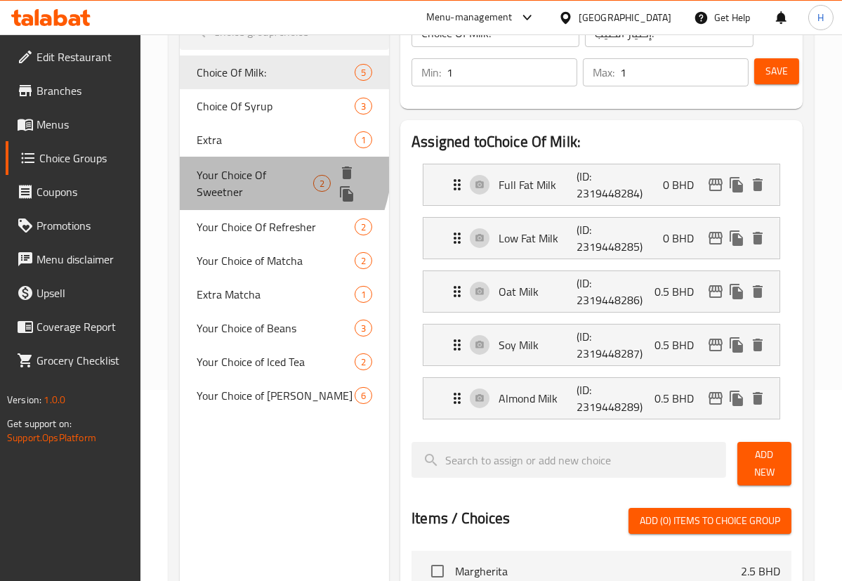
click at [240, 166] on span "Your Choice Of Sweetner" at bounding box center [255, 183] width 117 height 34
type input "Your Choice Of Sweetner"
type input "إختيارك من التحلية"
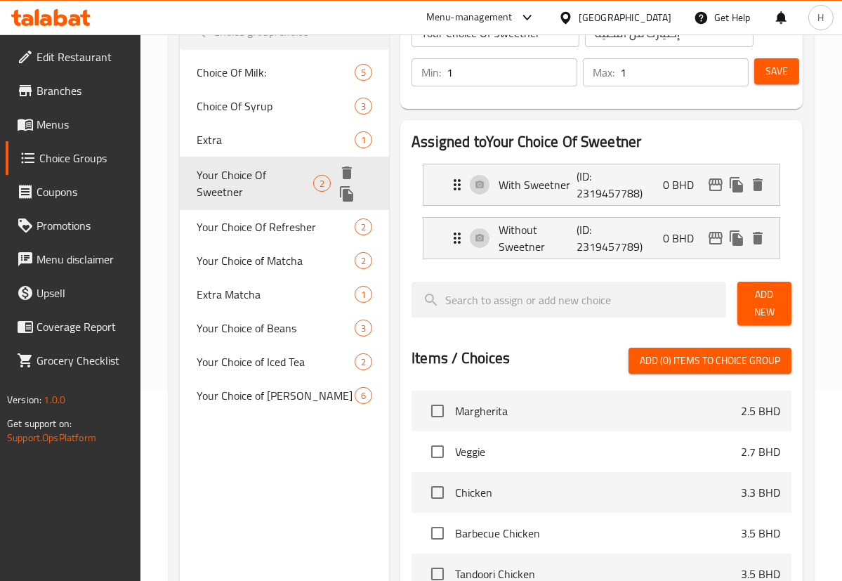
click at [238, 210] on div "Your Choice Of Refresher 2" at bounding box center [284, 227] width 209 height 34
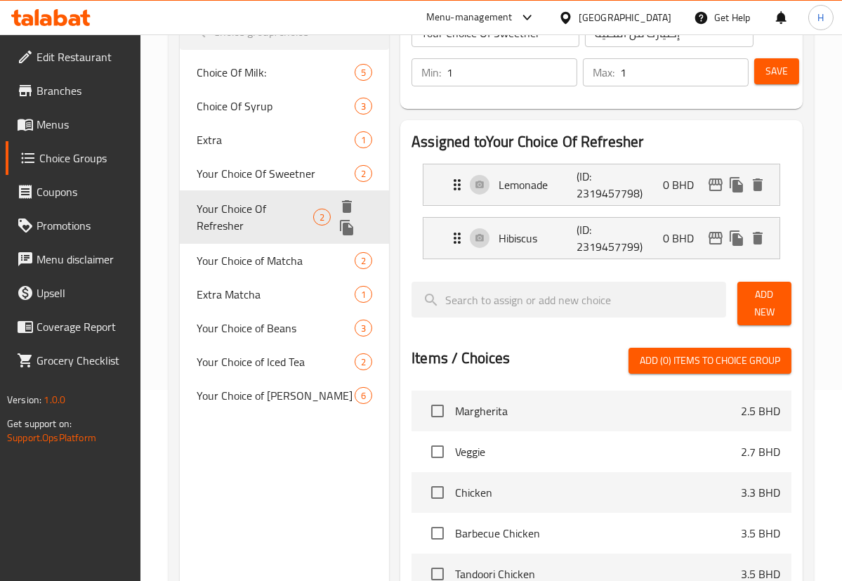
type input "Your Choice Of Refresher"
type input "إختيارك من الريفريشر"
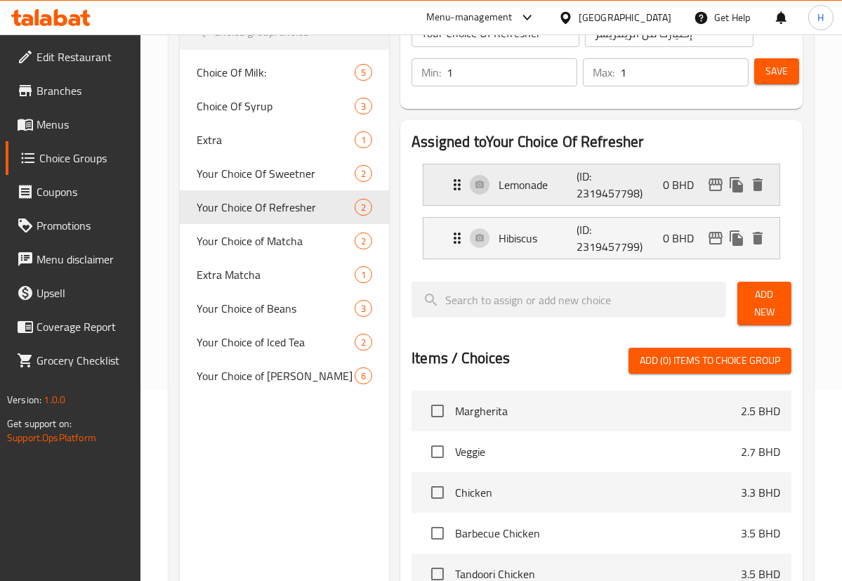
click at [546, 192] on p "Lemonade" at bounding box center [537, 184] width 77 height 17
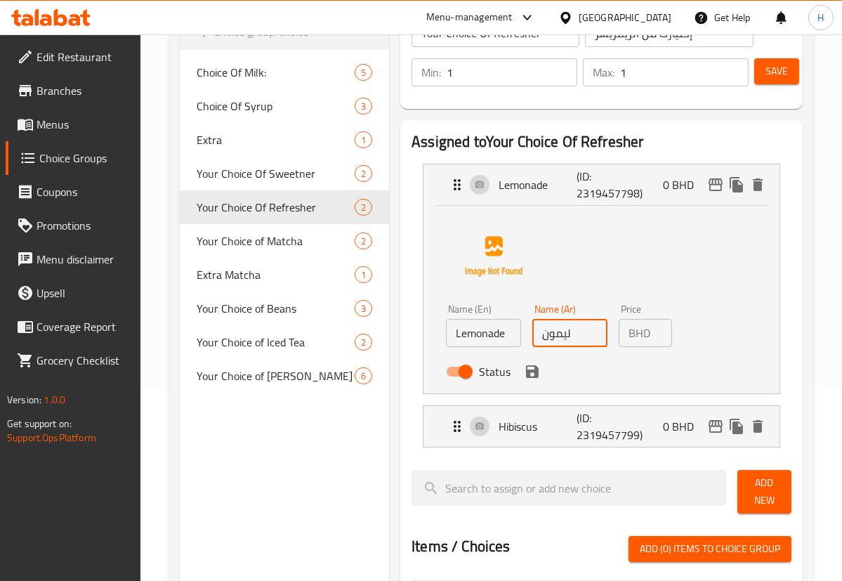
click at [554, 332] on input "ليمون" at bounding box center [569, 333] width 75 height 28
paste input "ادة"
click at [534, 369] on icon "save" at bounding box center [532, 371] width 13 height 13
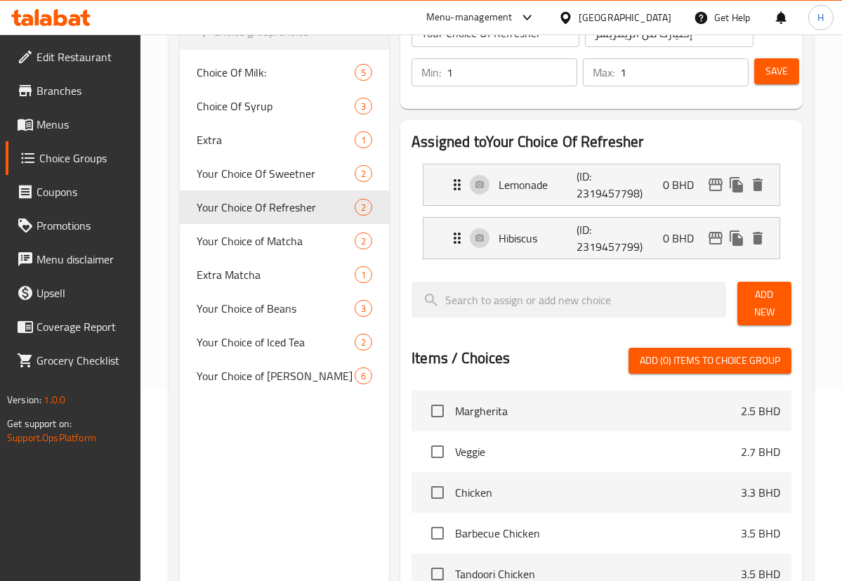
type input "ليمونادة"
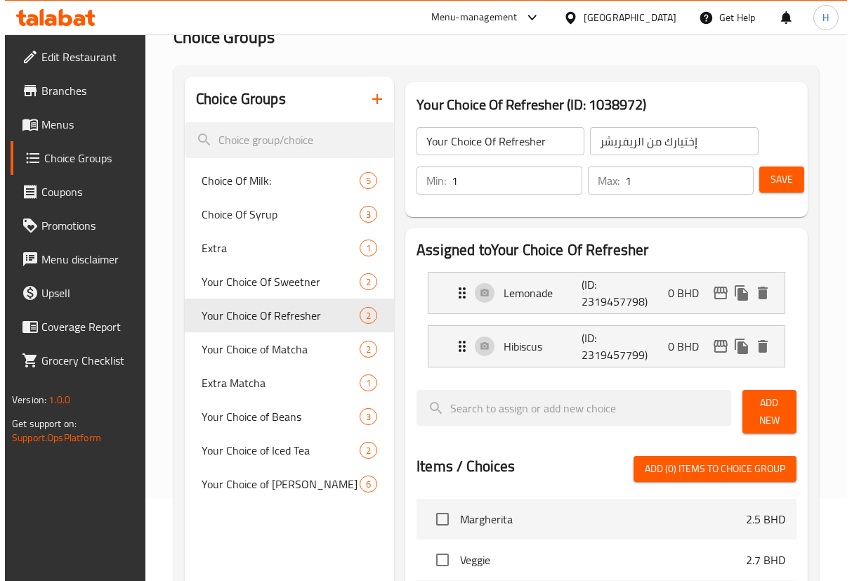
scroll to position [0, 0]
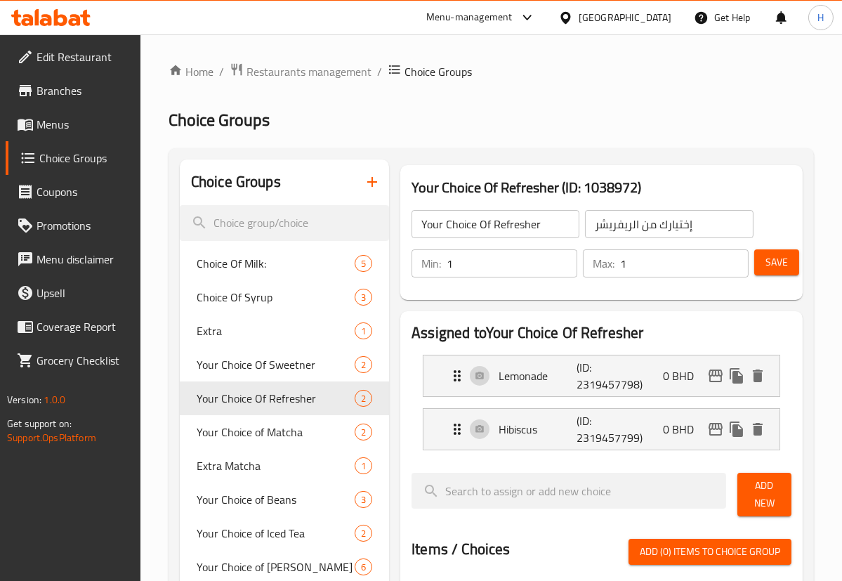
click at [791, 271] on button "Save" at bounding box center [776, 262] width 45 height 26
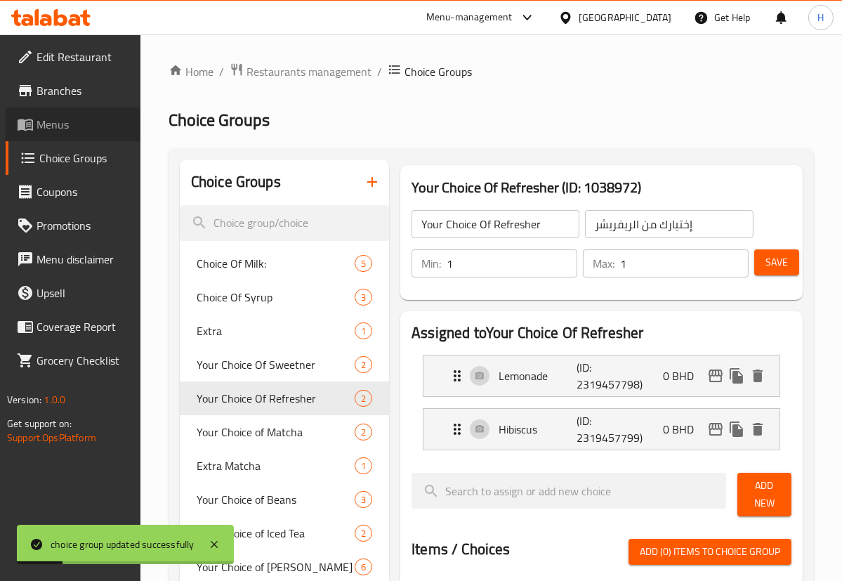
click at [52, 119] on span "Menus" at bounding box center [83, 124] width 93 height 17
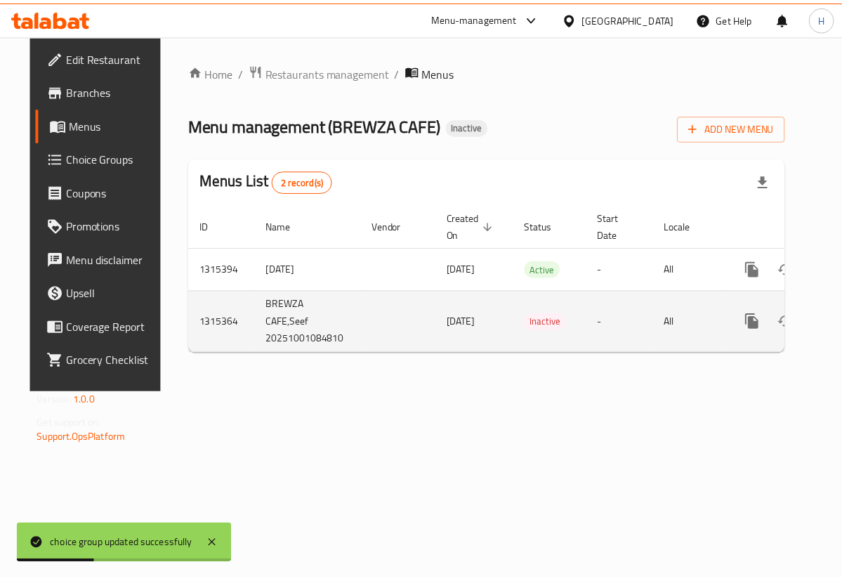
scroll to position [0, 25]
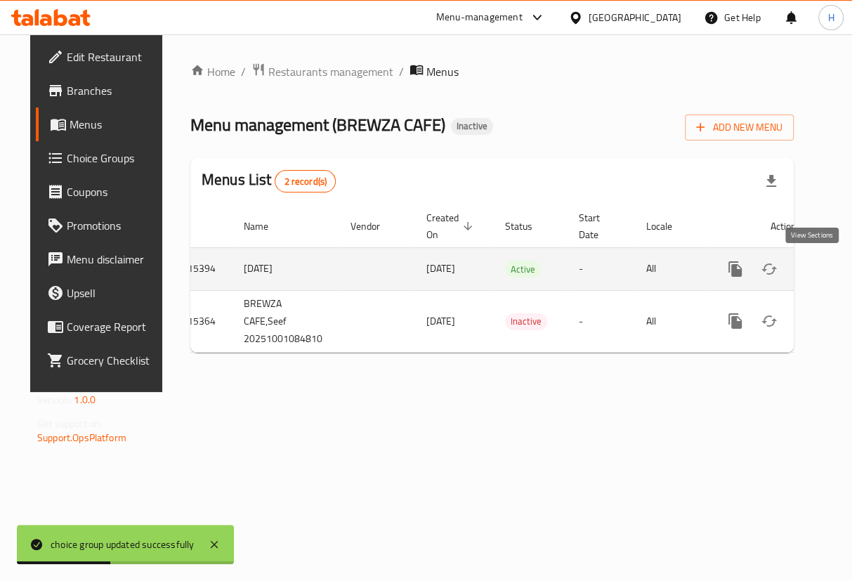
click at [828, 269] on icon "enhanced table" at bounding box center [836, 269] width 17 height 17
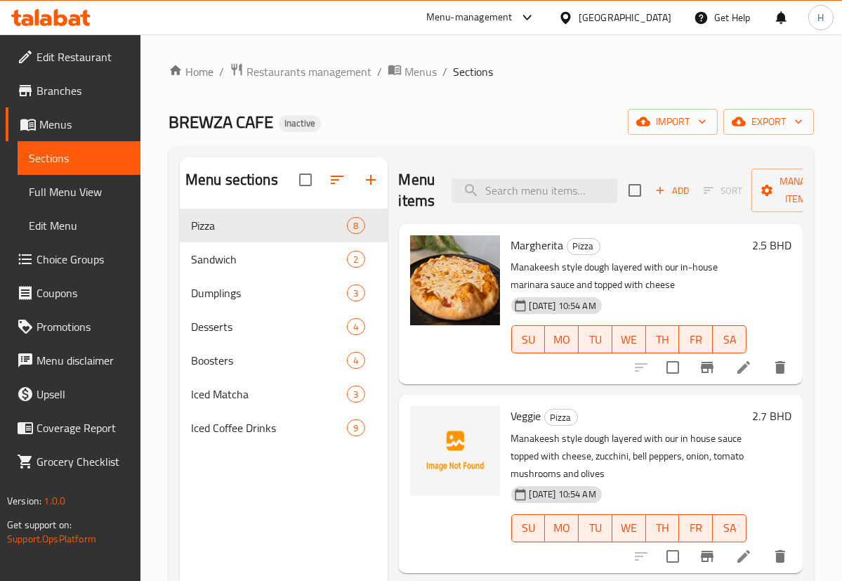
click at [492, 204] on div "Menu items Add Sort Manage items" at bounding box center [601, 190] width 404 height 67
click at [493, 192] on input "search" at bounding box center [535, 190] width 166 height 25
paste input "Cold Brew"
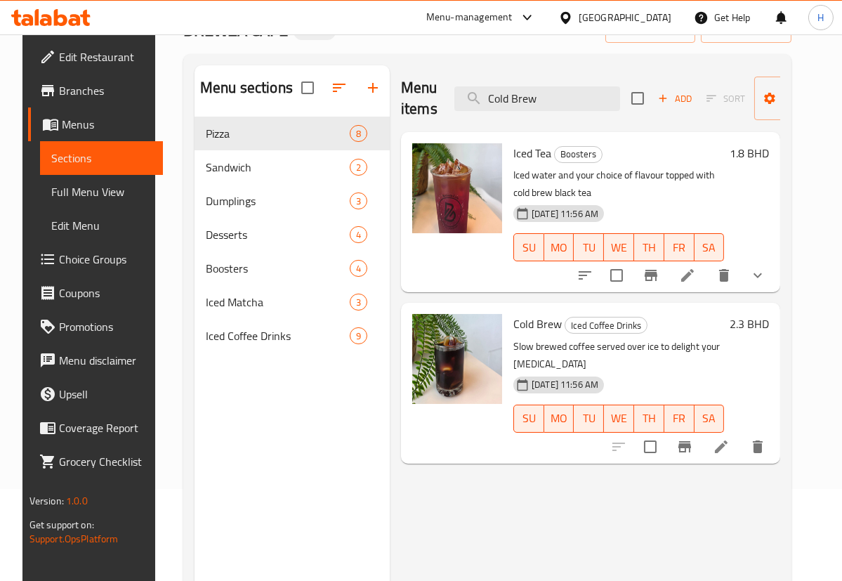
scroll to position [191, 0]
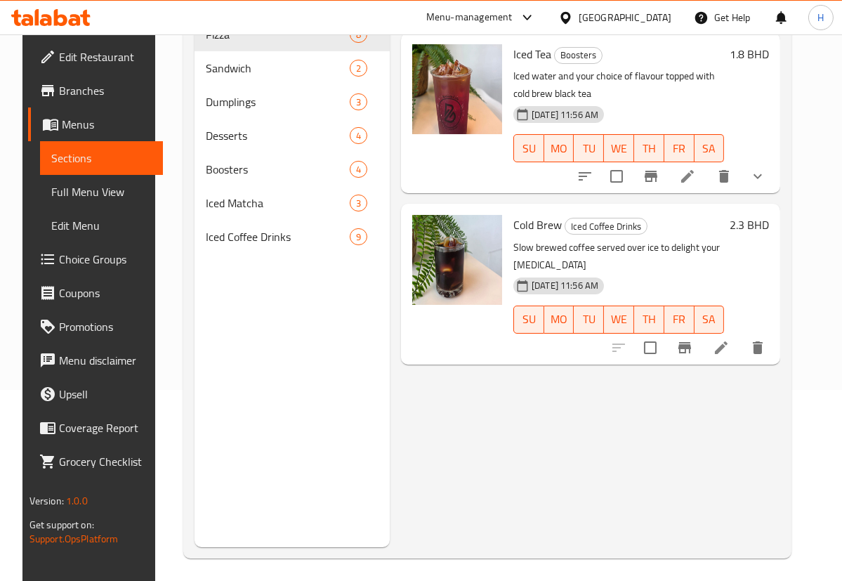
type input "Cold Brew"
click at [733, 352] on li at bounding box center [721, 347] width 39 height 25
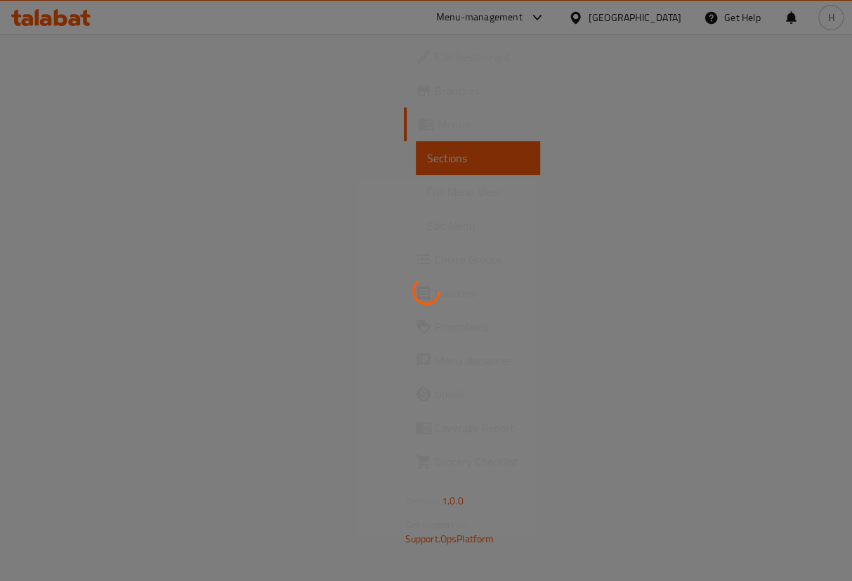
click at [423, 283] on icon at bounding box center [426, 290] width 30 height 30
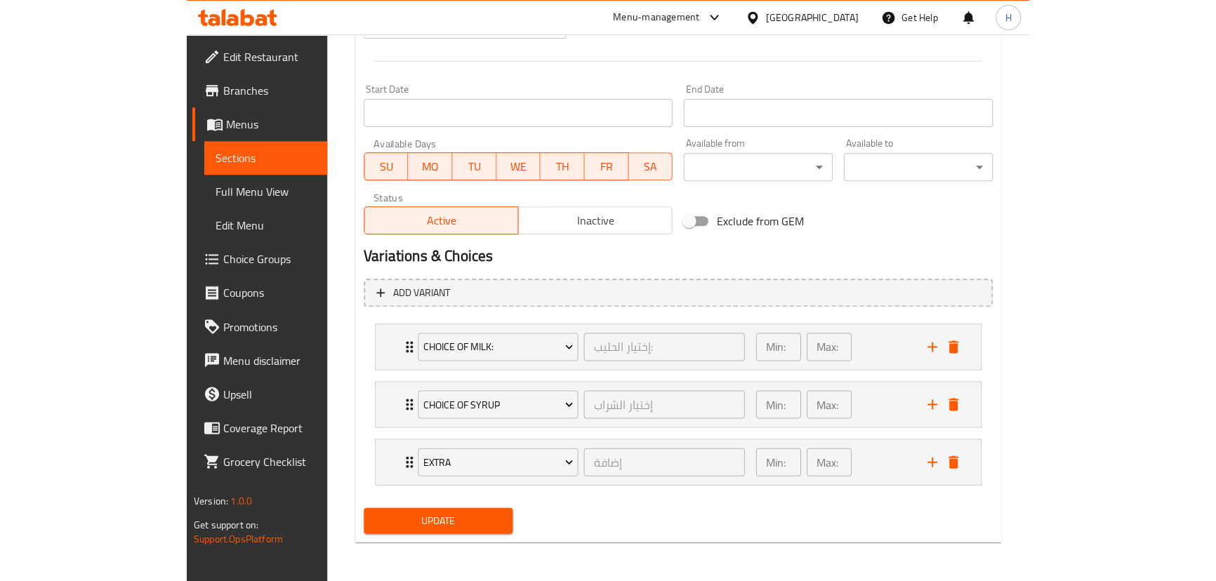
scroll to position [569, 0]
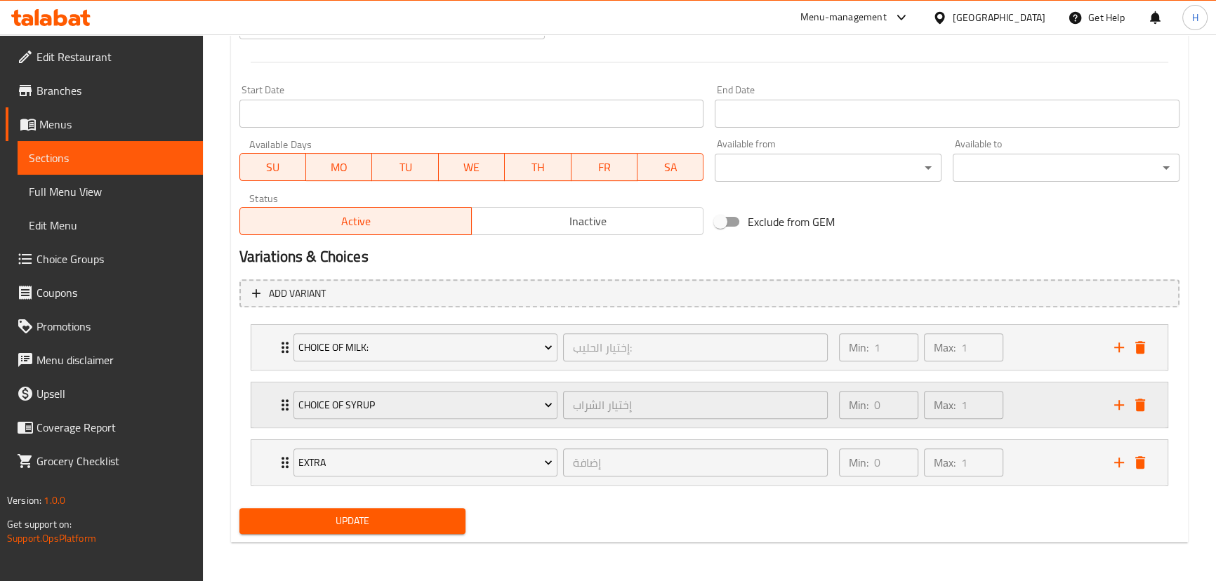
click at [851, 398] on div "Min: 0 ​ Max: 1 ​" at bounding box center [968, 405] width 275 height 45
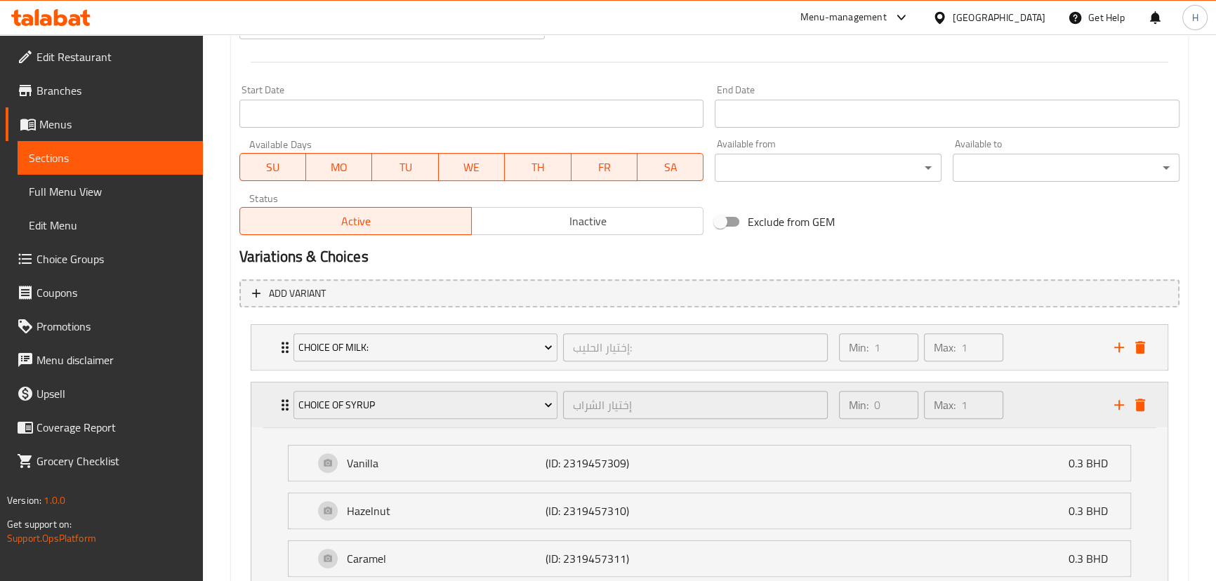
click at [851, 398] on div "Min: 0 ​ Max: 1 ​" at bounding box center [968, 405] width 275 height 45
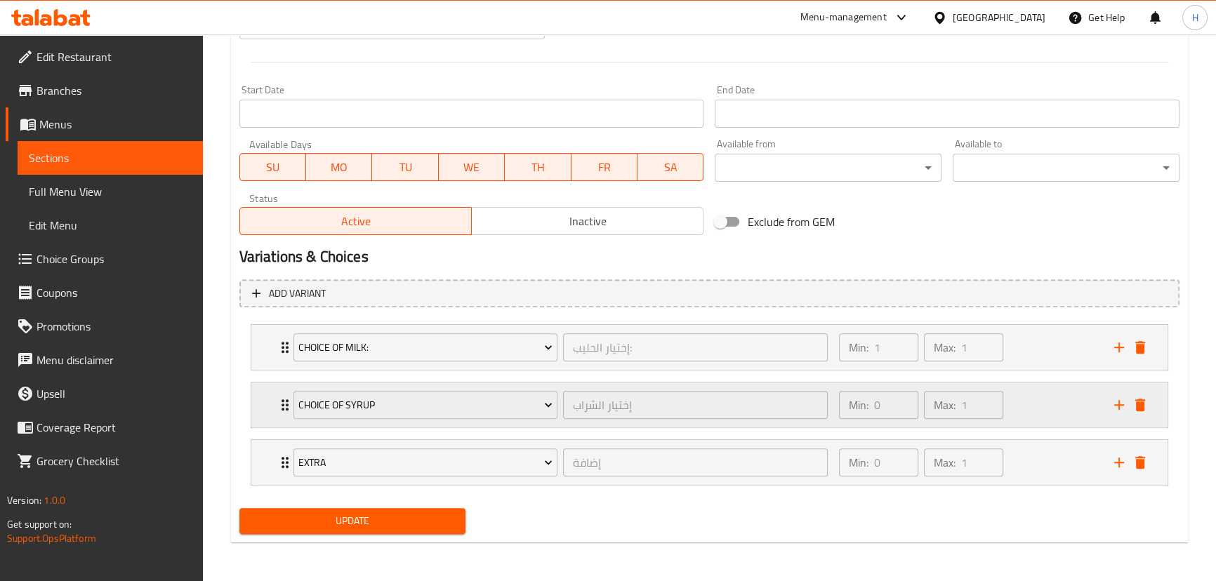
click at [851, 398] on div "Min: 0 ​ Max: 1 ​" at bounding box center [968, 405] width 275 height 45
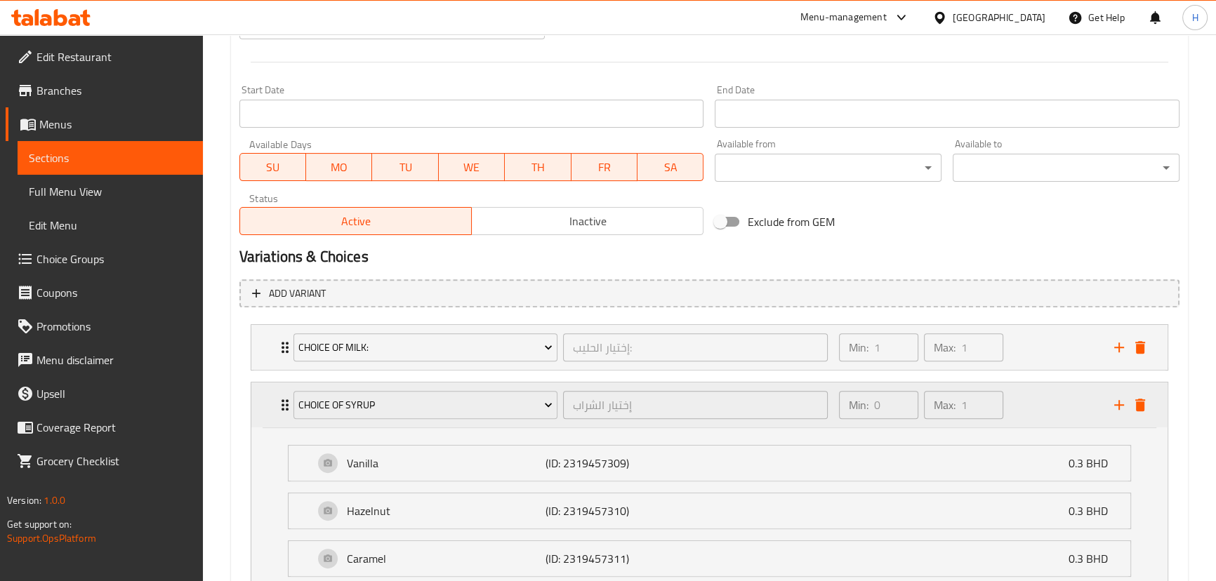
click at [851, 398] on div "Min: 0 ​ Max: 1 ​" at bounding box center [968, 405] width 275 height 45
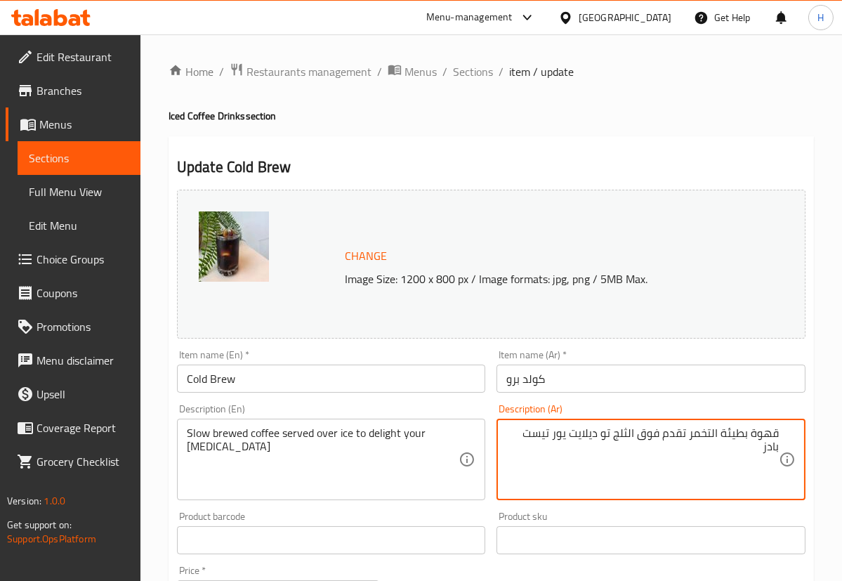
click at [589, 404] on div "Description (Ar) قهوة بطيئة التخمر تقدم فوق الثلج تو ديلايت يور تيست بادز Descr…" at bounding box center [651, 452] width 309 height 96
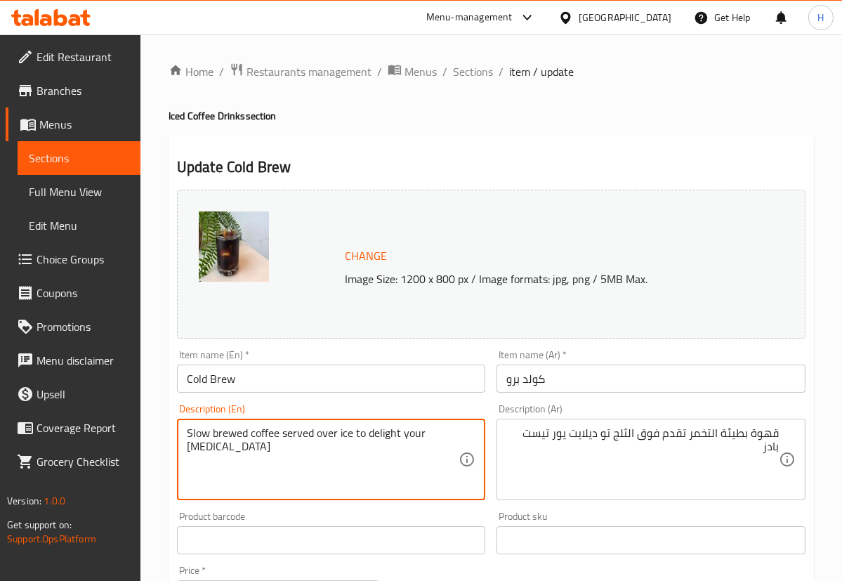
drag, startPoint x: 353, startPoint y: 431, endPoint x: 457, endPoint y: 472, distance: 112.3
type textarea "Slow brewed coffee served over ice"
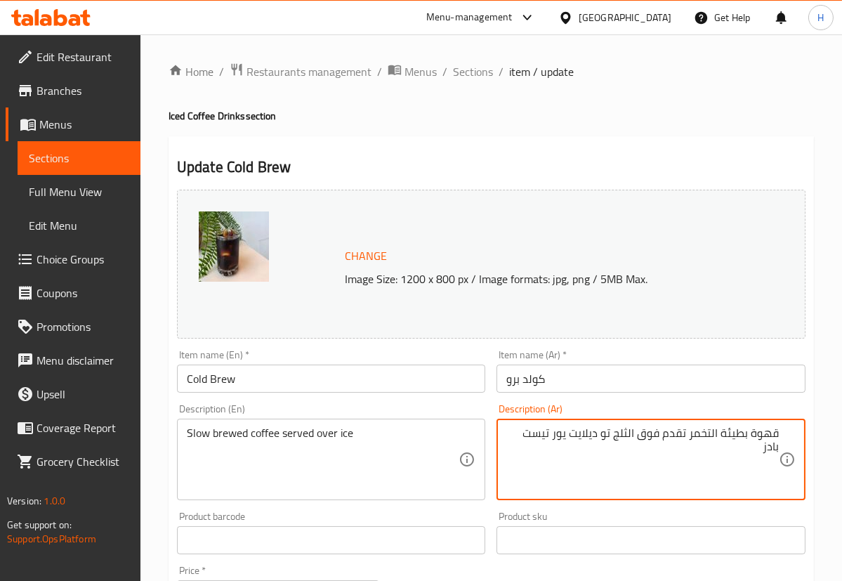
drag, startPoint x: 603, startPoint y: 433, endPoint x: 468, endPoint y: 443, distance: 135.2
click at [698, 433] on textarea "قهوة بطيئة التخمر تقدم فوق الثلج" at bounding box center [642, 459] width 272 height 67
type textarea "قهوة بطيئة التخمير تقدم فوق الثلج"
click at [393, 372] on input "Cold Brew" at bounding box center [331, 378] width 309 height 28
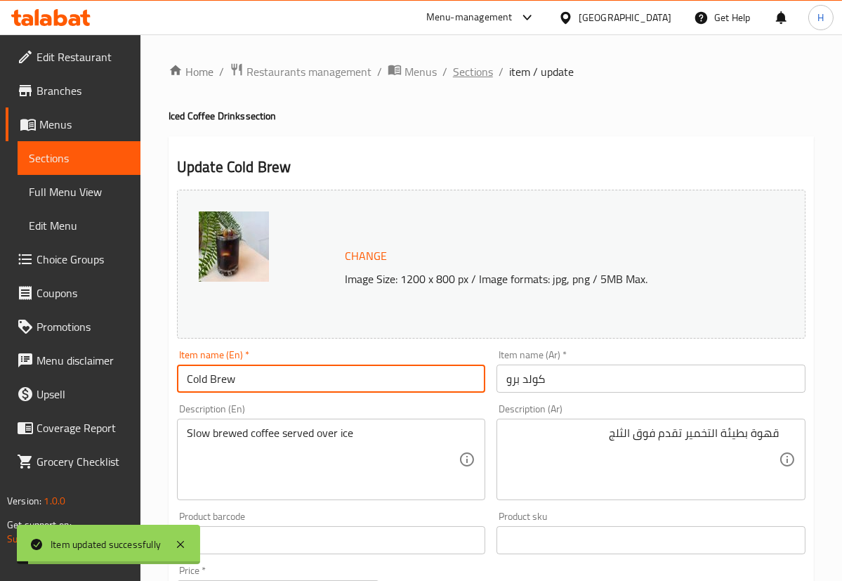
click at [475, 72] on span "Sections" at bounding box center [473, 71] width 40 height 17
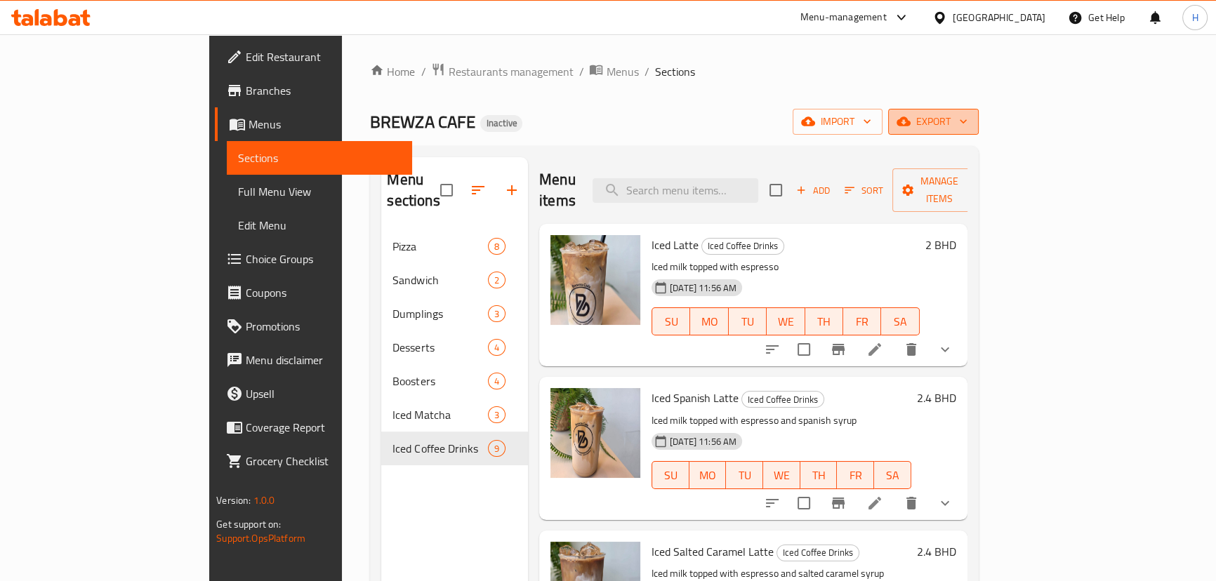
click at [851, 124] on span "export" at bounding box center [934, 122] width 68 height 18
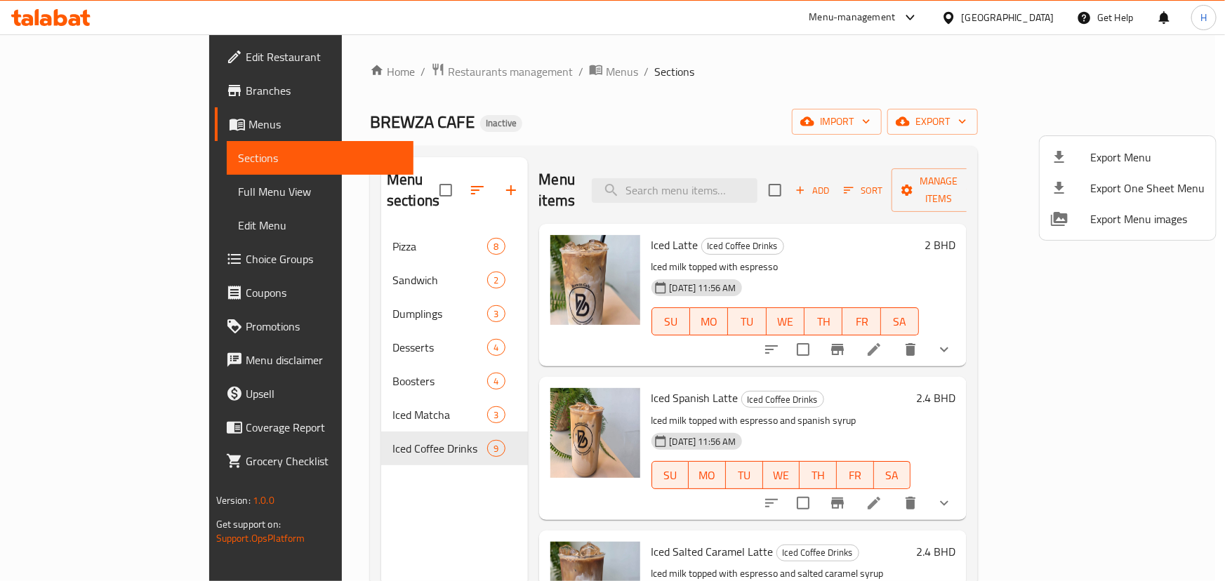
click at [851, 169] on li "Export Menu" at bounding box center [1128, 157] width 176 height 31
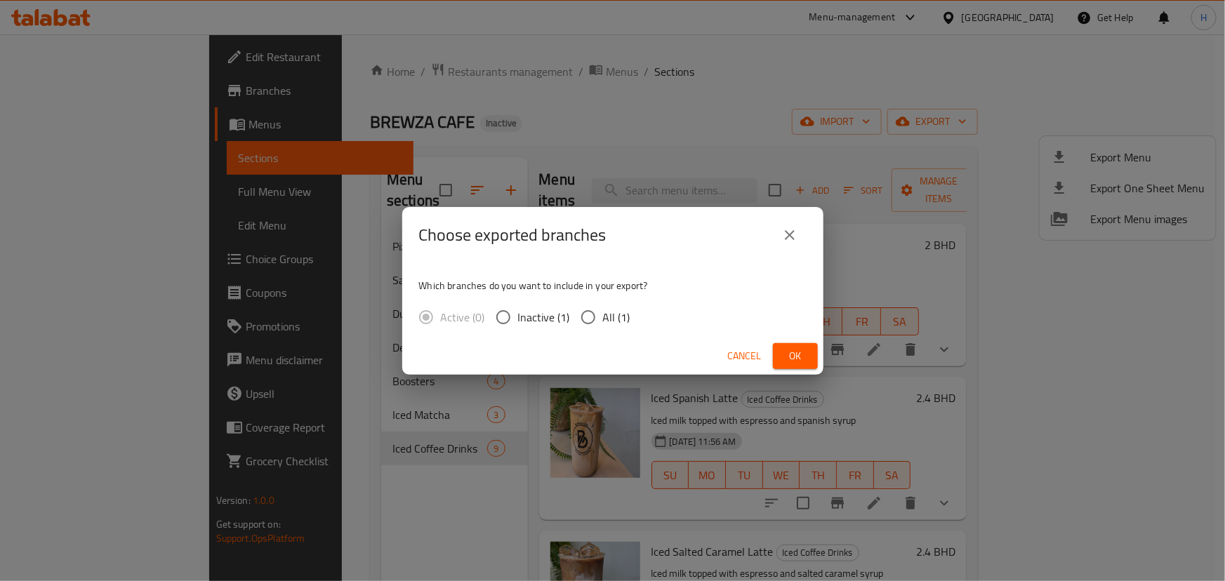
click at [583, 314] on input "All (1)" at bounding box center [588, 317] width 29 height 29
radio input "true"
click at [790, 353] on span "Ok" at bounding box center [795, 357] width 22 height 18
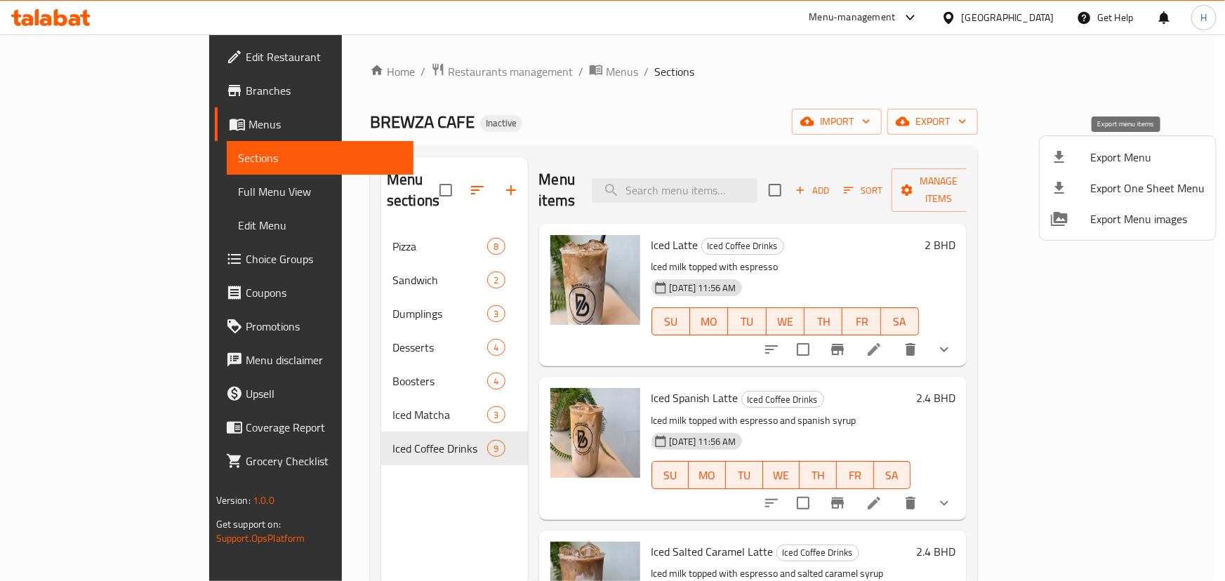
click at [851, 153] on div at bounding box center [1070, 157] width 39 height 17
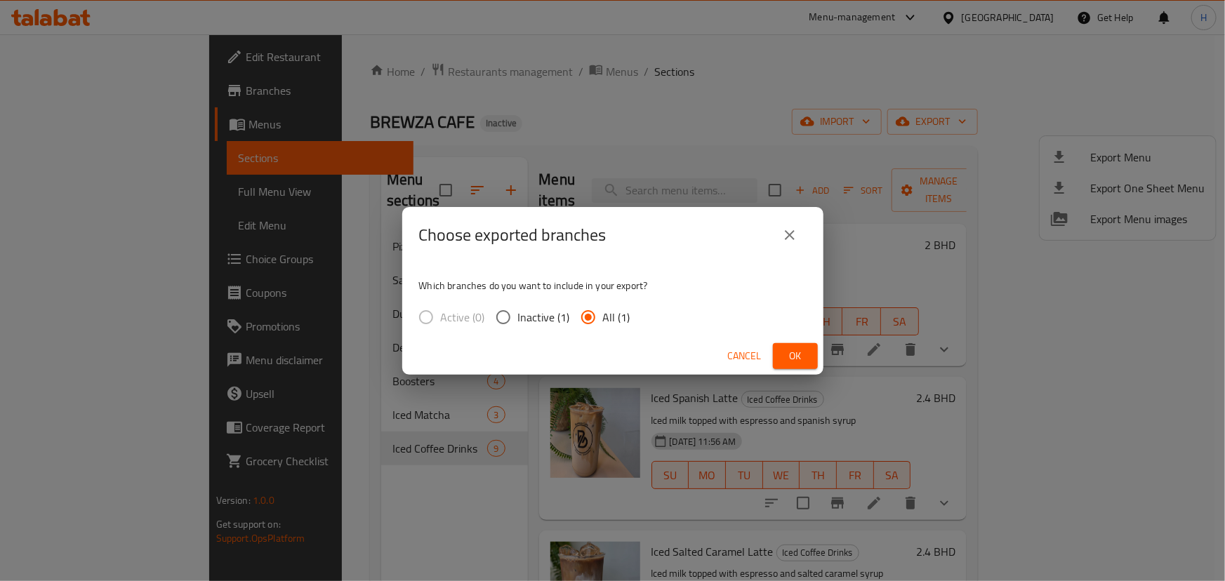
click at [797, 357] on span "Ok" at bounding box center [795, 357] width 22 height 18
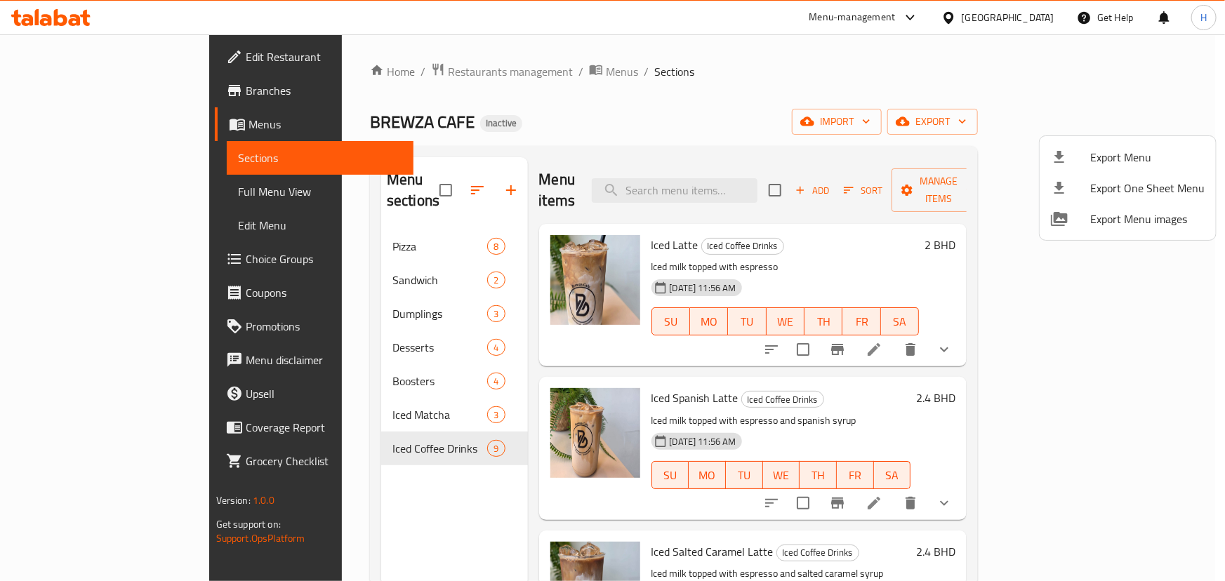
click at [61, 22] on div at bounding box center [612, 290] width 1225 height 581
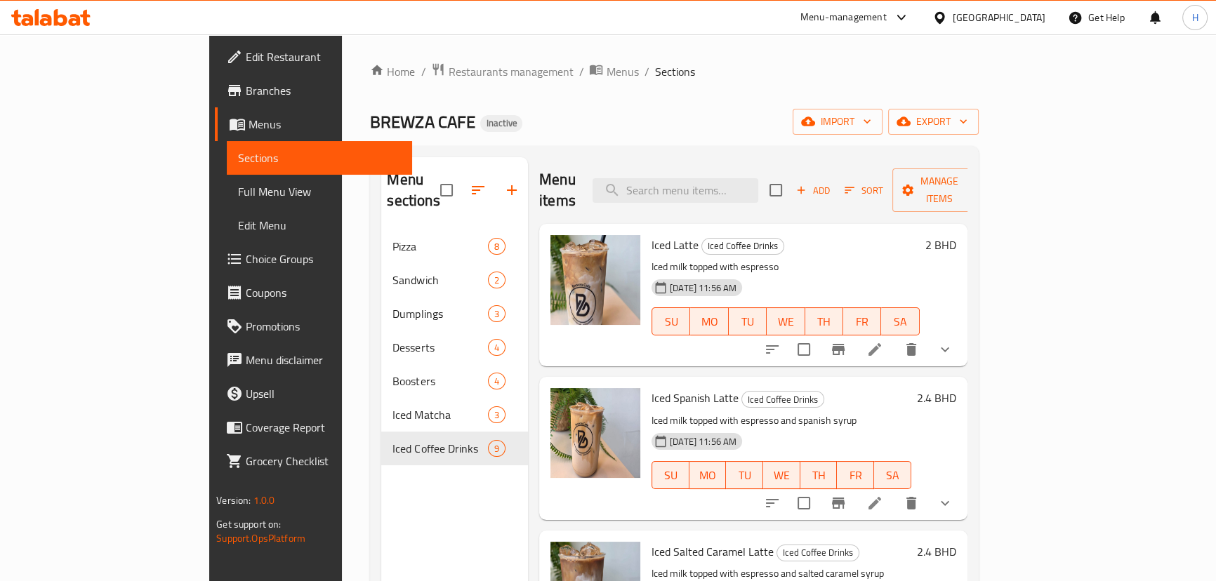
click at [58, 22] on icon at bounding box center [60, 17] width 13 height 17
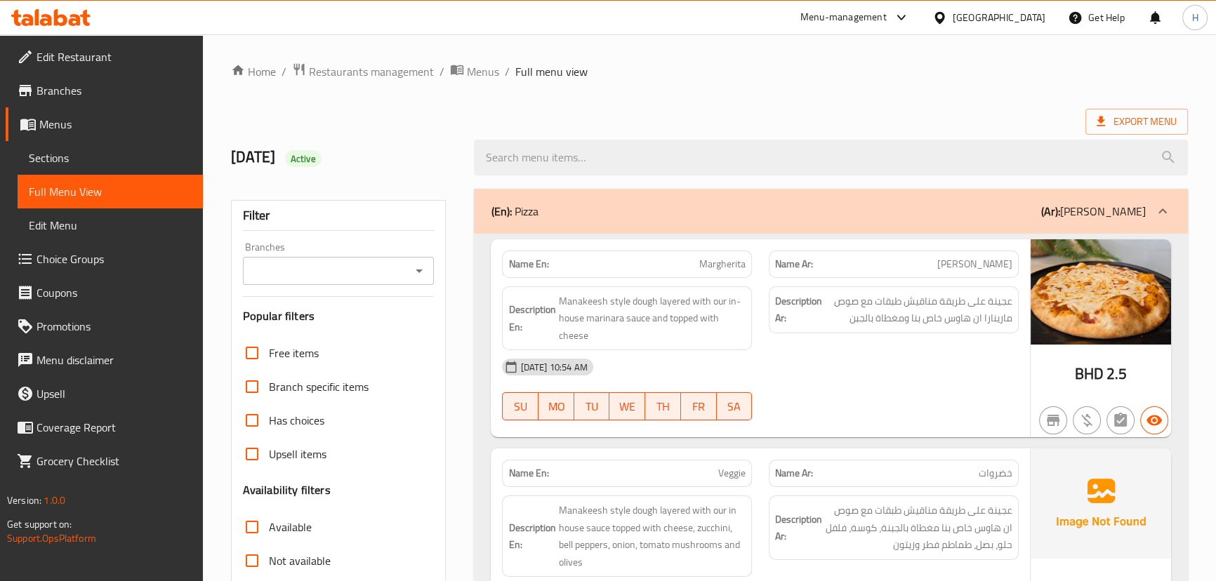
click at [743, 204] on div "(En): Pizza (Ar): بيتزا" at bounding box center [818, 211] width 655 height 17
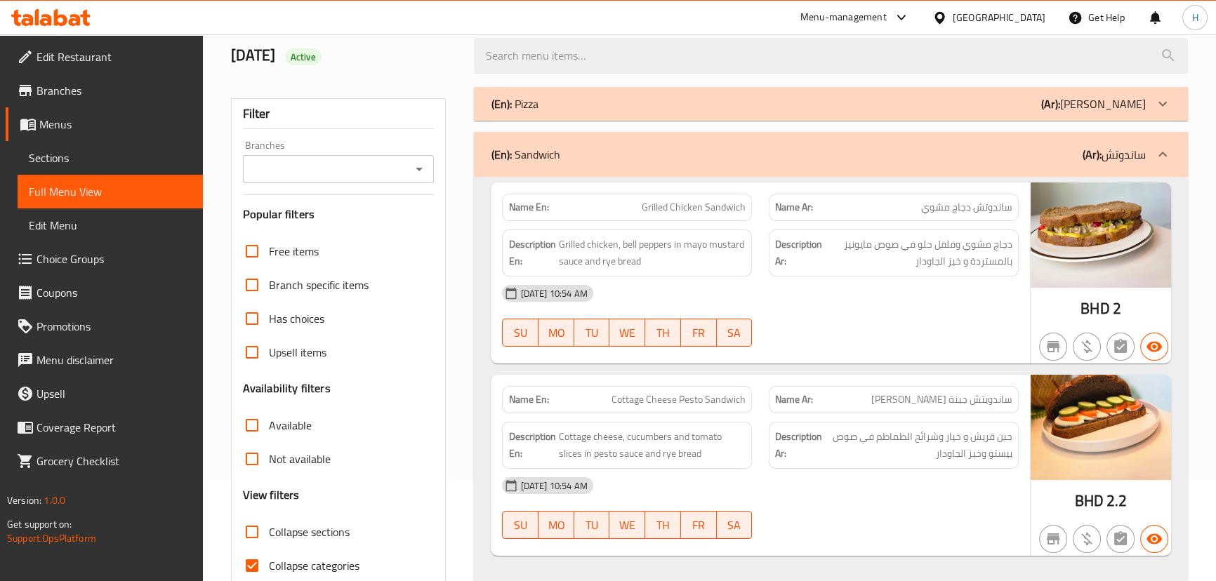
scroll to position [255, 0]
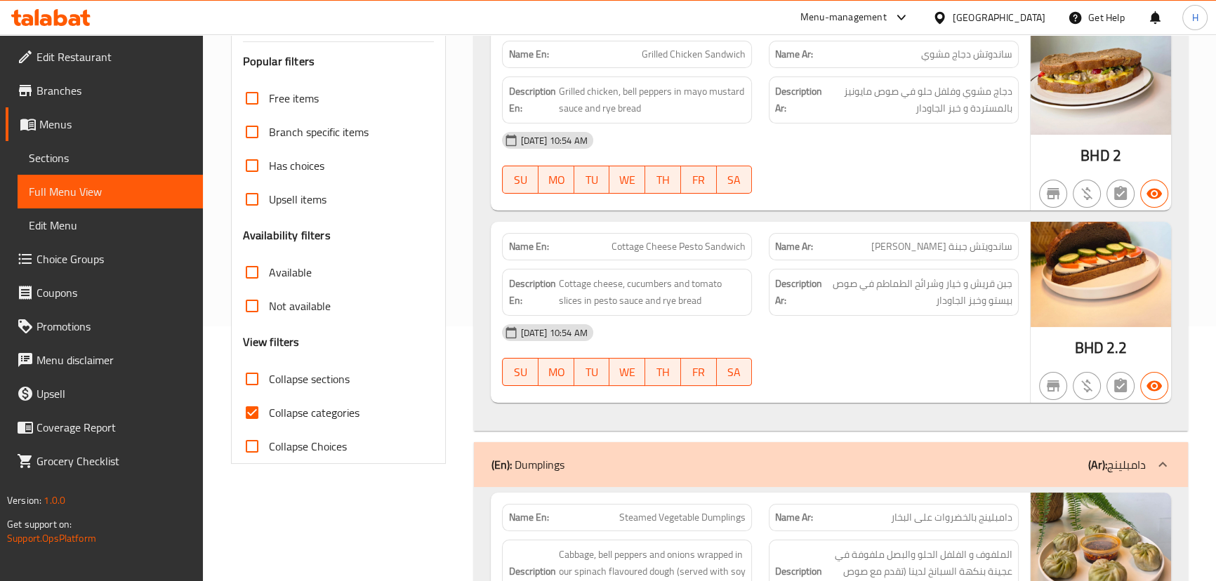
click at [253, 411] on input "Collapse categories" at bounding box center [252, 413] width 34 height 34
click at [771, 320] on div "[DATE] 10:54 AM" at bounding box center [760, 333] width 533 height 34
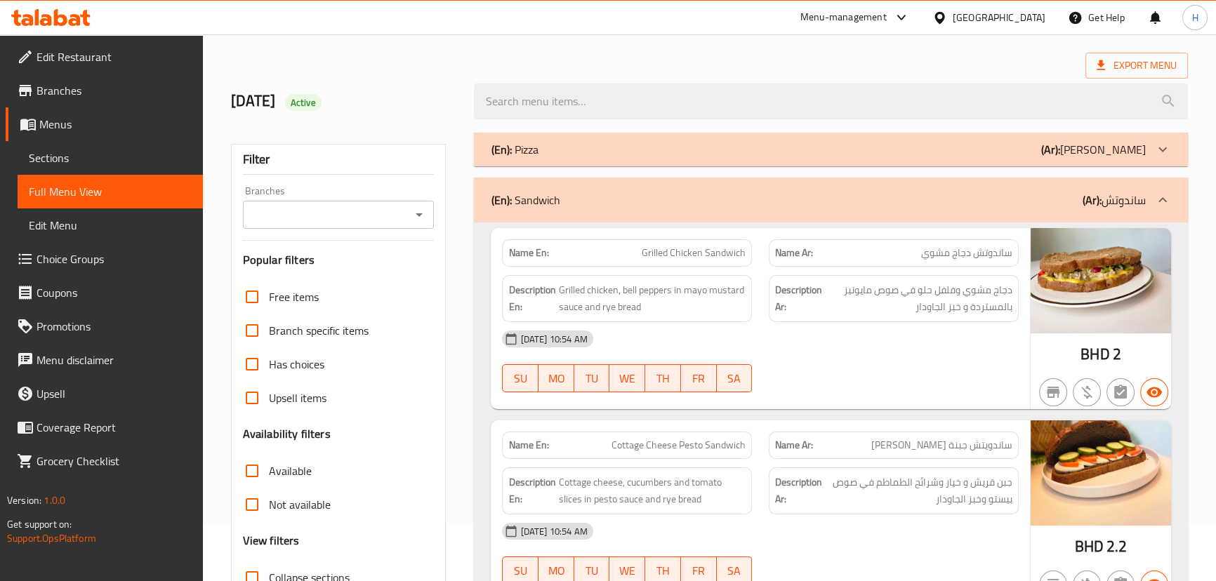
scroll to position [0, 0]
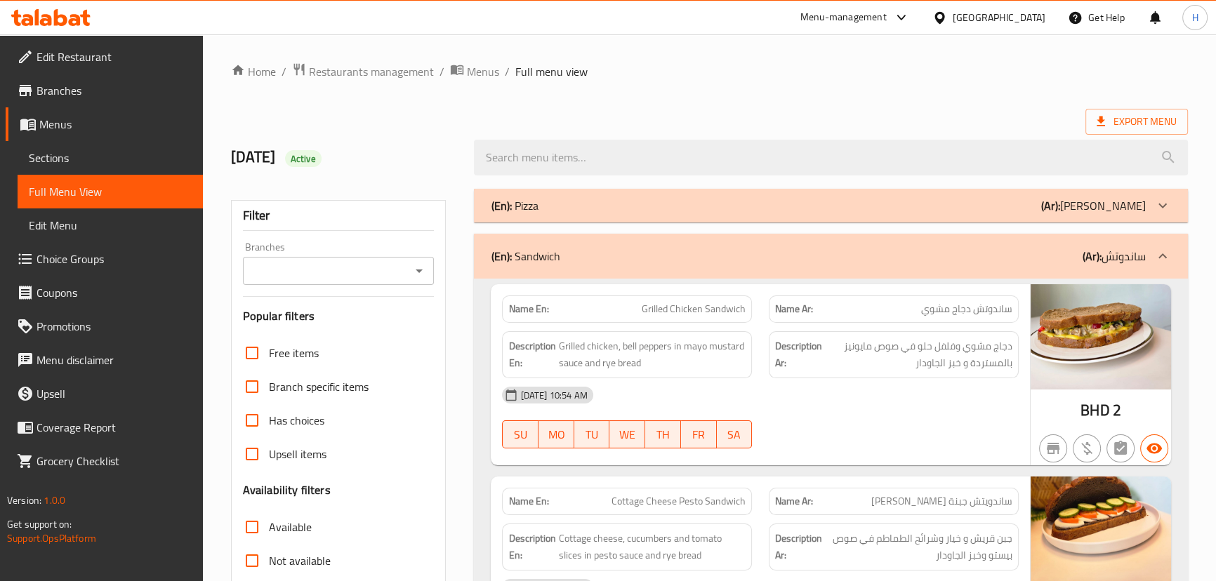
click at [801, 210] on div "(En): Pizza (Ar): بيتزا" at bounding box center [818, 205] width 655 height 17
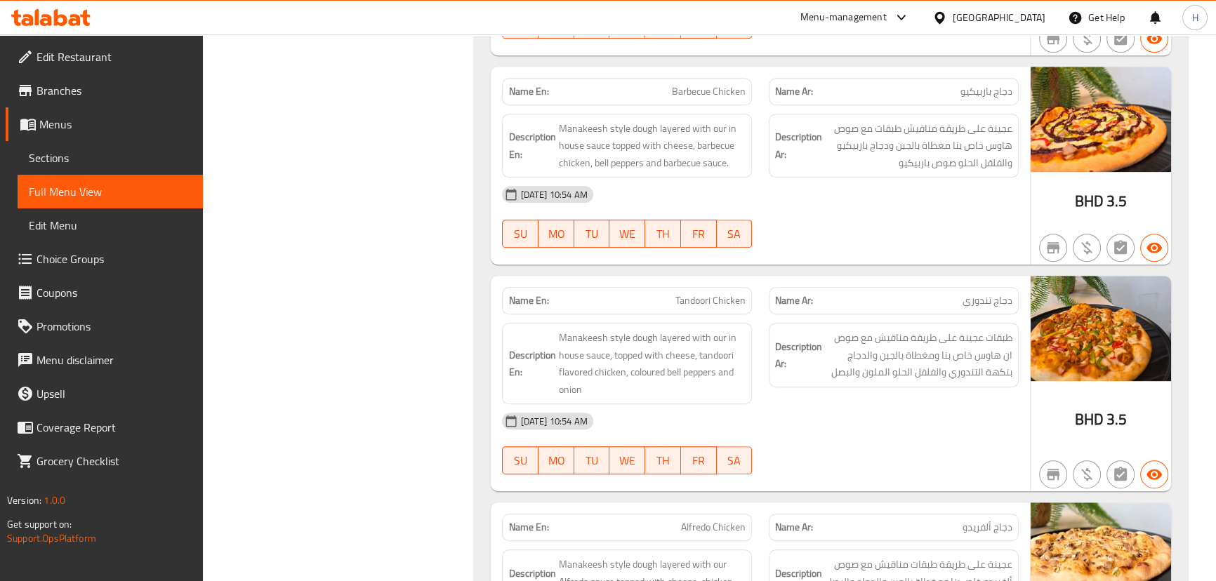
scroll to position [511, 0]
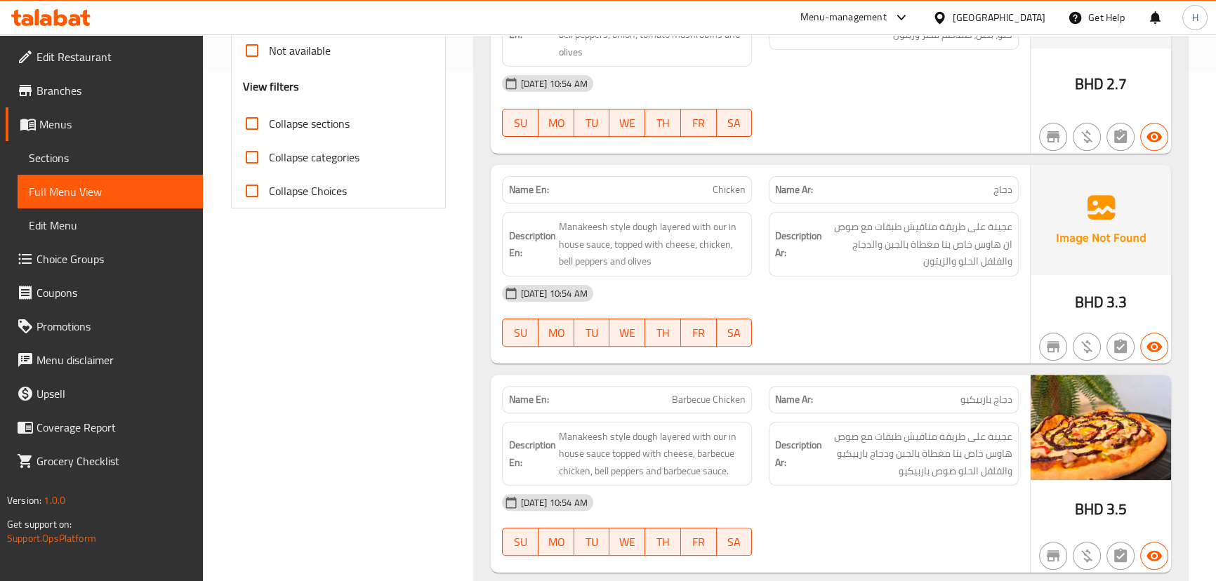
click at [250, 151] on input "Collapse categories" at bounding box center [252, 157] width 34 height 34
checkbox input "true"
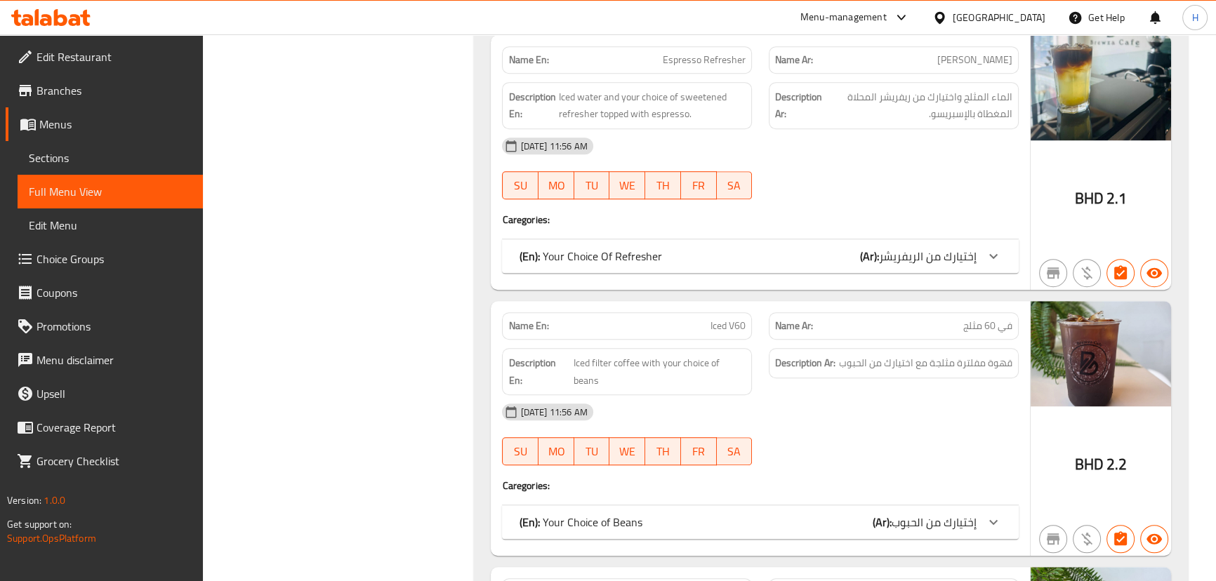
scroll to position [7985, 0]
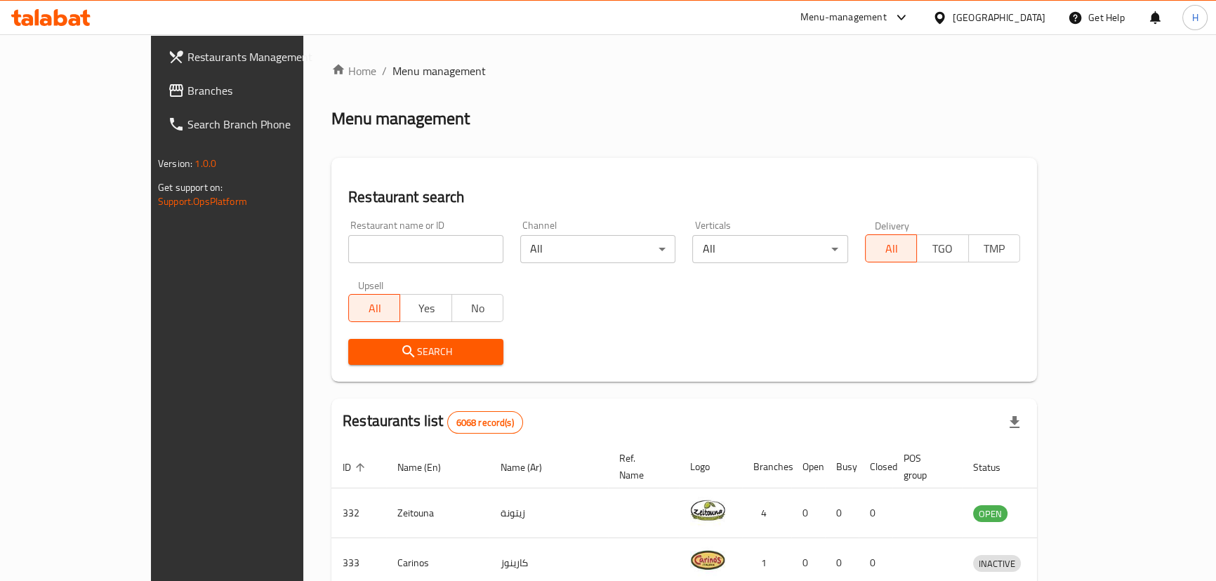
click at [1013, 20] on div "[GEOGRAPHIC_DATA]" at bounding box center [999, 17] width 93 height 15
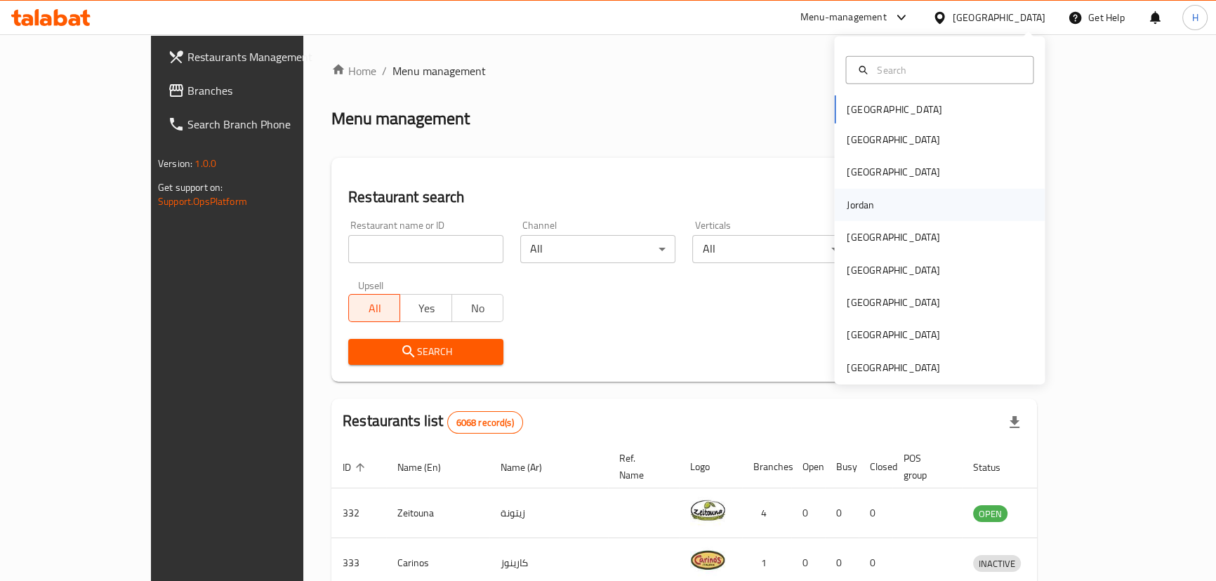
click at [863, 204] on div "Jordan" at bounding box center [860, 204] width 27 height 15
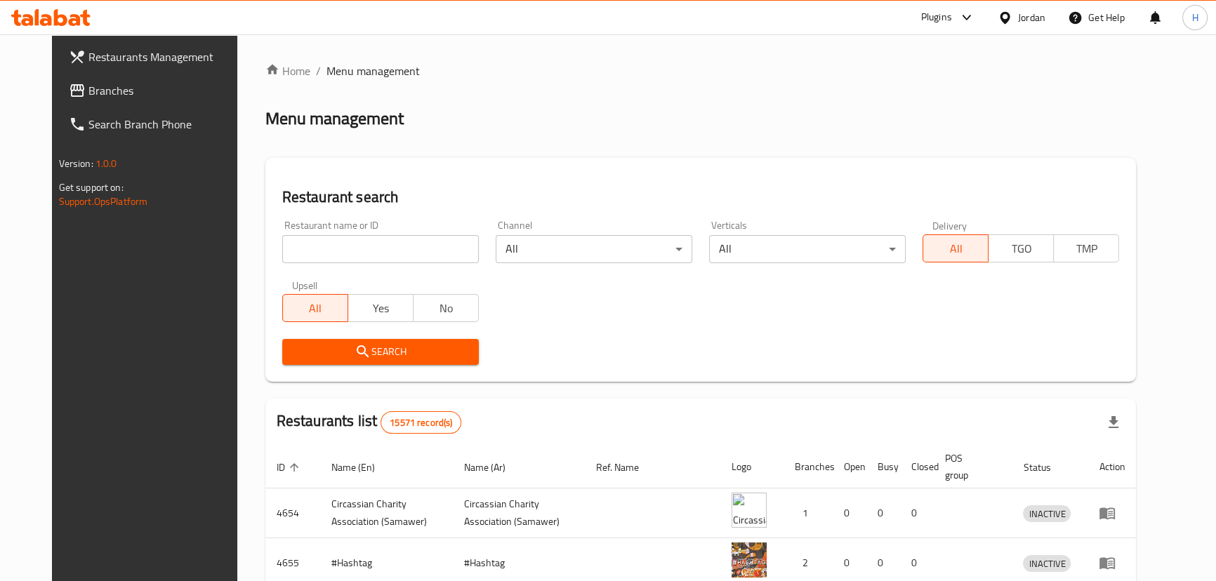
drag, startPoint x: 691, startPoint y: 144, endPoint x: 438, endPoint y: 143, distance: 253.5
click at [688, 143] on div "Home / Menu management Menu management Restaurant search Restaurant name or ID …" at bounding box center [701, 492] width 872 height 859
click at [95, 81] on link "Branches" at bounding box center [156, 91] width 197 height 34
